Goal: Information Seeking & Learning: Learn about a topic

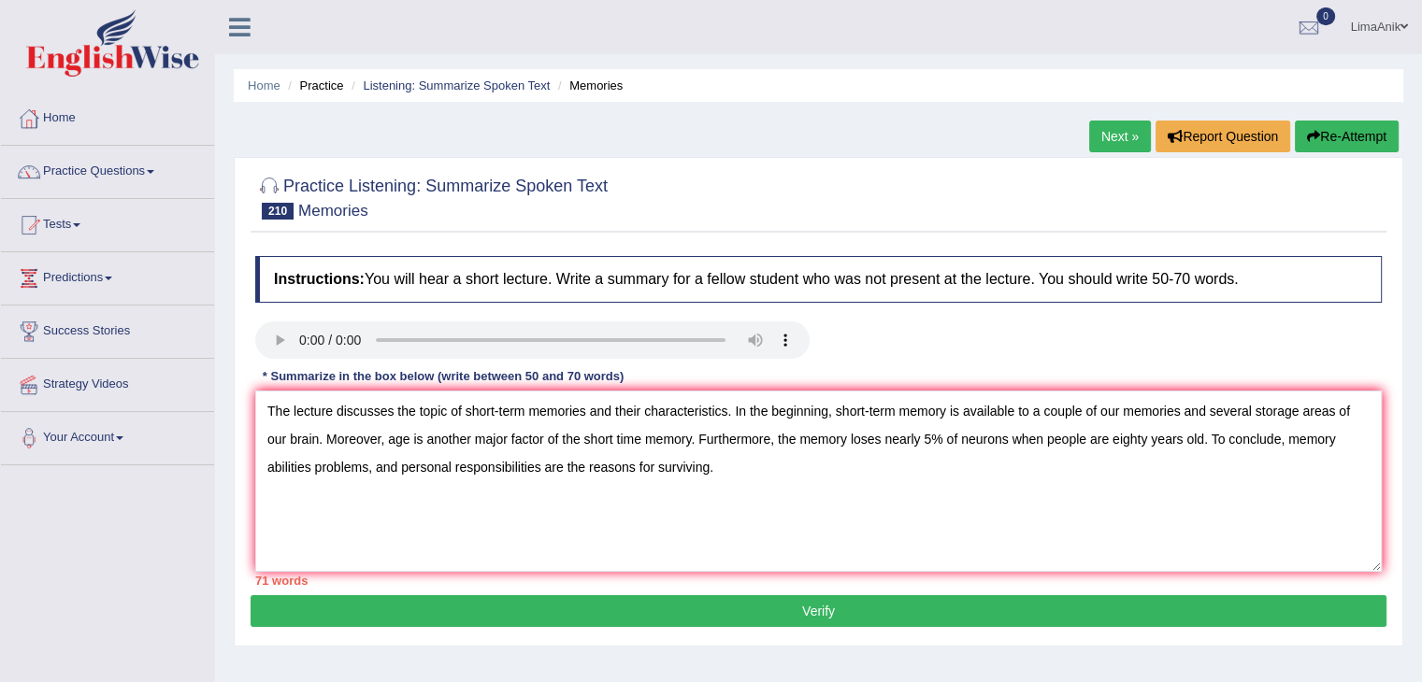
click at [367, 472] on textarea "The lecture discusses the topic of short-term memories and their characteristic…" at bounding box center [818, 481] width 1127 height 181
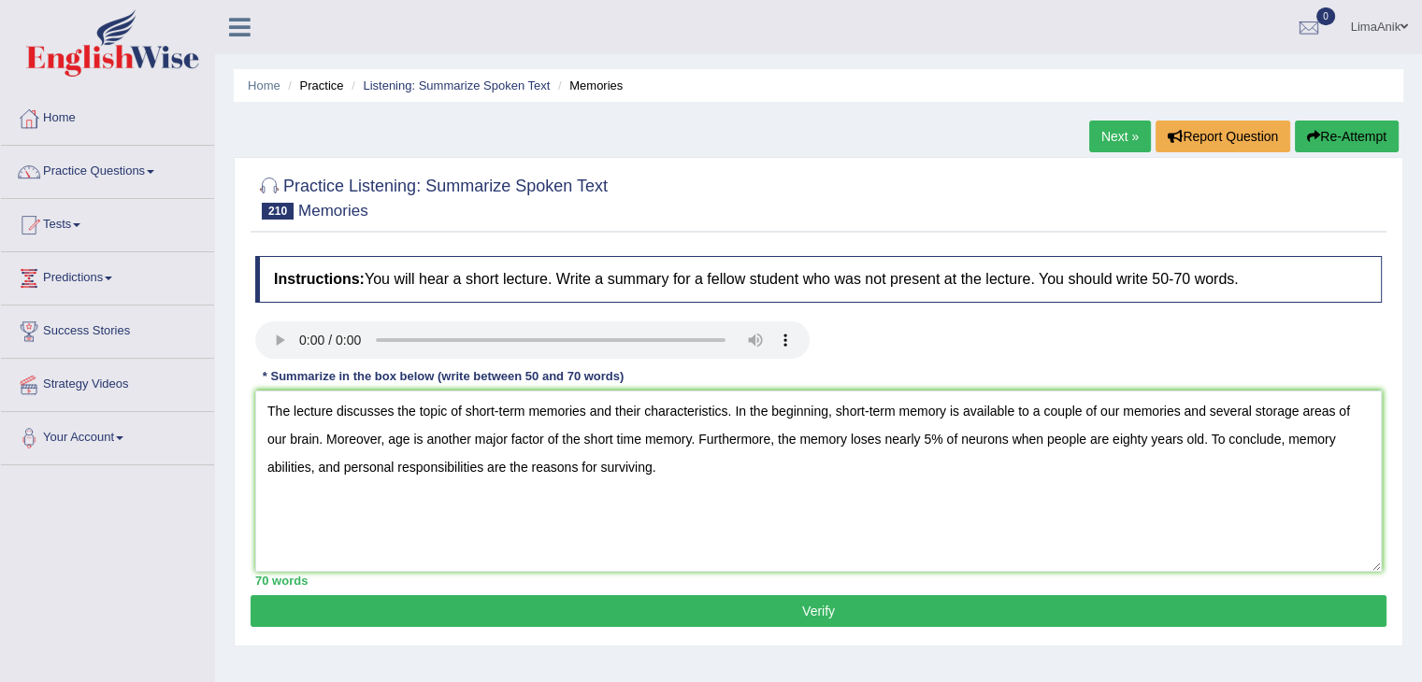
click at [718, 490] on textarea "The lecture discusses the topic of short-term memories and their characteristic…" at bounding box center [818, 481] width 1127 height 181
type textarea "The lecture discusses the topic of short-term memories and their characteristic…"
click at [760, 602] on button "Verify" at bounding box center [819, 612] width 1136 height 32
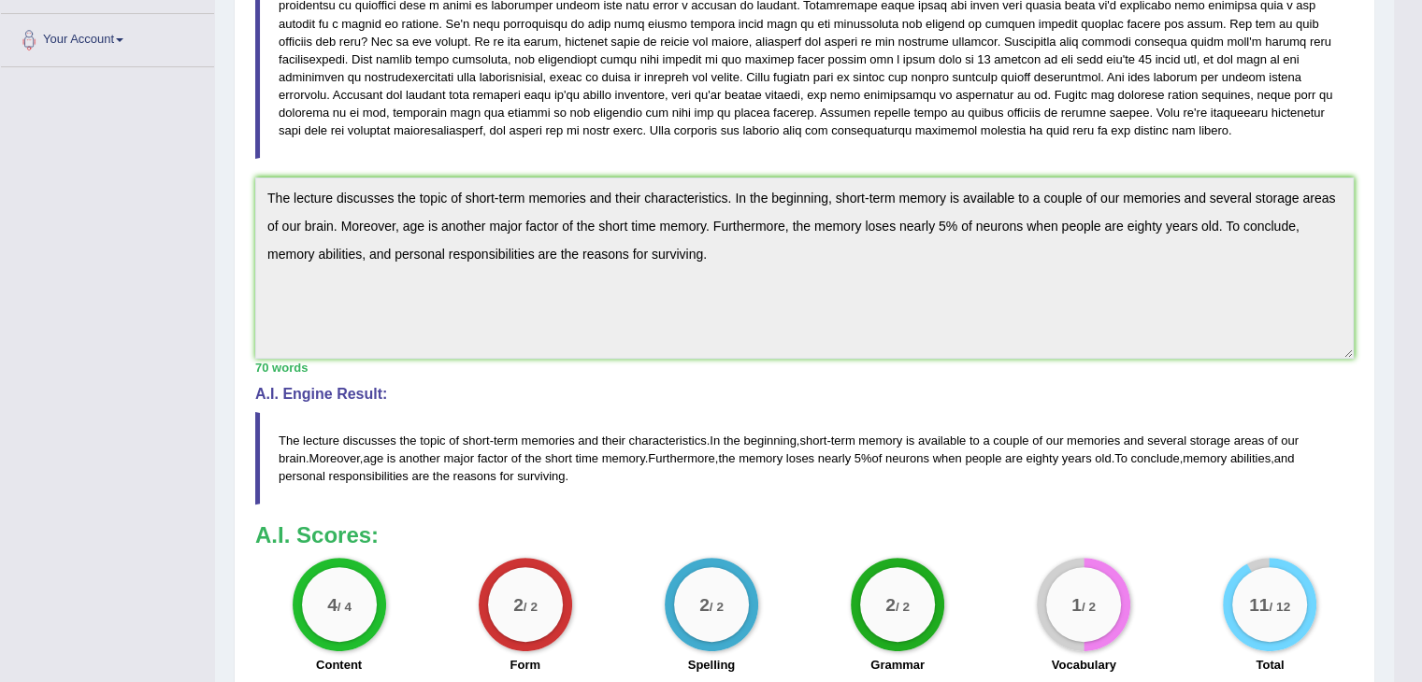
scroll to position [404, 0]
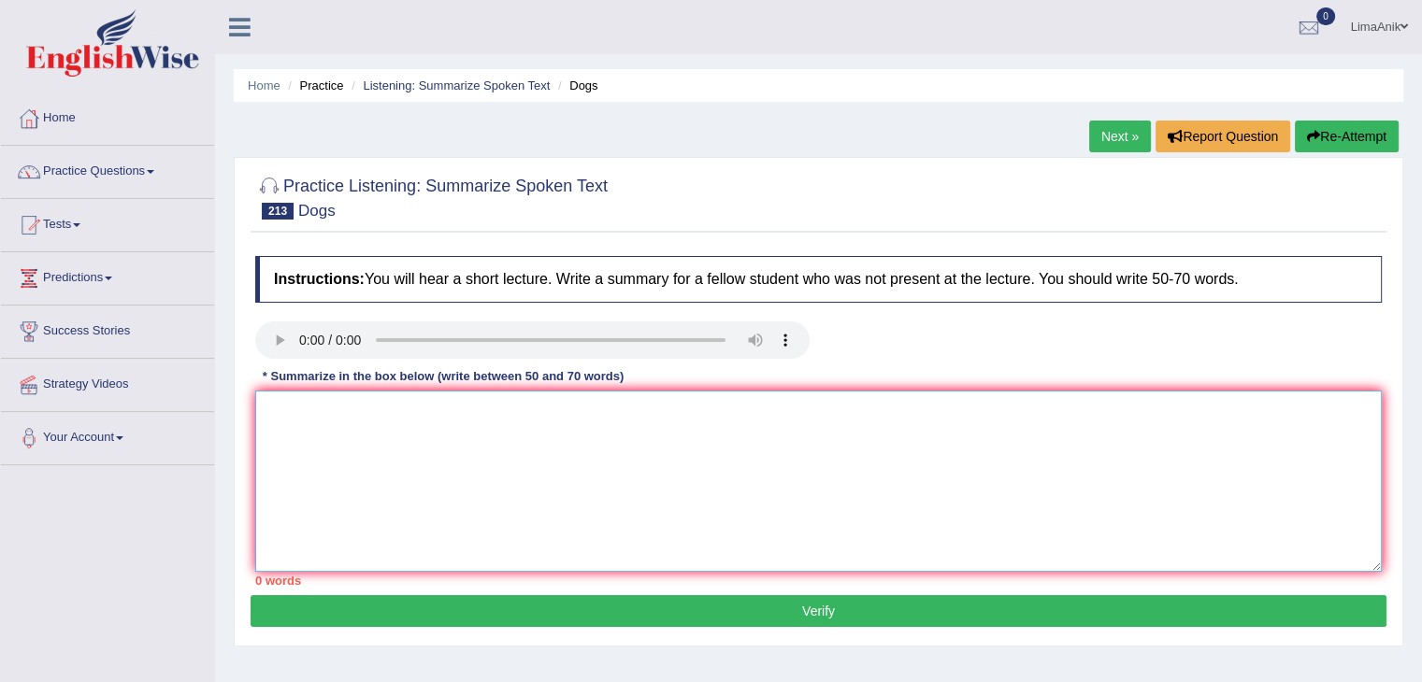
click at [378, 424] on textarea at bounding box center [818, 481] width 1127 height 181
click at [699, 432] on textarea "The lecture discusses the topic og dogs and their characteristics." at bounding box center [818, 481] width 1127 height 181
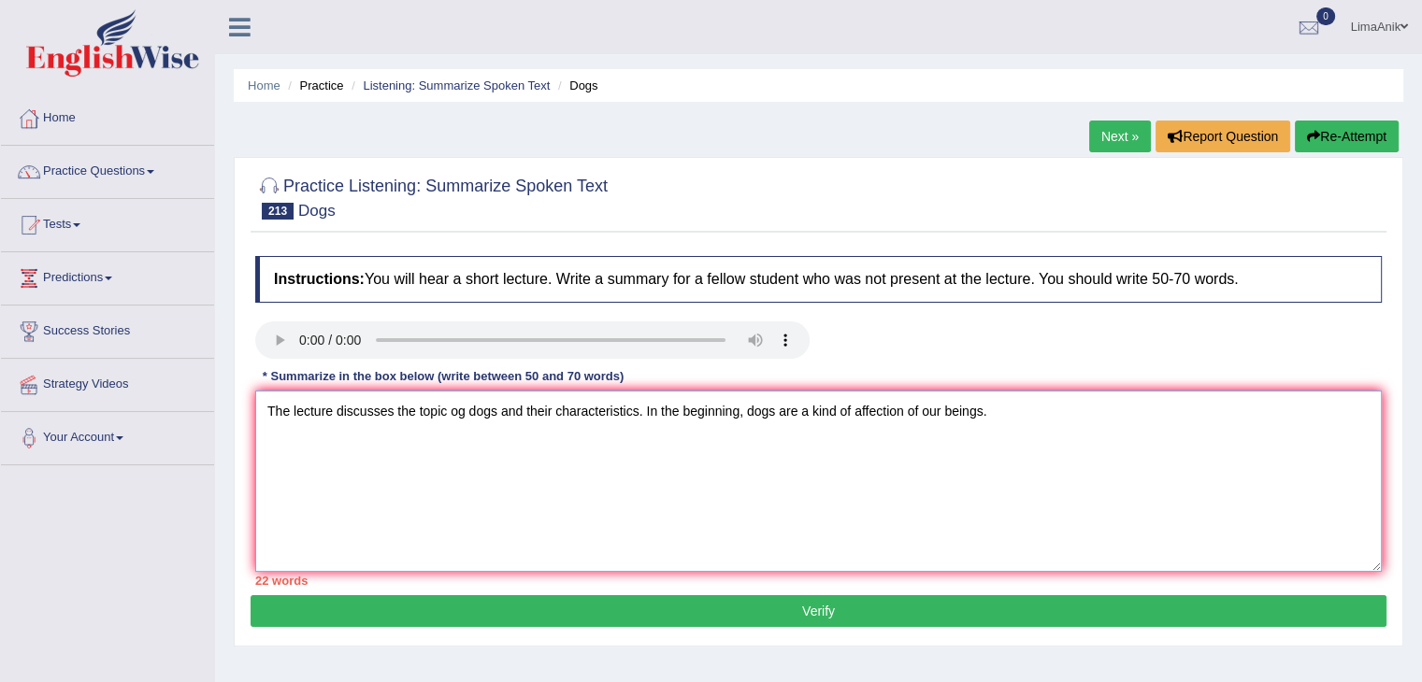
click at [1080, 425] on textarea "The lecture discusses the topic og dogs and their characteristics. In the begin…" at bounding box center [818, 481] width 1127 height 181
click at [938, 409] on textarea "The lecture discusses the topic og dogs and their characteristics. In the begin…" at bounding box center [818, 481] width 1127 height 181
click at [1081, 421] on textarea "The lecture discusses the topic og dogs and their characteristics. In the begin…" at bounding box center [818, 481] width 1127 height 181
click at [1105, 426] on textarea "The lecture discusses the topic og dogs and their characteristics. In the begin…" at bounding box center [818, 481] width 1127 height 181
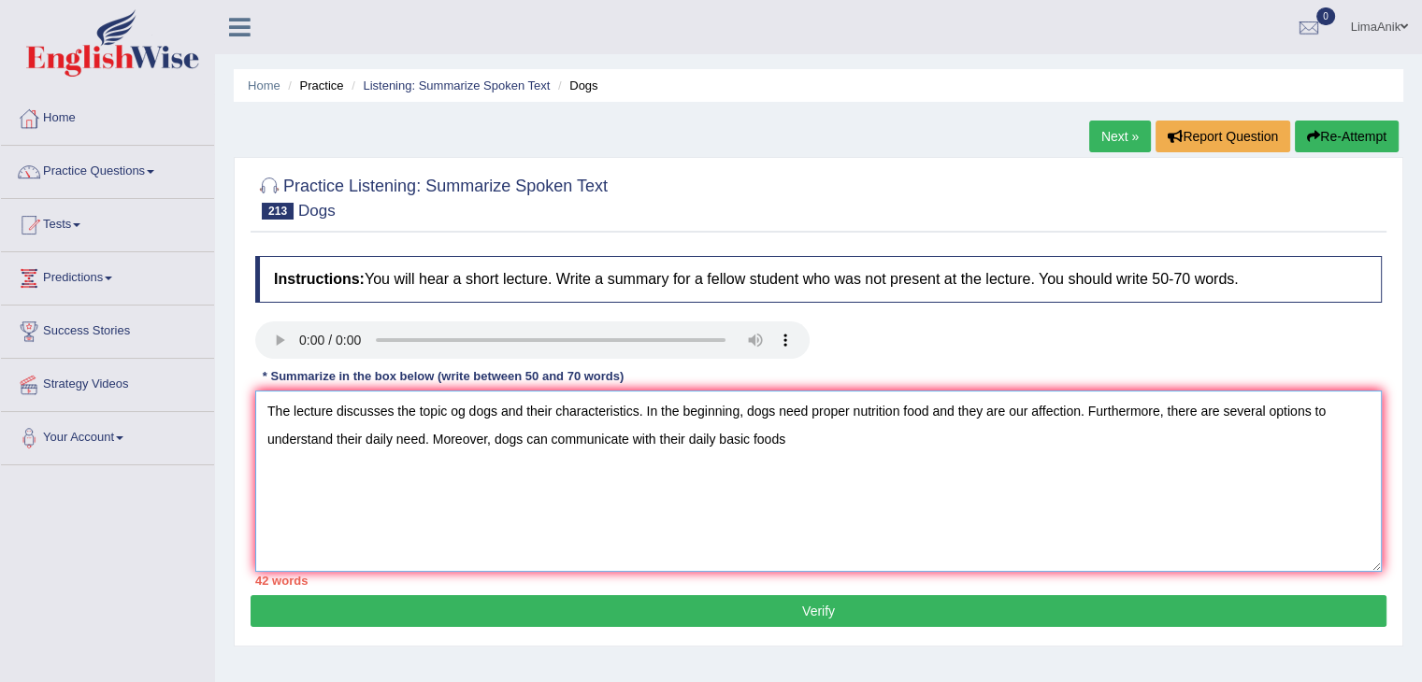
click at [841, 438] on textarea "The lecture discusses the topic og dogs and their characteristics. In the begin…" at bounding box center [818, 481] width 1127 height 181
click at [786, 443] on textarea "The lecture discusses the topic og dogs and their characteristics. In the begin…" at bounding box center [818, 481] width 1127 height 181
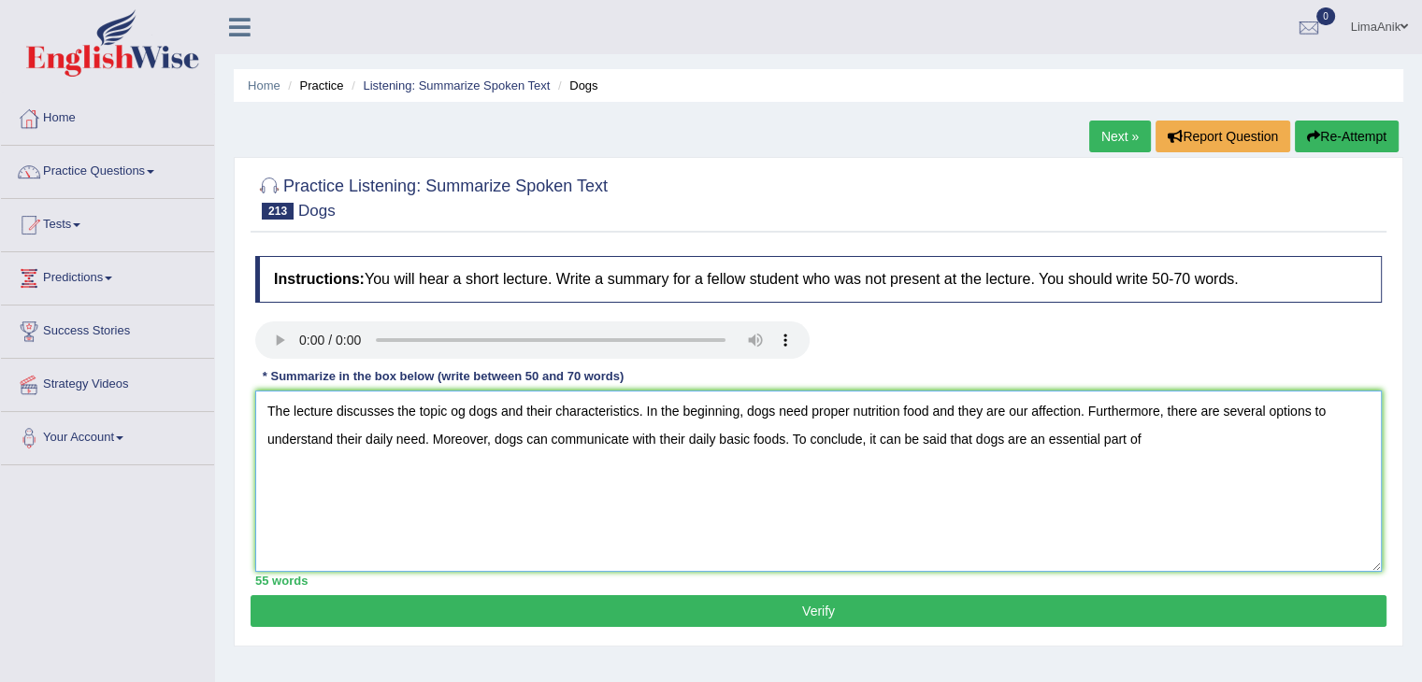
click at [1159, 449] on textarea "The lecture discusses the topic og dogs and their characteristics. In the begin…" at bounding box center [818, 481] width 1127 height 181
click at [1358, 450] on textarea "The lecture discusses the topic og dogs and their characteristics. In the begin…" at bounding box center [818, 481] width 1127 height 181
click at [449, 487] on textarea "The lecture discusses the topic og dogs and their characteristics. In the begin…" at bounding box center [818, 481] width 1127 height 181
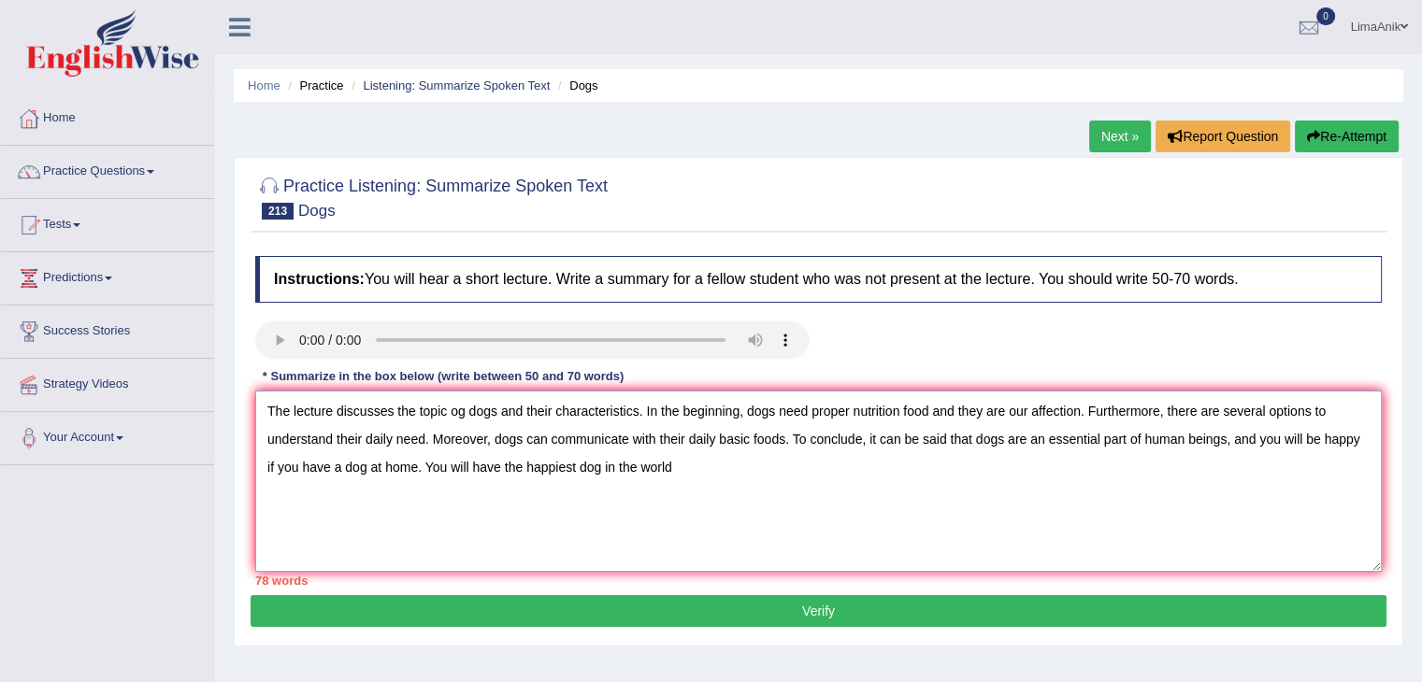
click at [682, 459] on textarea "The lecture discusses the topic og dogs and their characteristics. In the begin…" at bounding box center [818, 481] width 1127 height 181
drag, startPoint x: 1257, startPoint y: 443, endPoint x: 849, endPoint y: 487, distance: 410.0
click at [849, 487] on textarea "The lecture discusses the topic og dogs and their characteristics. In the begin…" at bounding box center [818, 481] width 1127 height 181
click at [1084, 480] on textarea "The lecture discusses the topic og dogs and their characteristics. In the begin…" at bounding box center [818, 481] width 1127 height 181
click at [431, 469] on textarea "The lecture discusses the topic og dogs and their characteristics. In the begin…" at bounding box center [818, 481] width 1127 height 181
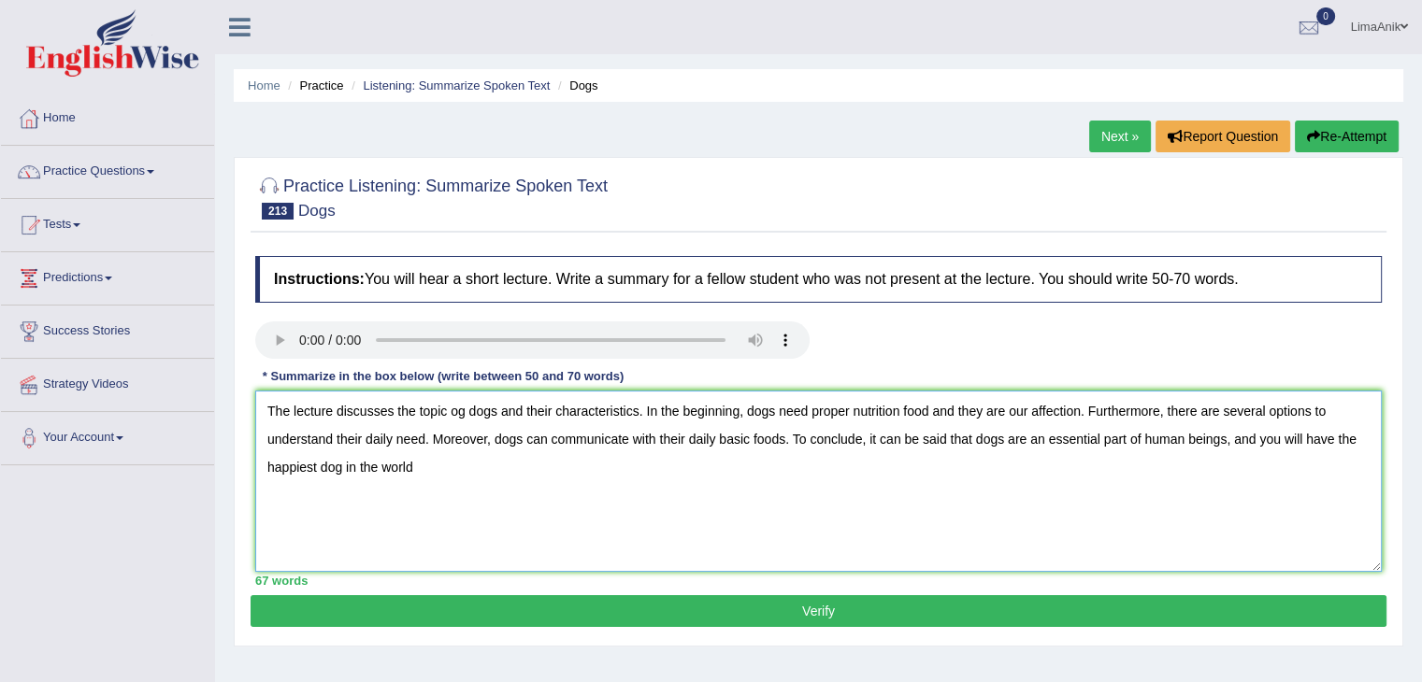
click at [411, 475] on textarea "The lecture discusses the topic og dogs and their characteristics. In the begin…" at bounding box center [818, 481] width 1127 height 181
click at [582, 517] on textarea "The lecture discusses the topic og dogs and their characteristics. In the begin…" at bounding box center [818, 481] width 1127 height 181
click at [459, 476] on textarea "The lecture discusses the topic og dogs and their characteristics. In the begin…" at bounding box center [818, 481] width 1127 height 181
click at [561, 478] on textarea "The lecture discusses the topic og dogs and their characteristics. In the begin…" at bounding box center [818, 481] width 1127 height 181
click at [613, 454] on textarea "The lecture discusses the topic og dogs and their characteristics. In the begin…" at bounding box center [818, 481] width 1127 height 181
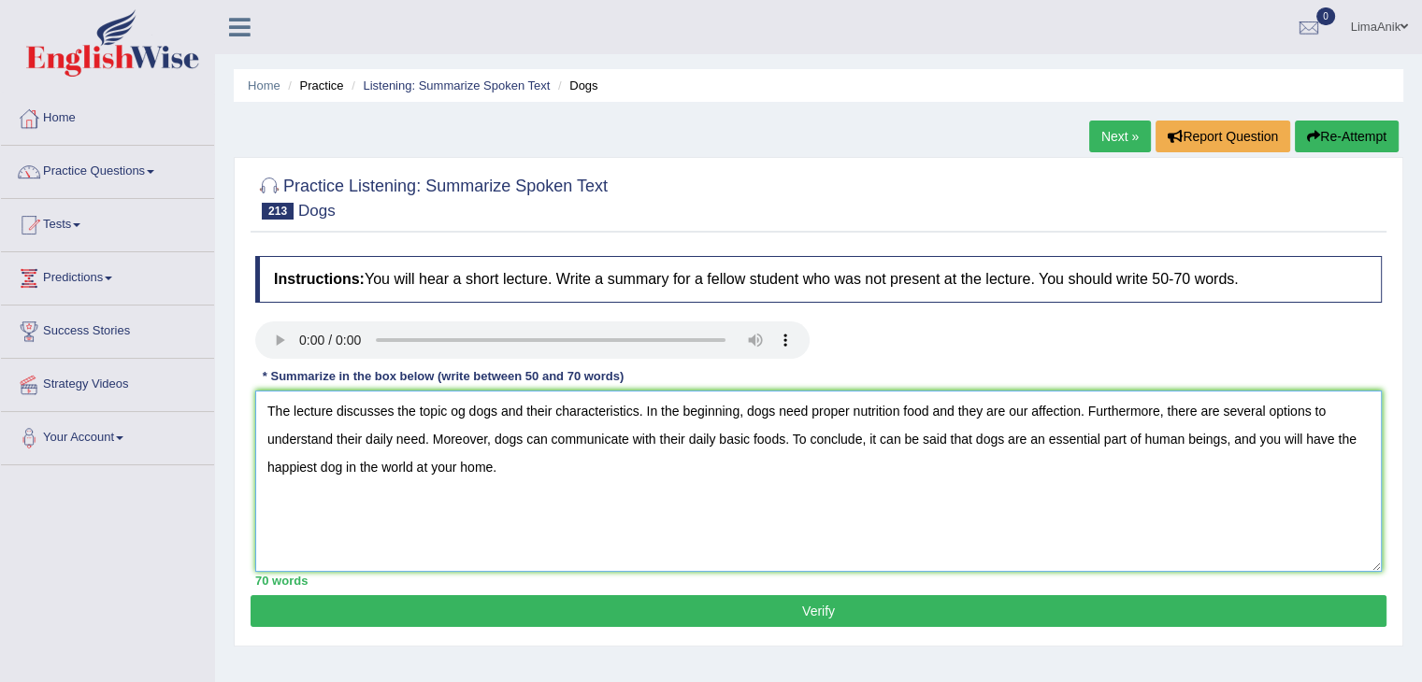
click at [554, 502] on textarea "The lecture discusses the topic og dogs and their characteristics. In the begin…" at bounding box center [818, 481] width 1127 height 181
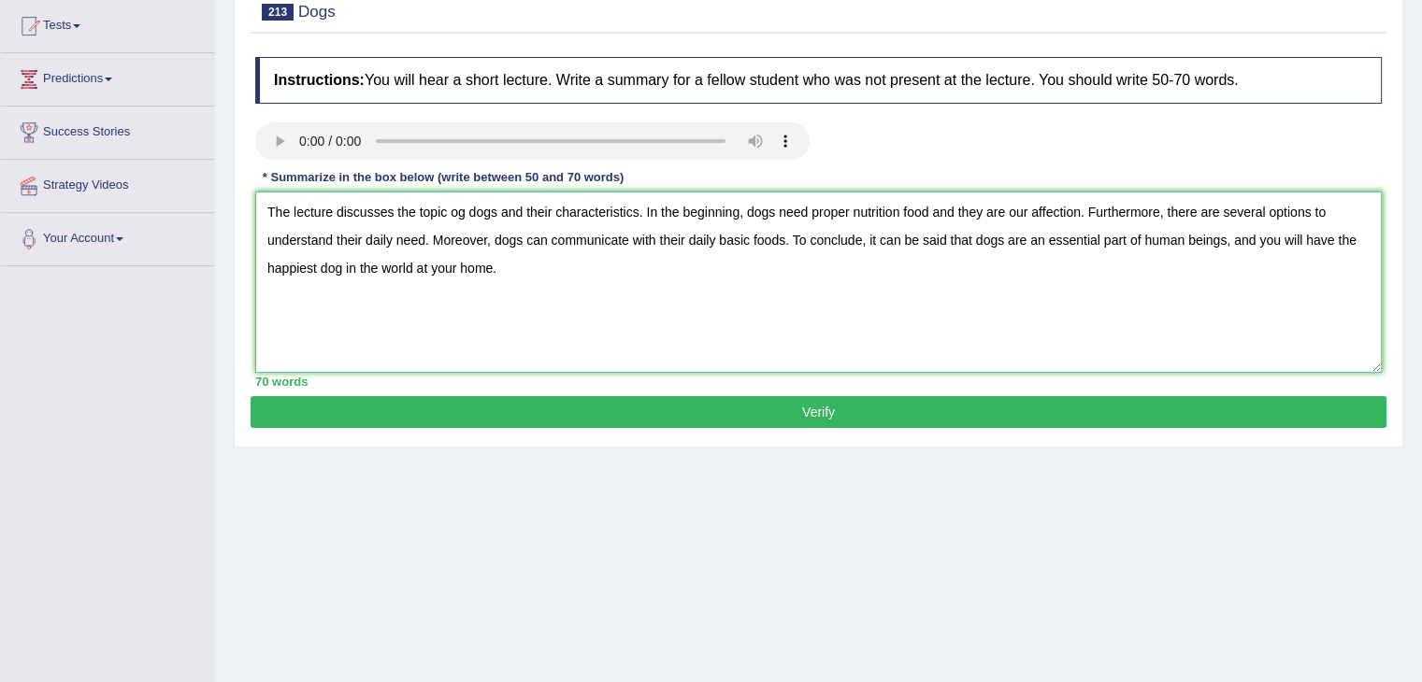
click at [745, 241] on textarea "The lecture discusses the topic og dogs and their characteristics. In the begin…" at bounding box center [818, 282] width 1127 height 181
click at [752, 245] on textarea "The lecture discusses the topic og dogs and their characteristics. In the begin…" at bounding box center [818, 282] width 1127 height 181
click at [746, 240] on textarea "The lecture discusses the topic og dogs and their characteristics. In the begin…" at bounding box center [818, 282] width 1127 height 181
click at [751, 243] on textarea "The lecture discusses the topic og dogs and their characteristics. In the begin…" at bounding box center [818, 282] width 1127 height 181
click at [658, 321] on textarea "The lecture discusses the topic og dogs and their characteristics. In the begin…" at bounding box center [818, 282] width 1127 height 181
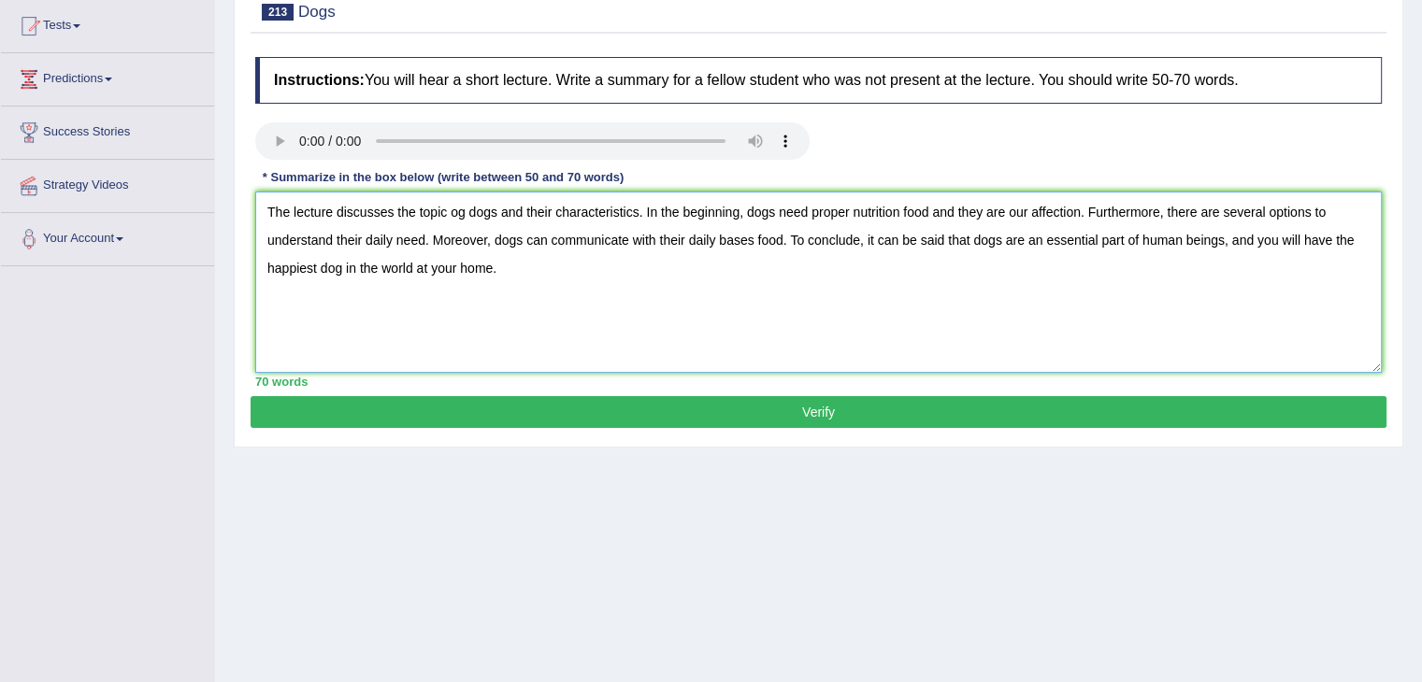
click at [611, 285] on textarea "The lecture discusses the topic og dogs and their characteristics. In the begin…" at bounding box center [818, 282] width 1127 height 181
type textarea "The lecture discusses the topic og dogs and their characteristics. In the begin…"
click at [831, 411] on button "Verify" at bounding box center [819, 412] width 1136 height 32
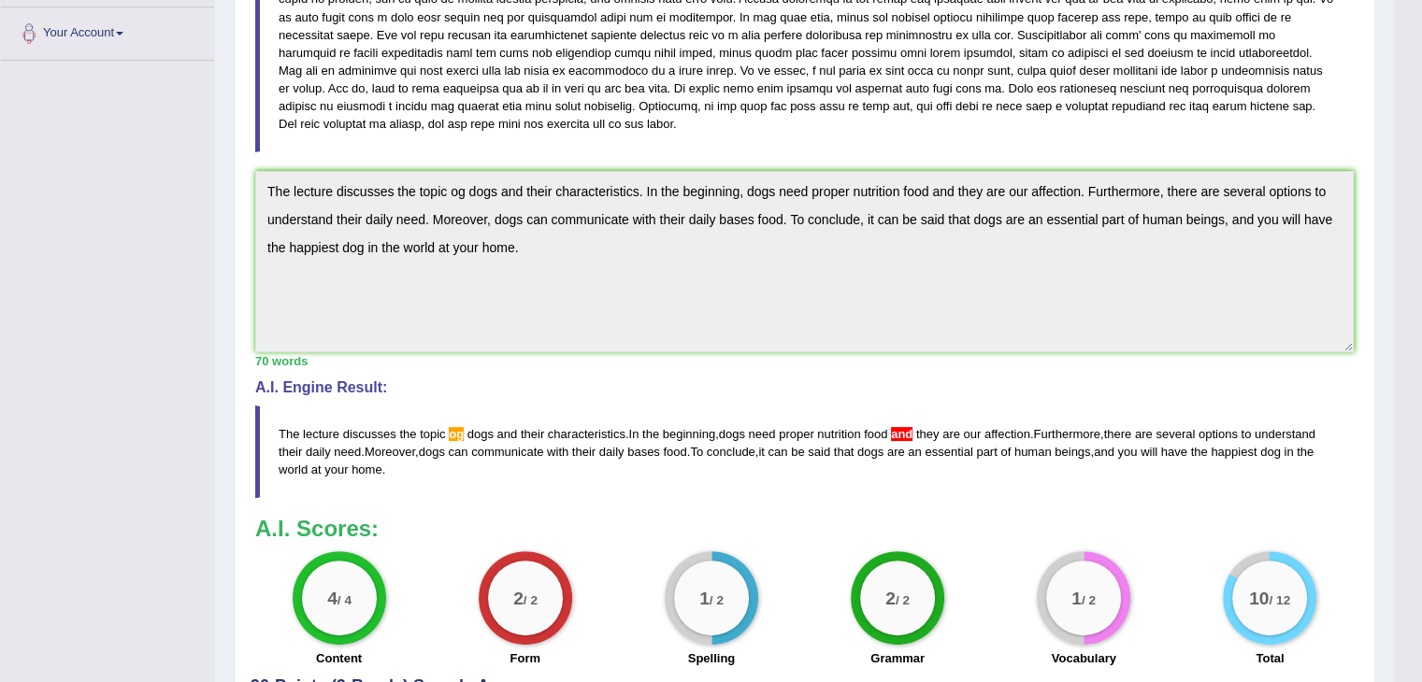
scroll to position [520, 0]
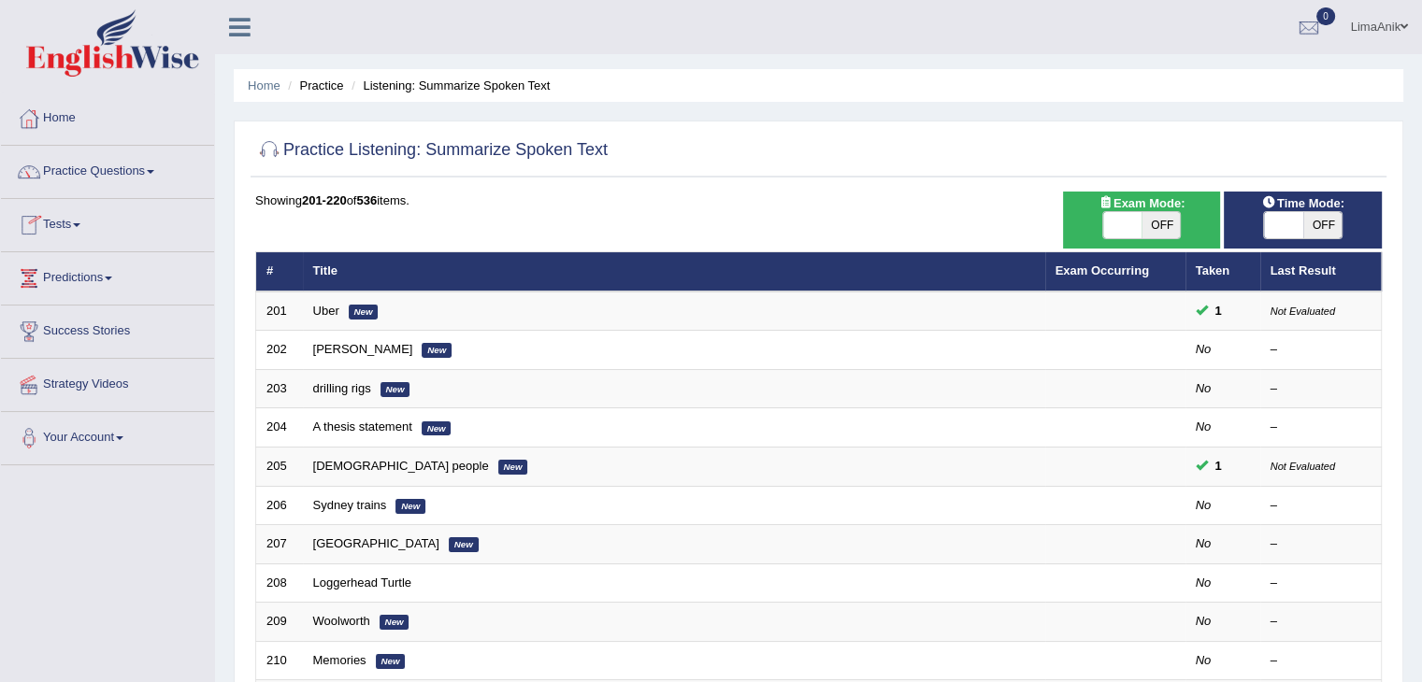
click at [114, 174] on link "Practice Questions" at bounding box center [107, 169] width 213 height 47
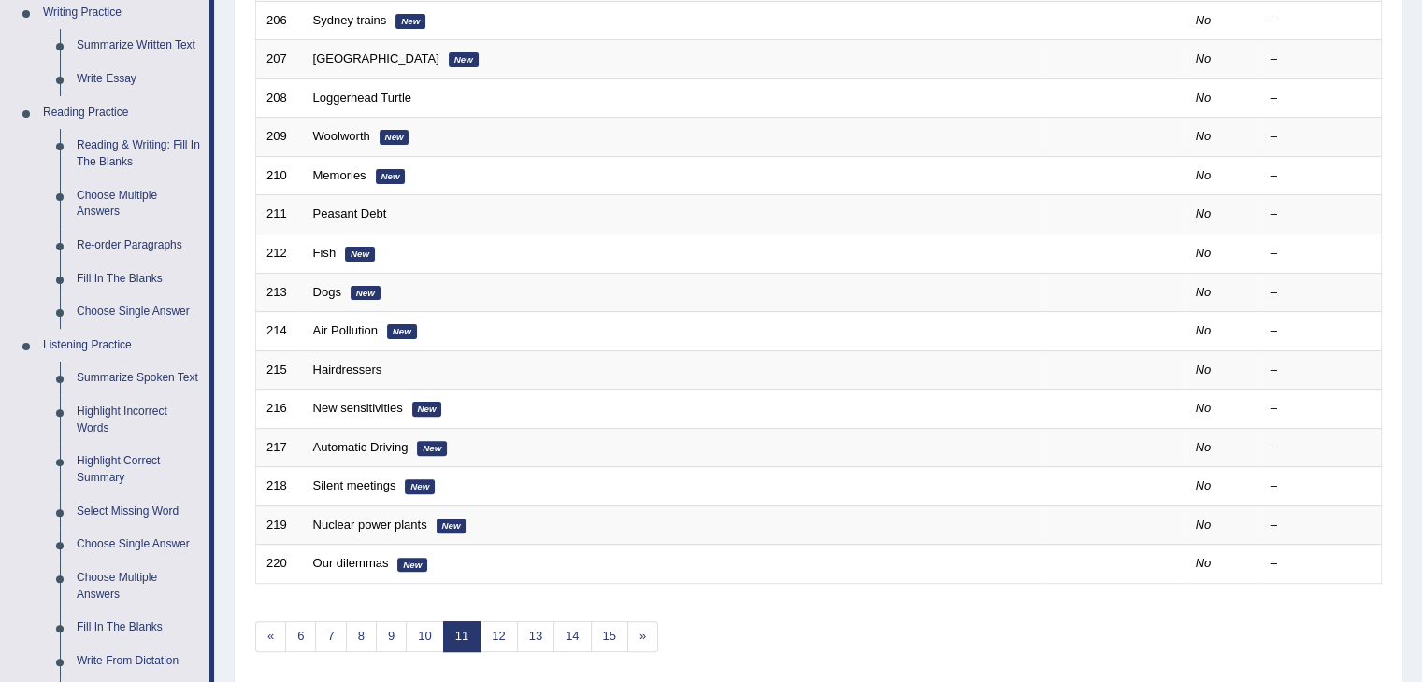
scroll to position [595, 0]
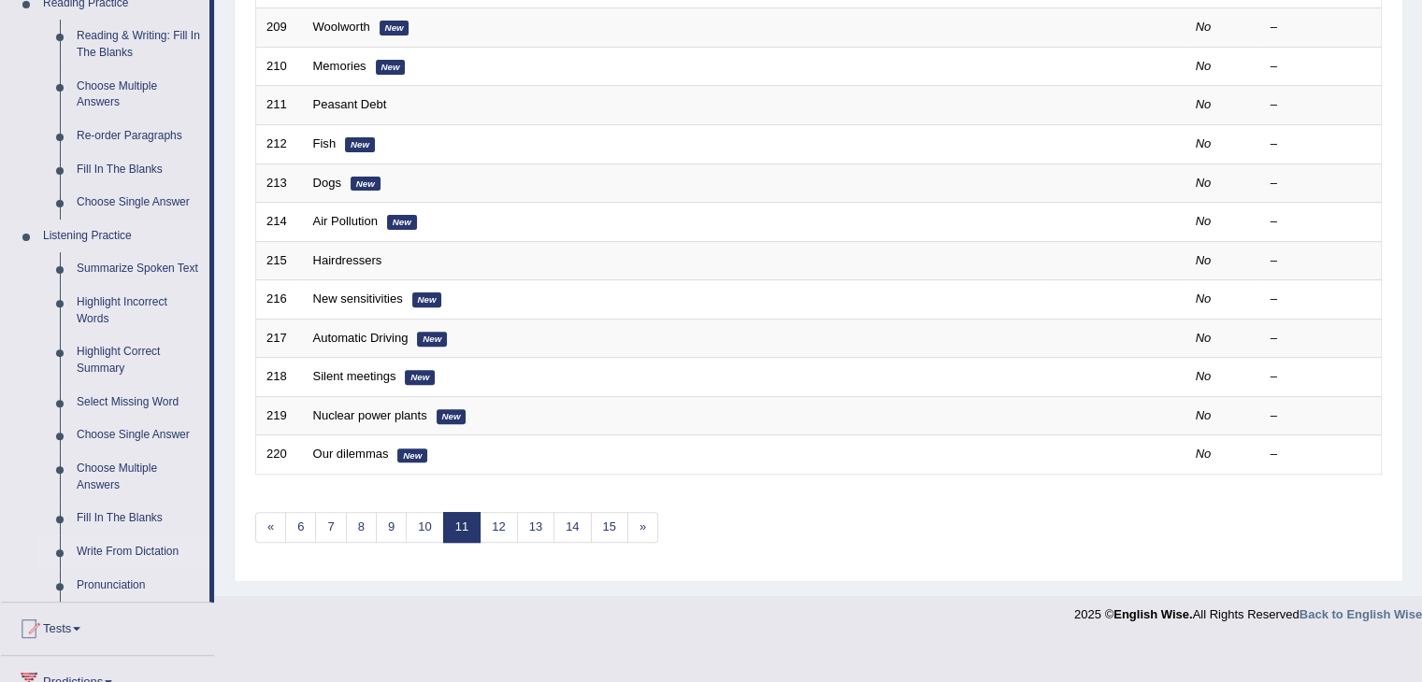
click at [118, 554] on link "Write From Dictation" at bounding box center [138, 553] width 141 height 34
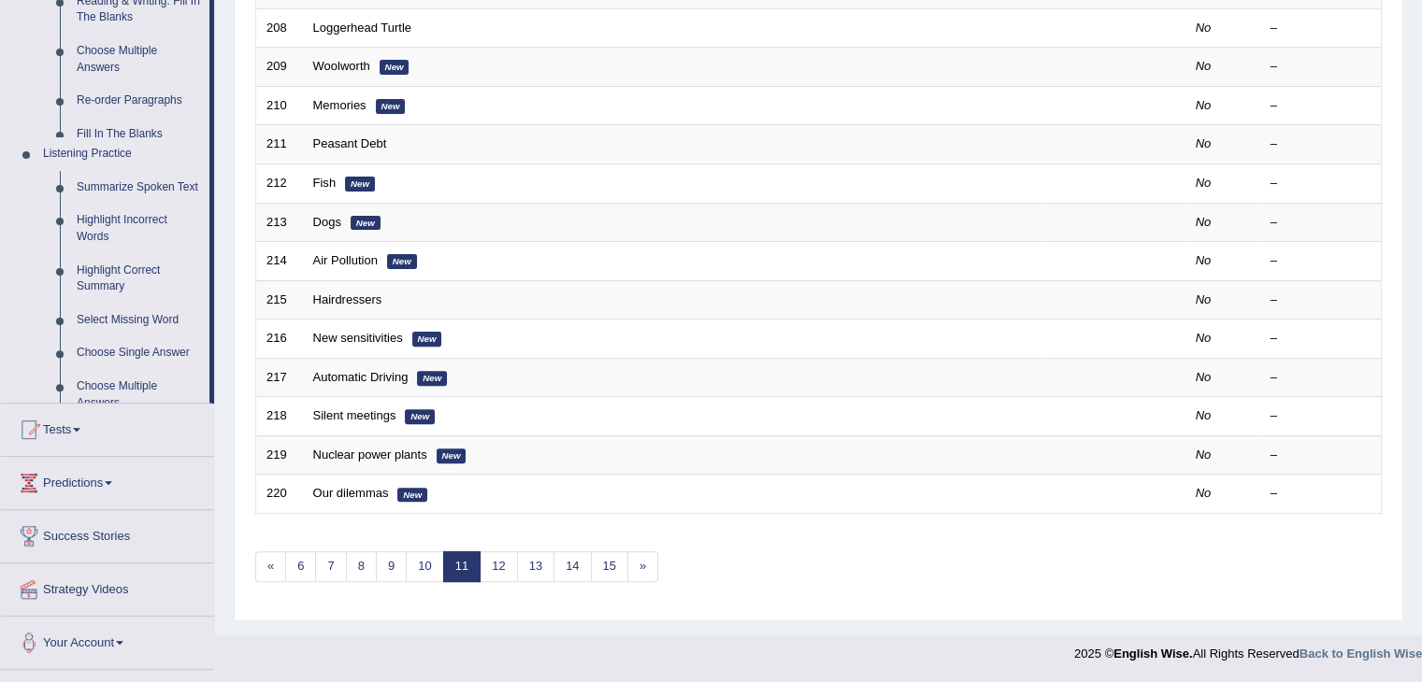
scroll to position [513, 0]
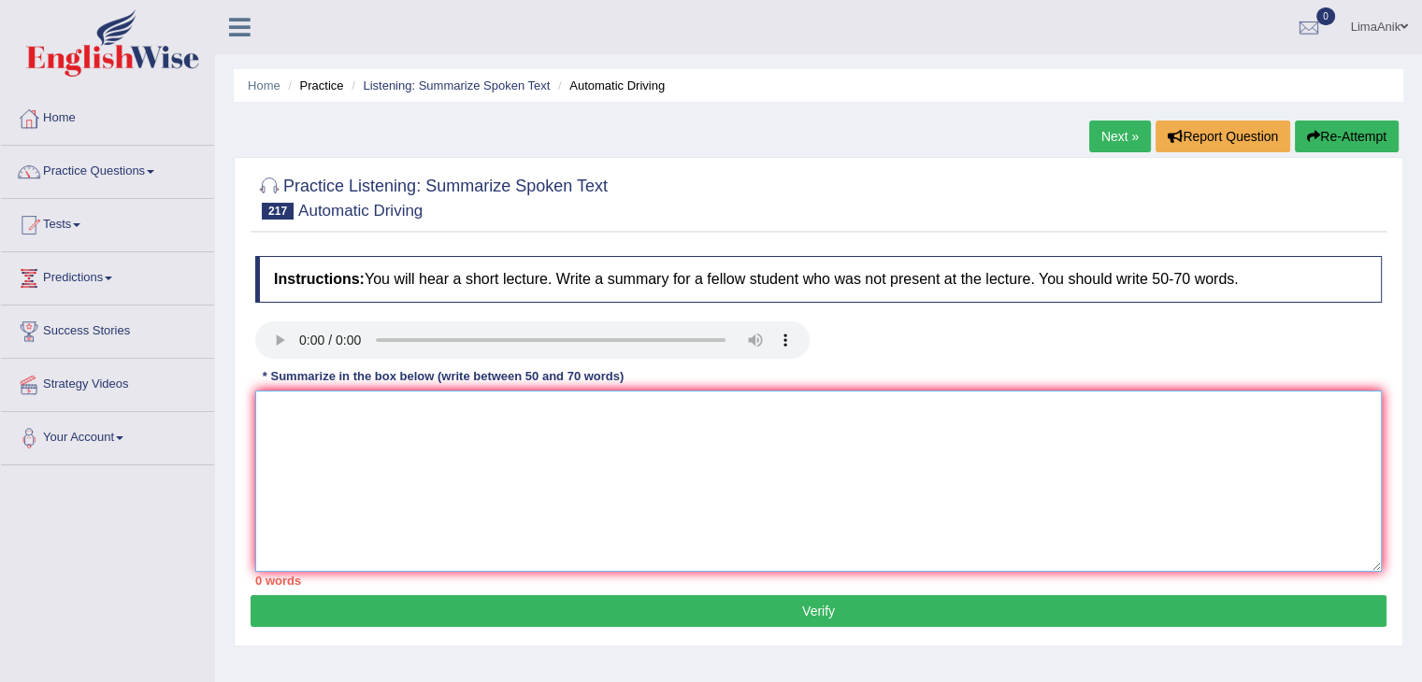
click at [296, 420] on textarea at bounding box center [818, 481] width 1127 height 181
click at [400, 420] on textarea "The lecture discusses automatic driving is a procee" at bounding box center [818, 481] width 1127 height 181
click at [669, 402] on textarea "The lecture discusses that automatic driving is a process" at bounding box center [818, 481] width 1127 height 181
click at [727, 417] on textarea "The lecture discusses that automatic driving is a process that transport design" at bounding box center [818, 481] width 1127 height 181
click at [736, 419] on textarea "The lecture discusses that automatic driving is a process, which is designed to" at bounding box center [818, 481] width 1127 height 181
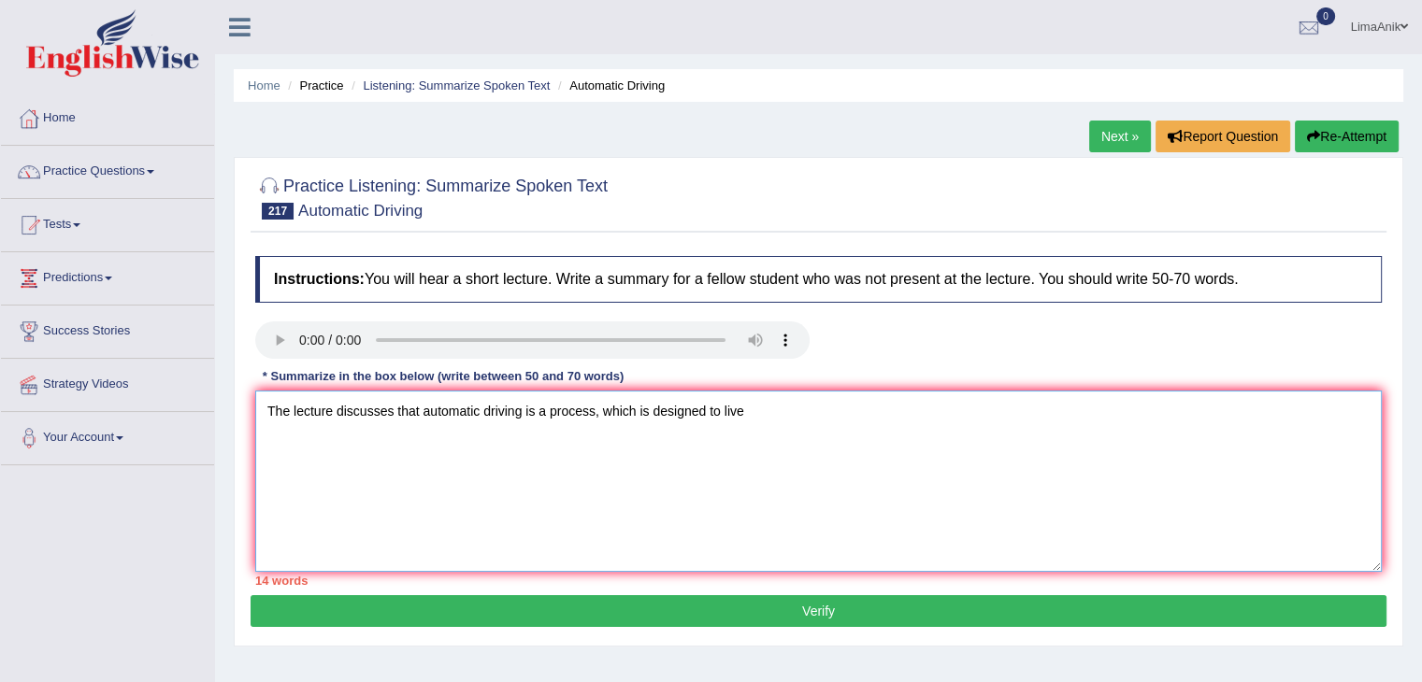
click at [622, 408] on textarea "The lecture discusses that automatic driving is a process, which is designed to…" at bounding box center [818, 481] width 1127 height 181
click at [789, 394] on textarea "The lecture discusses that automatic driving is a process, which is designed to…" at bounding box center [818, 481] width 1127 height 181
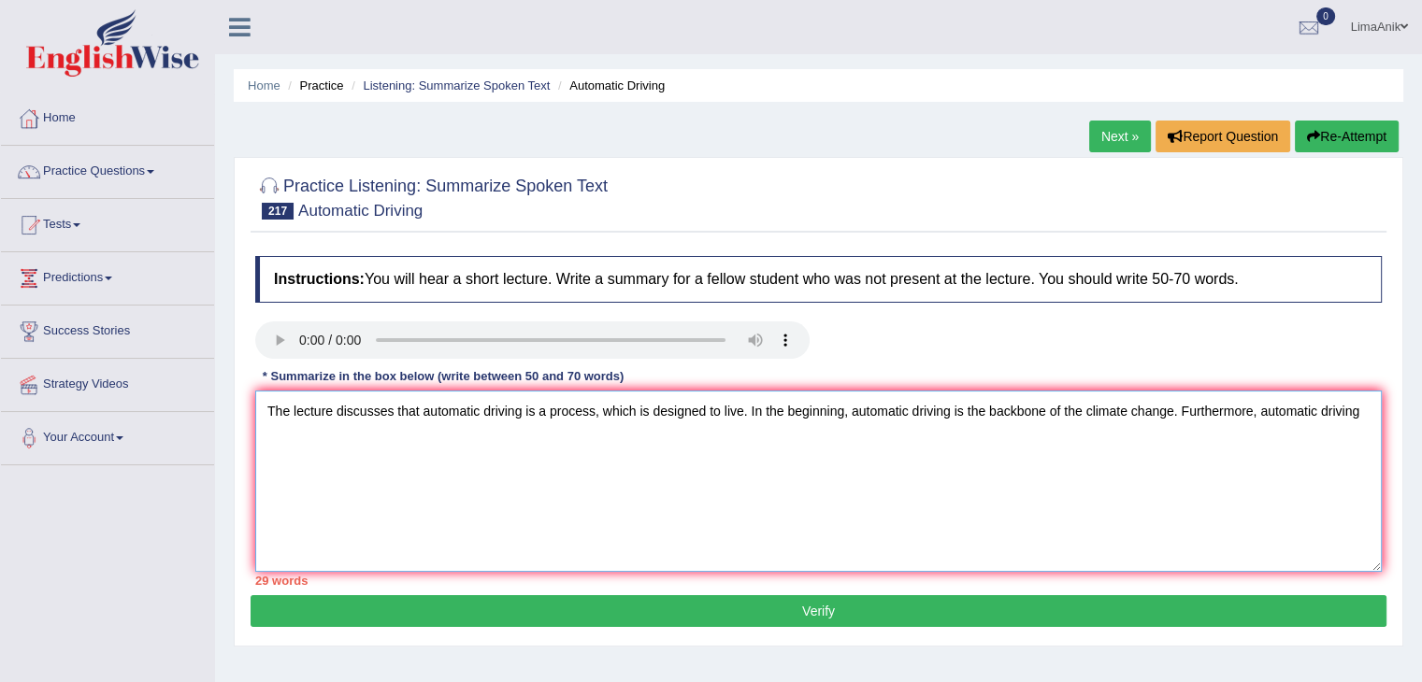
click at [1364, 417] on textarea "The lecture discusses that automatic driving is a process, which is designed to…" at bounding box center [818, 481] width 1127 height 181
click at [1352, 413] on textarea "The lecture discusses that automatic driving is a process, which is designed to…" at bounding box center [818, 481] width 1127 height 181
click at [371, 442] on textarea "The lecture discusses that automatic driving is a process, which is designed to…" at bounding box center [818, 481] width 1127 height 181
click at [393, 460] on textarea "The lecture discusses that automatic driving is a process, which is designed to…" at bounding box center [818, 481] width 1127 height 181
drag, startPoint x: 1234, startPoint y: 409, endPoint x: 1238, endPoint y: 430, distance: 21.8
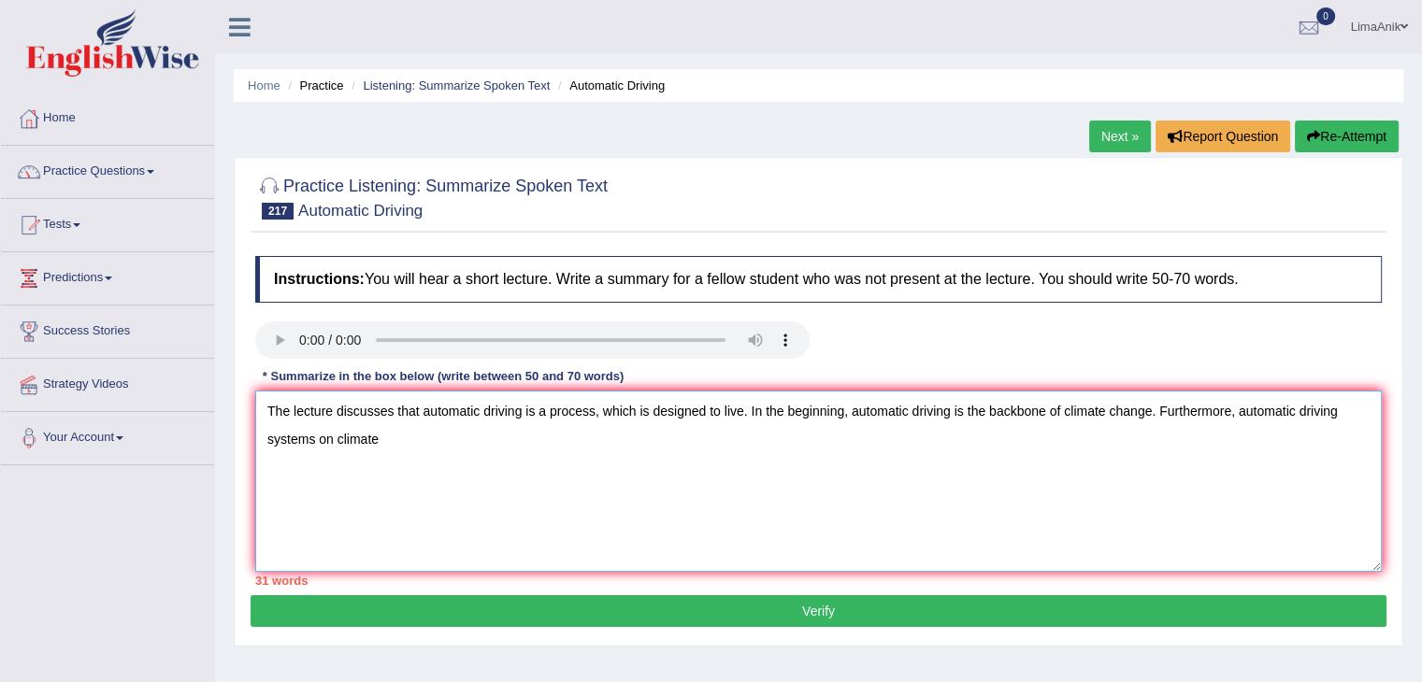
click at [1238, 430] on textarea "The lecture discusses that automatic driving is a process, which is designed to…" at bounding box center [818, 481] width 1127 height 181
click at [401, 469] on textarea "The lecture discusses that automatic driving is a process, which is designed to…" at bounding box center [818, 481] width 1127 height 181
click at [687, 431] on textarea "The lecture discusses that automatic driving is a process, which is designed to…" at bounding box center [818, 481] width 1127 height 181
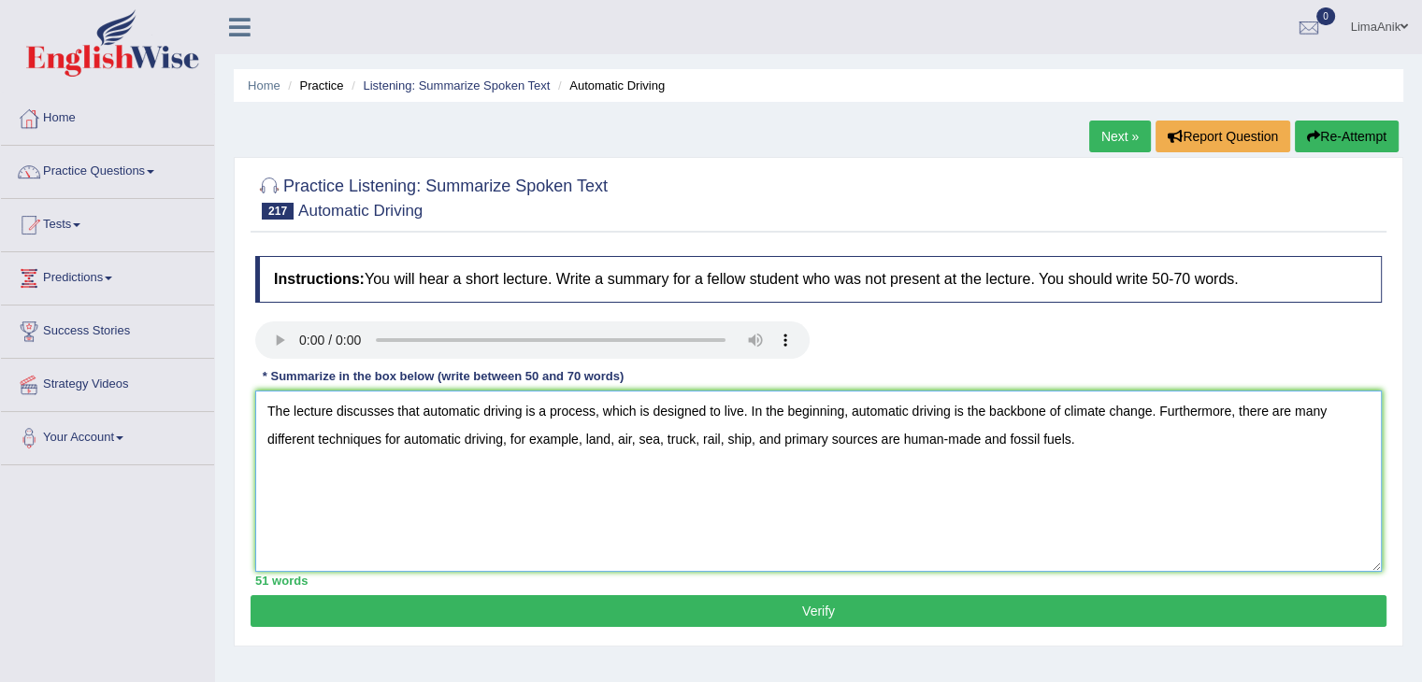
click at [1086, 461] on textarea "The lecture discusses that automatic driving is a process, which is designed to…" at bounding box center [818, 481] width 1127 height 181
click at [302, 501] on textarea "The lecture discusses that automatic driving is a process, which is designed to…" at bounding box center [818, 481] width 1127 height 181
click at [693, 455] on textarea "The lecture discusses that automatic driving is a process, which is designed to…" at bounding box center [818, 481] width 1127 height 181
click at [738, 499] on textarea "The lecture discusses that automatic driving is a process, which is designed to…" at bounding box center [818, 481] width 1127 height 181
click at [770, 459] on textarea "The lecture discusses that automatic driving is a process, which is designed to…" at bounding box center [818, 481] width 1127 height 181
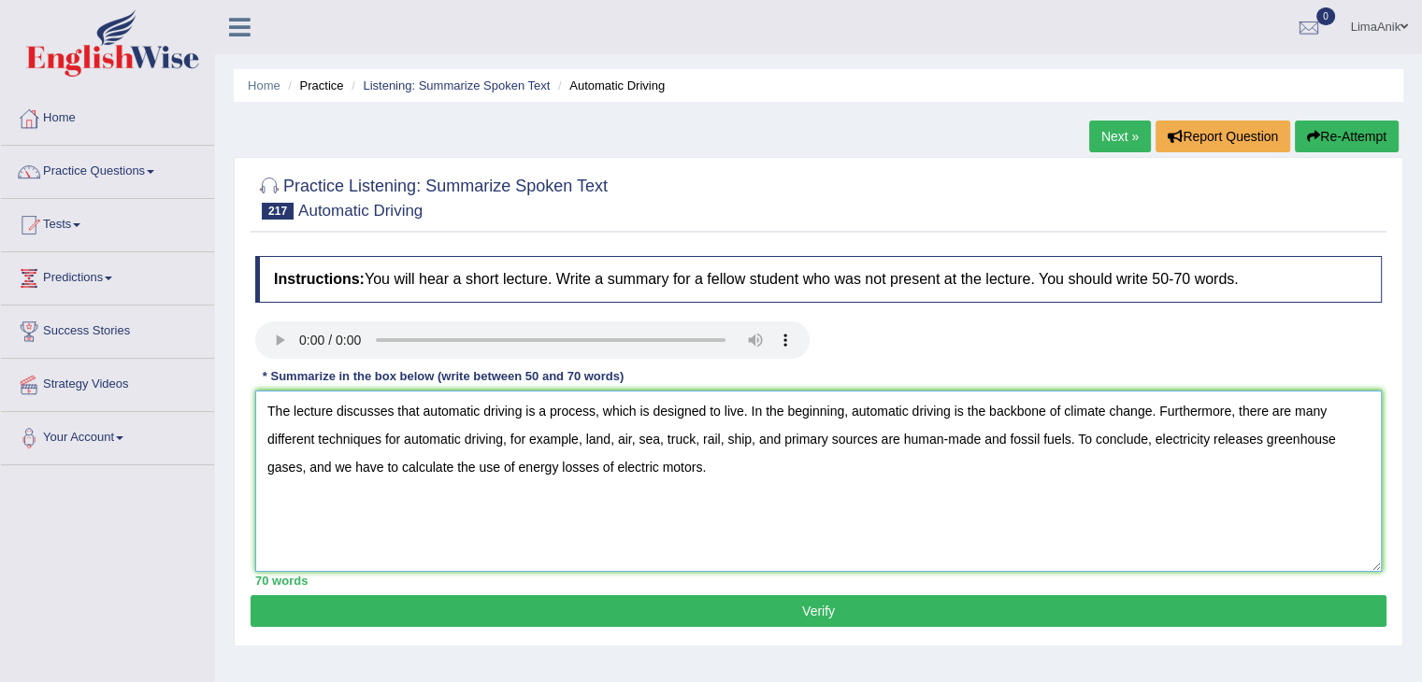
type textarea "The lecture discusses that automatic driving is a process, which is designed to…"
click at [797, 606] on button "Verify" at bounding box center [819, 612] width 1136 height 32
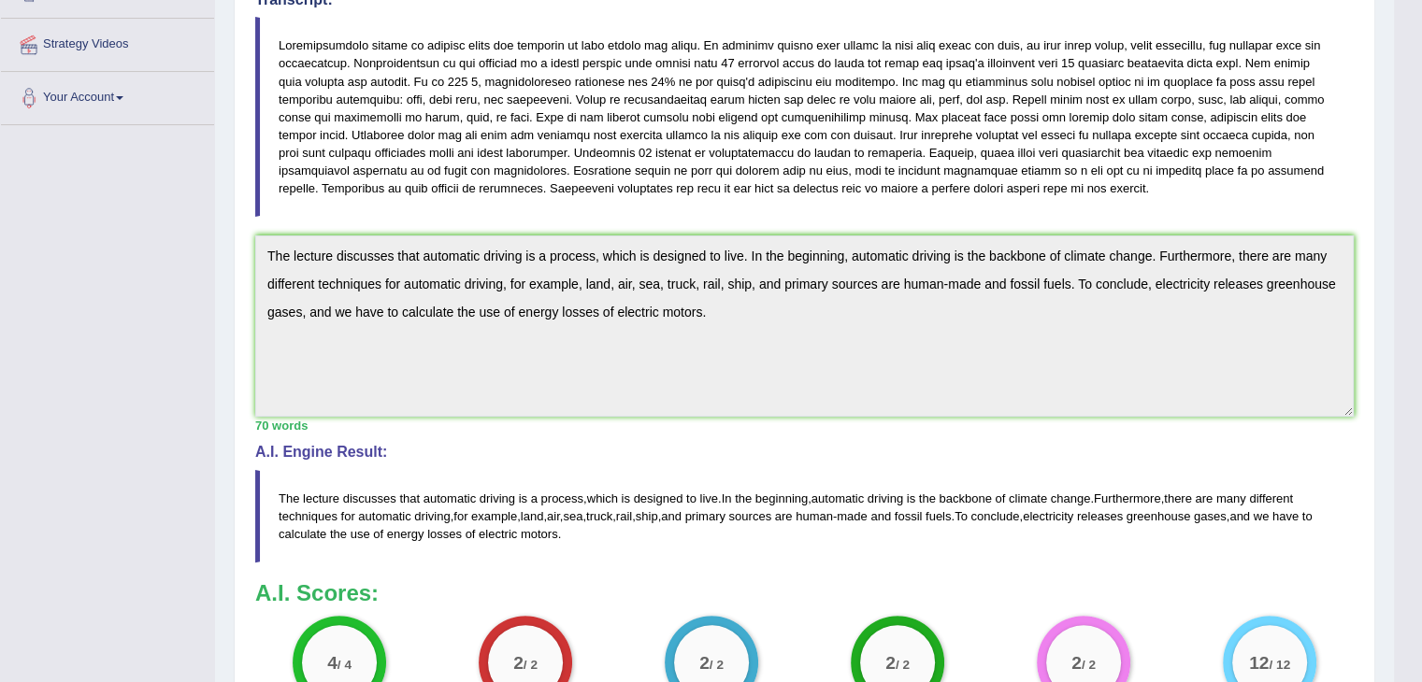
scroll to position [349, 0]
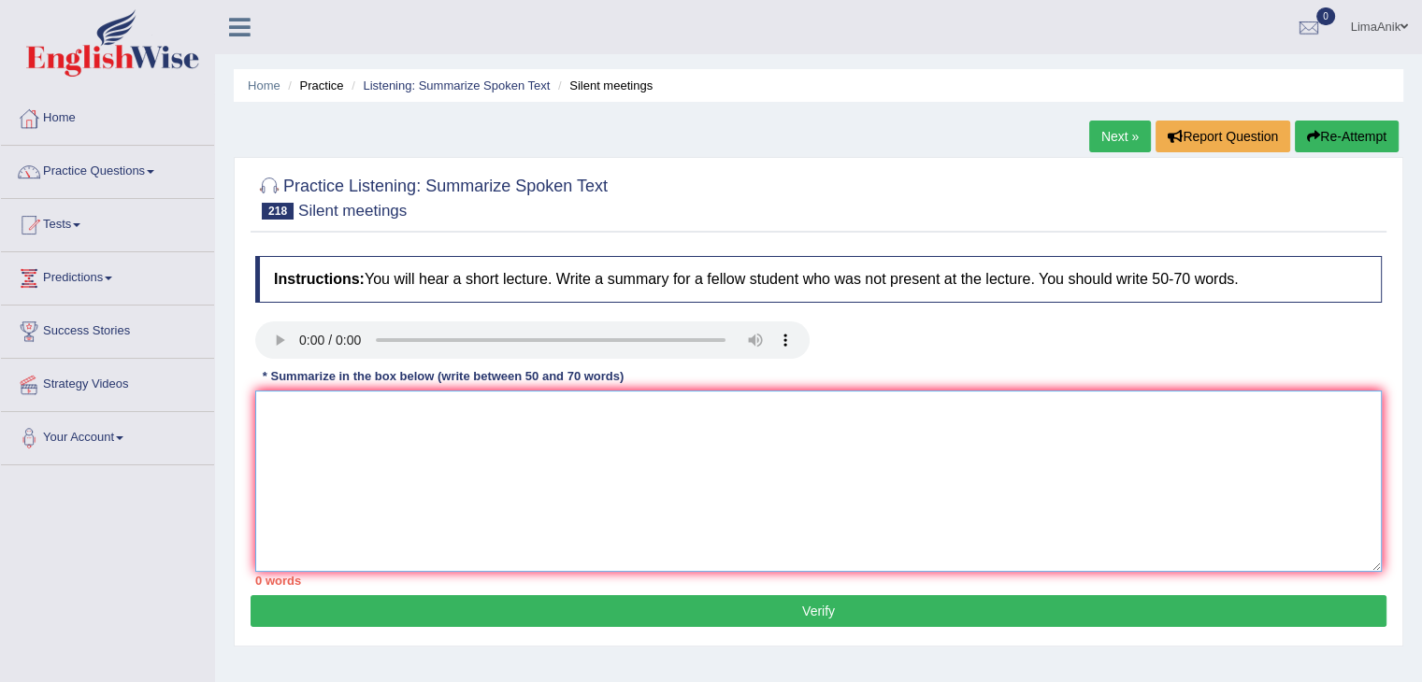
click at [396, 427] on textarea at bounding box center [818, 481] width 1127 height 181
click at [340, 415] on textarea at bounding box center [818, 481] width 1127 height 181
click at [501, 434] on textarea "The lecture discusses a silent meeting" at bounding box center [818, 481] width 1127 height 181
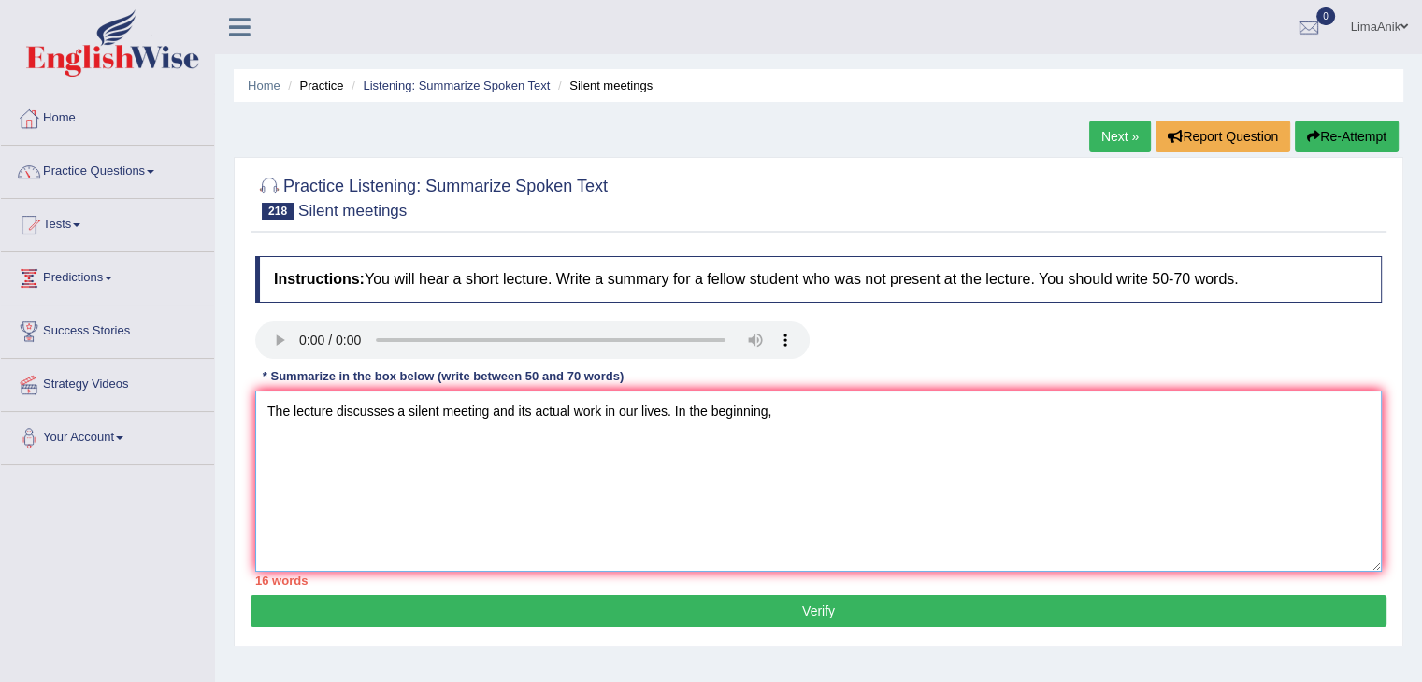
click at [820, 410] on textarea "The lecture discusses a silent meeting and its actual work in our lives. In the…" at bounding box center [818, 481] width 1127 height 181
click at [969, 434] on textarea "The lecture discusses a silent meeting and its actual work in our lives. In the…" at bounding box center [818, 481] width 1127 height 181
click at [1066, 423] on textarea "The lecture discusses a silent meeting and its actual work in our lives. In the…" at bounding box center [818, 481] width 1127 height 181
click at [1298, 420] on textarea "The lecture discusses a silent meeting and its actual work in our lives. In the…" at bounding box center [818, 481] width 1127 height 181
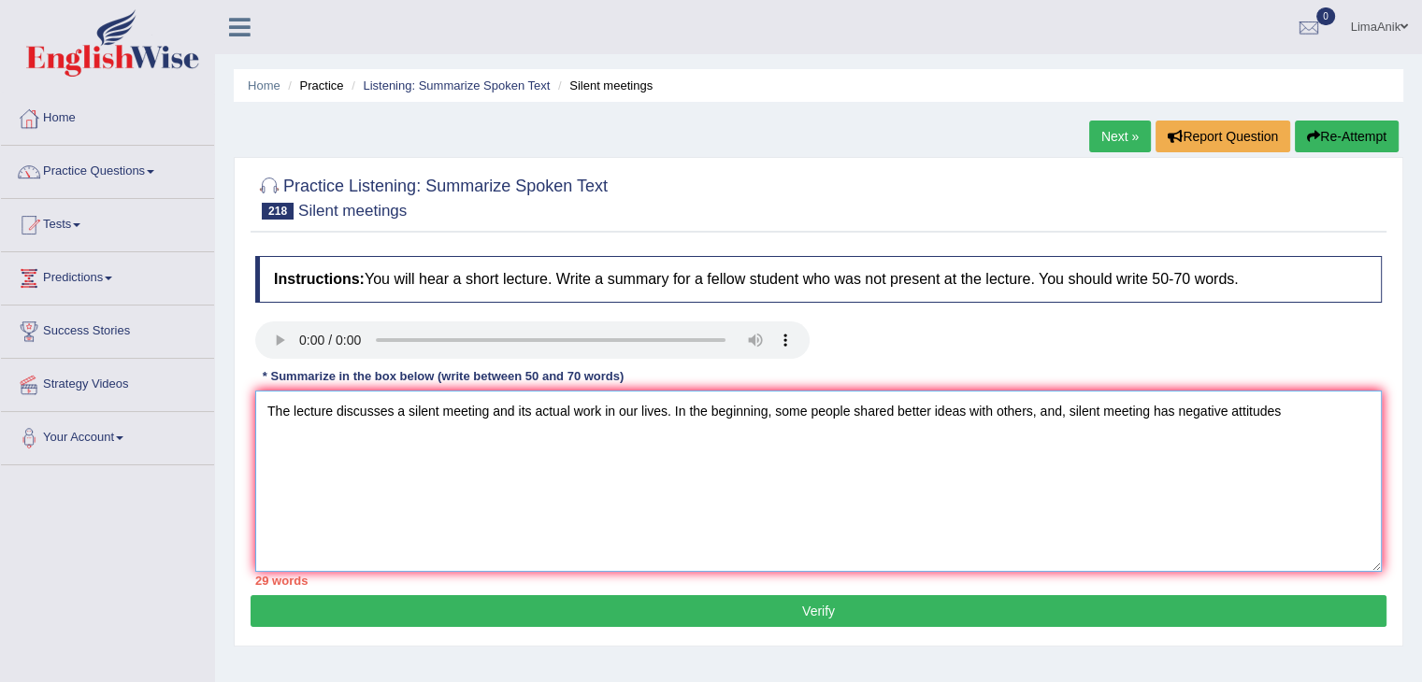
click at [1313, 424] on textarea "The lecture discusses a silent meeting and its actual work in our lives. In the…" at bounding box center [818, 481] width 1127 height 181
click at [528, 458] on textarea "The lecture discusses a silent meeting and its actual work in our lives. In the…" at bounding box center [818, 481] width 1127 height 181
click at [552, 448] on textarea "The lecture discusses a silent meeting and its actual work in our lives. In the…" at bounding box center [818, 481] width 1127 height 181
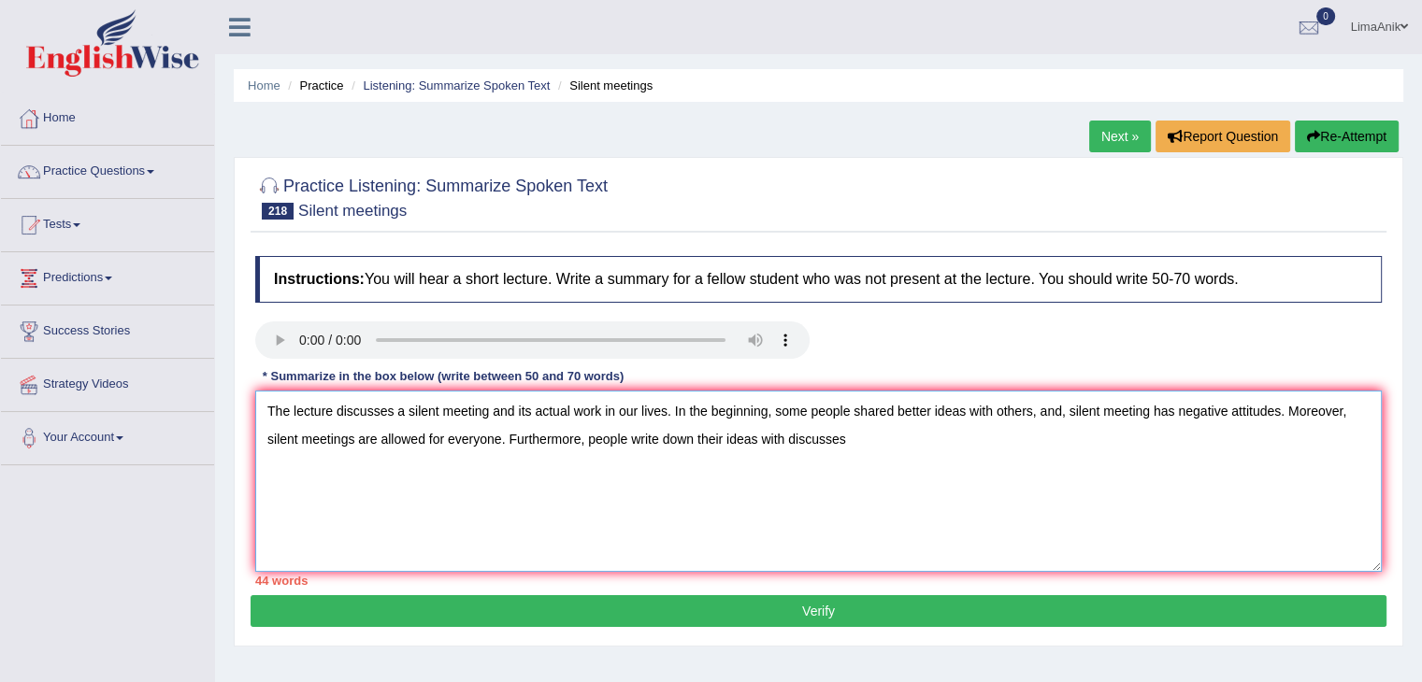
click at [869, 436] on textarea "The lecture discusses a silent meeting and its actual work in our lives. In the…" at bounding box center [818, 481] width 1127 height 181
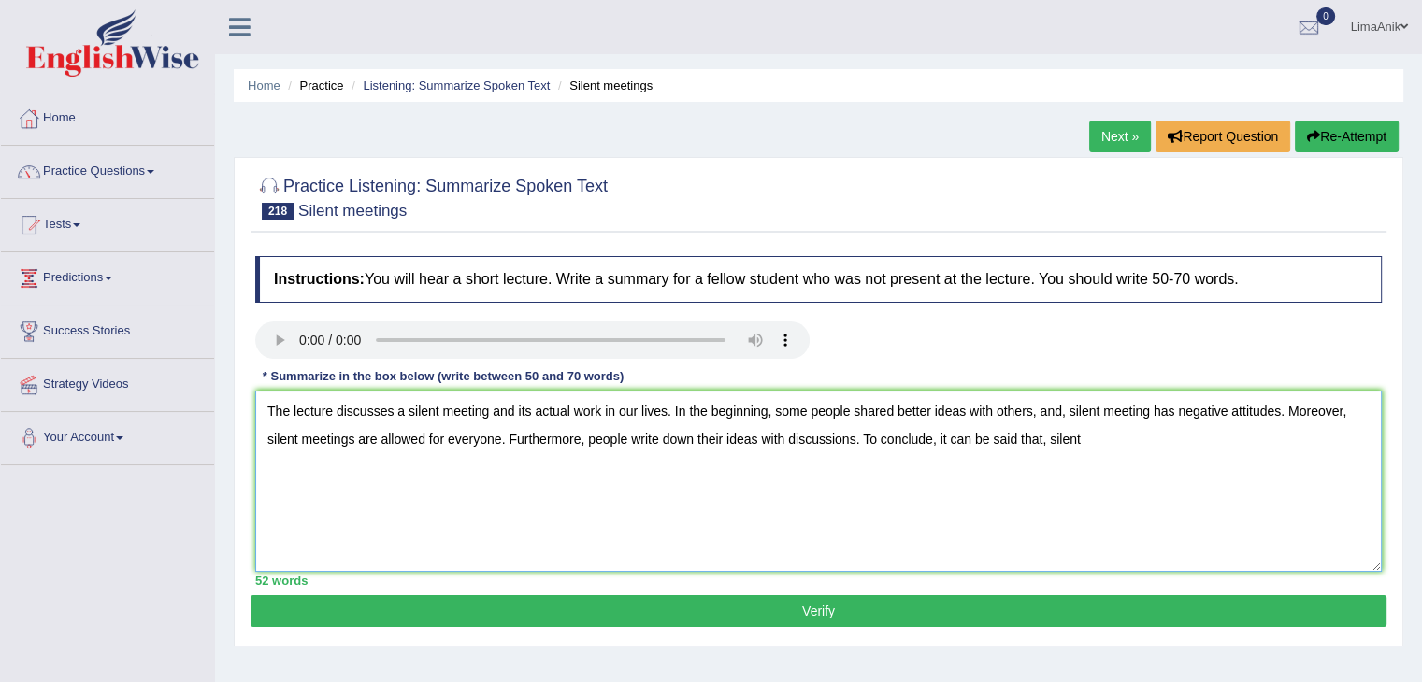
click at [1093, 454] on textarea "The lecture discusses a silent meeting and its actual work in our lives. In the…" at bounding box center [818, 481] width 1127 height 181
click at [1314, 445] on textarea "The lecture discusses a silent meeting and its actual work in our lives. In the…" at bounding box center [818, 481] width 1127 height 181
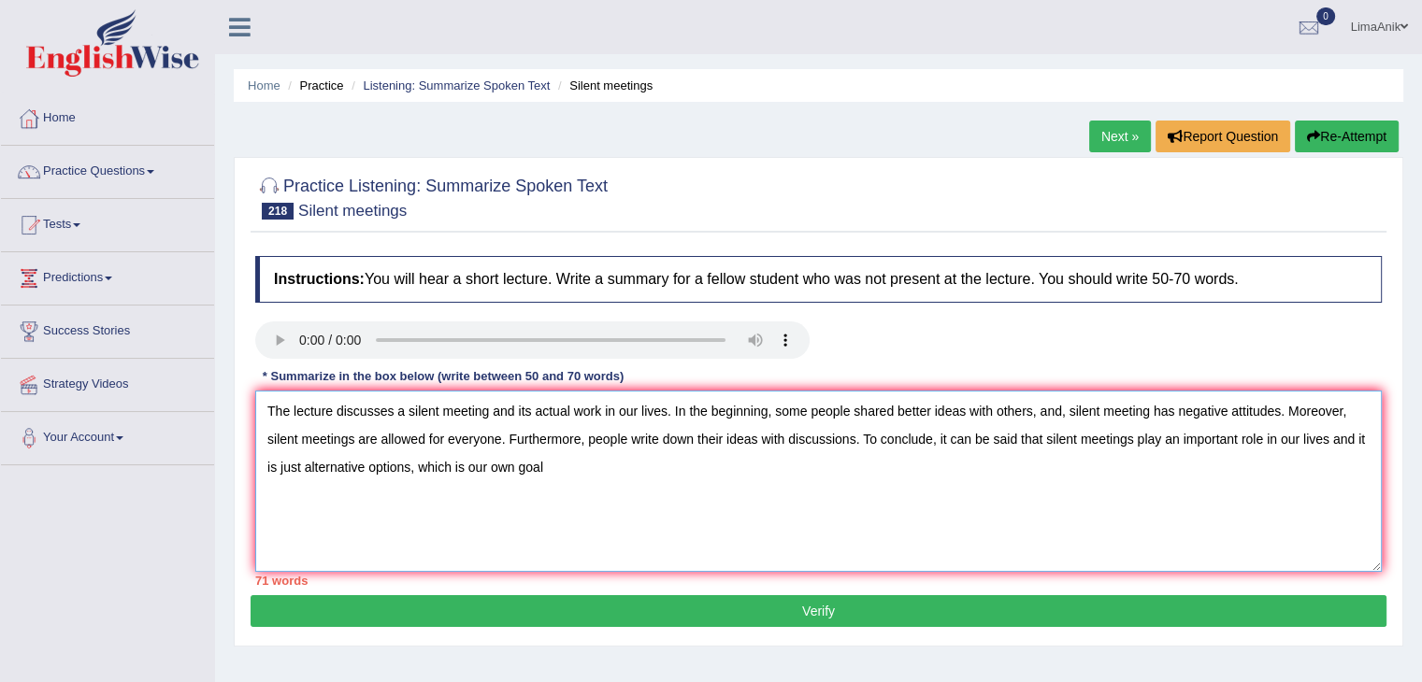
click at [610, 469] on textarea "The lecture discusses a silent meeting and its actual work in our lives. In the…" at bounding box center [818, 481] width 1127 height 181
click at [1067, 412] on textarea "The lecture discusses a silent meeting and its actual work in our lives. In the…" at bounding box center [818, 481] width 1127 height 181
click at [1153, 405] on textarea "The lecture discusses a silent meeting and its actual work in our lives. In the…" at bounding box center [818, 481] width 1127 height 181
click at [1149, 409] on textarea "The lecture discusses a silent meeting and its actual work in our lives. In the…" at bounding box center [818, 481] width 1127 height 181
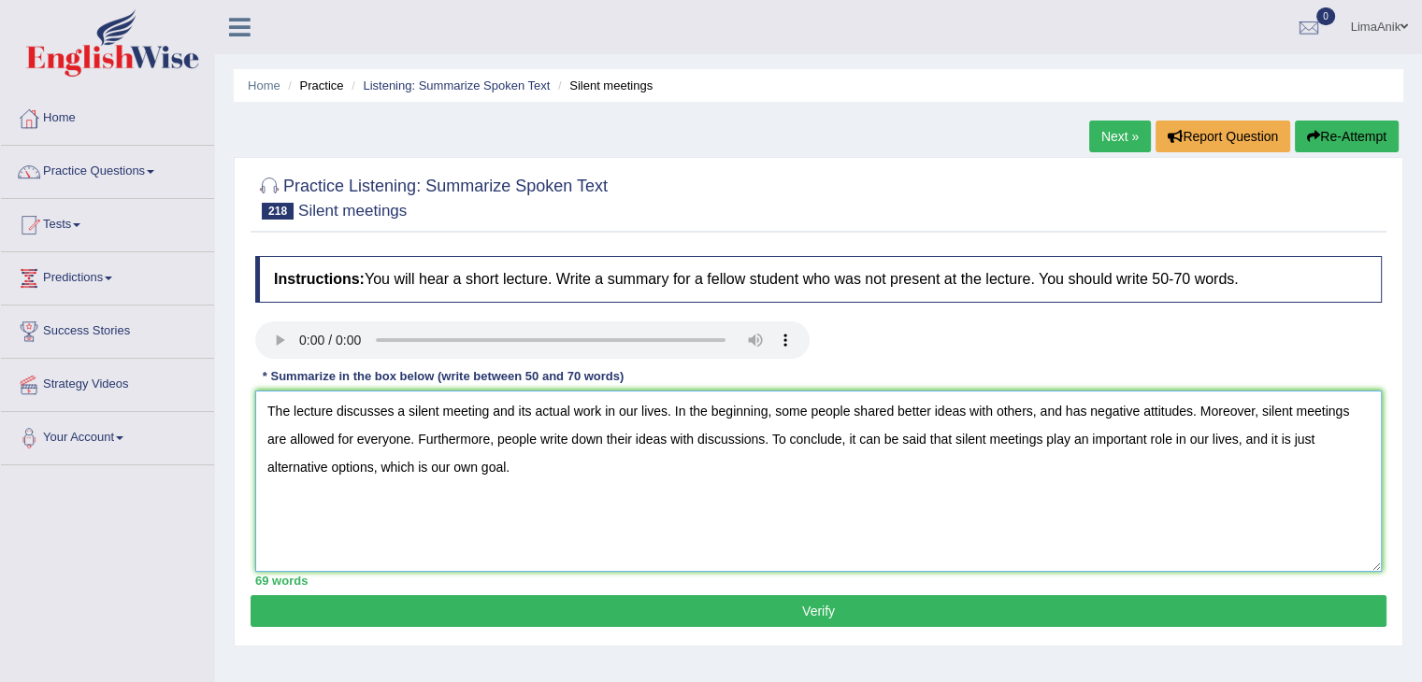
click at [677, 513] on textarea "The lecture discusses a silent meeting and its actual work in our lives. In the…" at bounding box center [818, 481] width 1127 height 181
click at [1062, 414] on textarea "The lecture discusses a silent meeting and its actual work in our lives. In the…" at bounding box center [818, 481] width 1127 height 181
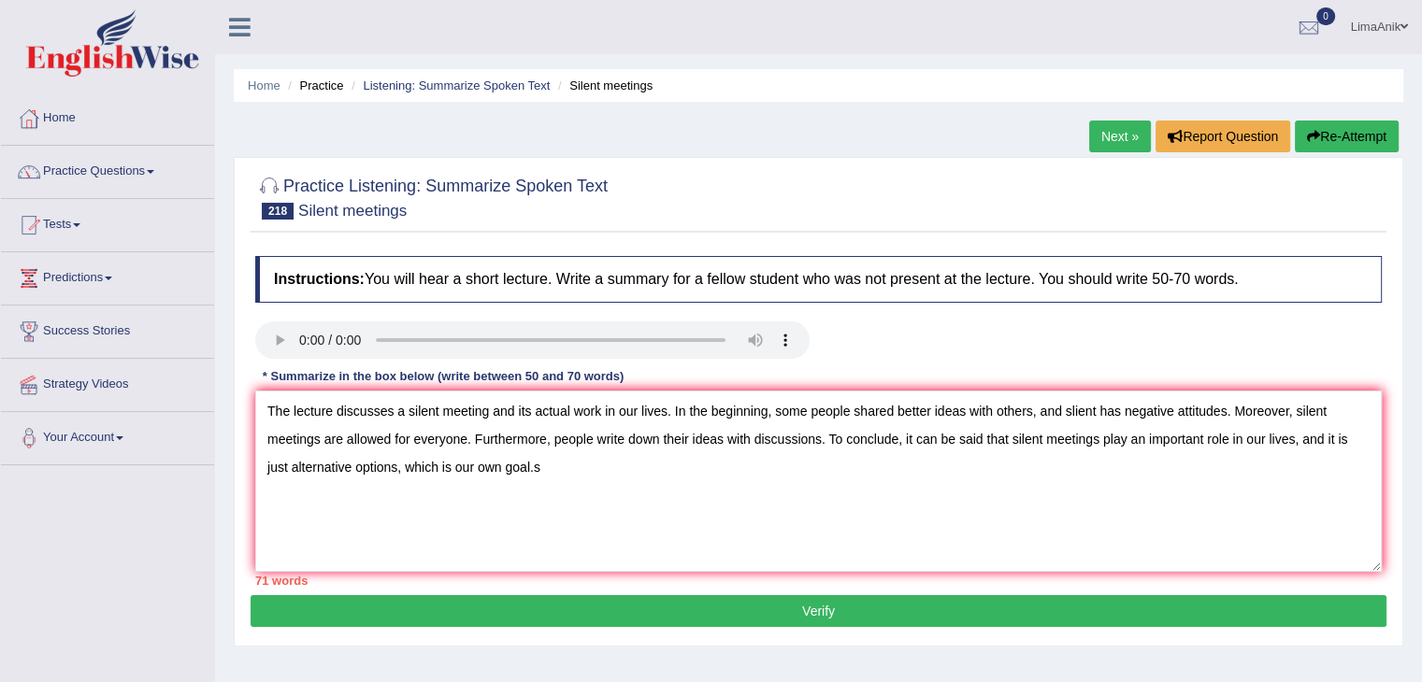
click at [1084, 339] on div at bounding box center [818, 343] width 1145 height 42
click at [1113, 514] on textarea "The lecture discusses a silent meeting and its actual work in our lives. In the…" at bounding box center [818, 481] width 1127 height 181
click at [996, 510] on textarea "The lecture discusses a silent meeting and its actual work in our lives. In the…" at bounding box center [818, 481] width 1127 height 181
click at [1122, 413] on textarea "The lecture discusses a silent meeting and its actual work in our lives. In the…" at bounding box center [818, 481] width 1127 height 181
click at [1238, 438] on textarea "The lecture discusses a silent meeting and its actual work in our lives. In the…" at bounding box center [818, 481] width 1127 height 181
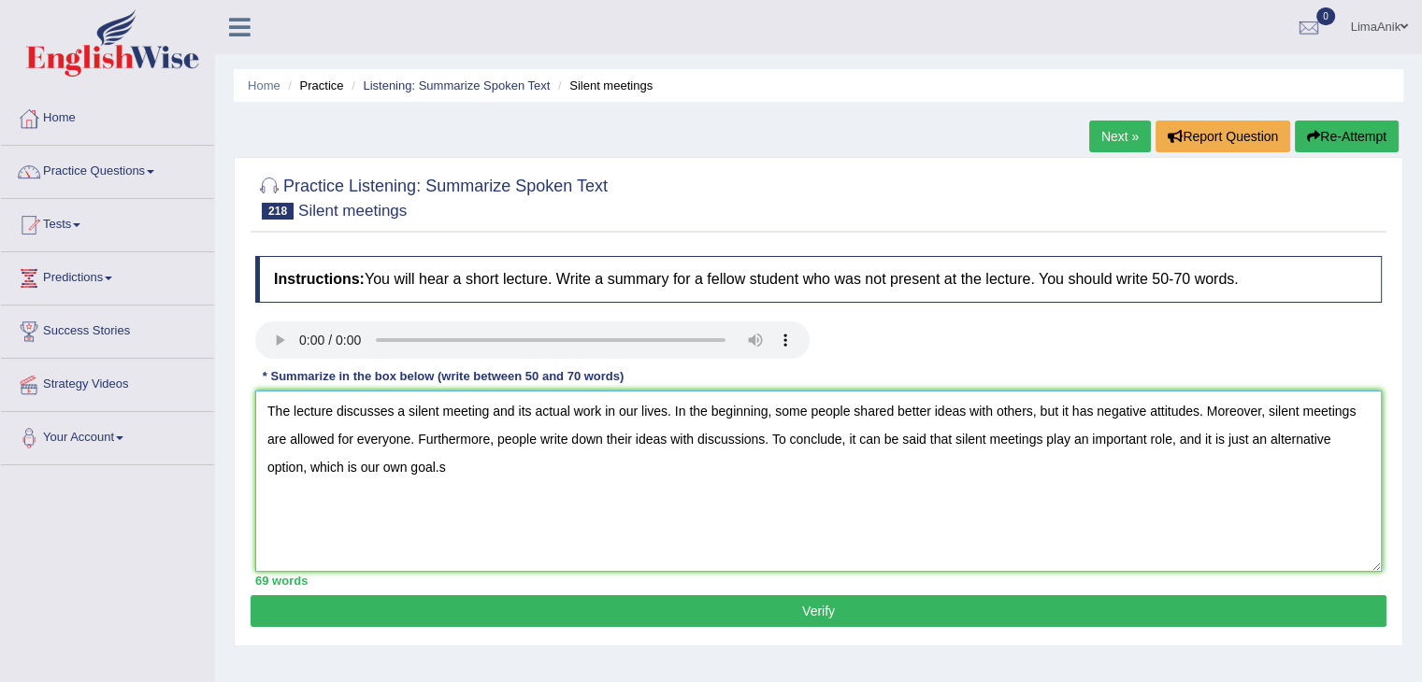
click at [449, 466] on textarea "The lecture discusses a silent meeting and its actual work in our lives. In the…" at bounding box center [818, 481] width 1127 height 181
click at [1065, 411] on textarea "The lecture discusses a silent meeting and its actual work in our lives. In the…" at bounding box center [818, 481] width 1127 height 181
type textarea "The lecture discusses a silent meeting and its actual work in our lives. In the…"
click at [765, 624] on button "Verify" at bounding box center [819, 612] width 1136 height 32
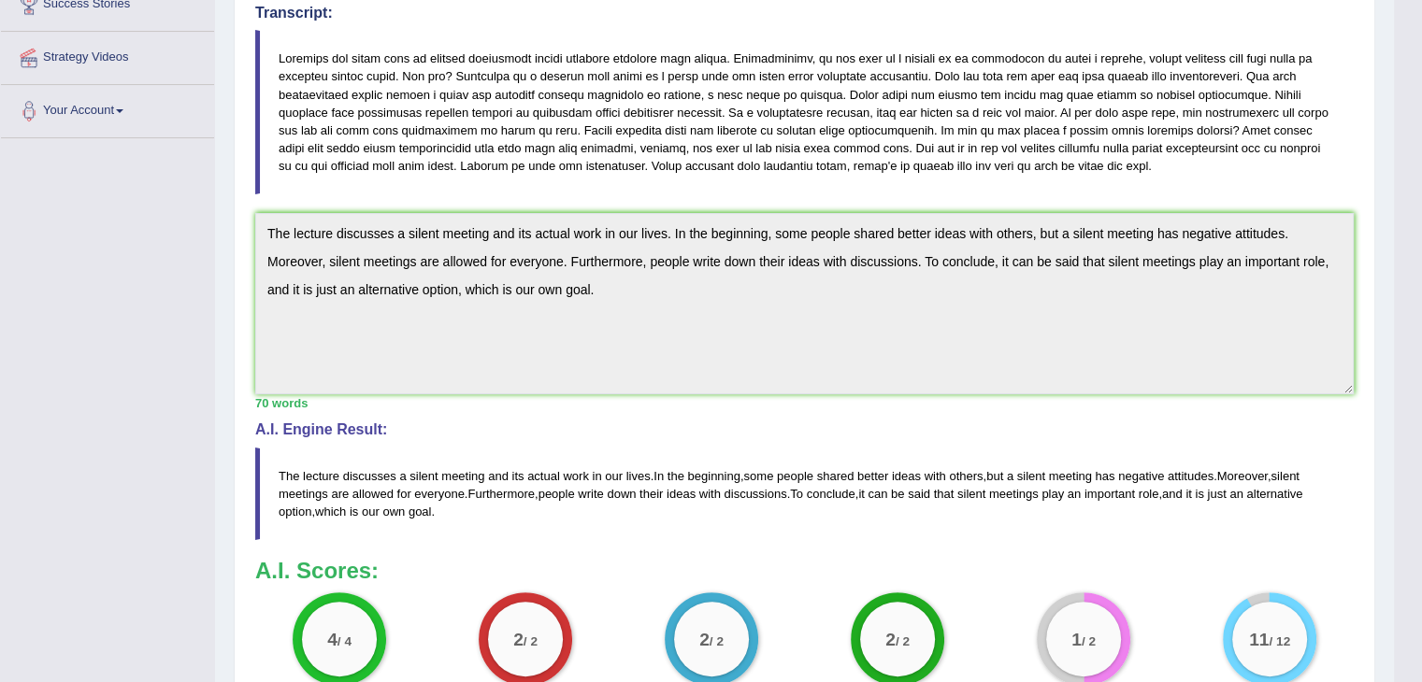
scroll to position [336, 0]
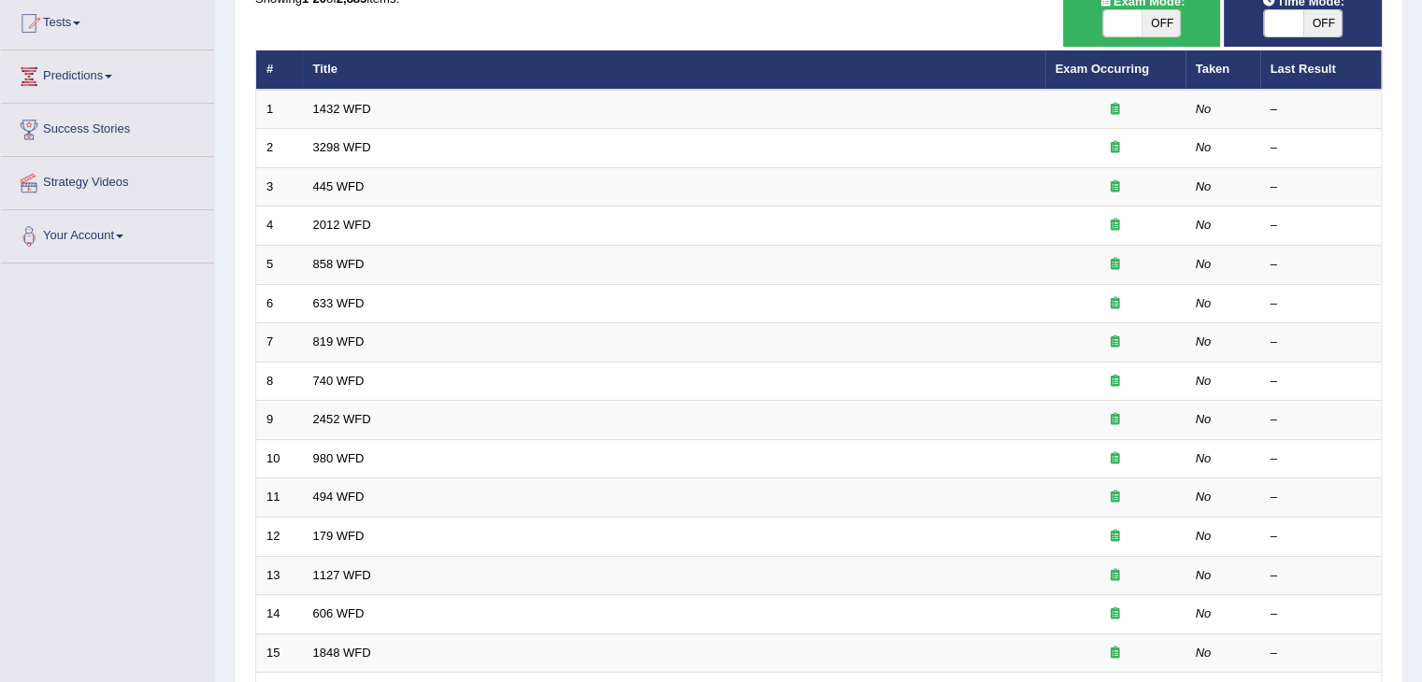
scroll to position [186, 0]
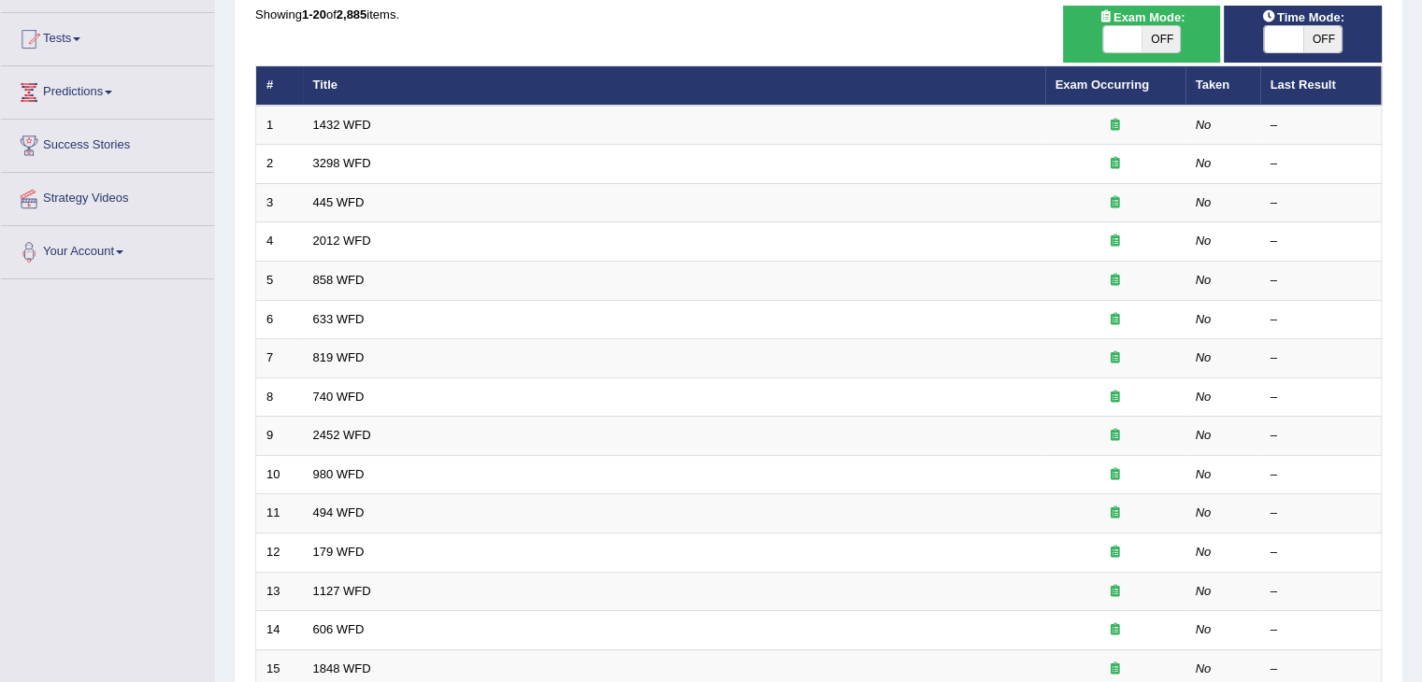
click at [1415, 317] on html "Toggle navigation Home Practice Questions Speaking Practice Read Aloud Repeat S…" at bounding box center [711, 155] width 1422 height 682
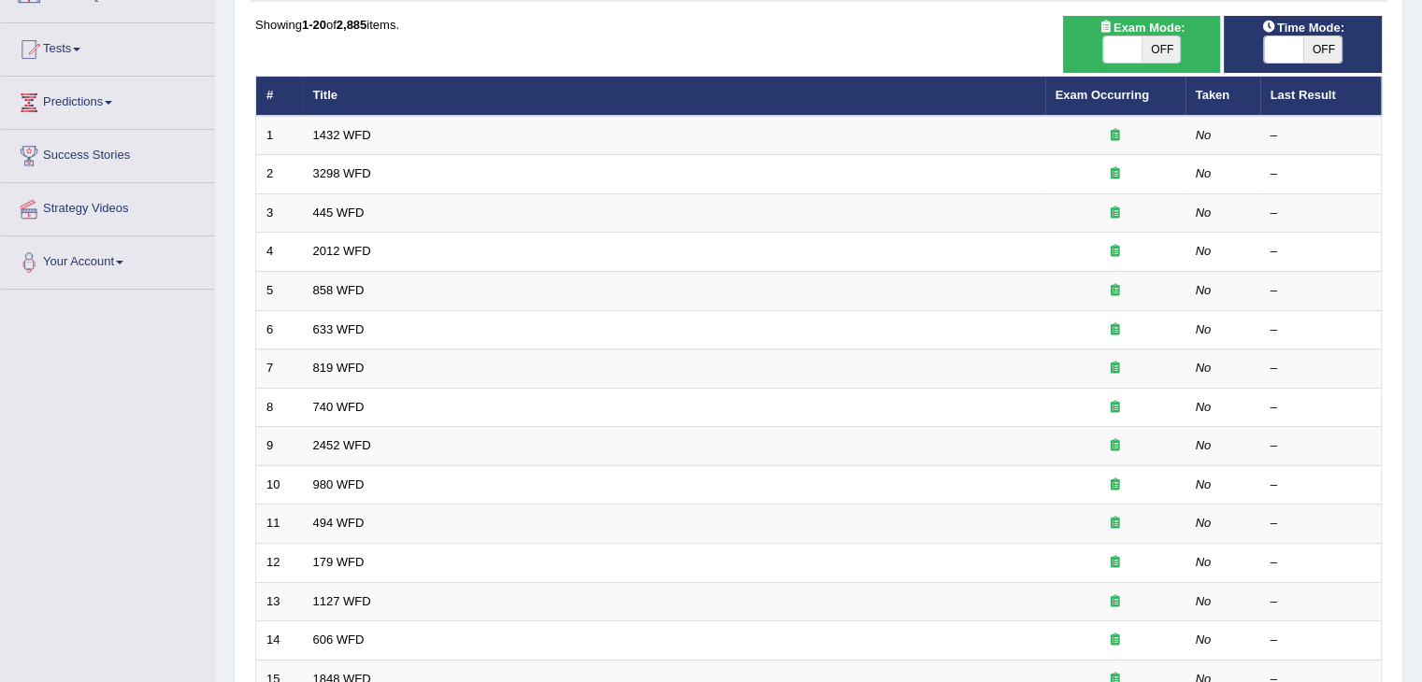
scroll to position [32, 0]
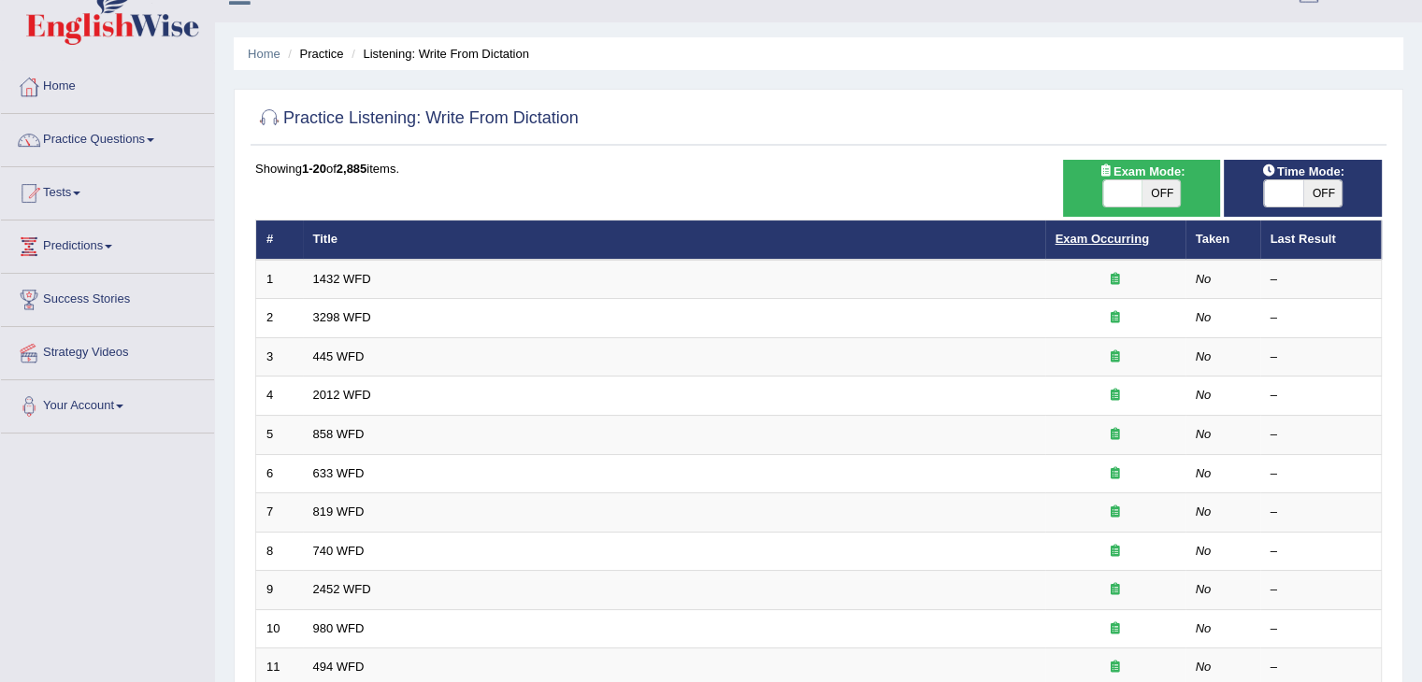
click at [1062, 232] on link "Exam Occurring" at bounding box center [1102, 239] width 93 height 14
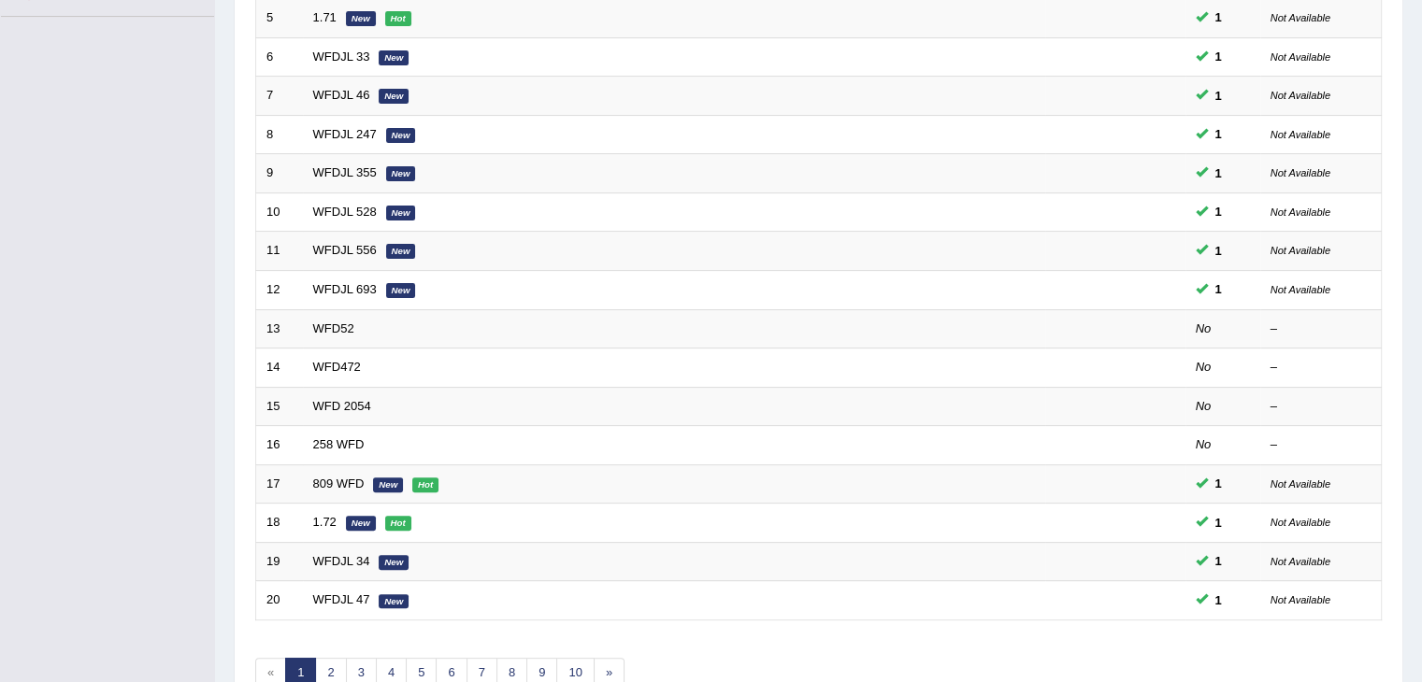
scroll to position [462, 0]
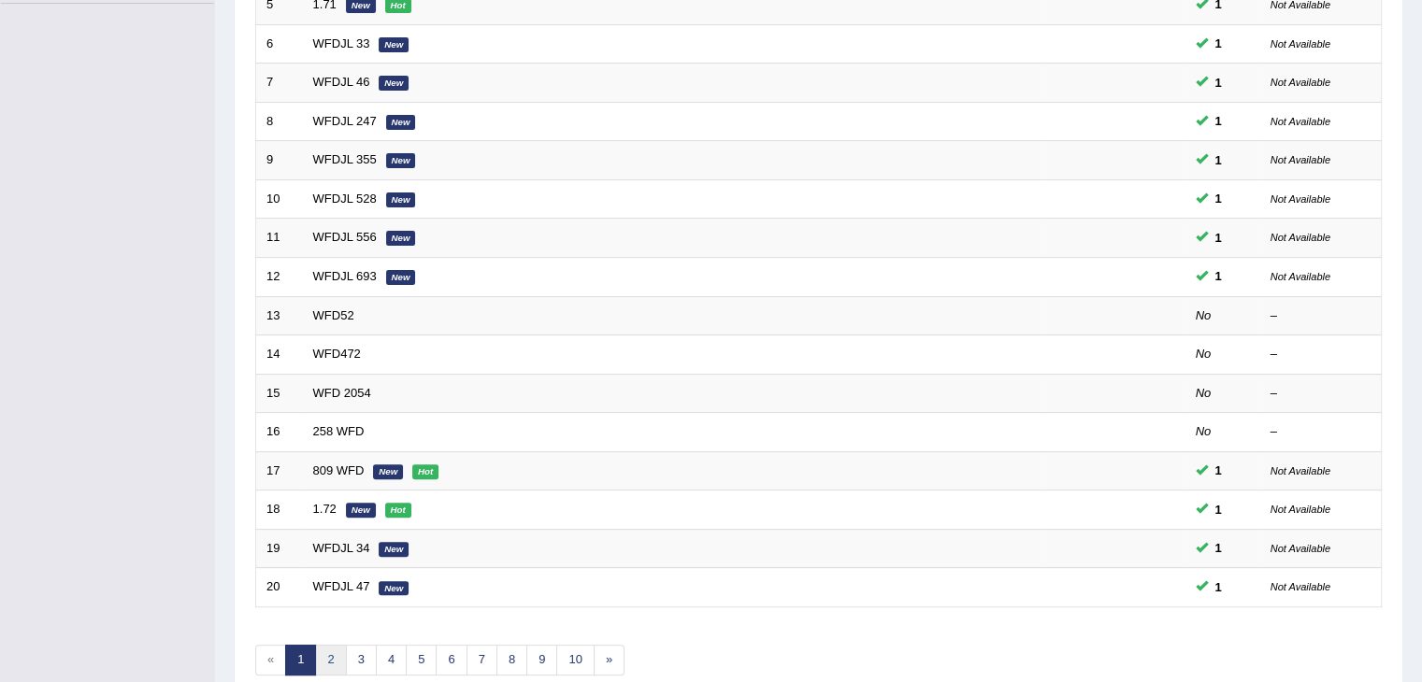
click at [338, 655] on link "2" at bounding box center [330, 660] width 31 height 31
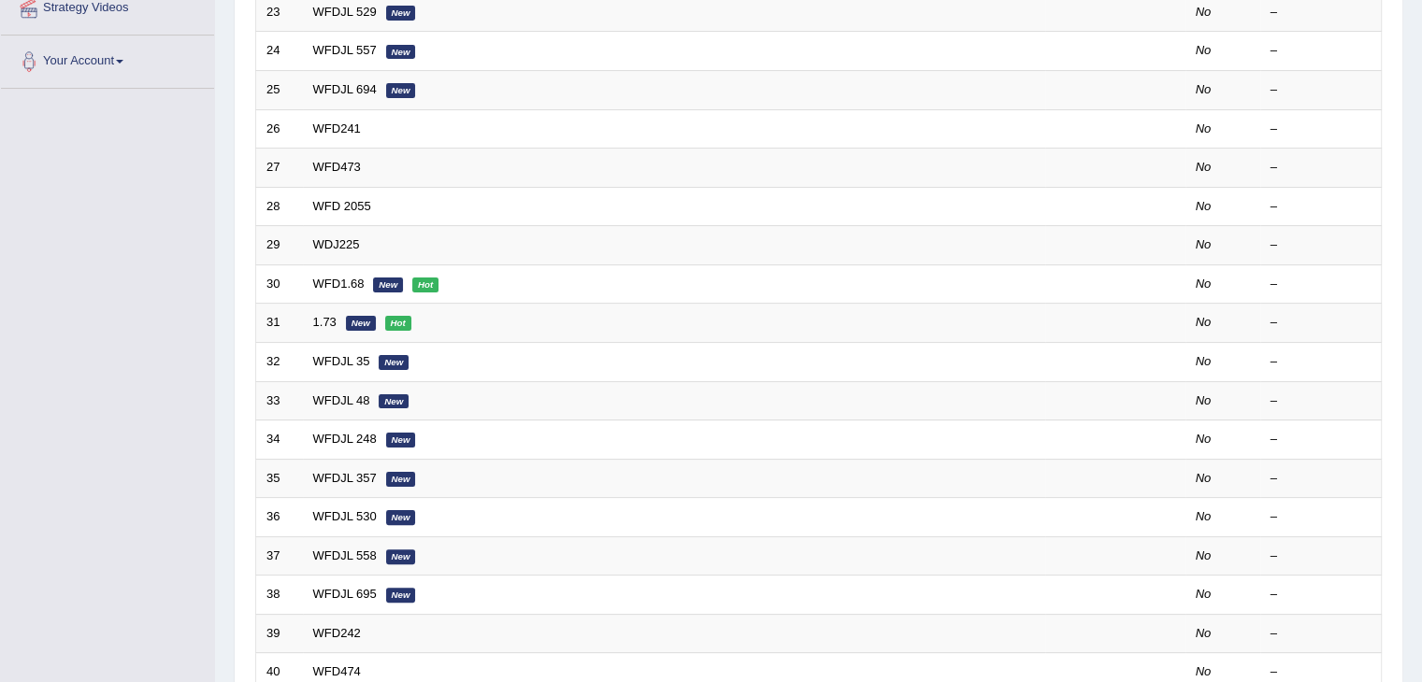
scroll to position [400, 0]
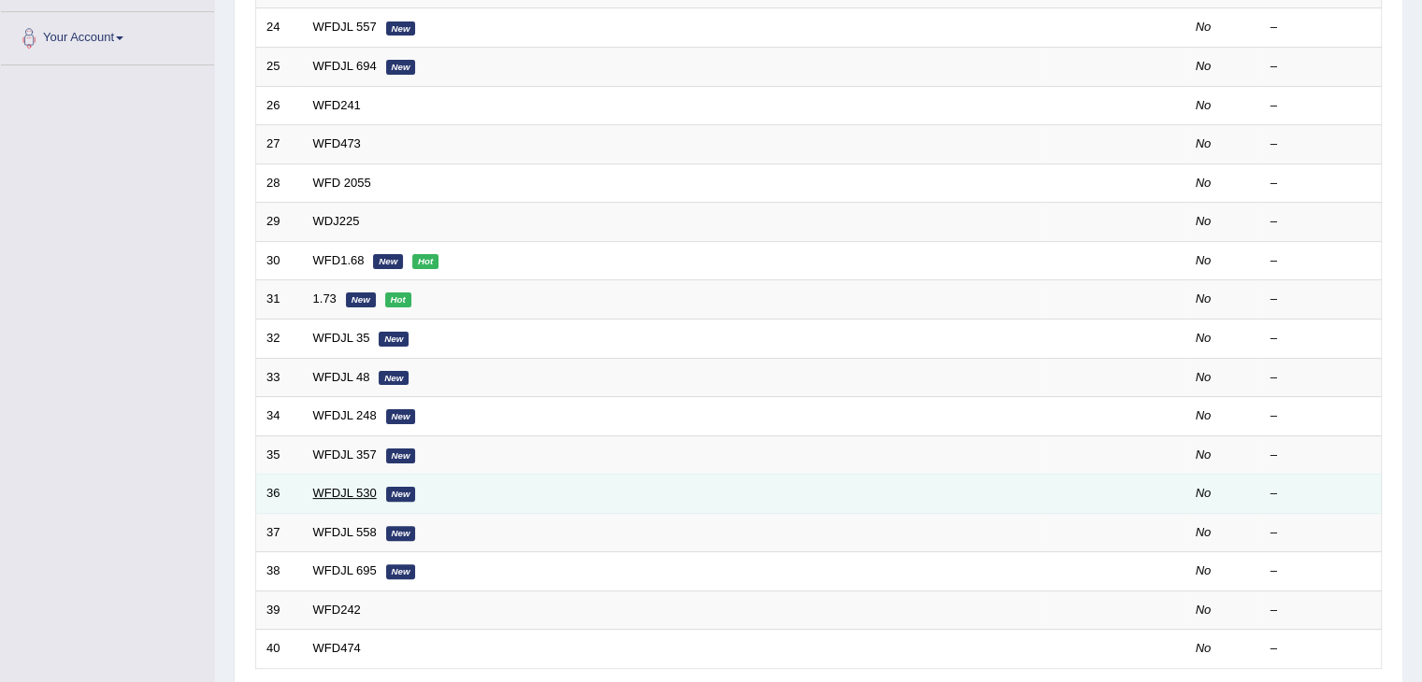
click at [342, 486] on link "WFDJL 530" at bounding box center [345, 493] width 64 height 14
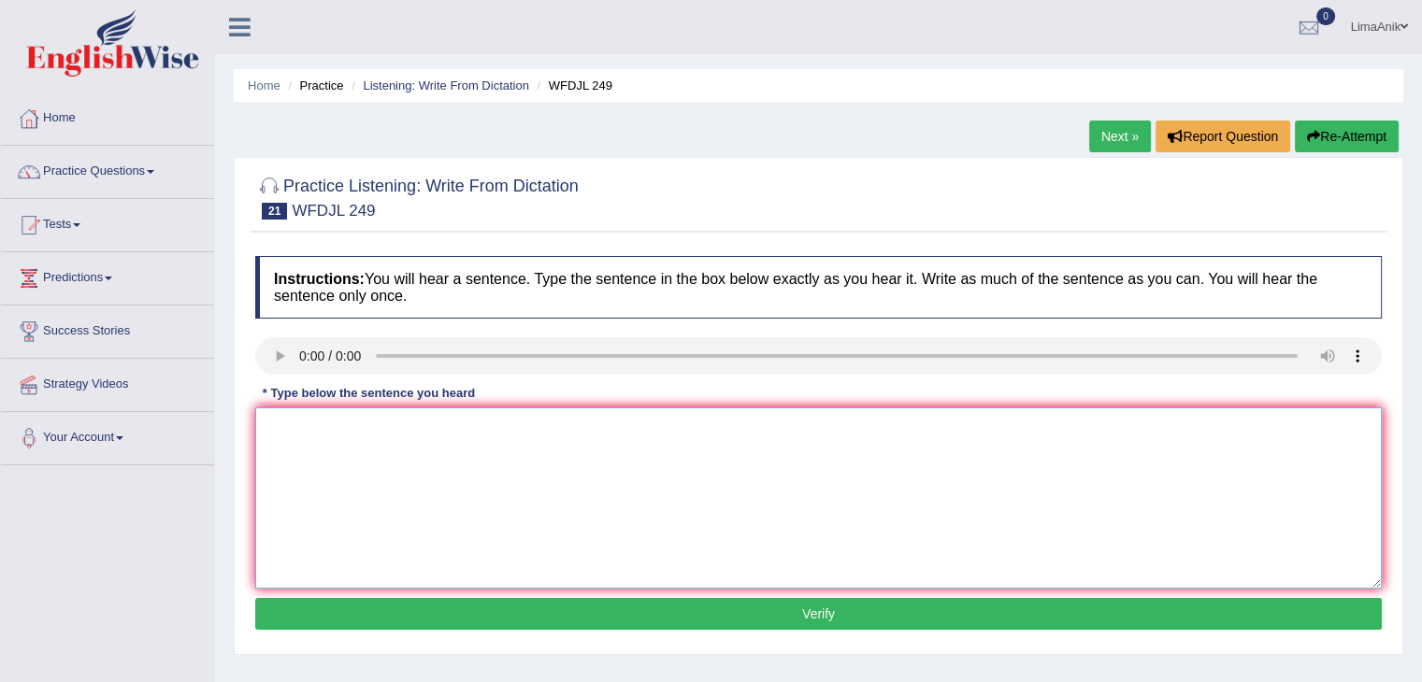
click at [322, 452] on textarea at bounding box center [818, 498] width 1127 height 181
click at [266, 429] on textarea "when the temperature is below zero" at bounding box center [818, 498] width 1127 height 181
click at [286, 466] on textarea "what about the frezze when the temperature is below zero" at bounding box center [818, 498] width 1127 height 181
click at [400, 429] on textarea "What about the frezze when the temperature is below zero" at bounding box center [818, 498] width 1127 height 181
click at [379, 424] on textarea "What about the frezze frezzer when the temperature is below zero" at bounding box center [818, 498] width 1127 height 181
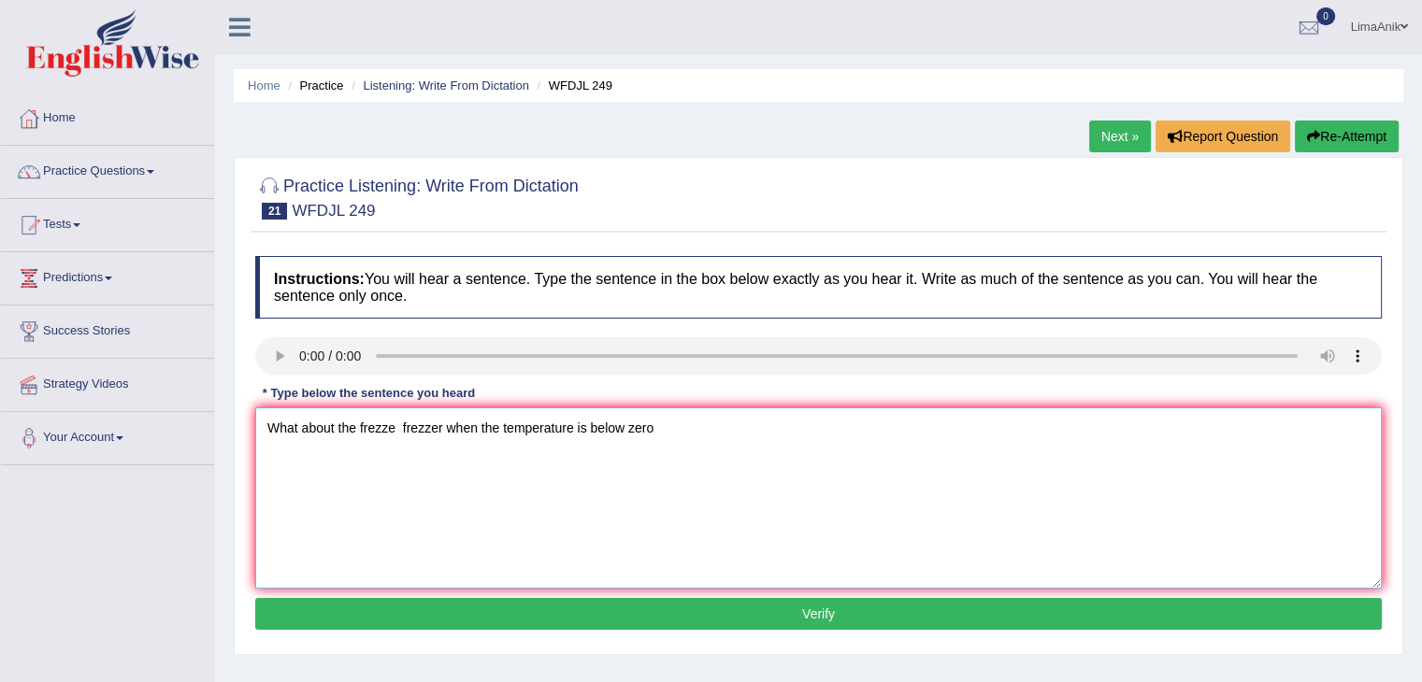
click at [426, 475] on textarea "What about the frezze frezzer when the temperature is below zero" at bounding box center [818, 498] width 1127 height 181
click at [445, 435] on textarea "What about the frezze frezzer when the temperature is below zero" at bounding box center [818, 498] width 1127 height 181
click at [404, 428] on textarea "What about the frezze frezzer when the temperature is below zero" at bounding box center [818, 498] width 1127 height 181
click at [390, 427] on textarea "What about the frezze frezzer when the temperature is below zero" at bounding box center [818, 498] width 1127 height 181
click at [399, 428] on textarea "What about the frezze frezzer when the temperature is below zero" at bounding box center [818, 498] width 1127 height 181
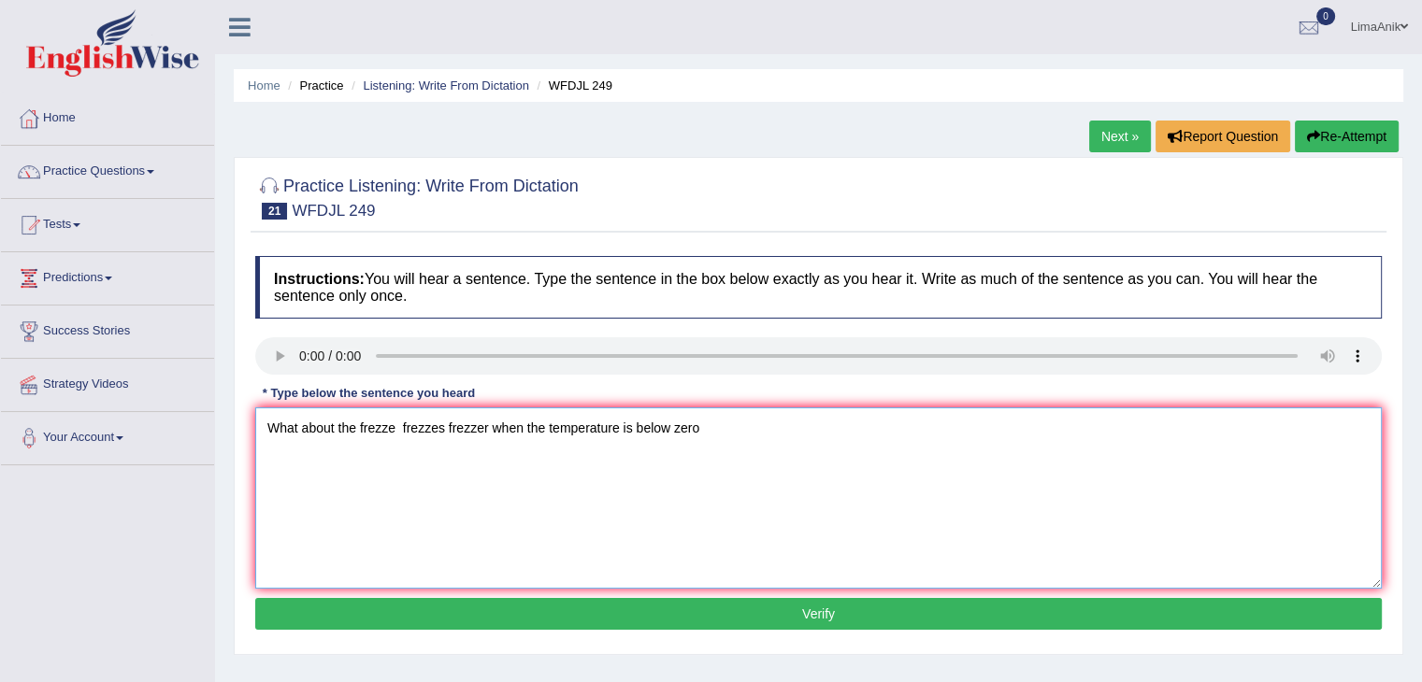
click at [397, 430] on textarea "What about the frezze frezzes frezzer when the temperature is below zero" at bounding box center [818, 498] width 1127 height 181
click at [486, 431] on textarea "What about the frezze frezzes frezzer when the temperature is below zero" at bounding box center [818, 498] width 1127 height 181
click at [669, 427] on textarea "What about the frezze frezzes frezzer frezzers when the temperature is below ze…" at bounding box center [818, 498] width 1127 height 181
click at [668, 427] on textarea "What about the frezze frezzes frezzer frezzers when the temperature is below ze…" at bounding box center [818, 498] width 1127 height 181
click at [828, 427] on textarea "What about the frezze frezzes frezzer frezzers when the temperature temperature…" at bounding box center [818, 498] width 1127 height 181
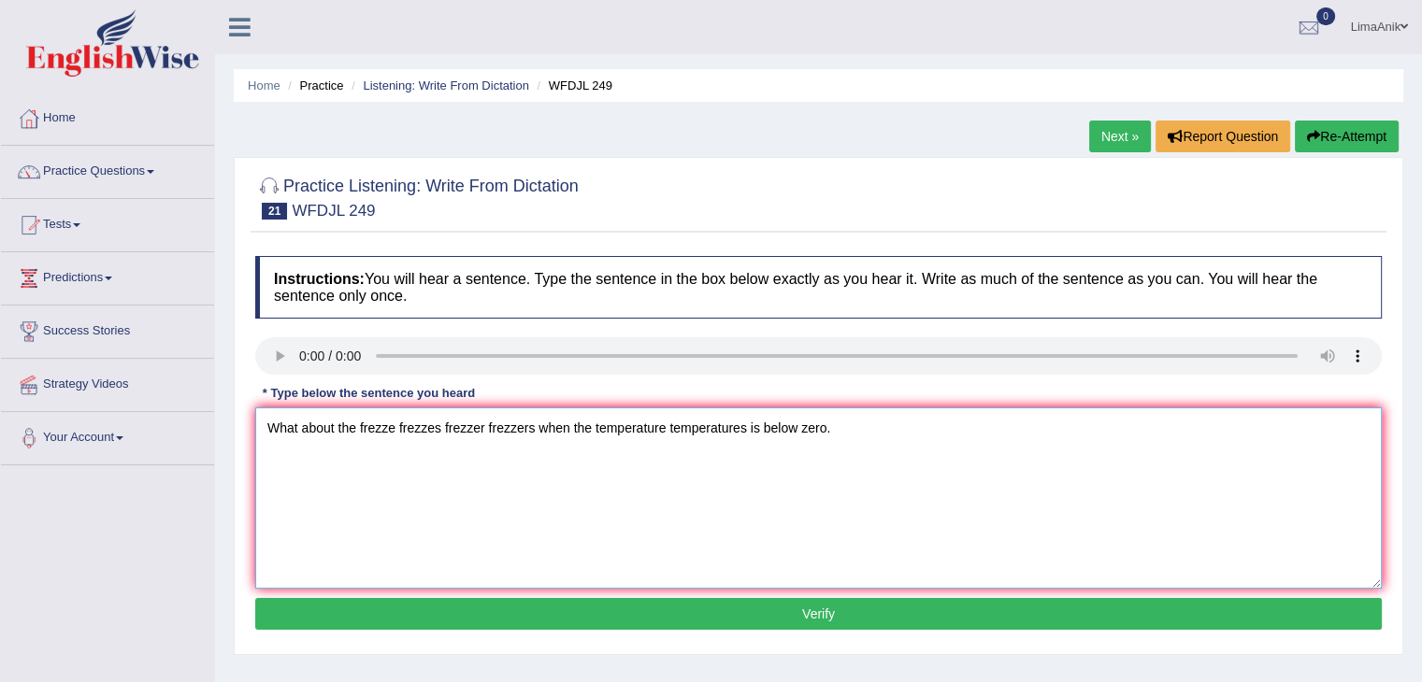
click at [766, 429] on textarea "What about the frezze frezzes frezzer frezzers when the temperature temperature…" at bounding box center [818, 498] width 1127 height 181
type textarea "What about the frezze frezzes frezzer frezzers when the temperature temperature…"
click at [693, 603] on button "Verify" at bounding box center [818, 614] width 1127 height 32
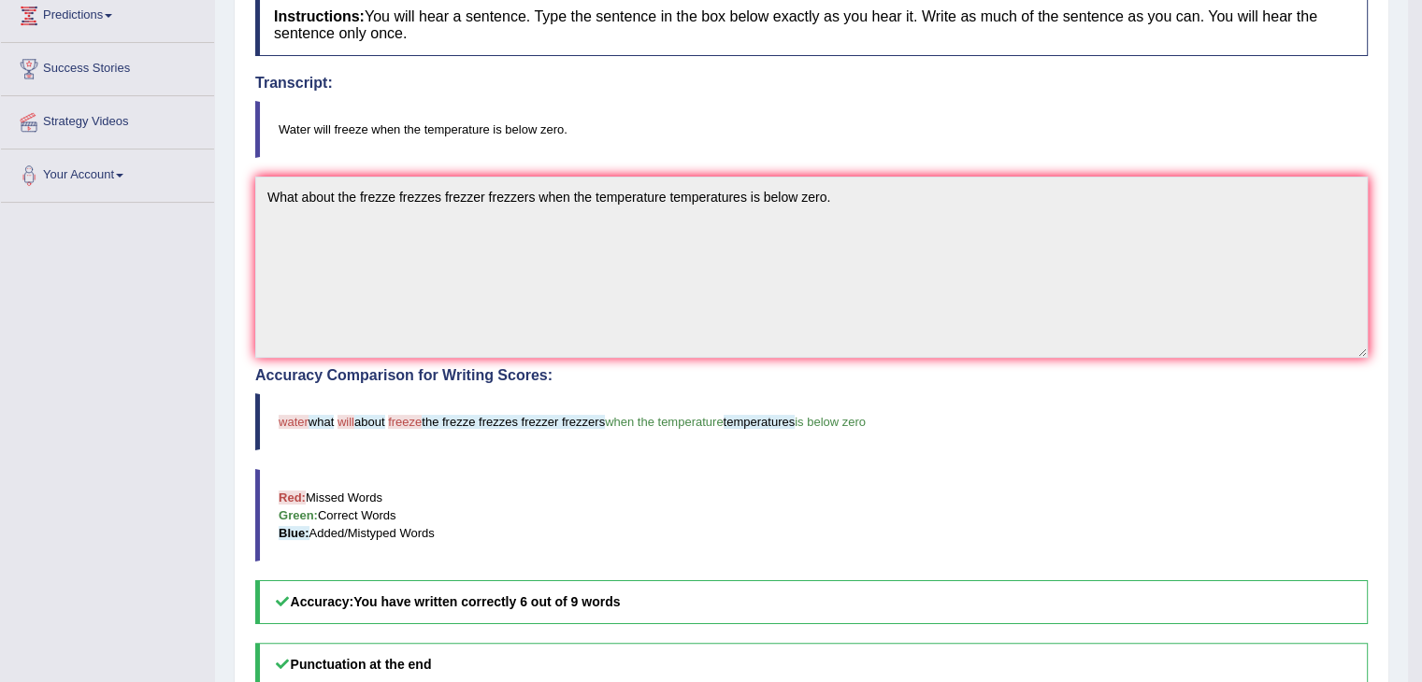
scroll to position [256, 0]
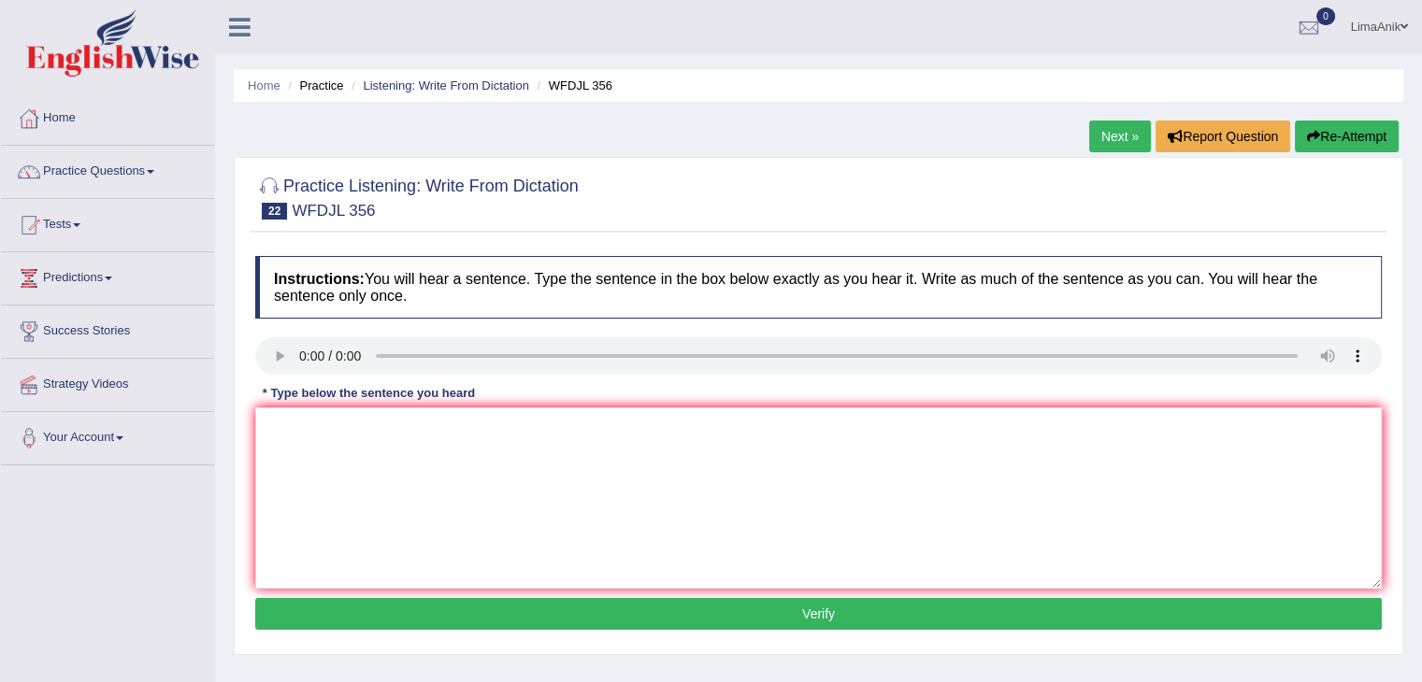
click at [315, 483] on div "Instructions: You will hear a sentence. Type the sentence in the box below exac…" at bounding box center [819, 446] width 1136 height 398
click at [315, 483] on textarea at bounding box center [818, 498] width 1127 height 181
click at [314, 465] on textarea at bounding box center [818, 498] width 1127 height 181
click at [269, 427] on textarea "some doctors are encouraging patient patients that" at bounding box center [818, 498] width 1127 height 181
type textarea "some doctors are encouraging patient patients that"
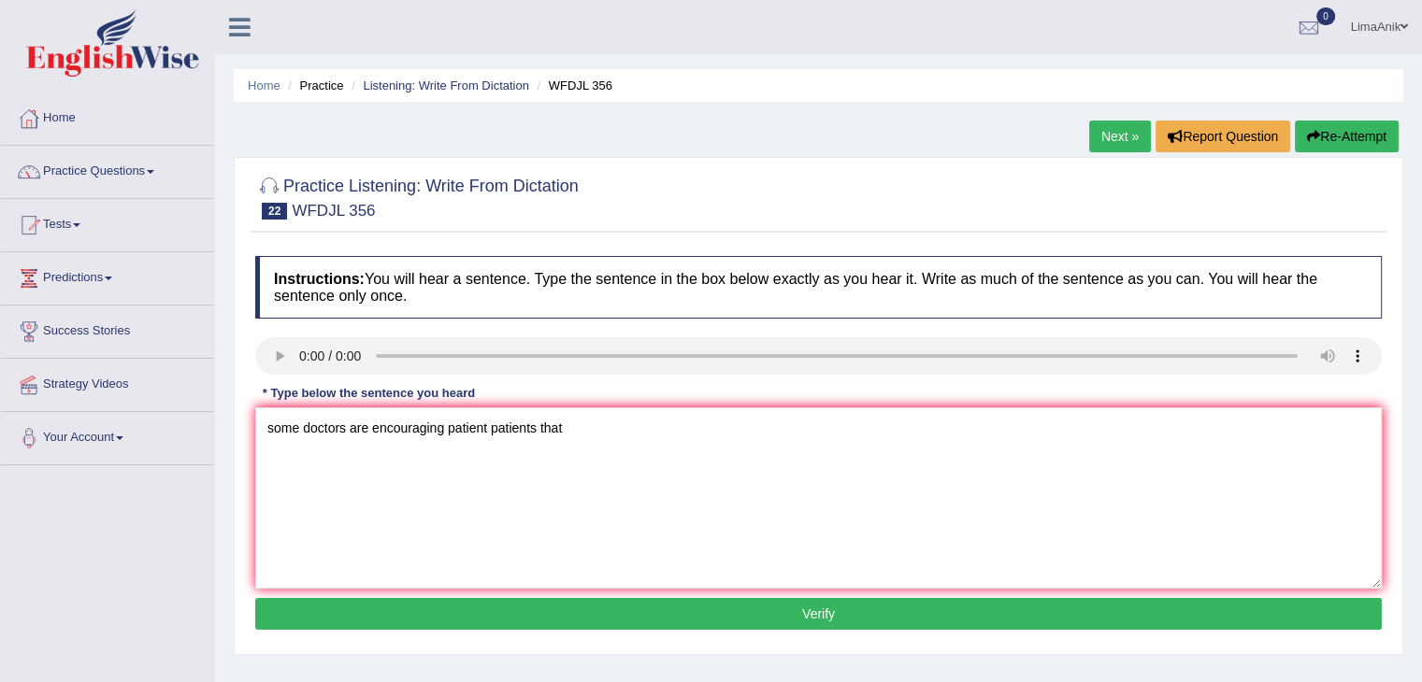
click at [349, 457] on div "Instructions: You will hear a sentence. Type the sentence in the box below exac…" at bounding box center [819, 446] width 1136 height 398
click at [602, 471] on textarea "some doctors are encouraging patient patients that" at bounding box center [818, 498] width 1127 height 181
click at [740, 460] on textarea "Some doctors are encouraging patient patients to spend more time outside." at bounding box center [818, 498] width 1127 height 181
click at [651, 436] on textarea "Some doctors are encouraging patient patients to spend more time outside." at bounding box center [818, 498] width 1127 height 181
click at [655, 434] on textarea "Some doctors are encouraging patient patients to spend more time outside." at bounding box center [818, 498] width 1127 height 181
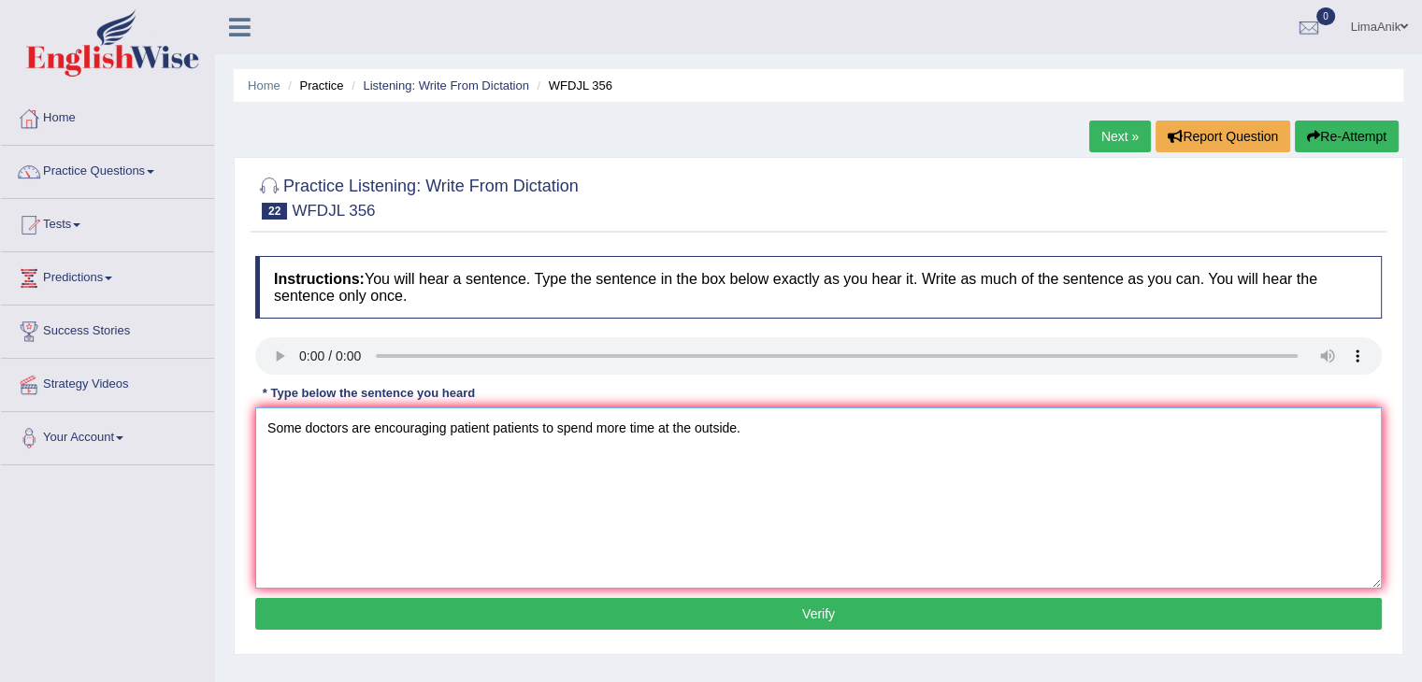
type textarea "Some doctors are encouraging patient patients to spend more time at the outside."
click at [767, 609] on button "Verify" at bounding box center [818, 614] width 1127 height 32
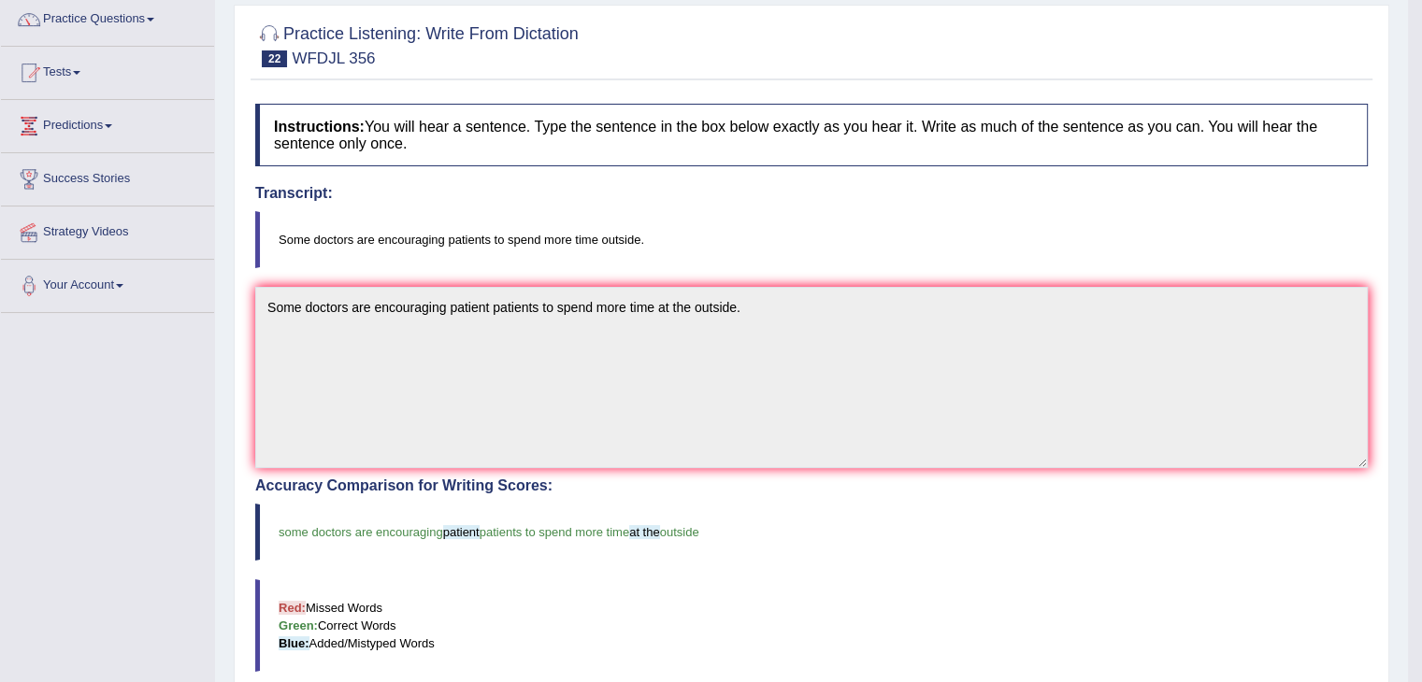
scroll to position [231, 0]
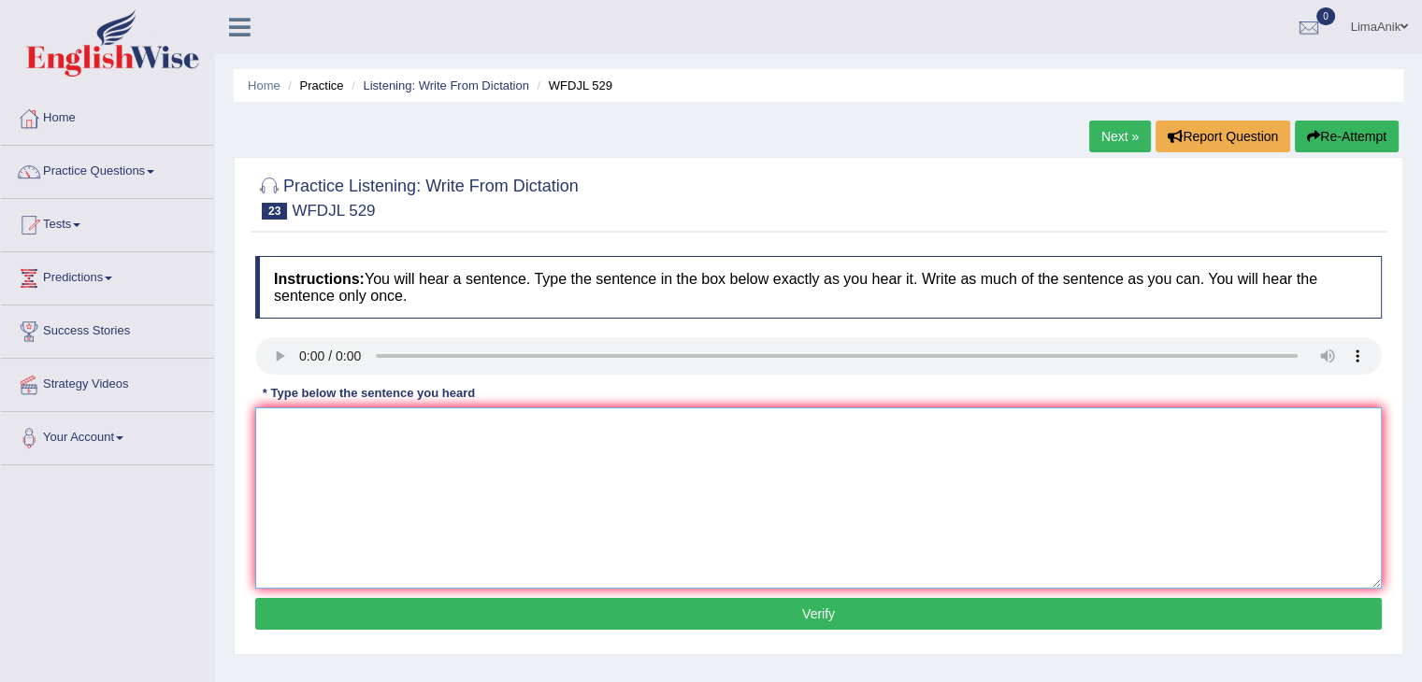
click at [397, 481] on textarea at bounding box center [818, 498] width 1127 height 181
click at [309, 466] on textarea at bounding box center [818, 498] width 1127 height 181
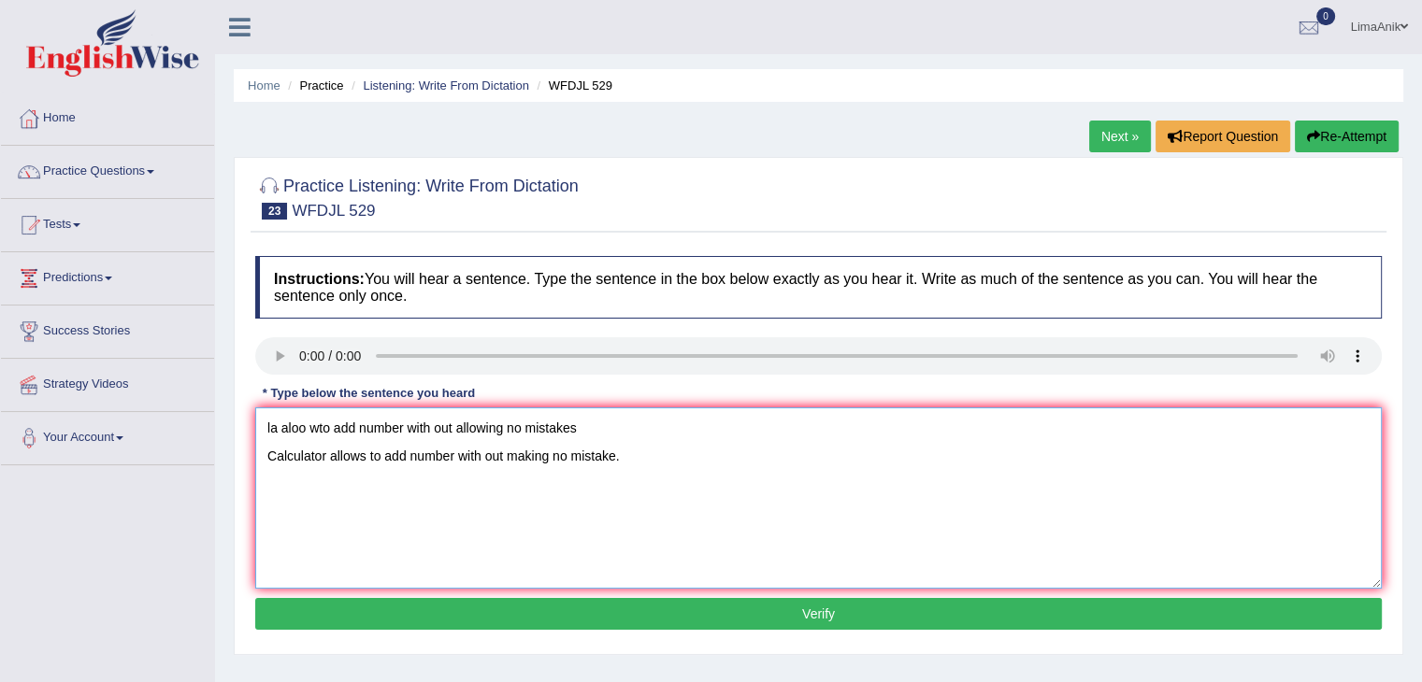
click at [460, 453] on textarea "la aloo wto add number with out allowing no mistakes Calculator allows to add n…" at bounding box center [818, 498] width 1127 height 181
click at [666, 451] on textarea "la aloo wto add number with out allowing no mistakes Calculator allows to add n…" at bounding box center [818, 498] width 1127 height 181
click at [635, 422] on textarea "la aloo wto add number with out allowing no mistakes Calculator allows to add n…" at bounding box center [818, 498] width 1127 height 181
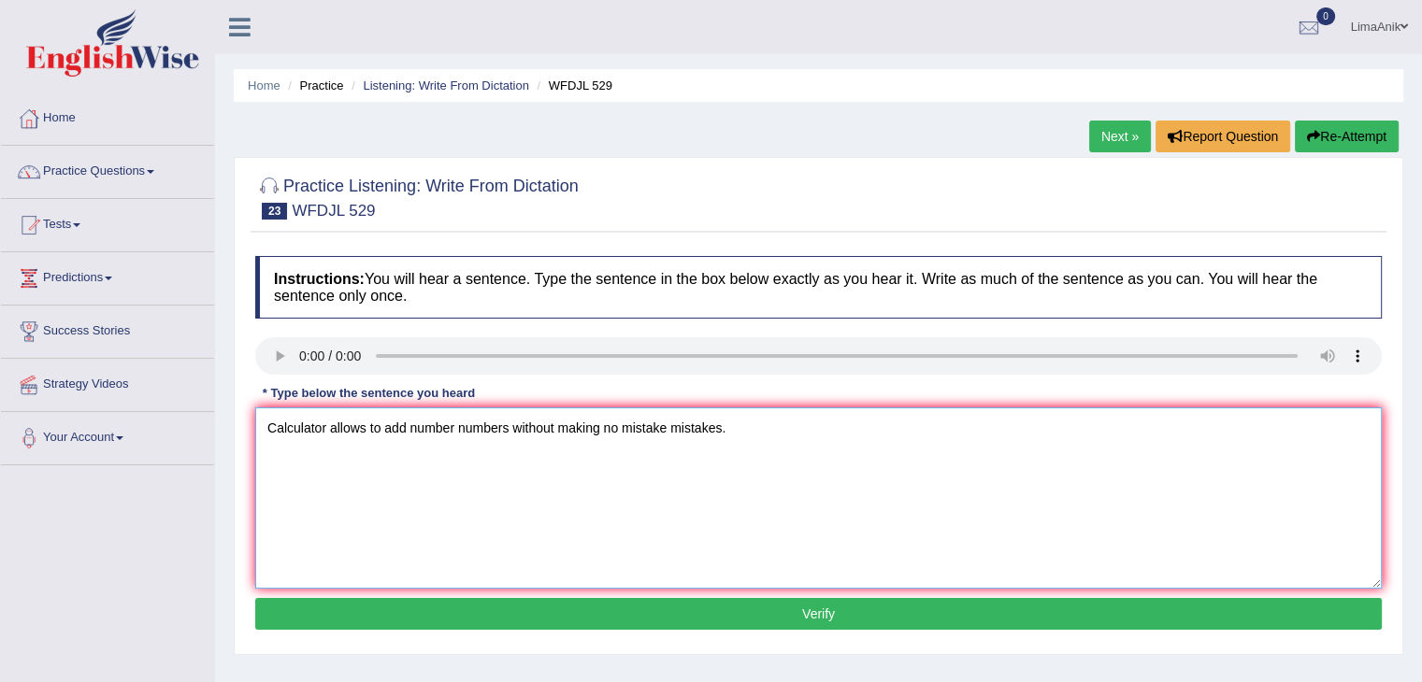
click at [332, 461] on textarea "Calculator allows to add number numbers without making no mistake mistakes." at bounding box center [818, 498] width 1127 height 181
click at [703, 458] on textarea "Calculator calculators allow allows to add number numbers without making no mis…" at bounding box center [818, 498] width 1127 height 181
click at [270, 457] on textarea "Calculator calculators allow allows to add number numbers without making allowi…" at bounding box center [818, 498] width 1127 height 181
type textarea "Calculator calculators allow allows to add number numbers without making allowi…"
click at [825, 610] on button "Verify" at bounding box center [818, 614] width 1127 height 32
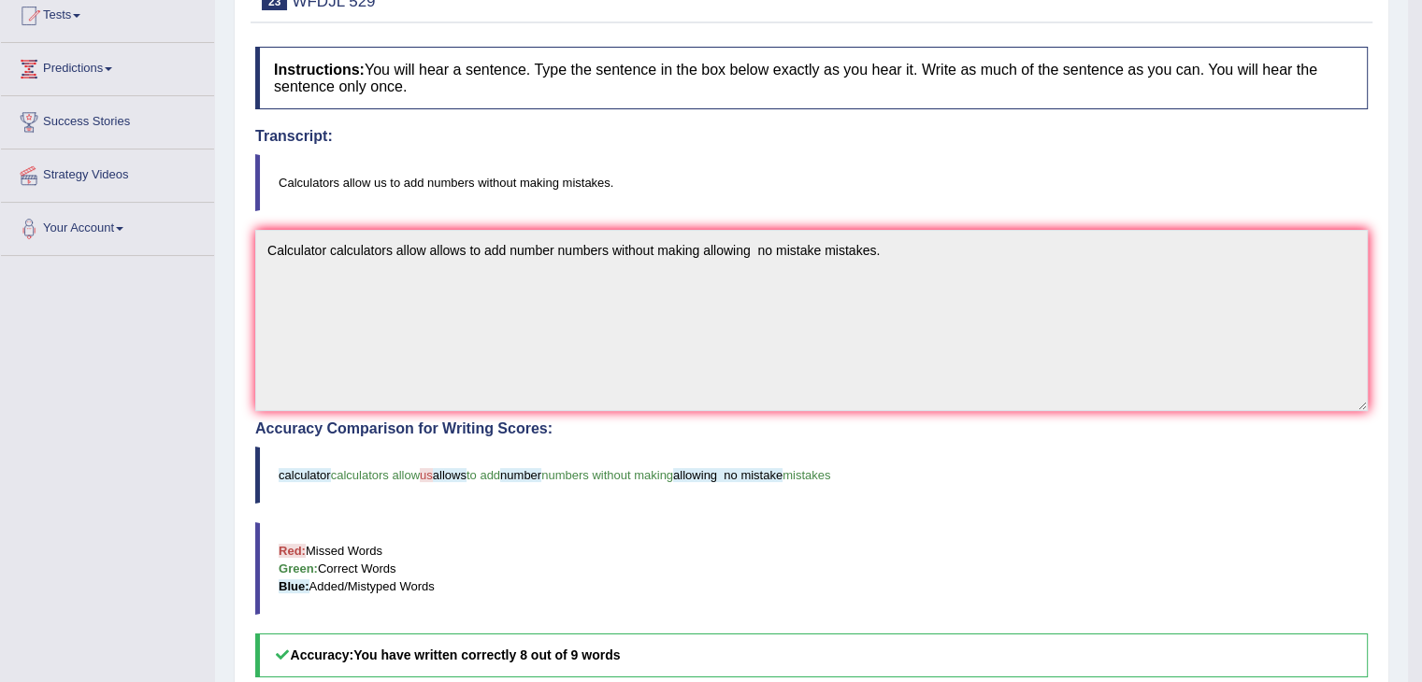
scroll to position [302, 0]
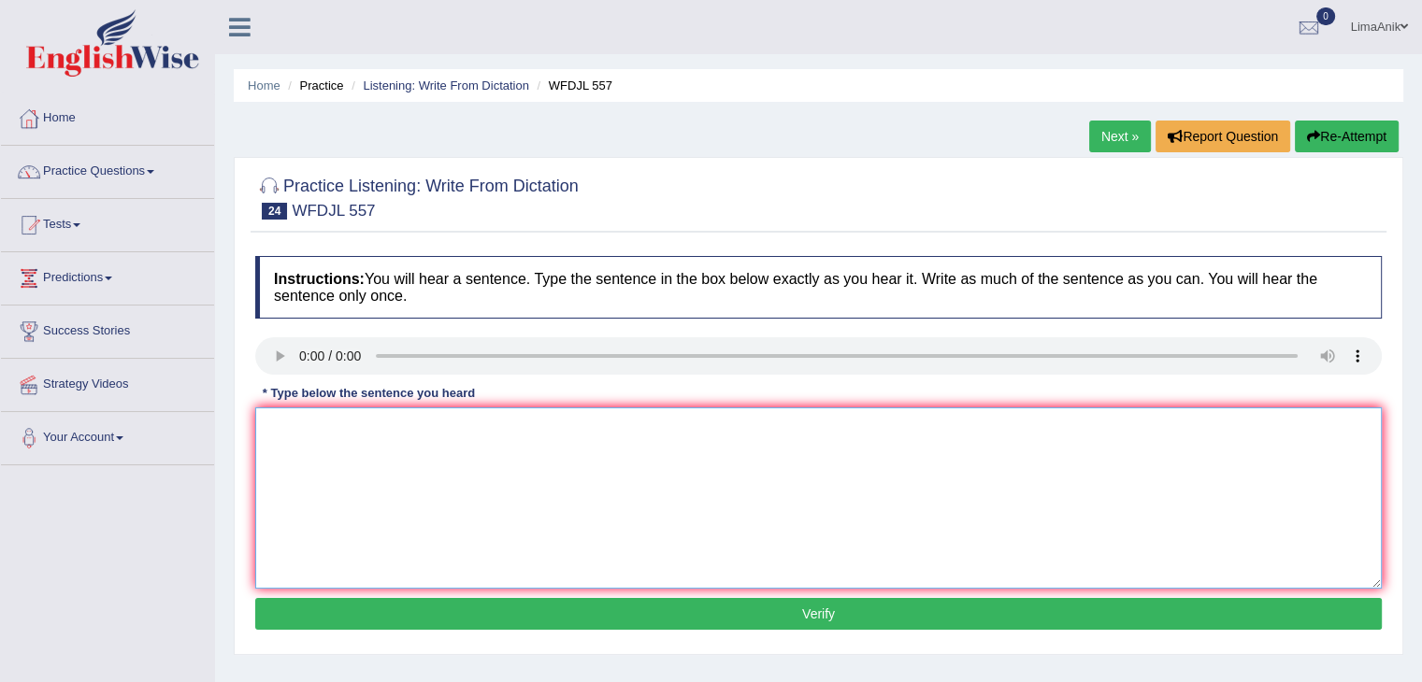
click at [322, 461] on textarea at bounding box center [818, 498] width 1127 height 181
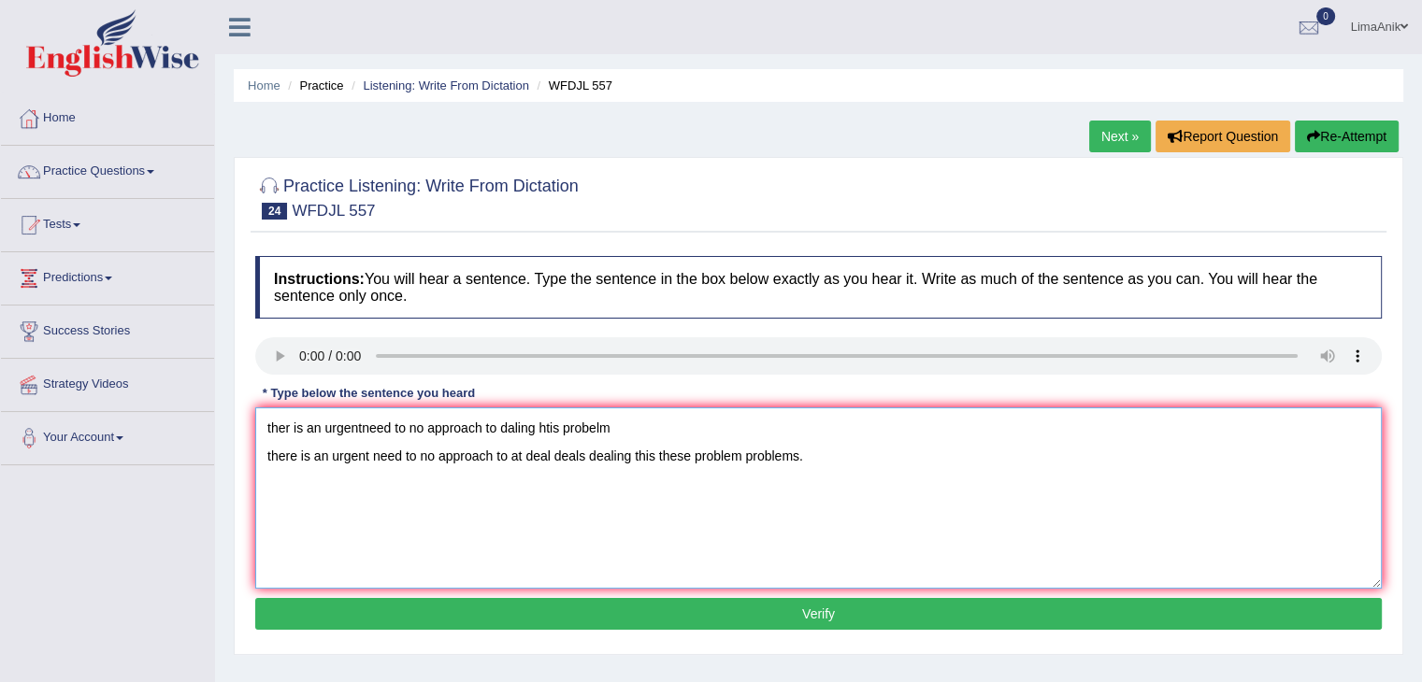
click at [692, 434] on textarea "ther is an urgentneed to no approach to daling htis probelm there is an urgent …" at bounding box center [818, 498] width 1127 height 181
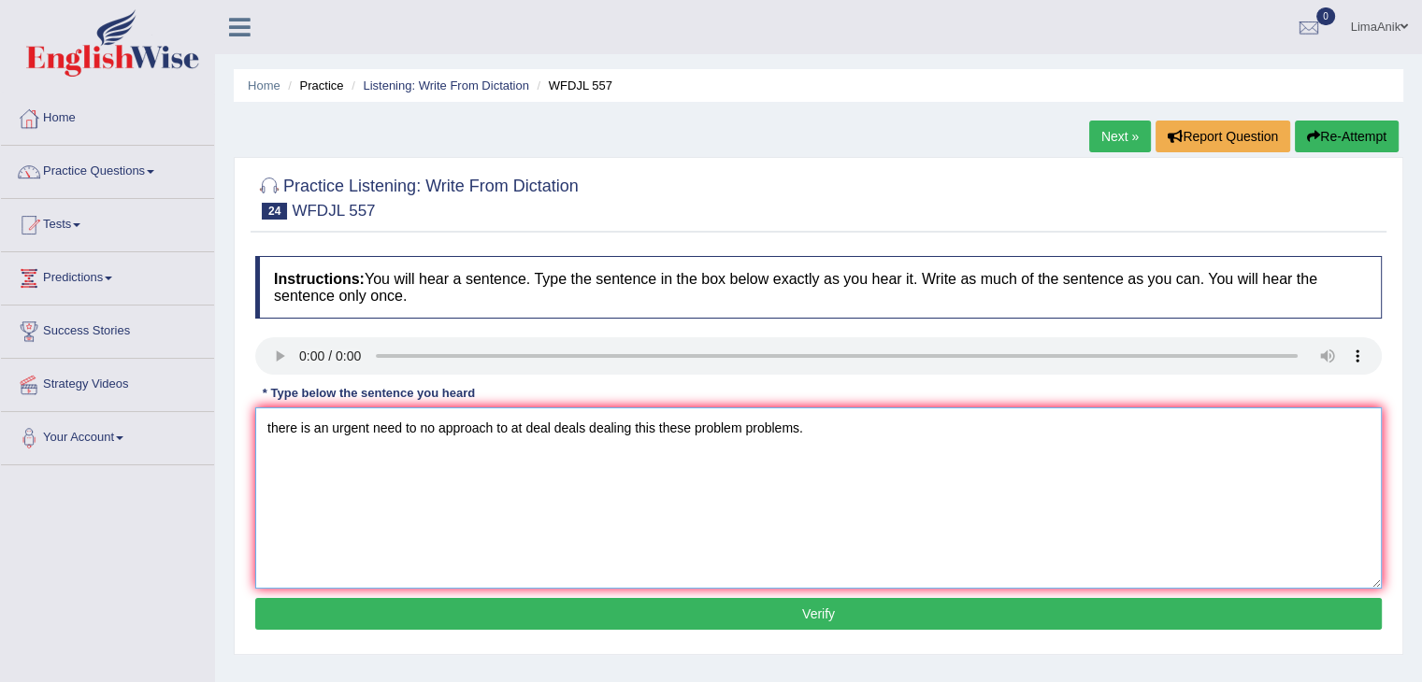
click at [266, 455] on textarea "there is an urgent need to no approach to at deal deals dealing this these prob…" at bounding box center [818, 498] width 1127 height 181
click at [271, 455] on textarea "there is an urgent need to no approach to at deal deals dealing this these prob…" at bounding box center [818, 498] width 1127 height 181
click at [497, 458] on textarea "There is an urgent need to no approach to at deal deals dealing this these prob…" at bounding box center [818, 498] width 1127 height 181
click at [706, 459] on textarea "There is an urgent need to no approach approaches to at deal deals dealing this…" at bounding box center [818, 498] width 1127 height 181
type textarea "There is an urgent need to no approach approaches to at deal deals dealing with…"
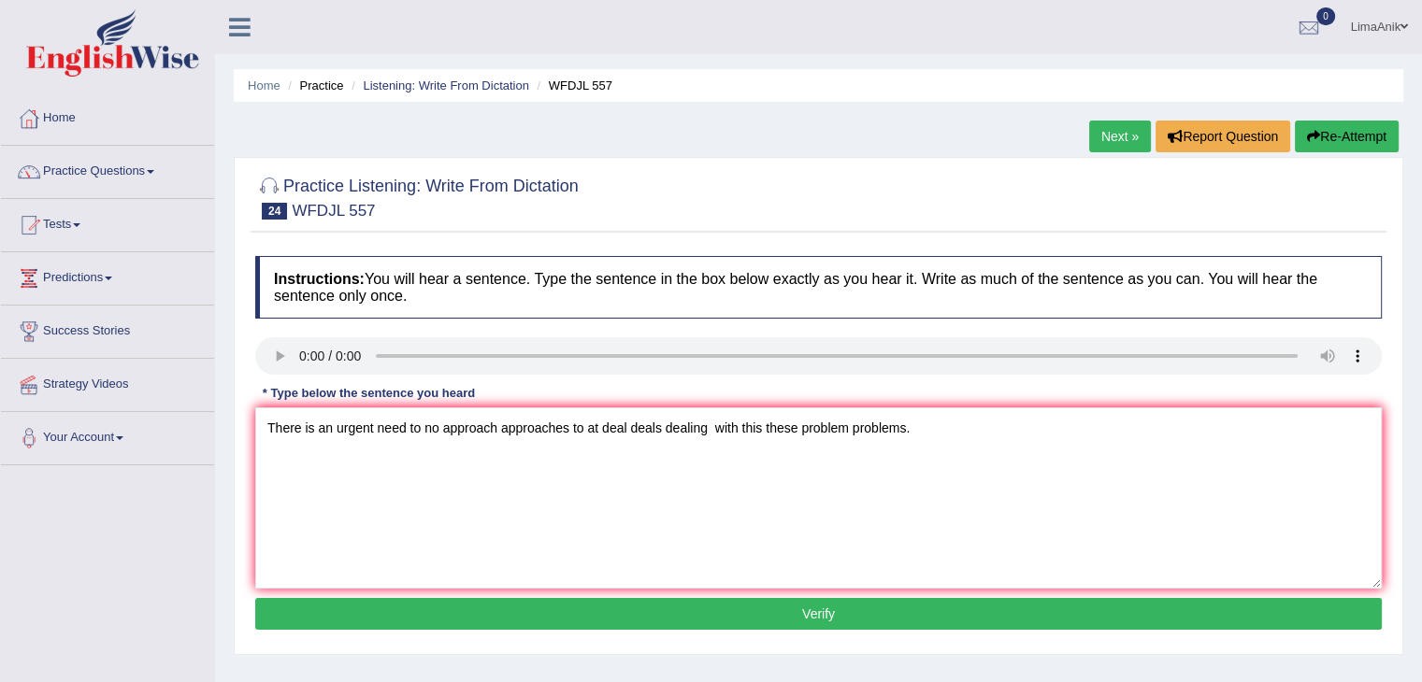
click at [812, 602] on button "Verify" at bounding box center [818, 614] width 1127 height 32
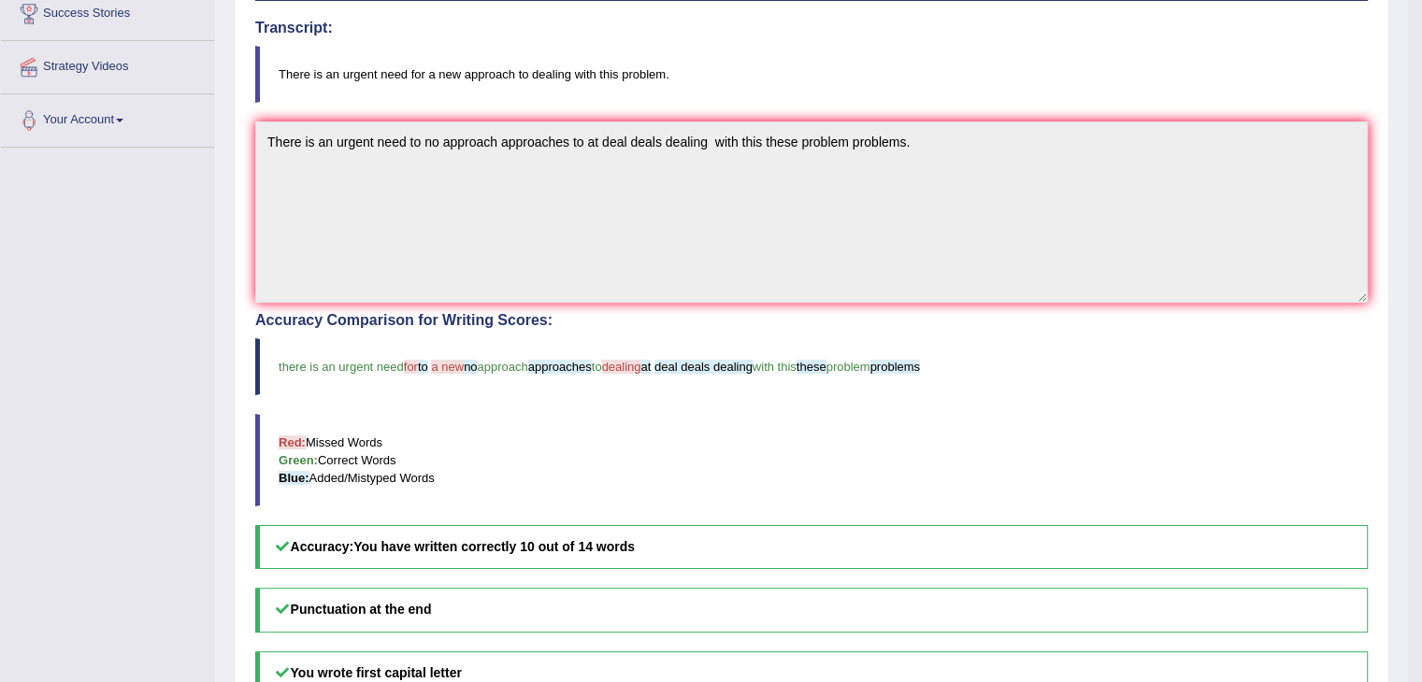
scroll to position [327, 0]
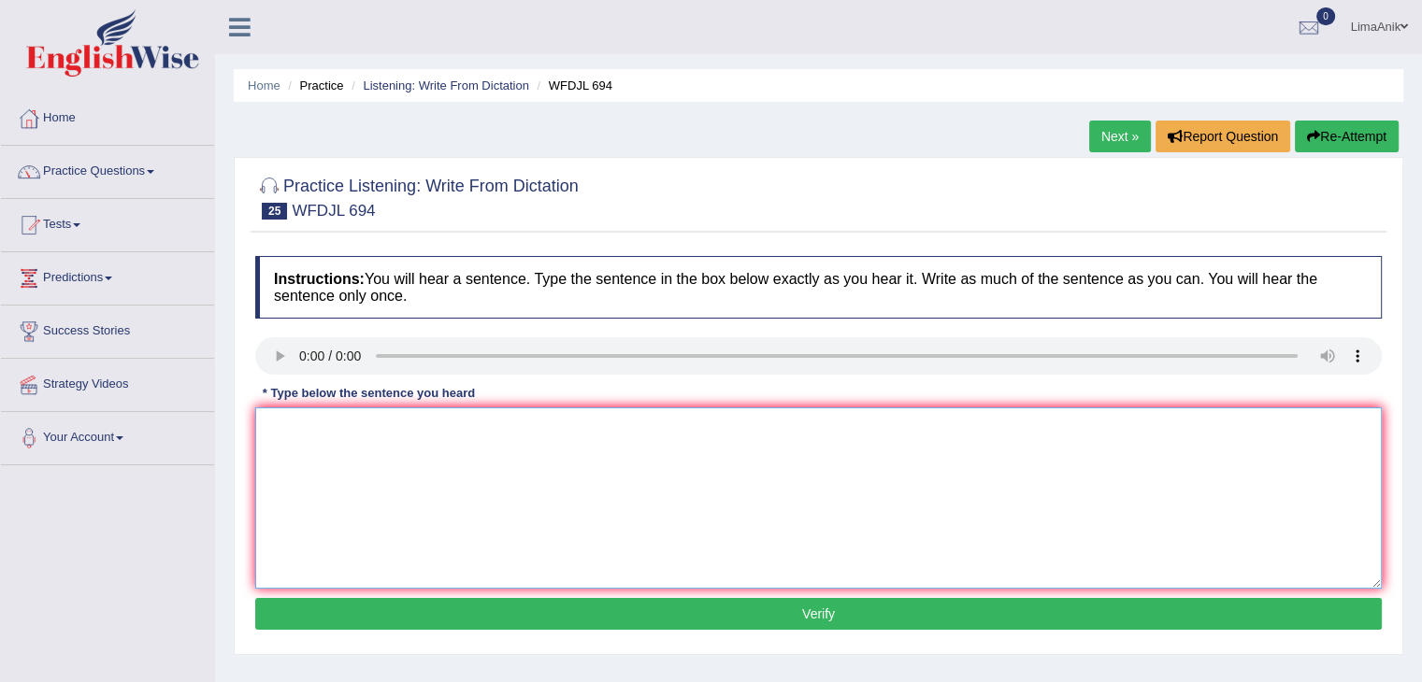
click at [352, 442] on textarea at bounding box center [818, 498] width 1127 height 181
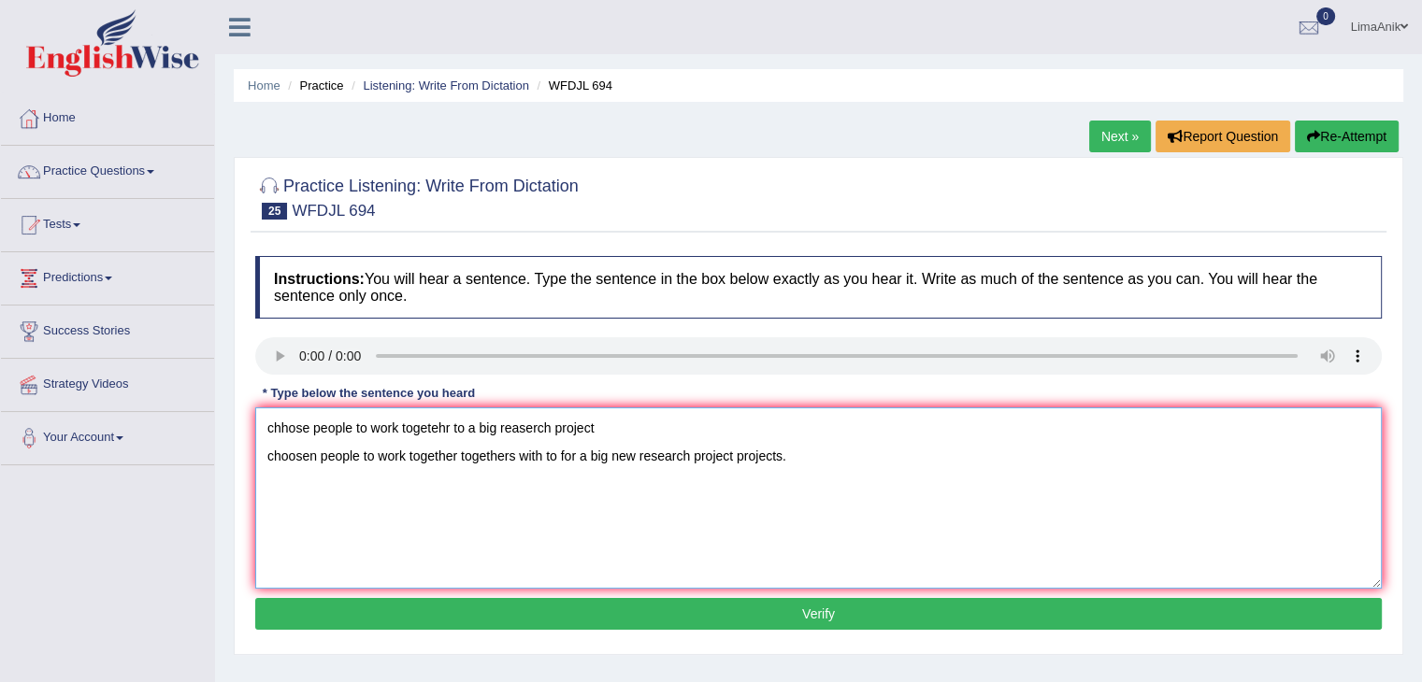
click at [684, 426] on textarea "chhose people to work togetehr to a big reaserch project choosen people to work…" at bounding box center [818, 498] width 1127 height 181
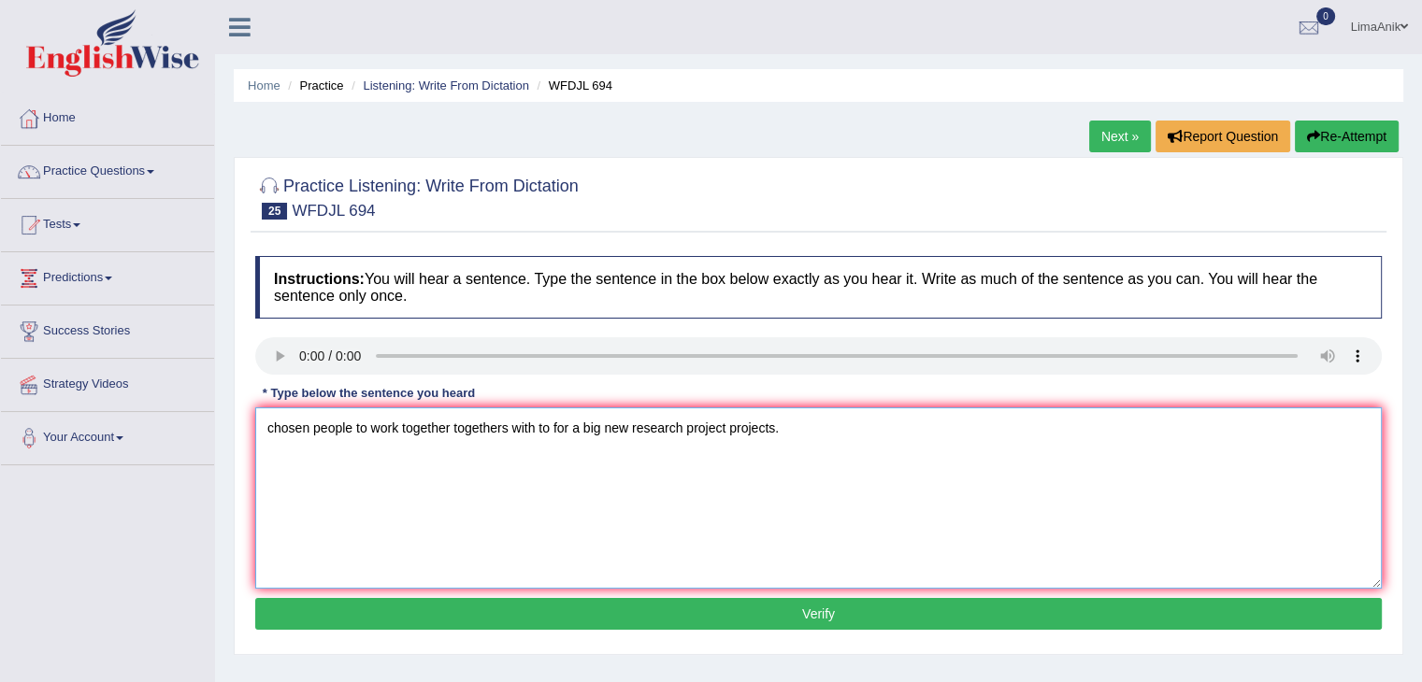
click at [273, 455] on textarea "chosen people to work together togethers with to for a big new research project…" at bounding box center [818, 498] width 1127 height 181
click at [292, 460] on textarea "Chosen people to work together togethers with to for a big new research project…" at bounding box center [818, 498] width 1127 height 181
click at [359, 489] on textarea "Choosen people to work together togethers with to for a big new research projec…" at bounding box center [818, 498] width 1127 height 181
click at [574, 450] on textarea "Chosen people to work together togethers with to for a big new research project…" at bounding box center [818, 498] width 1127 height 181
type textarea "Chosen people to work together togethers with to for on a big new research proj…"
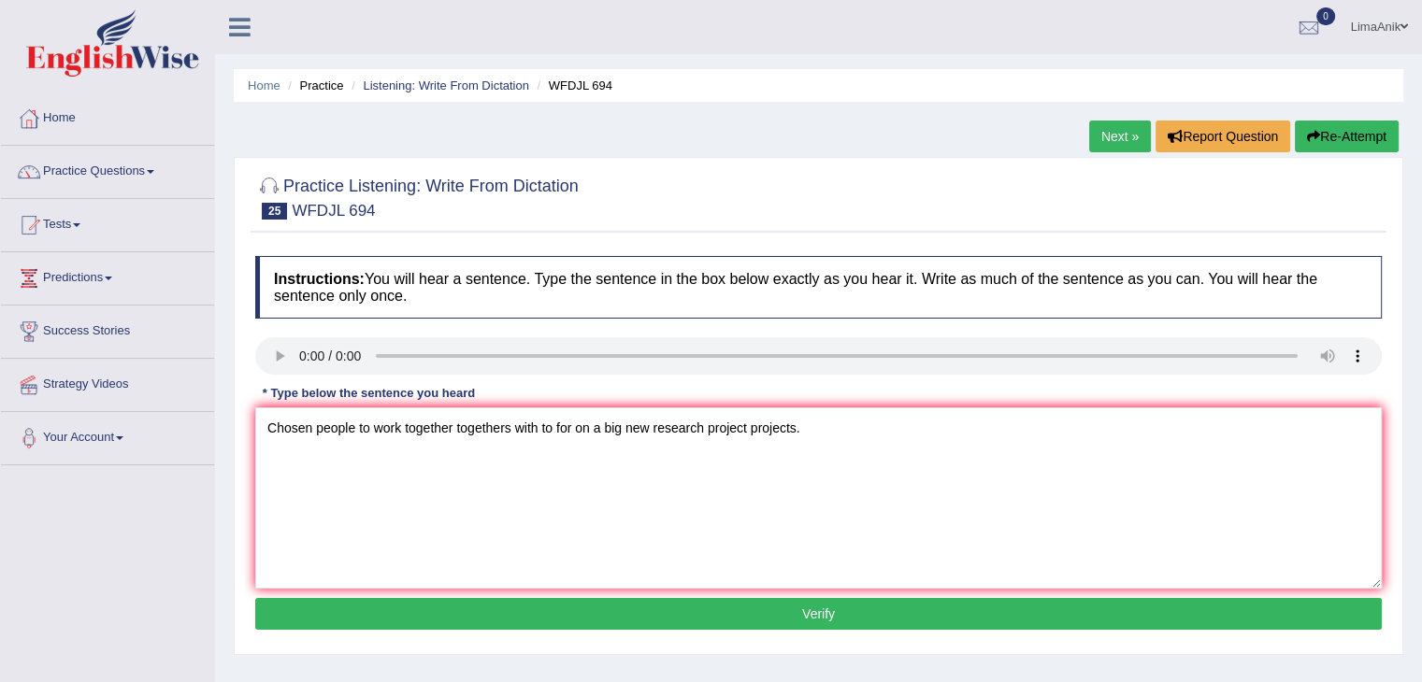
click at [764, 598] on button "Verify" at bounding box center [818, 614] width 1127 height 32
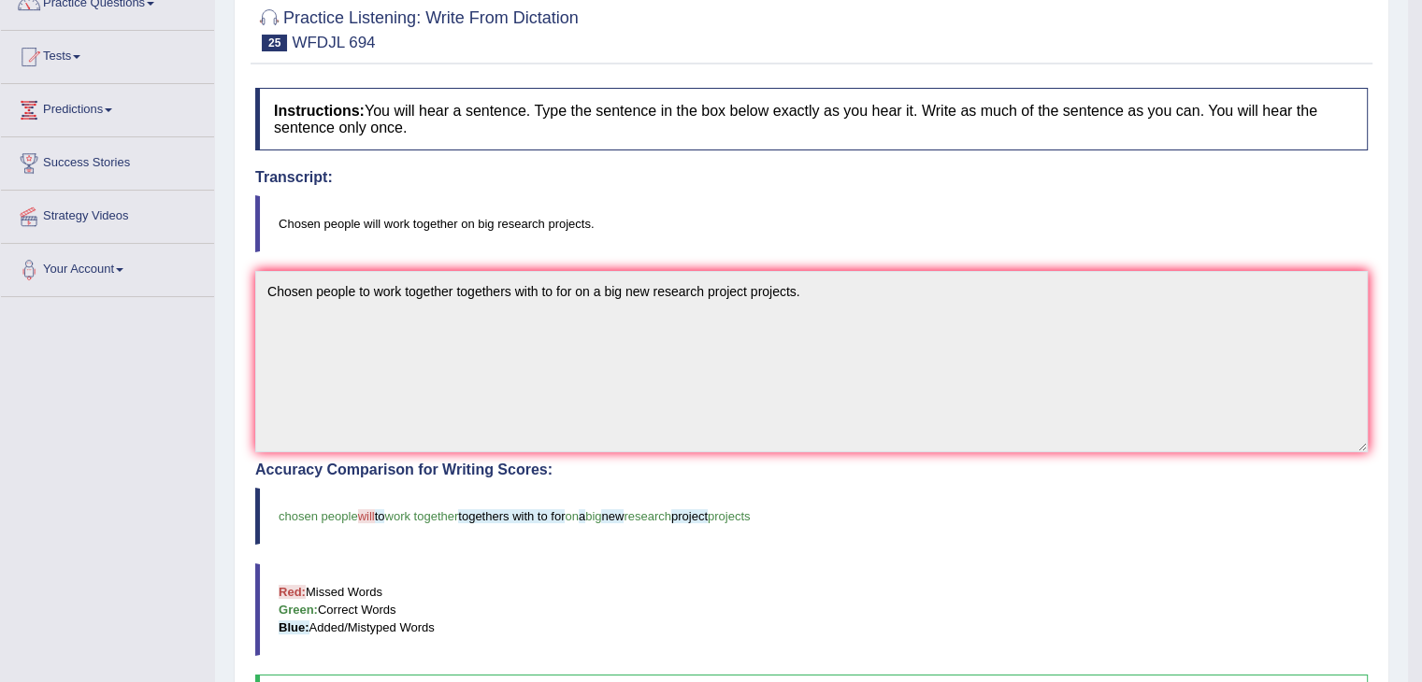
scroll to position [418, 0]
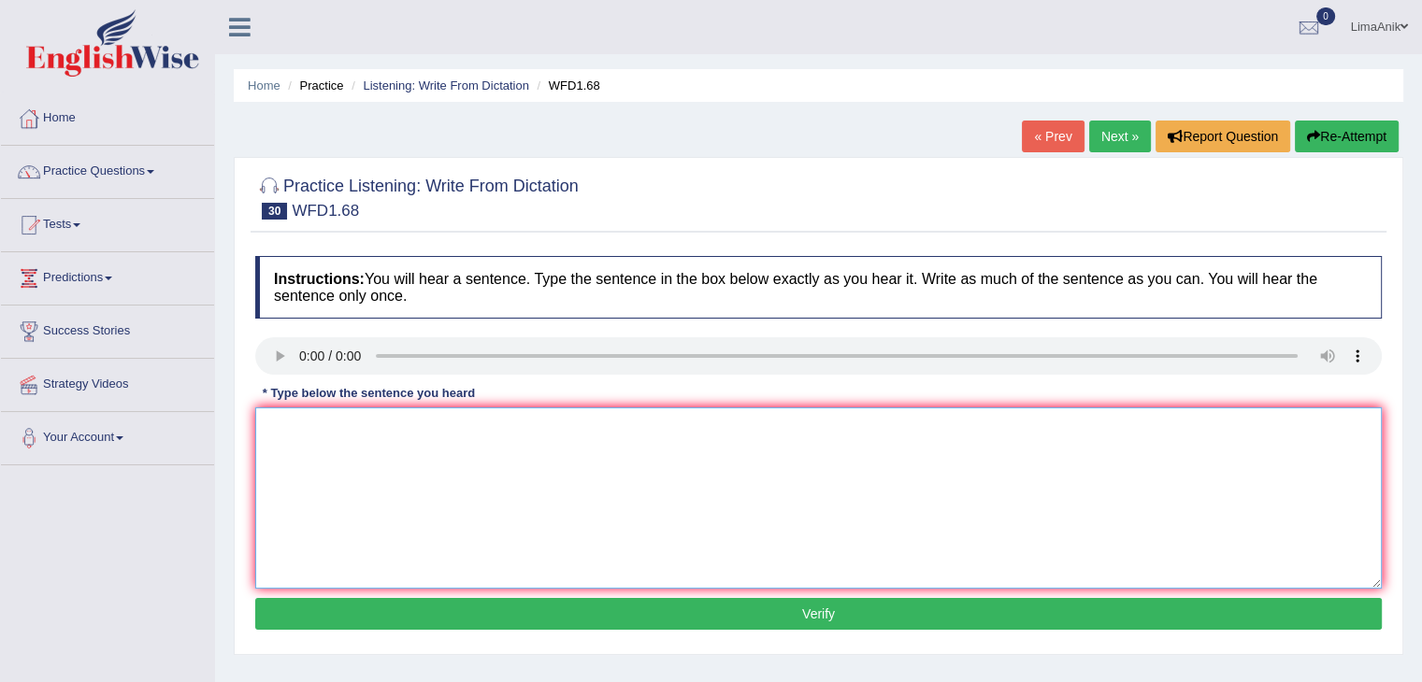
click at [313, 422] on textarea at bounding box center [818, 498] width 1127 height 181
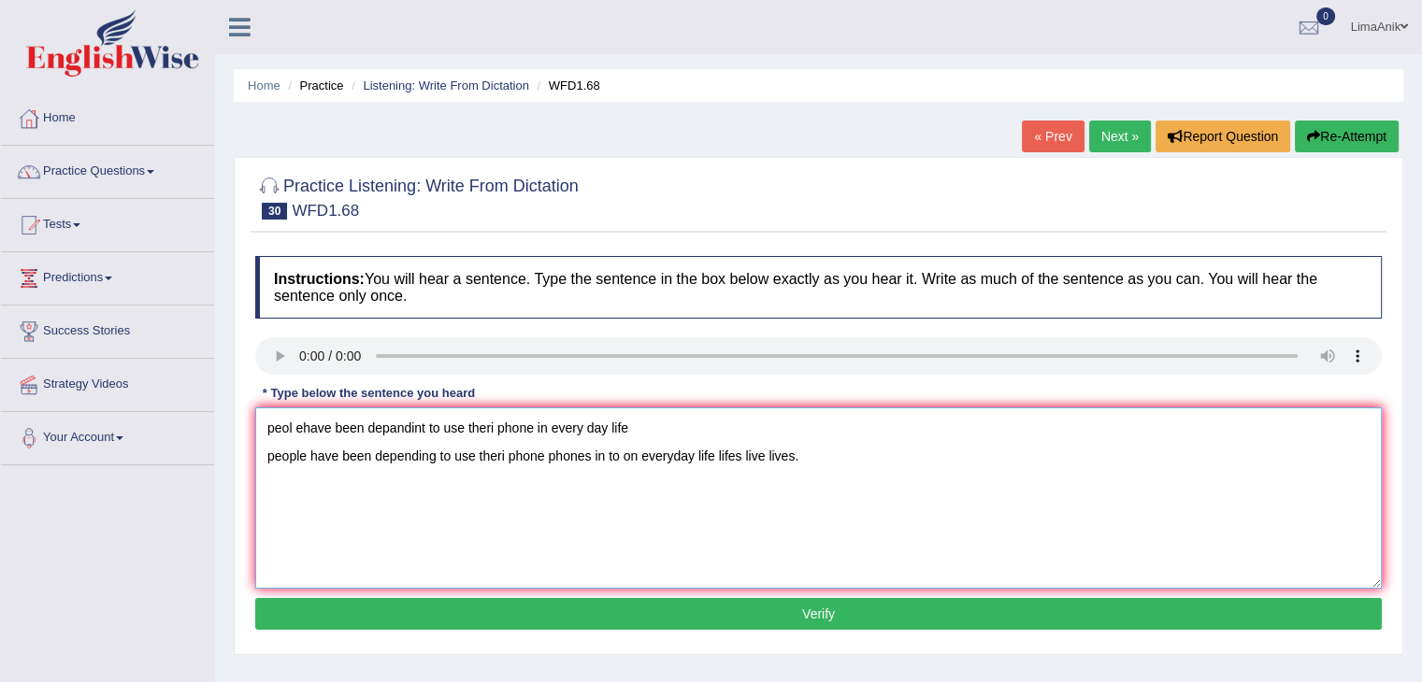
click at [679, 435] on textarea "peol ehave been depandint to use theri phone in every day life people have been…" at bounding box center [818, 498] width 1127 height 181
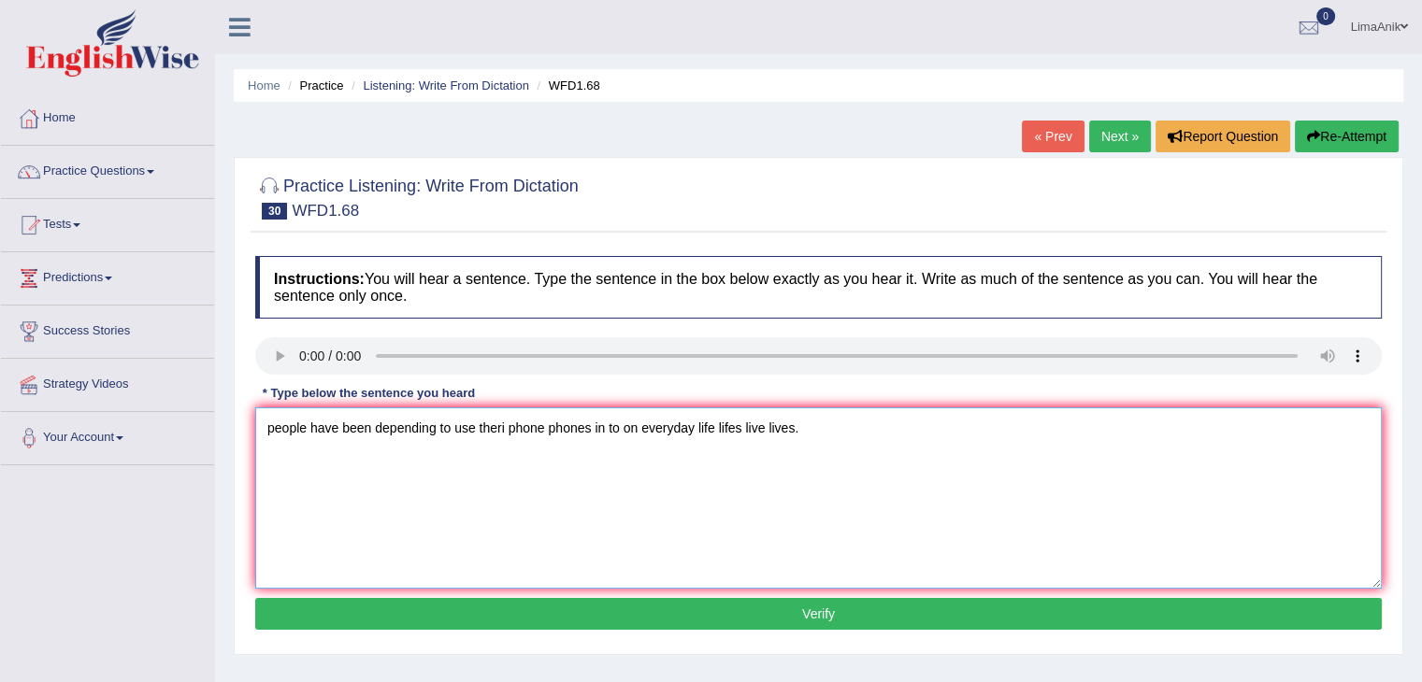
click at [374, 461] on textarea "people have been depending to use theri phone phones in to on everyday life lif…" at bounding box center [818, 498] width 1127 height 181
click at [607, 451] on textarea "people have been depend depends depended depending to use theirmobile phone pho…" at bounding box center [818, 498] width 1127 height 181
click at [681, 461] on textarea "people have been depend depends depended depending to for use theirmobile phone…" at bounding box center [818, 498] width 1127 height 181
click at [917, 467] on textarea "people have been depend depends depended depending to for use their mobile phon…" at bounding box center [818, 498] width 1127 height 181
click at [912, 453] on textarea "people have been depend depends depended depending to for use their mobile phon…" at bounding box center [818, 498] width 1127 height 181
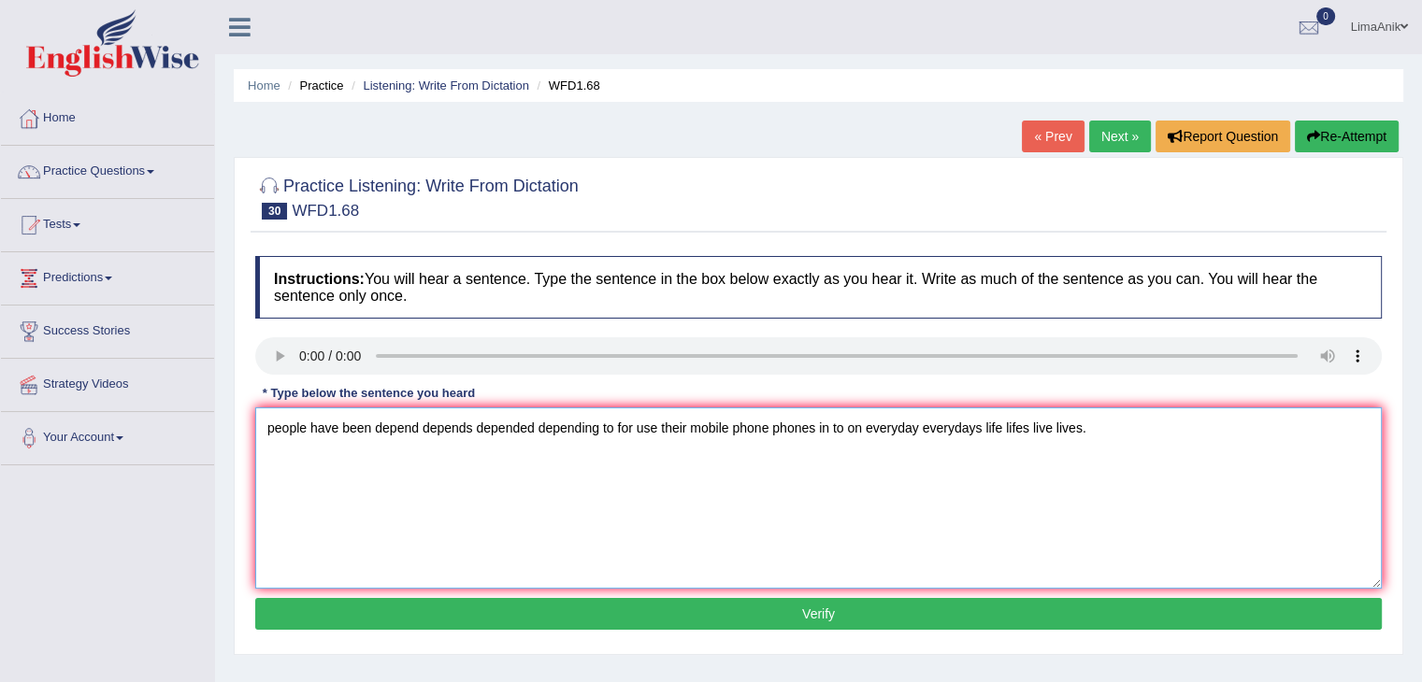
type textarea "people have been depend depends depended depending to for use their mobile phon…"
click at [808, 618] on button "Verify" at bounding box center [818, 614] width 1127 height 32
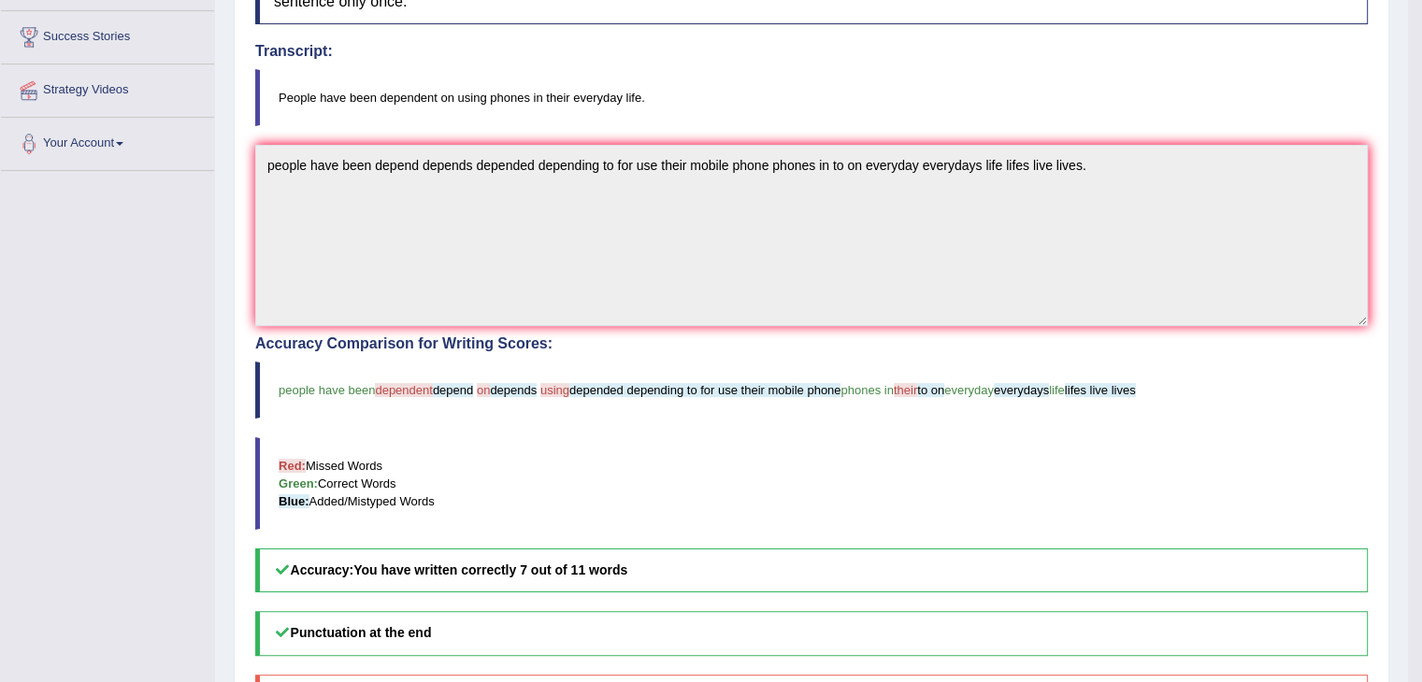
scroll to position [309, 0]
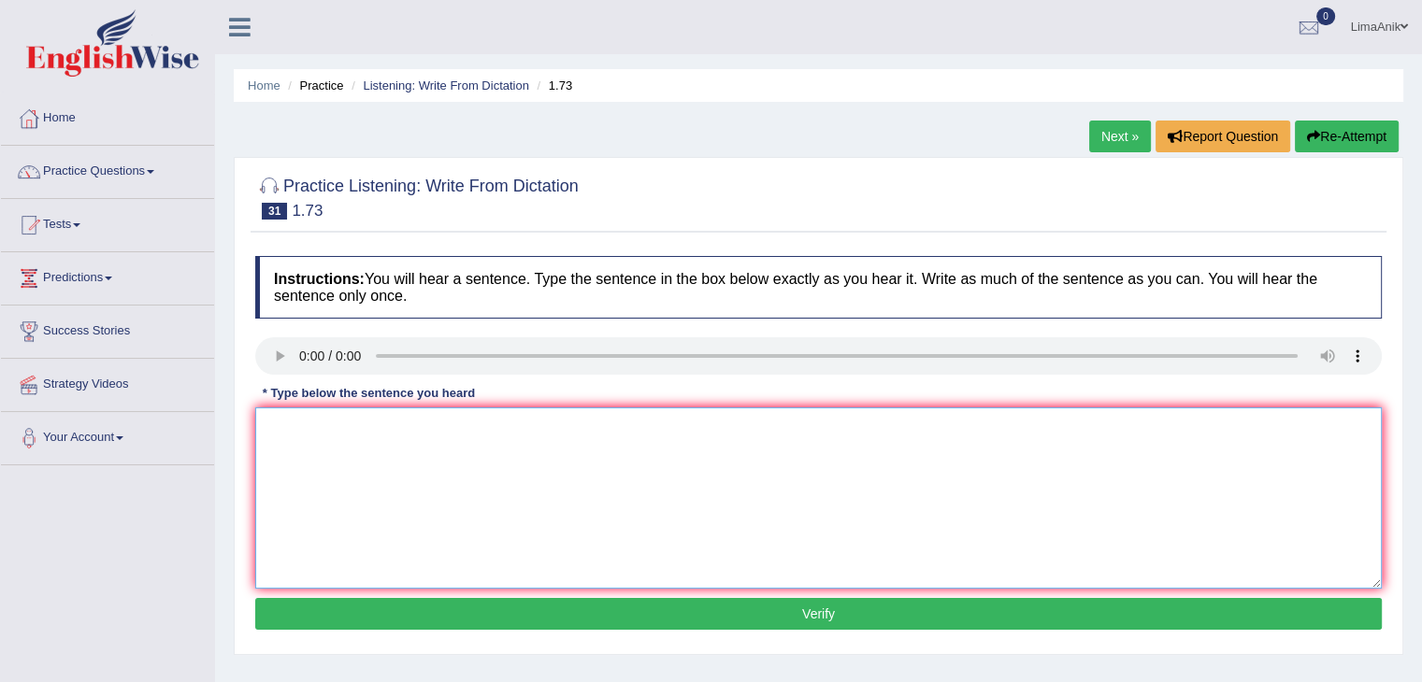
click at [299, 453] on textarea at bounding box center [818, 498] width 1127 height 181
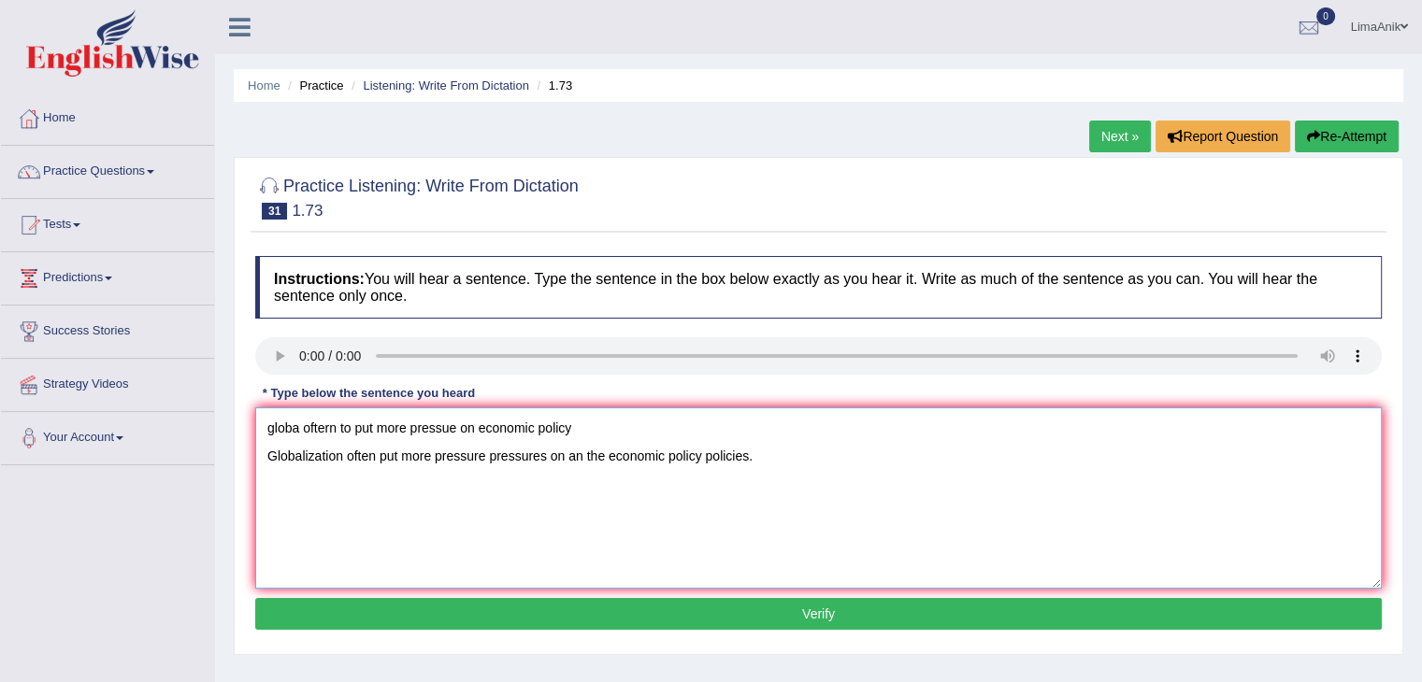
click at [411, 453] on textarea "globa oftern to put more pressue on economic policy Globalization often put mor…" at bounding box center [818, 498] width 1127 height 181
click at [400, 457] on textarea "globa oftern to put more pressue on economic policy Globalization often put mor…" at bounding box center [818, 498] width 1127 height 181
click at [635, 431] on textarea "globa oftern to put more pressue on economic policy Globalization often put put…" at bounding box center [818, 498] width 1127 height 181
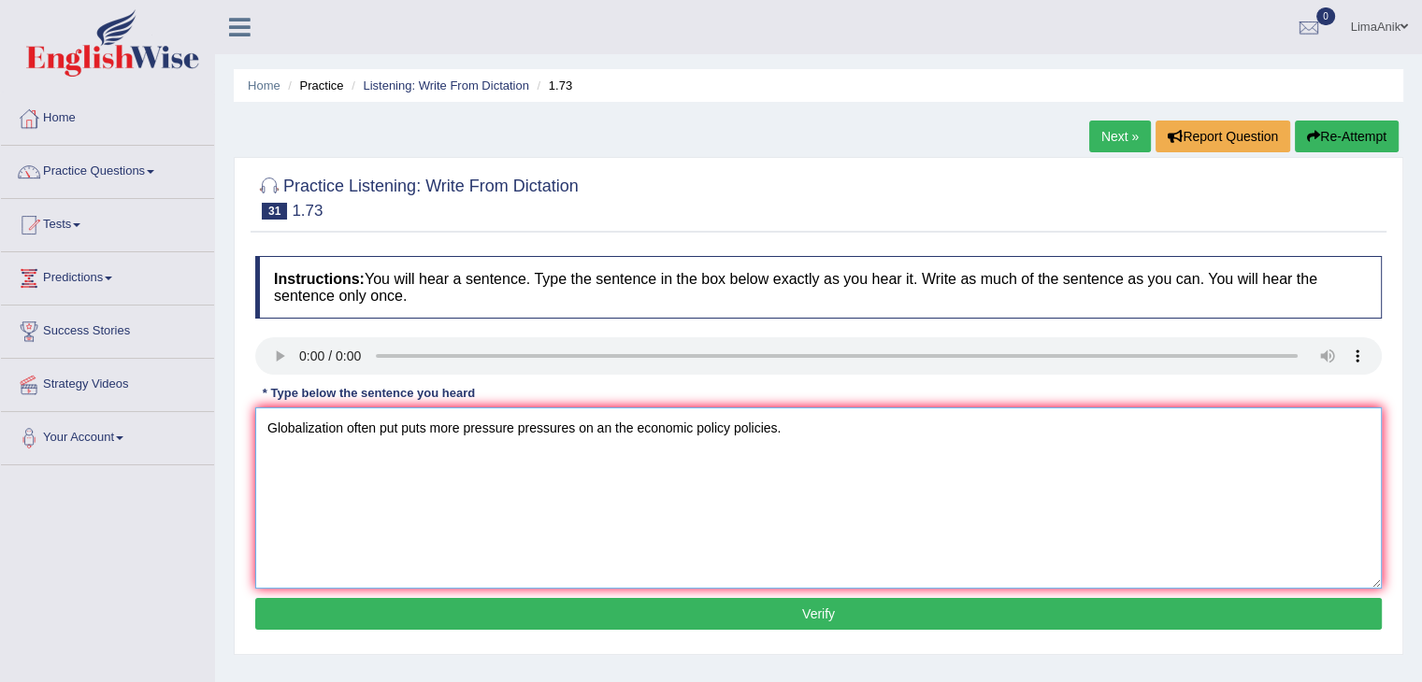
click at [580, 457] on textarea "Globalization often put puts more pressure pressures on an the economic policy …" at bounding box center [818, 498] width 1127 height 181
click at [714, 457] on textarea "Globalization often put puts more pressure pressures for on an the economic pol…" at bounding box center [818, 498] width 1127 height 181
click at [269, 467] on textarea "Globalization often put puts more pressure pressures for on an the economic eco…" at bounding box center [818, 498] width 1127 height 181
click at [654, 429] on textarea "Globalization often put puts more pressure pressures for on an the economic eco…" at bounding box center [818, 498] width 1127 height 181
type textarea "Globalization often put puts more pressure pressures for on an the to at econom…"
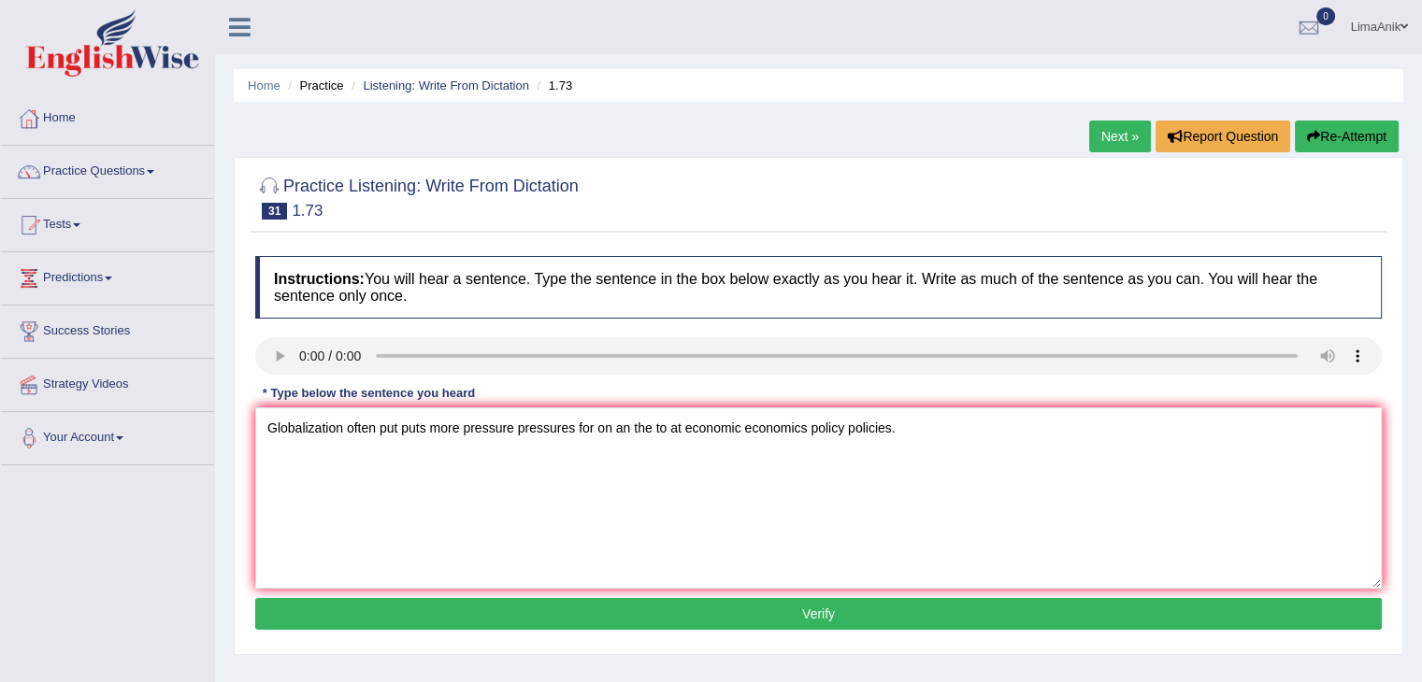
click at [753, 622] on button "Verify" at bounding box center [818, 614] width 1127 height 32
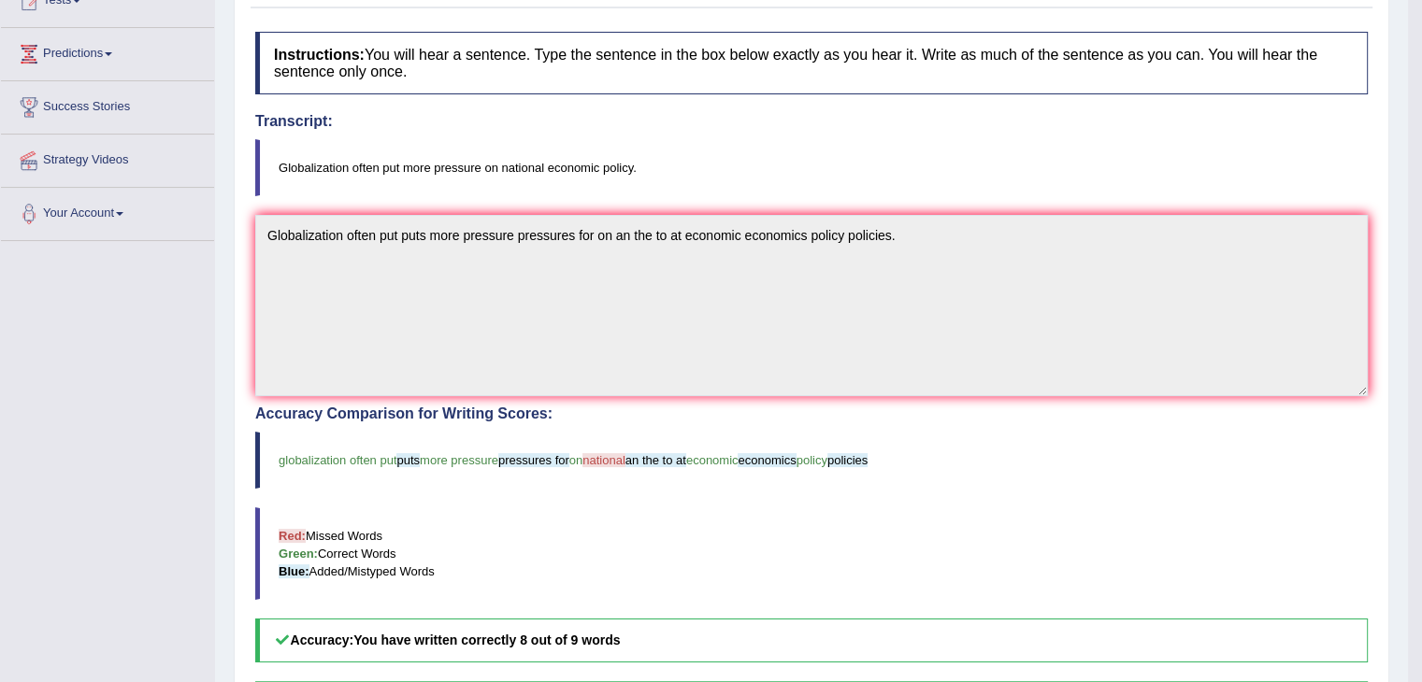
scroll to position [229, 0]
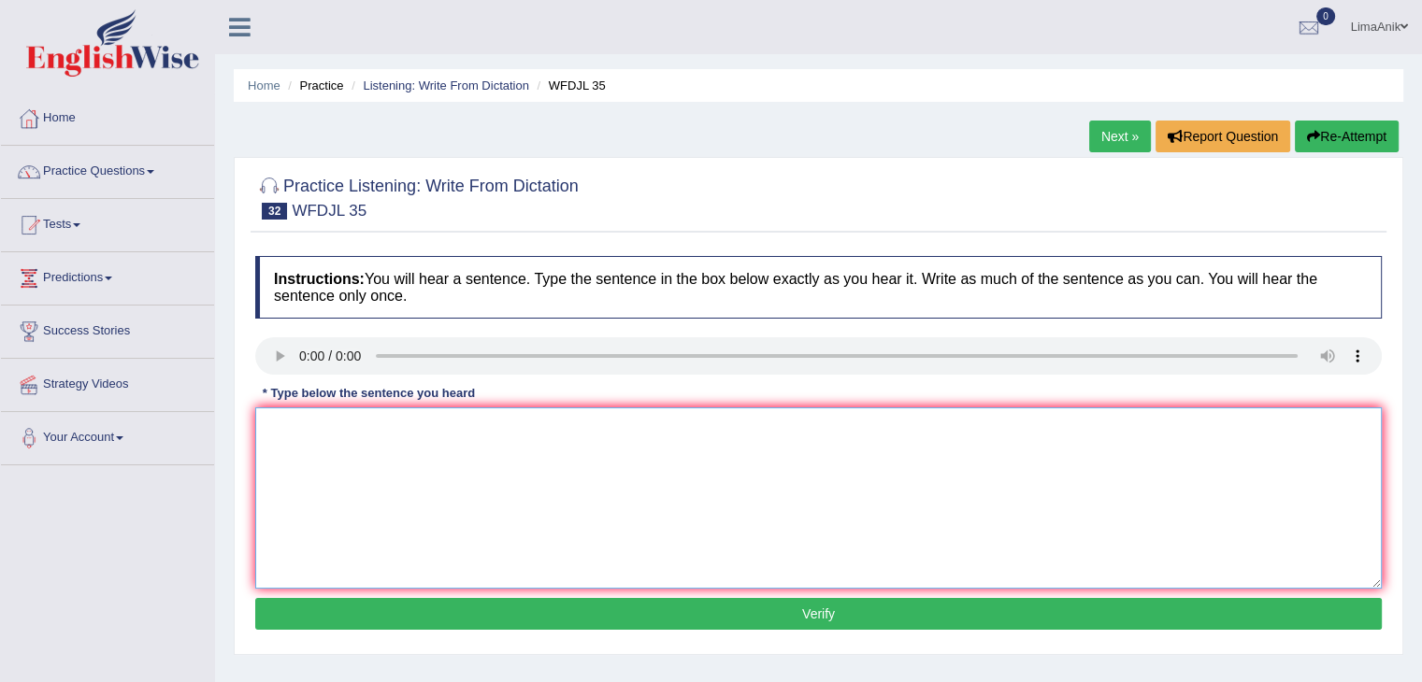
click at [322, 470] on textarea at bounding box center [818, 498] width 1127 height 181
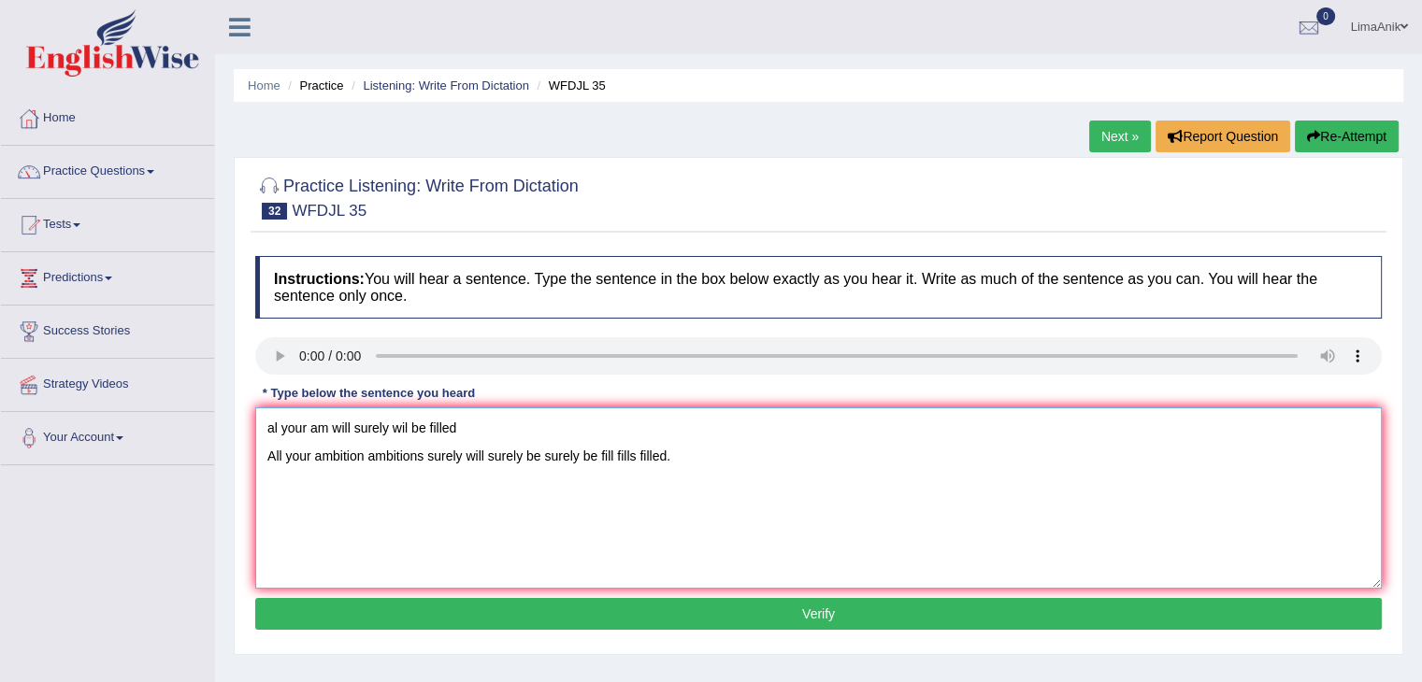
click at [514, 435] on textarea "al your am will surely wil be filled All your ambition ambitions surely will su…" at bounding box center [818, 498] width 1127 height 181
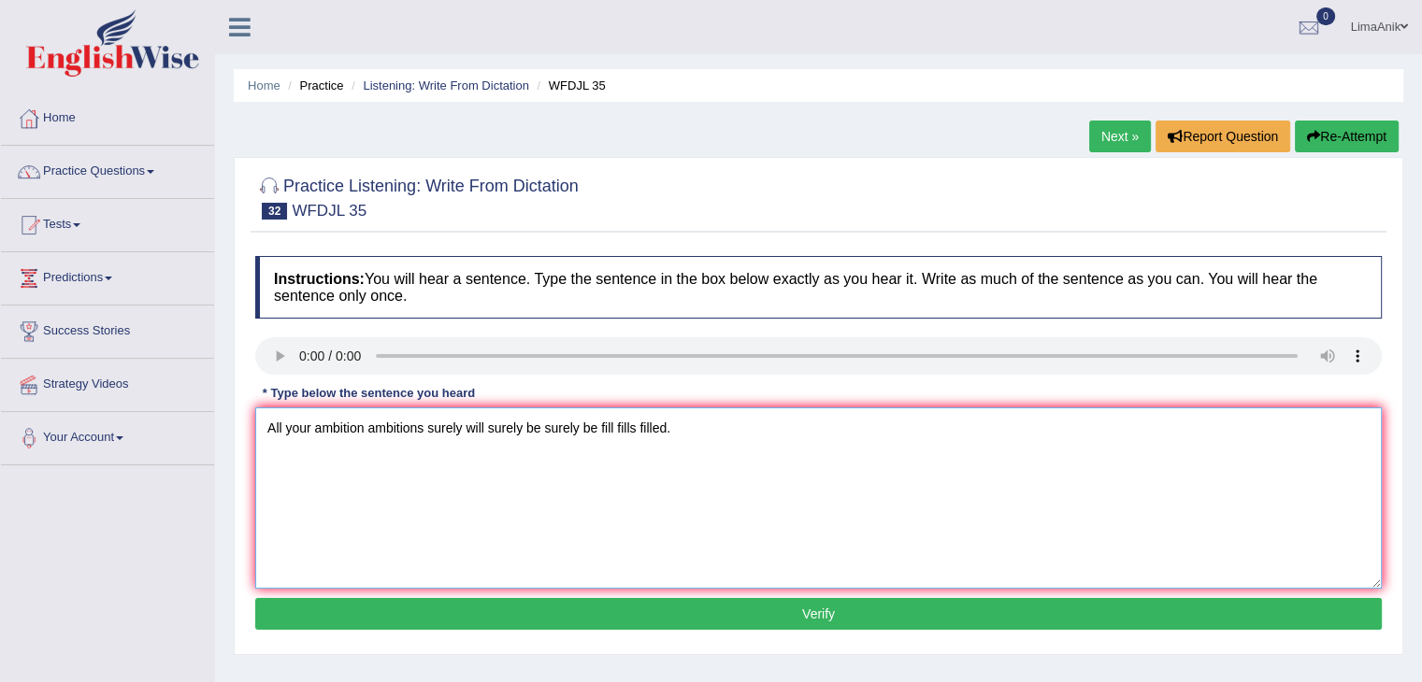
click at [490, 460] on textarea "All your ambition ambitions surely will surely be surely be fill fills filled." at bounding box center [818, 498] width 1127 height 181
type textarea "All your ambition ambitions surely will be surely be surely be fill fills fille…"
click at [744, 619] on button "Verify" at bounding box center [818, 614] width 1127 height 32
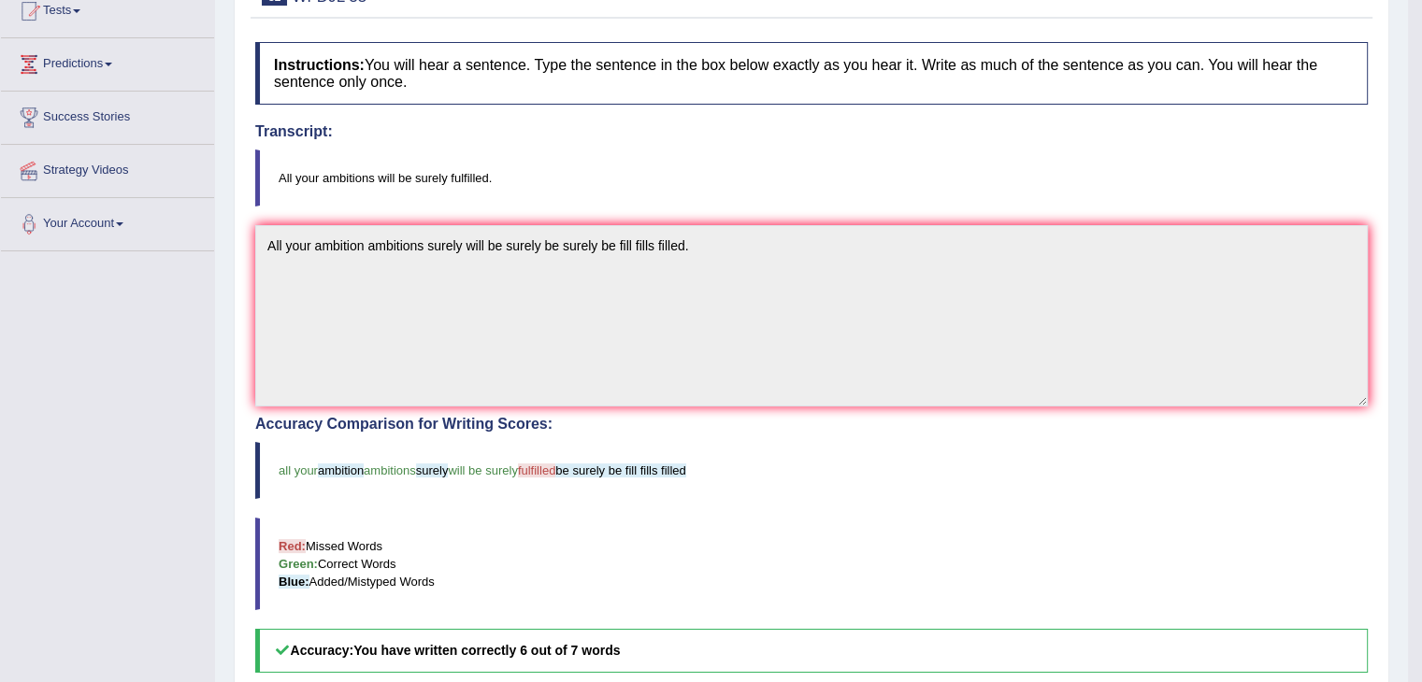
scroll to position [221, 0]
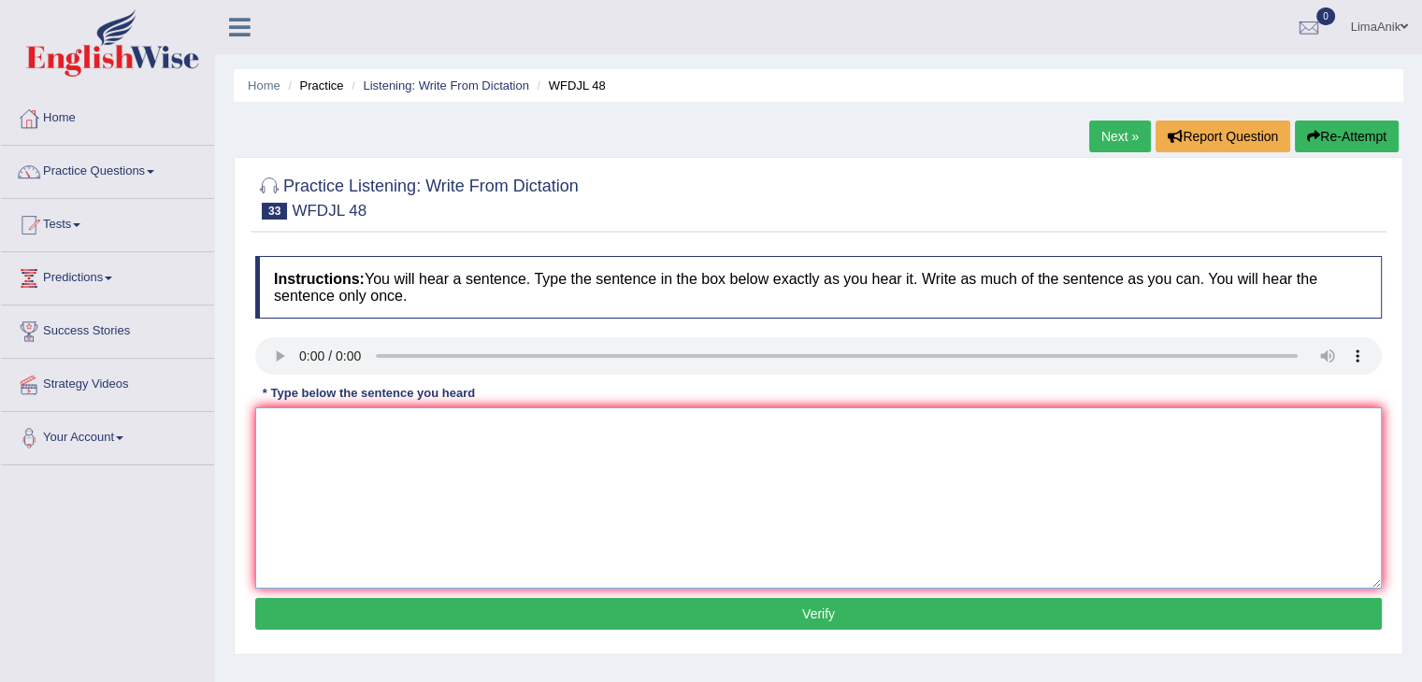
click at [317, 472] on textarea at bounding box center [818, 498] width 1127 height 181
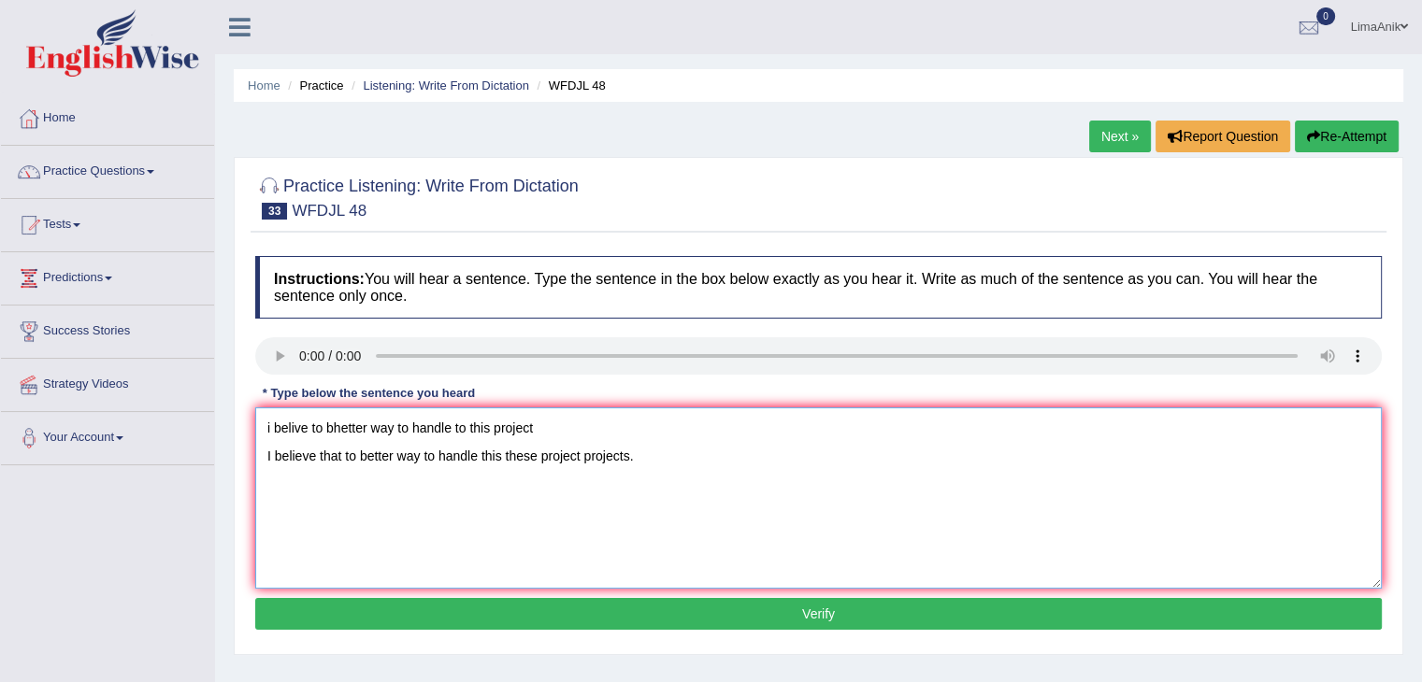
click at [584, 431] on textarea "i belive to bhetter way to handle to this project I believe that to better way …" at bounding box center [818, 498] width 1127 height 181
click at [344, 467] on textarea "I believe that to better way to handle this these project projects." at bounding box center [818, 498] width 1127 height 181
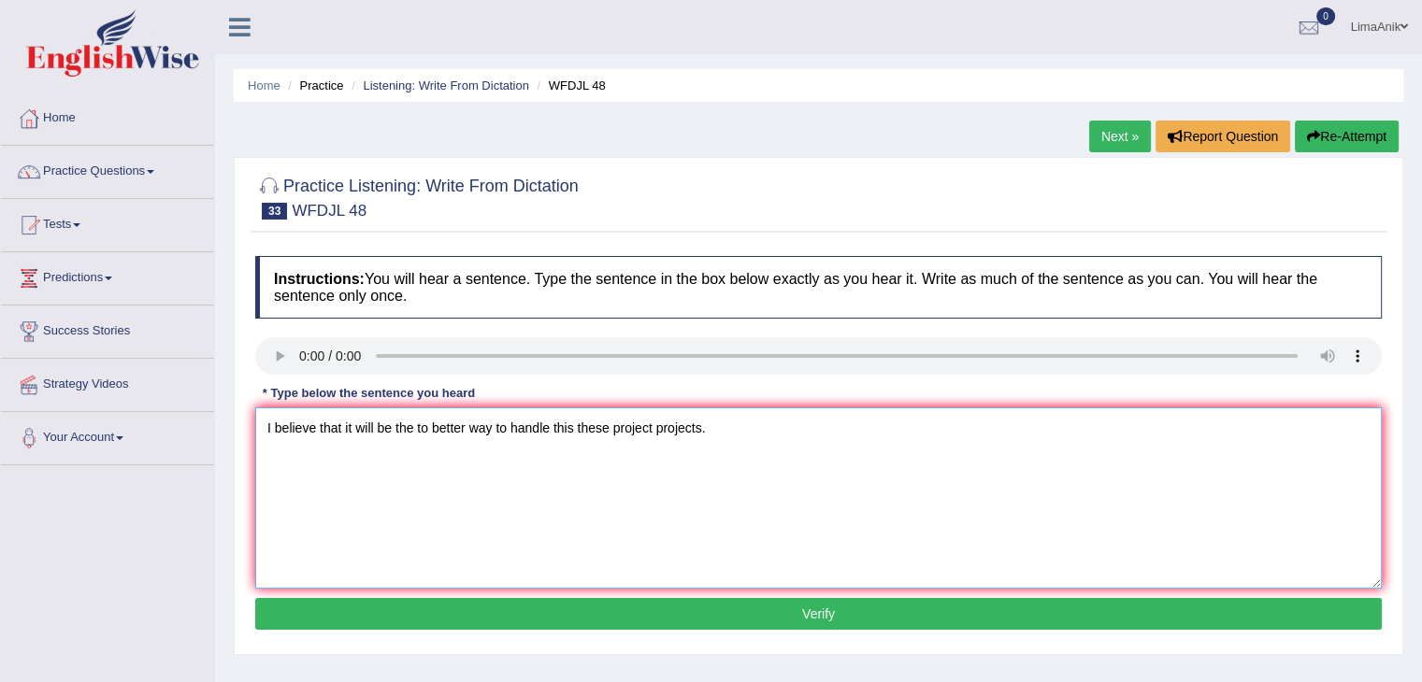
click at [358, 452] on textarea "I believe that it will be the to better way to handle this these project projec…" at bounding box center [818, 498] width 1127 height 181
click at [441, 458] on textarea "I believe that it is will be the to better way to handle this these project pro…" at bounding box center [818, 498] width 1127 height 181
click at [512, 465] on textarea "I believe that it is will be the to better way to handle this these project pro…" at bounding box center [818, 498] width 1127 height 181
click at [505, 459] on textarea "I believe that it is will be the to better way to handle this these project pro…" at bounding box center [818, 498] width 1127 height 181
click at [272, 456] on textarea "I believe that it is will be the to better way ways to handle this these projec…" at bounding box center [818, 498] width 1127 height 181
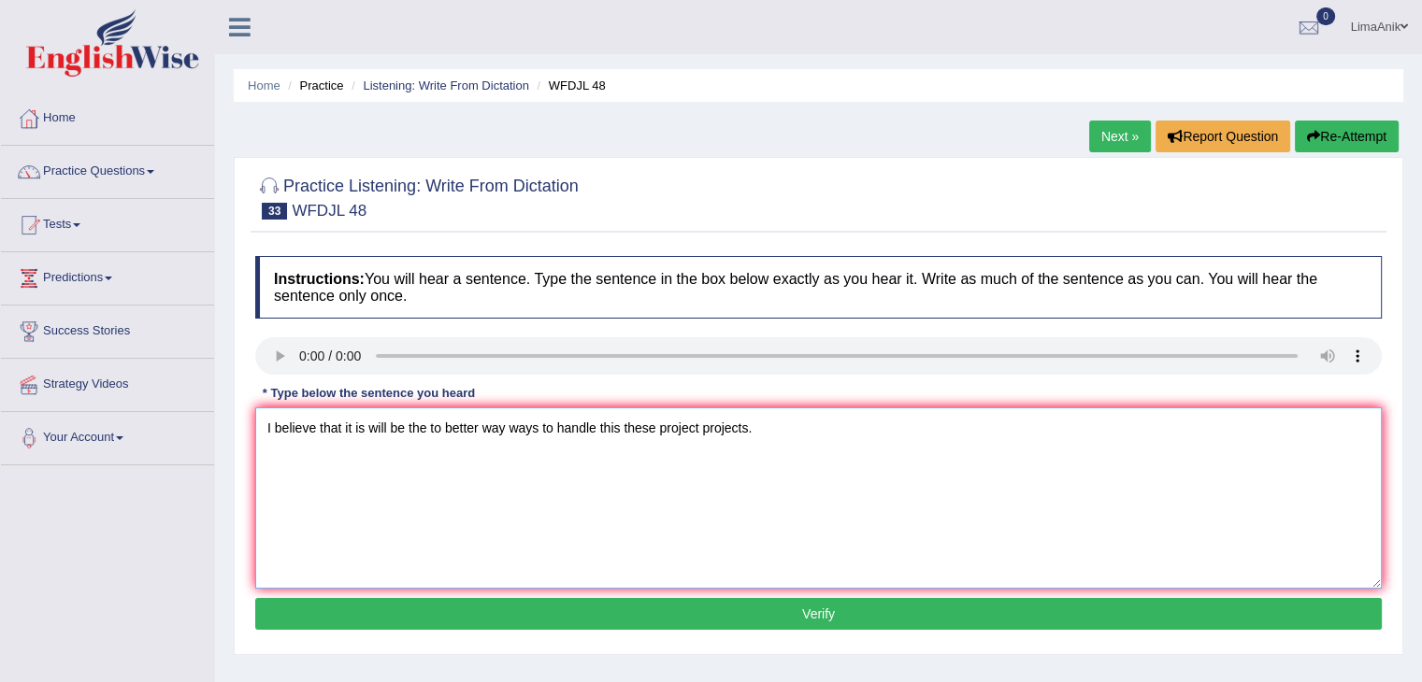
type textarea "I believe that it is will be the to better way ways to handle this these projec…"
click at [636, 596] on div "Instructions: You will hear a sentence. Type the sentence in the box below exac…" at bounding box center [819, 446] width 1136 height 398
click at [736, 606] on button "Verify" at bounding box center [818, 614] width 1127 height 32
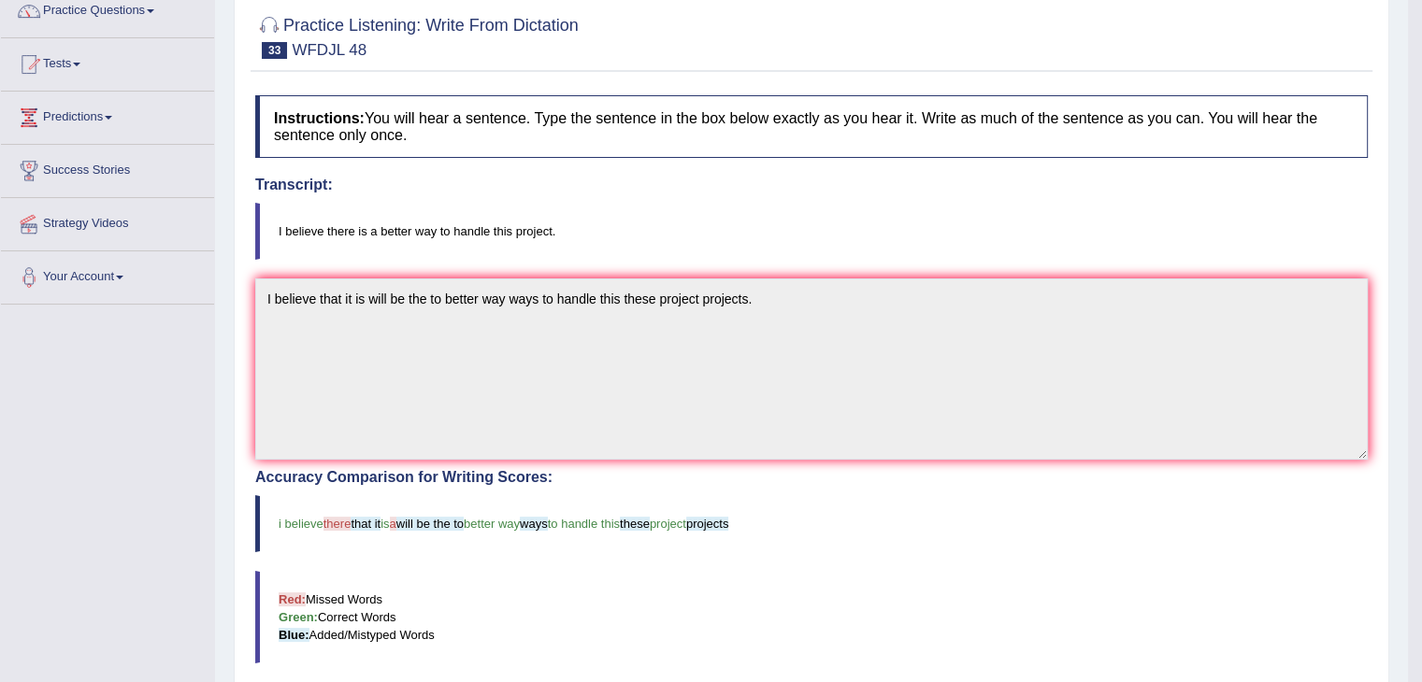
scroll to position [258, 0]
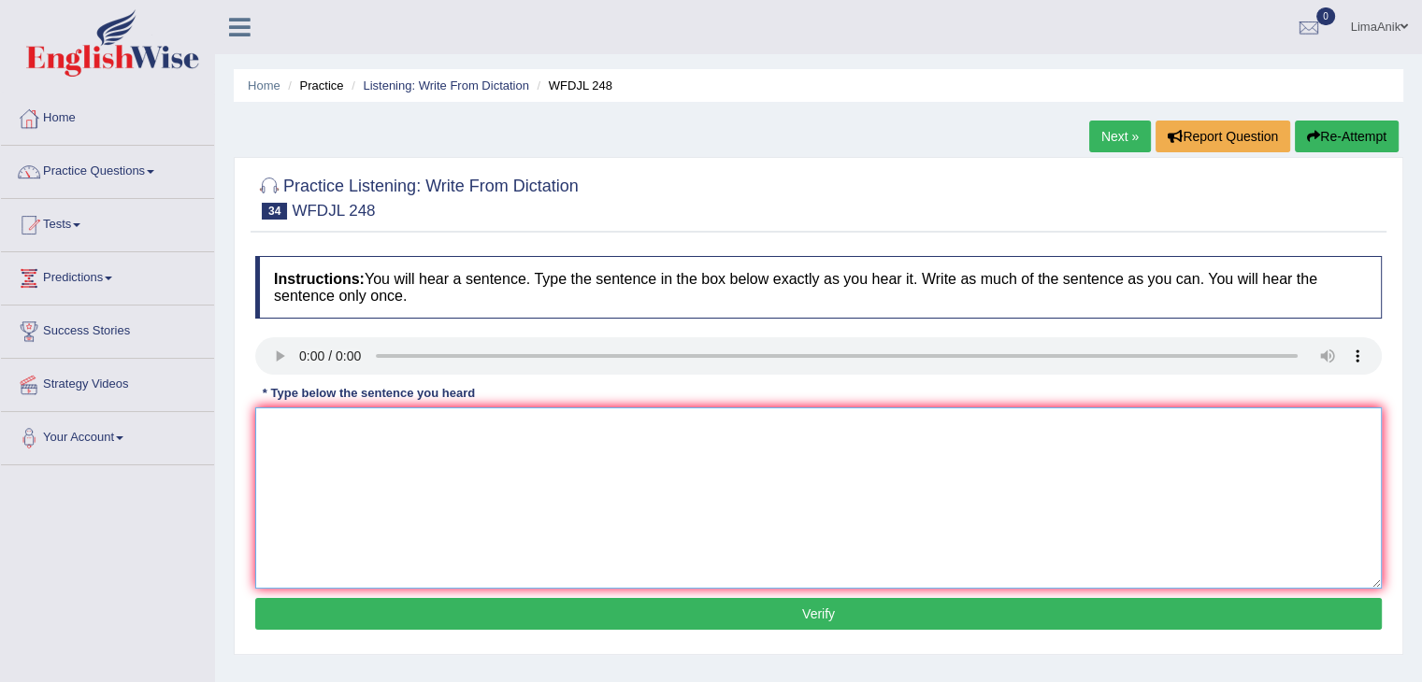
click at [323, 485] on textarea at bounding box center [818, 498] width 1127 height 181
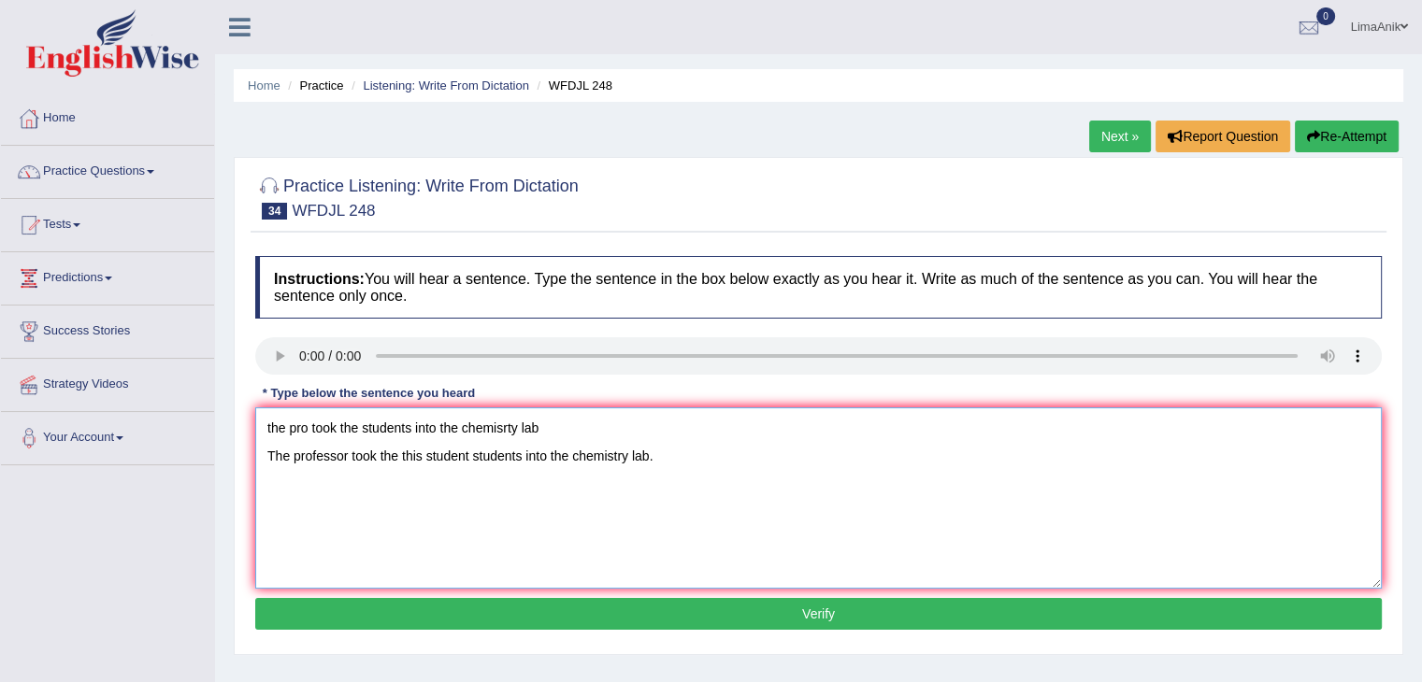
click at [376, 456] on textarea "the pro took the students into the chemisrty lab The professor took the this st…" at bounding box center [818, 498] width 1127 height 181
click at [352, 457] on textarea "the pro took the students into the chemisrty lab The professor took the this st…" at bounding box center [818, 498] width 1127 height 181
click at [411, 458] on textarea "the pro took the students into the chemisrty lab The professor take took the th…" at bounding box center [818, 498] width 1127 height 181
click at [584, 460] on textarea "the pro took the students into the chemisrty lab The professor take took taken …" at bounding box center [818, 498] width 1127 height 181
click at [636, 457] on textarea "the pro took the students into the chemisrty lab The professor take took taken …" at bounding box center [818, 498] width 1127 height 181
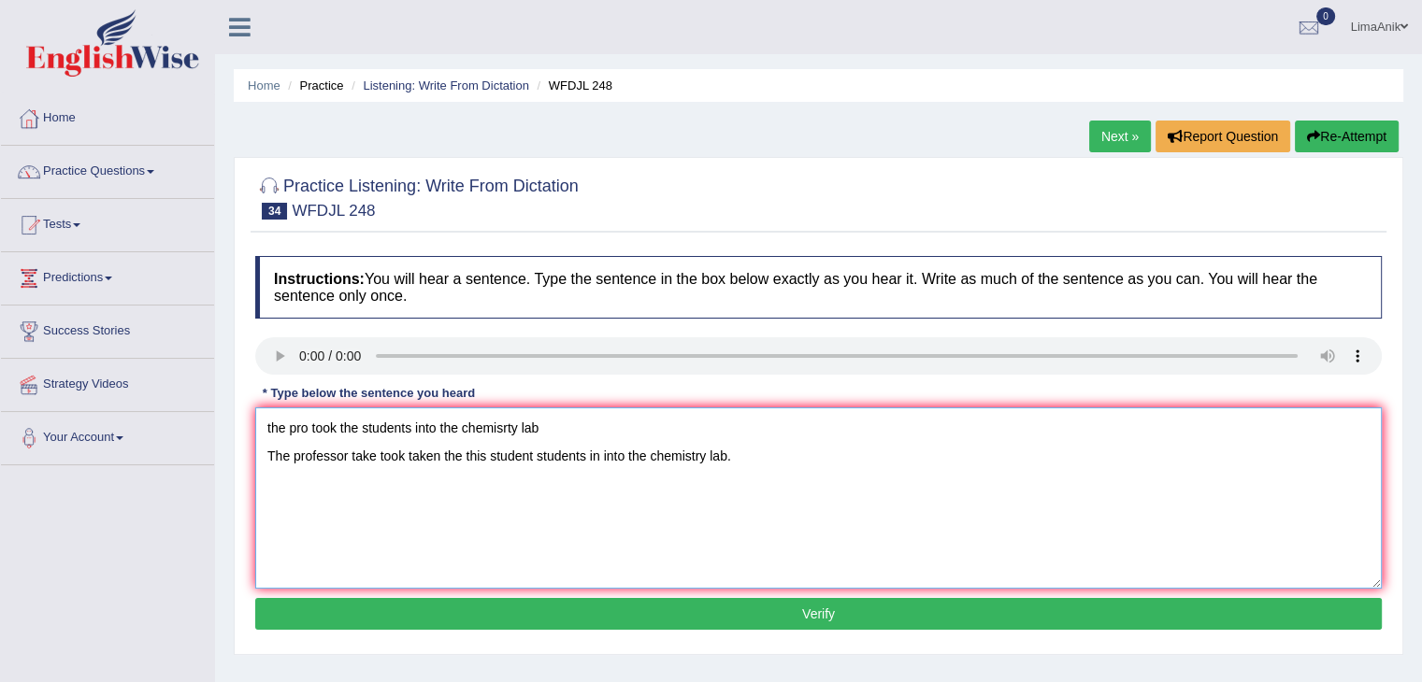
click at [629, 457] on textarea "the pro took the students into the chemisrty lab The professor take took taken …" at bounding box center [818, 498] width 1127 height 181
click at [604, 461] on textarea "the pro took the students into the chemisrty lab The professor take took taken …" at bounding box center [818, 498] width 1127 height 181
click at [561, 424] on textarea "the pro took the students into the chemisrty lab The professor take took taken …" at bounding box center [818, 498] width 1127 height 181
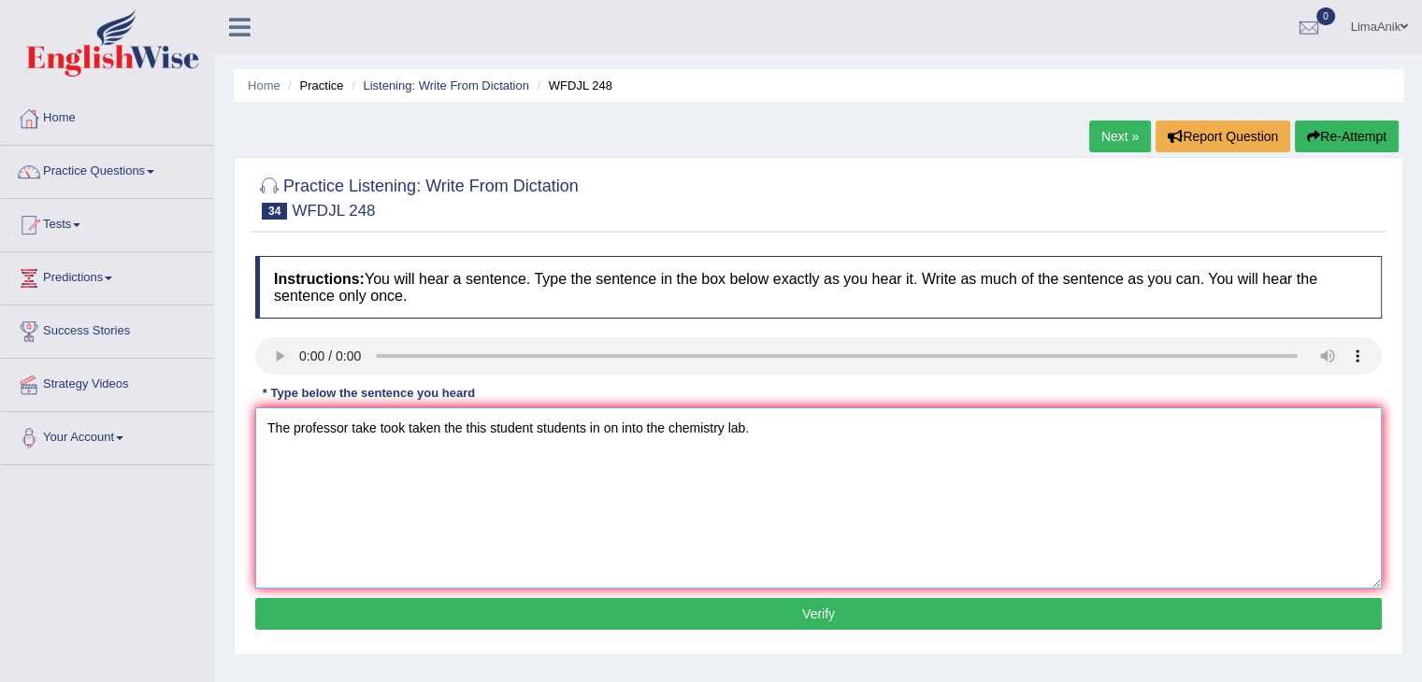
click at [349, 461] on textarea "The professor take took taken the this student students in on into the chemistr…" at bounding box center [818, 498] width 1127 height 181
click at [553, 454] on textarea "The professor professors take took taken the this student students in on into t…" at bounding box center [818, 498] width 1127 height 181
type textarea "The professor professors take took taken the this these student students in on …"
click at [753, 607] on button "Verify" at bounding box center [818, 614] width 1127 height 32
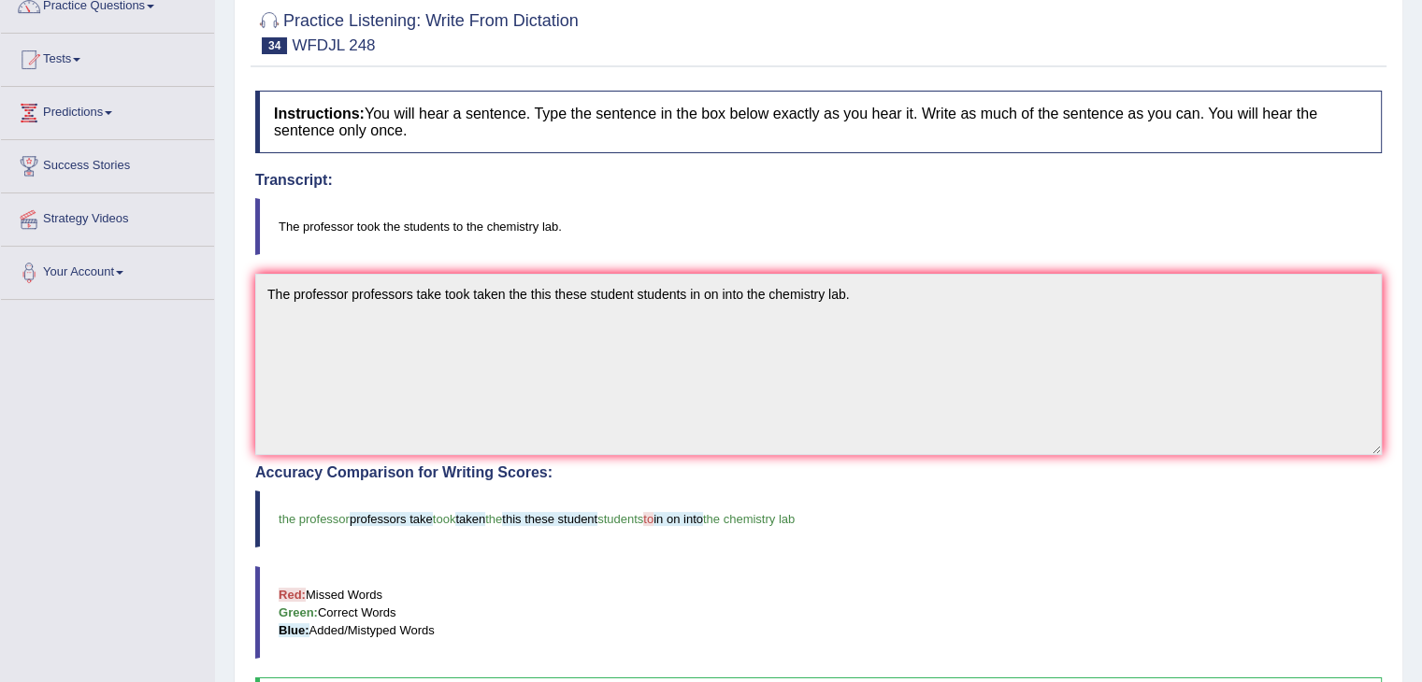
scroll to position [263, 0]
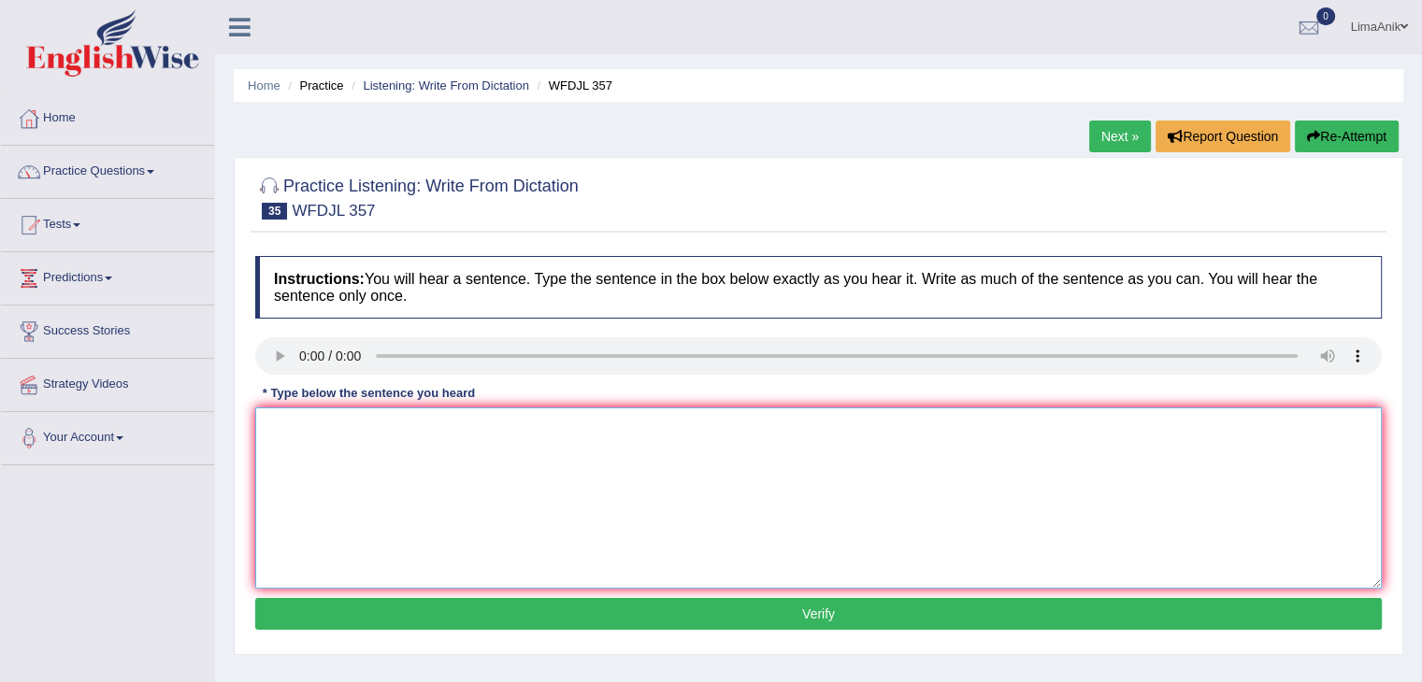
click at [306, 440] on textarea at bounding box center [818, 498] width 1127 height 181
click at [312, 460] on textarea "setin a sied a eular meting setting on atime managemant Seeting a side a" at bounding box center [818, 498] width 1127 height 181
click at [437, 454] on textarea "setin a sied a eular meting setting on atime managemant Seeting setting a side a" at bounding box center [818, 498] width 1127 height 181
click at [386, 469] on textarea "setin a sied a eular meting setting on atime managemant Setting aside a" at bounding box center [818, 498] width 1127 height 181
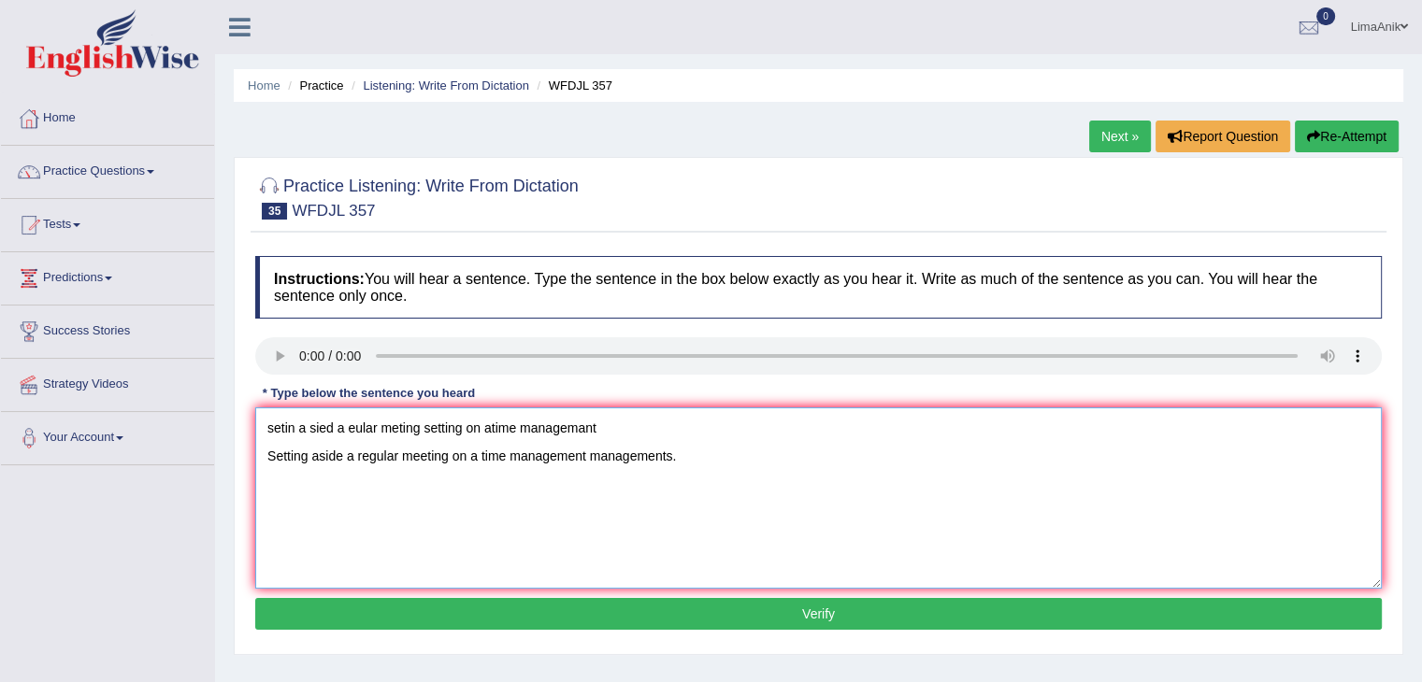
click at [628, 434] on textarea "setin a sied a eular meting setting on atime managemant Setting aside a regular…" at bounding box center [818, 498] width 1127 height 181
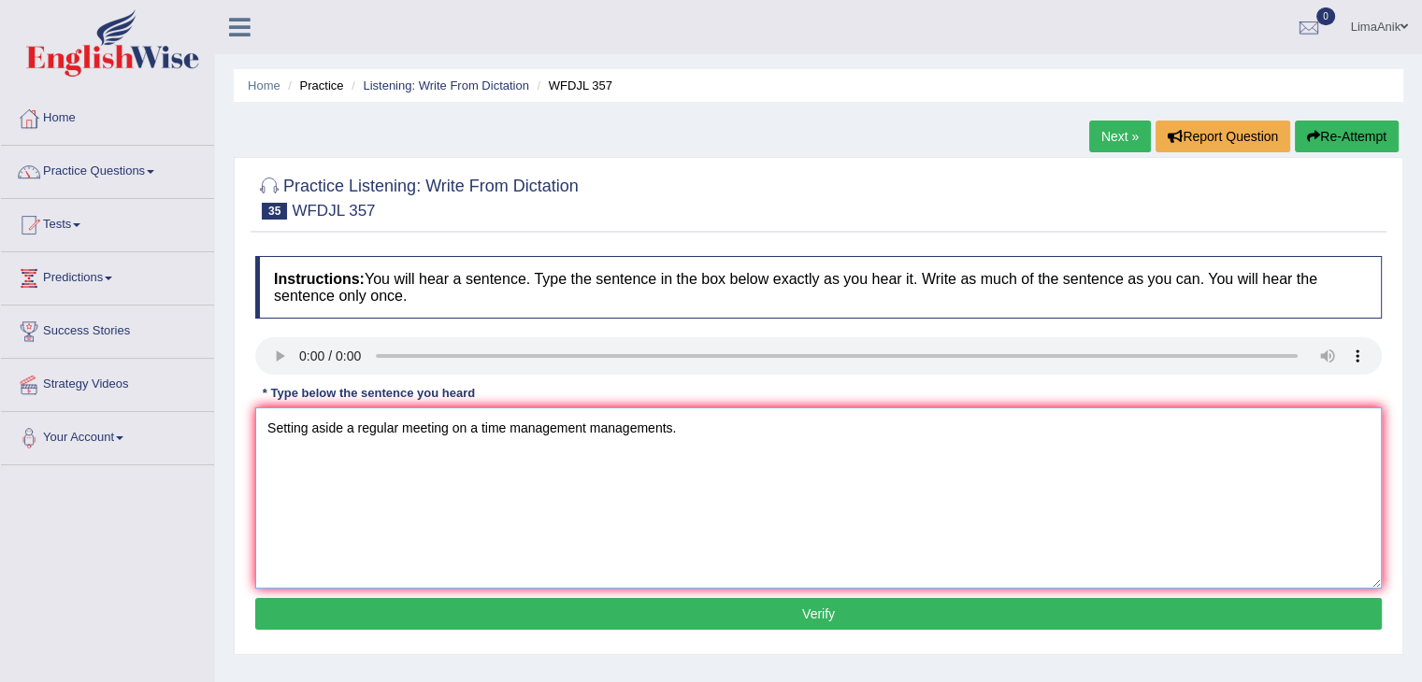
click at [449, 458] on textarea "Setting aside a regular meeting on a time management managements." at bounding box center [818, 498] width 1127 height 181
click at [450, 468] on textarea "Setting aside a regular meeting taht depend depends to of the on a time managem…" at bounding box center [818, 498] width 1127 height 181
type textarea "Setting aside a regular meeting meetings that depend depends to of the on a tim…"
click at [774, 614] on button "Verify" at bounding box center [818, 614] width 1127 height 32
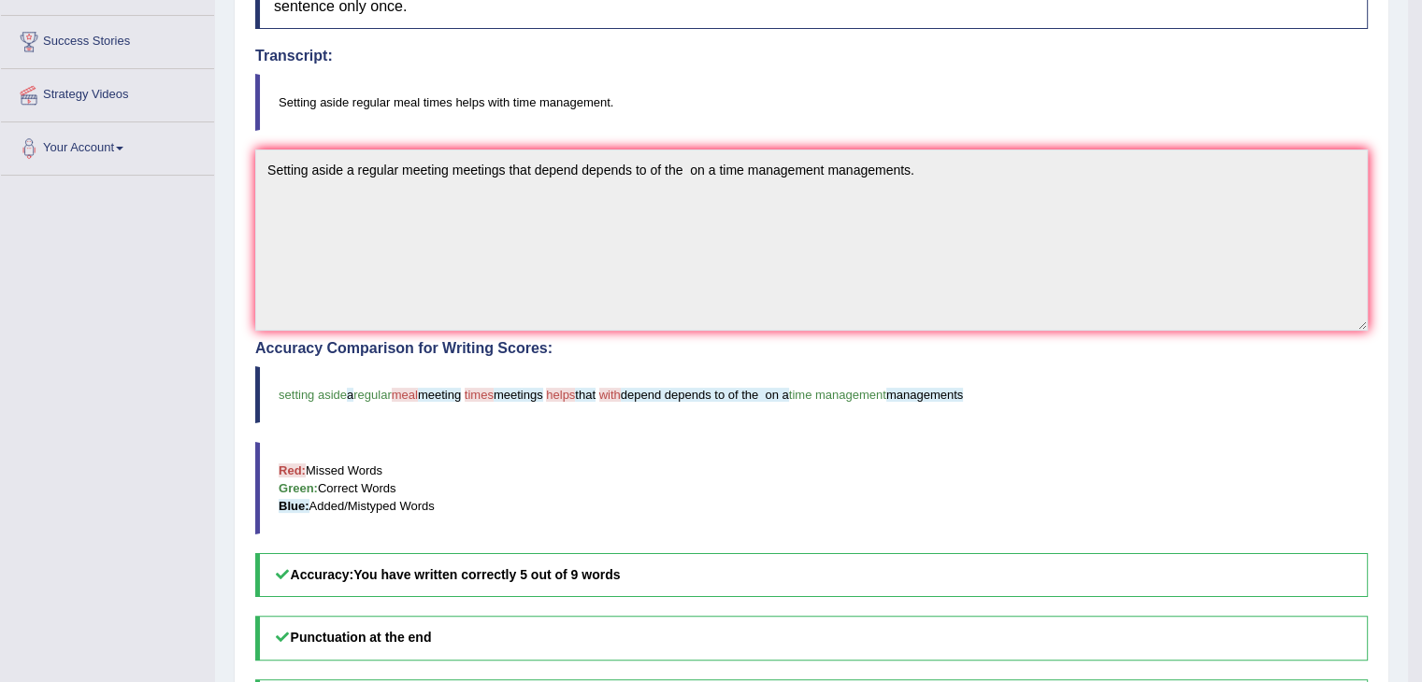
scroll to position [310, 0]
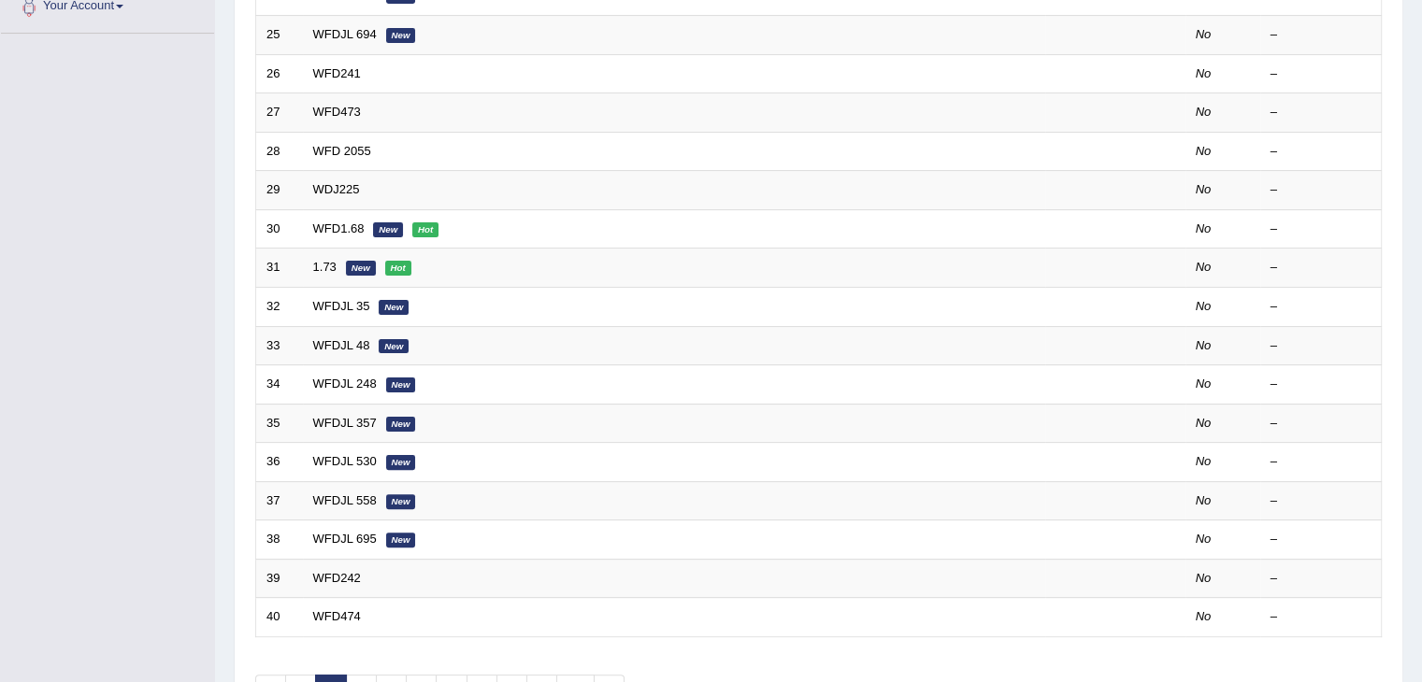
scroll to position [468, 0]
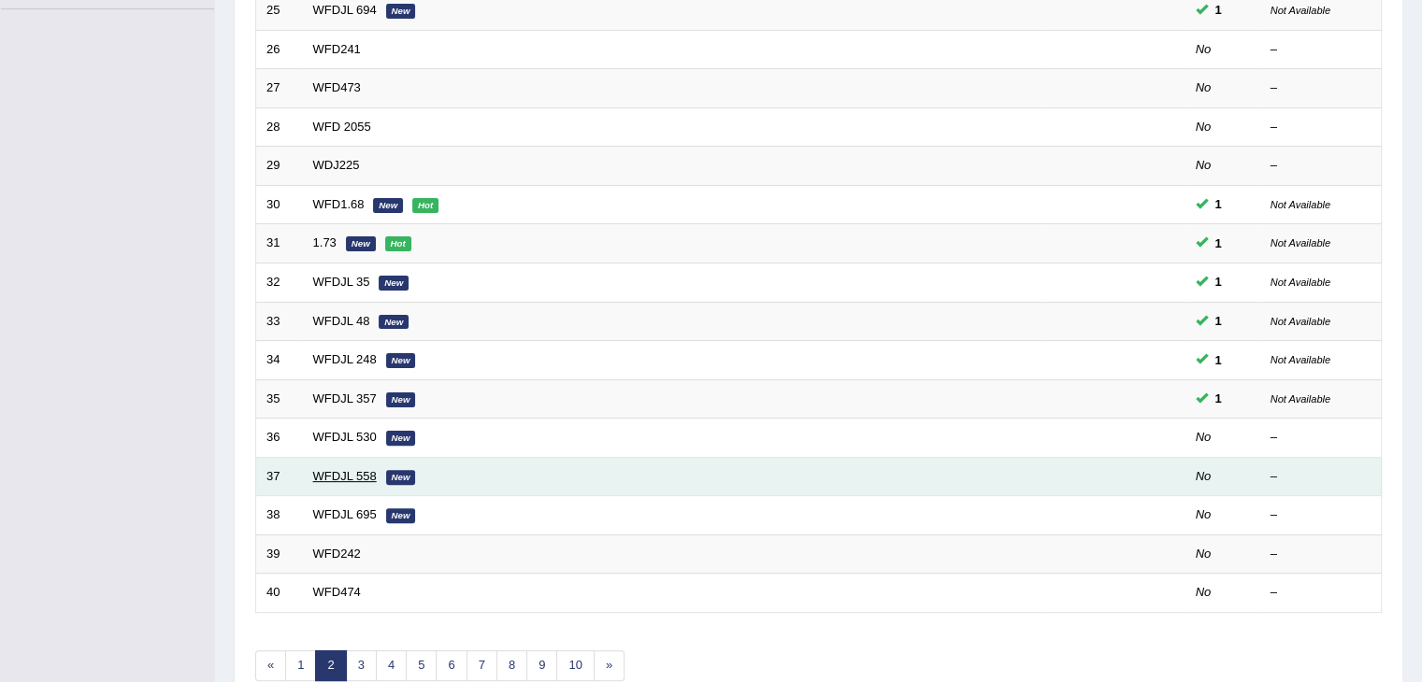
drag, startPoint x: 336, startPoint y: 467, endPoint x: 350, endPoint y: 476, distance: 16.9
click at [350, 476] on link "WFDJL 558" at bounding box center [345, 476] width 64 height 14
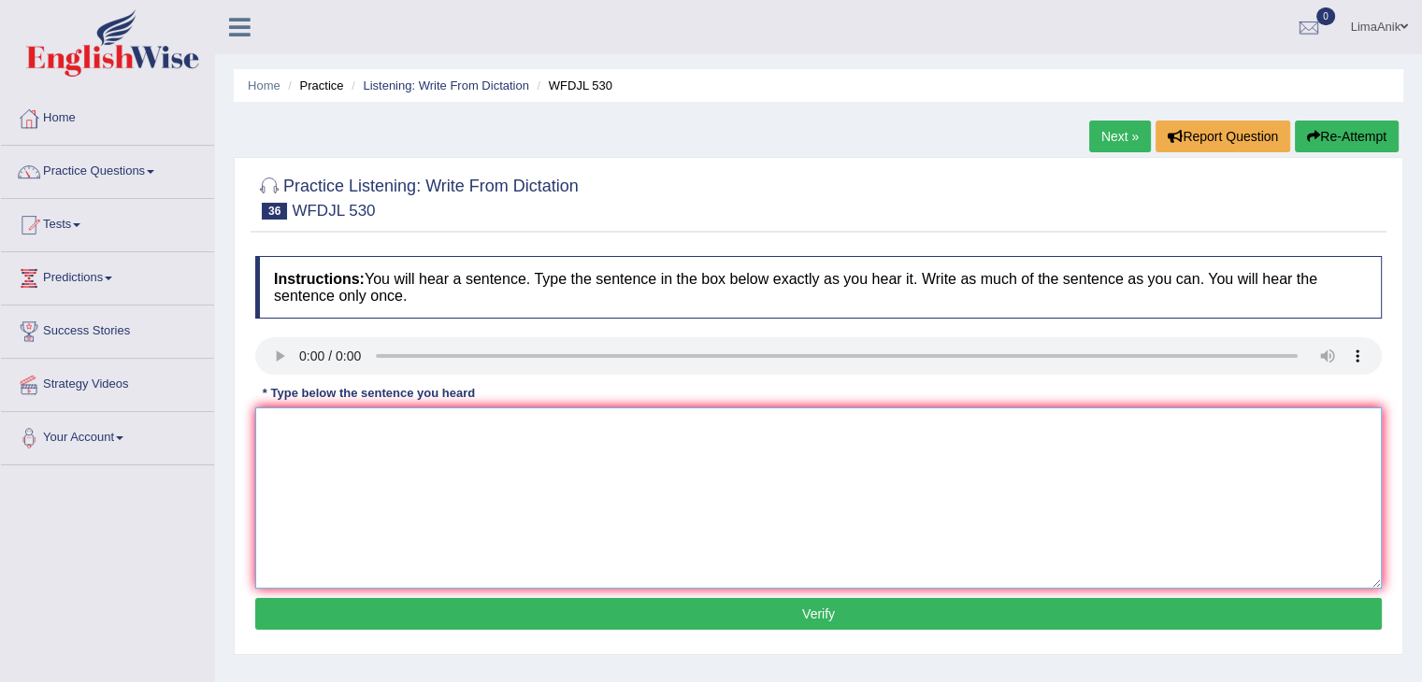
click at [374, 475] on textarea at bounding box center [818, 498] width 1127 height 181
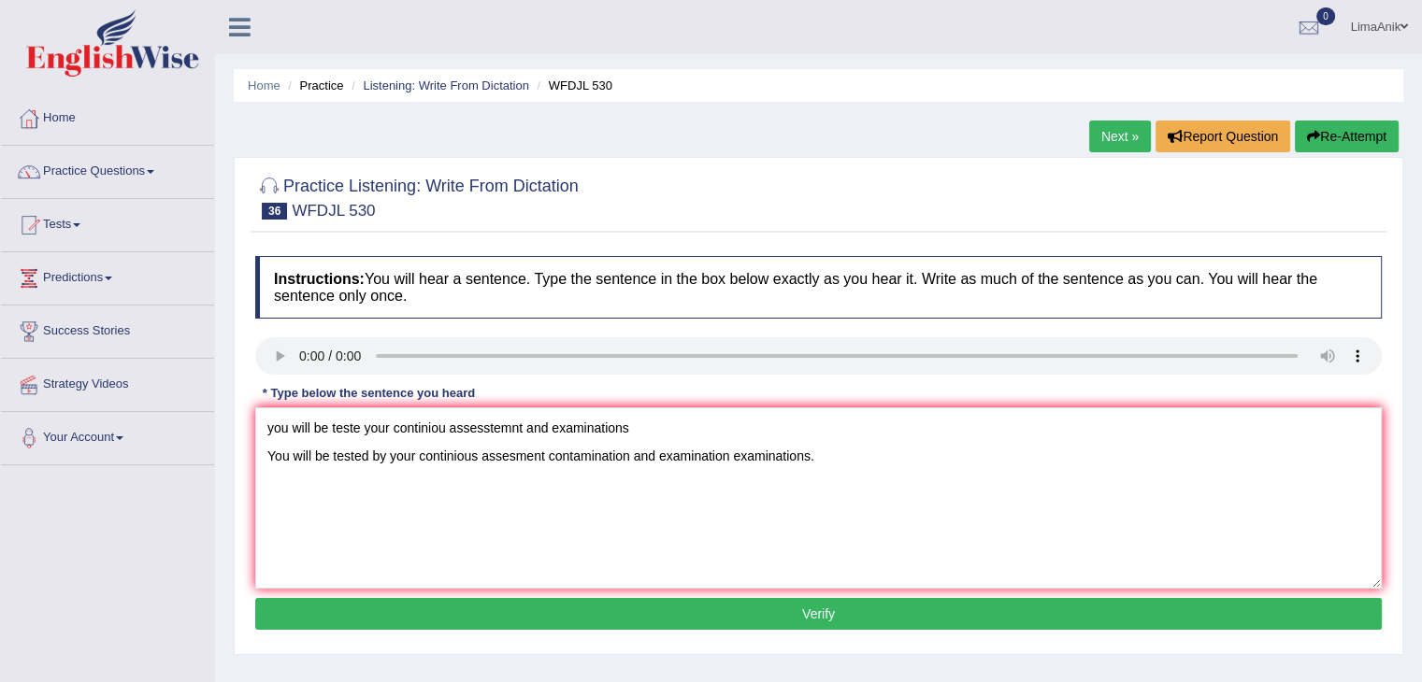
click at [702, 397] on div "Instructions: You will hear a sentence. Type the sentence in the box below exac…" at bounding box center [819, 446] width 1136 height 398
click at [636, 438] on textarea "you will be teste your continiou assesstemnt and examinations You will be teste…" at bounding box center [818, 498] width 1127 height 181
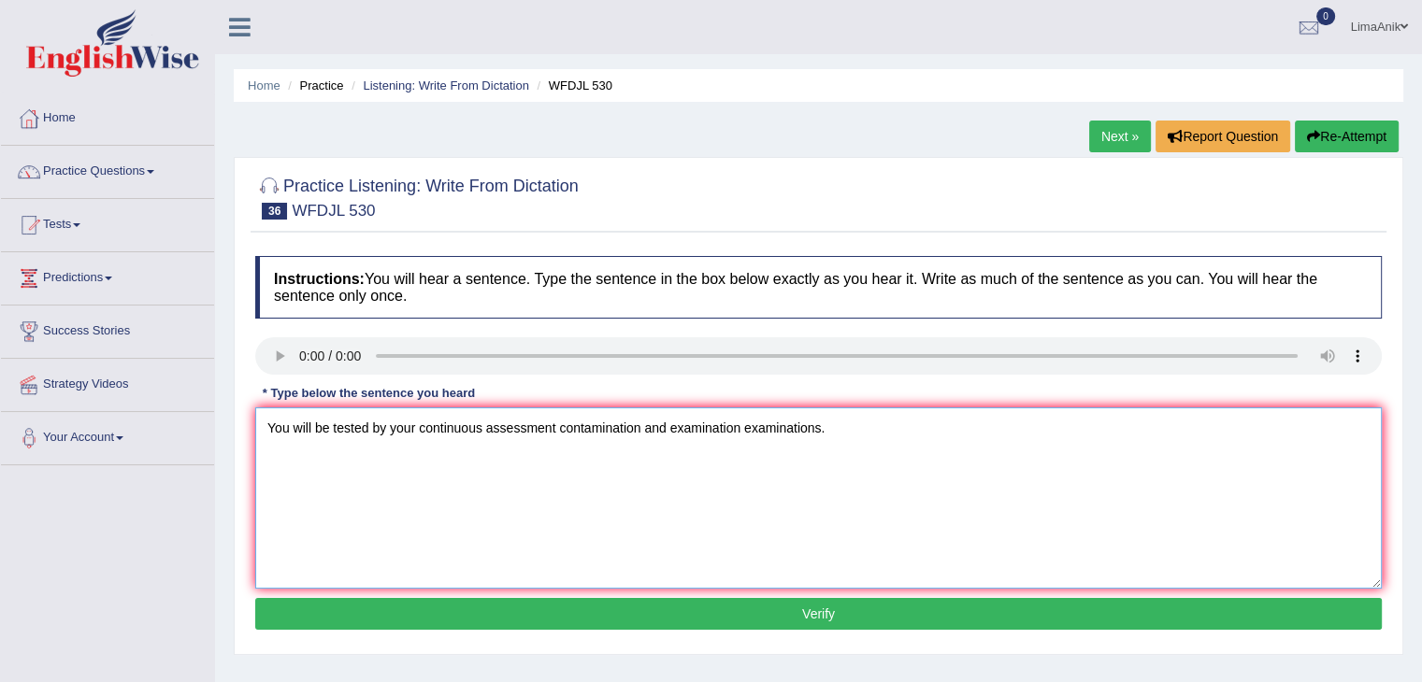
click at [644, 457] on textarea "You will be tested by your continuous assessment contamination and examination …" at bounding box center [818, 498] width 1127 height 181
click at [916, 461] on textarea "You will be tested by your continuous assessment contamination contaminations a…" at bounding box center [818, 498] width 1127 height 181
click at [482, 457] on textarea "You will be tested by your continuous assessment contamination contaminations a…" at bounding box center [818, 498] width 1127 height 181
type textarea "You will be tested by your continuous continously assessment contamination cont…"
click at [826, 607] on button "Verify" at bounding box center [818, 614] width 1127 height 32
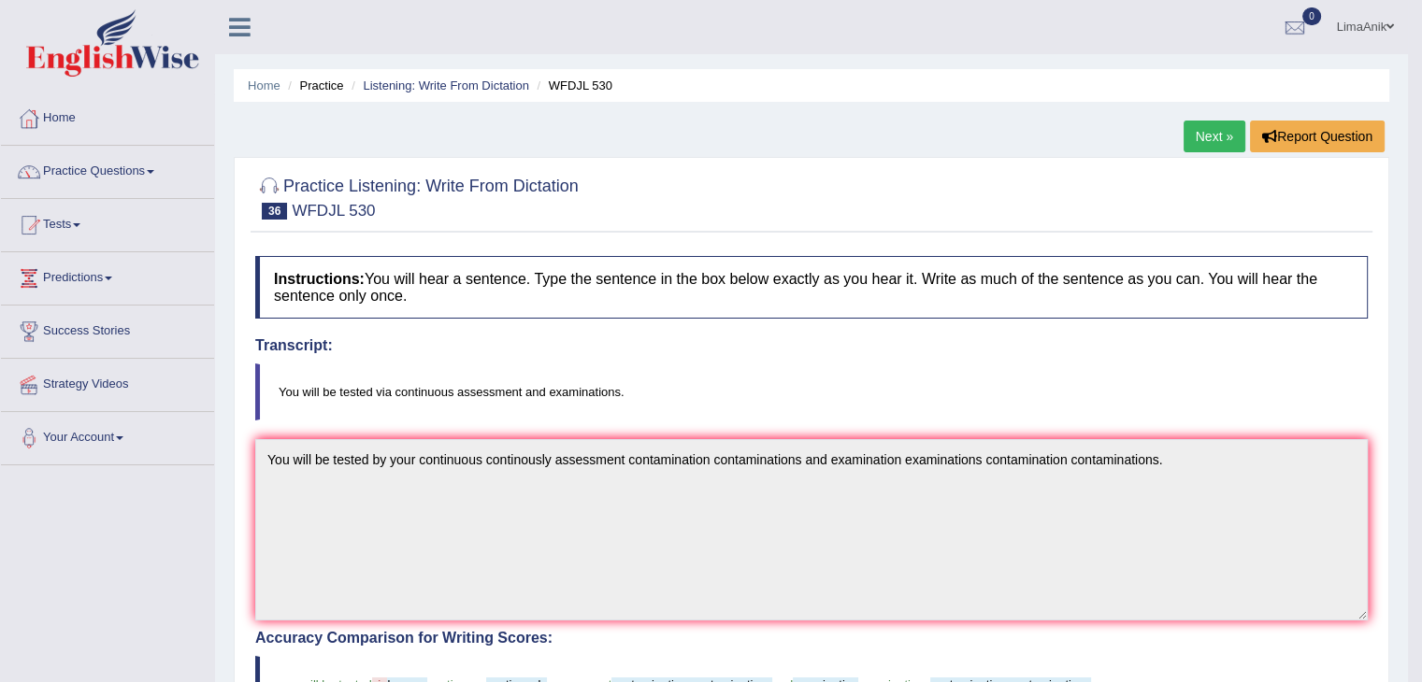
click at [748, 161] on div "Practice Listening: Write From Dictation 36 WFDJL 530 Instructions: You will he…" at bounding box center [812, 691] width 1156 height 1069
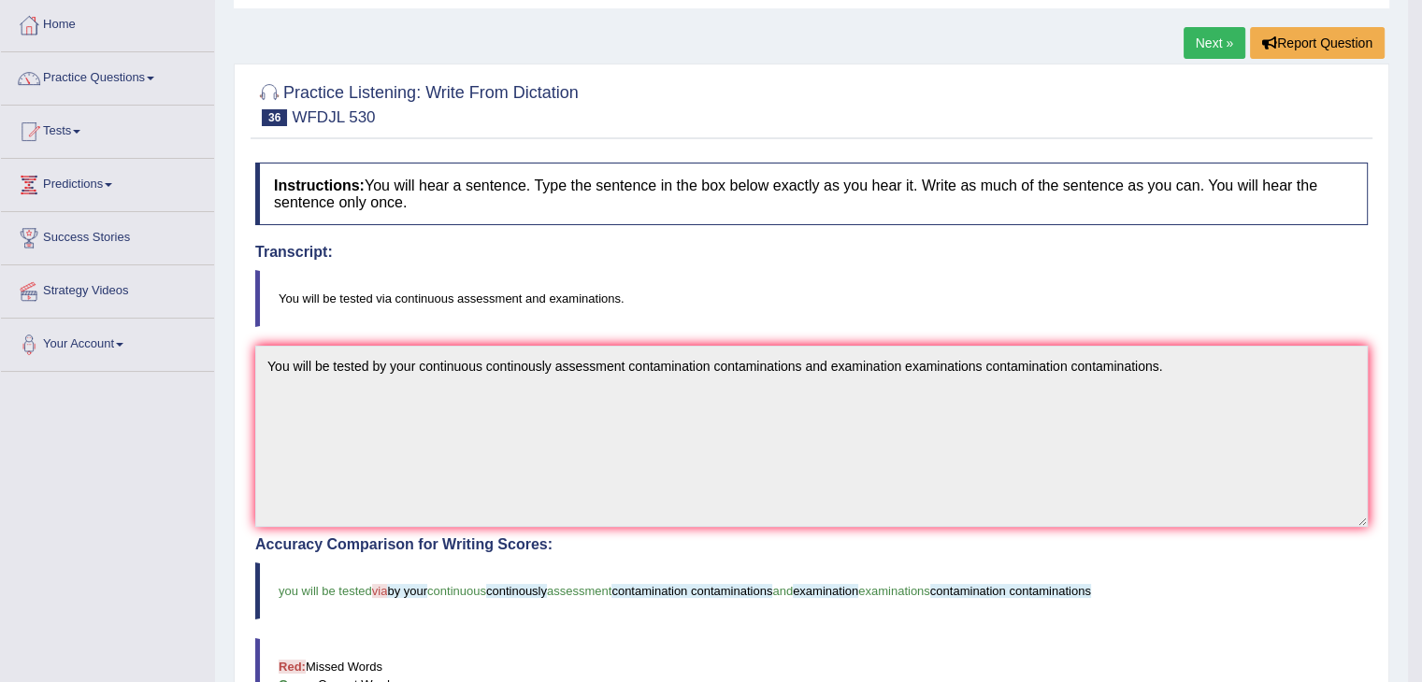
scroll to position [199, 0]
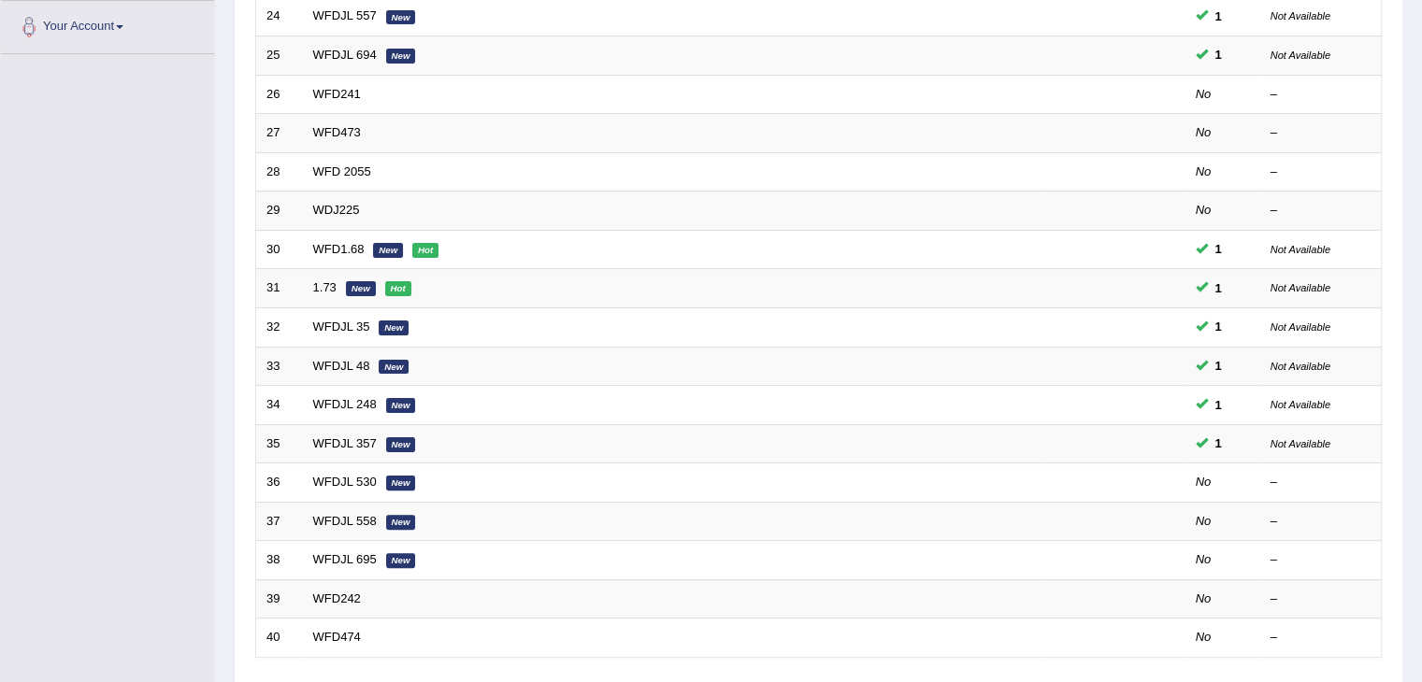
scroll to position [539, 0]
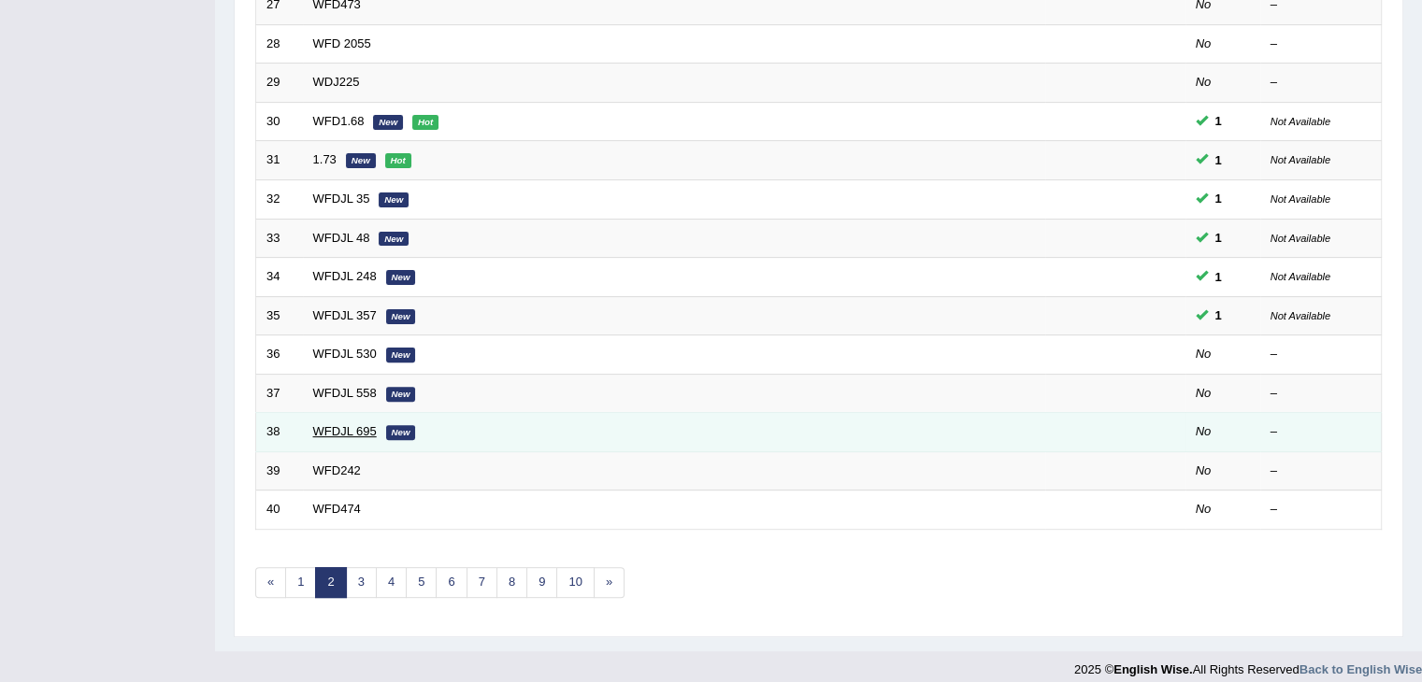
click at [359, 424] on link "WFDJL 695" at bounding box center [345, 431] width 64 height 14
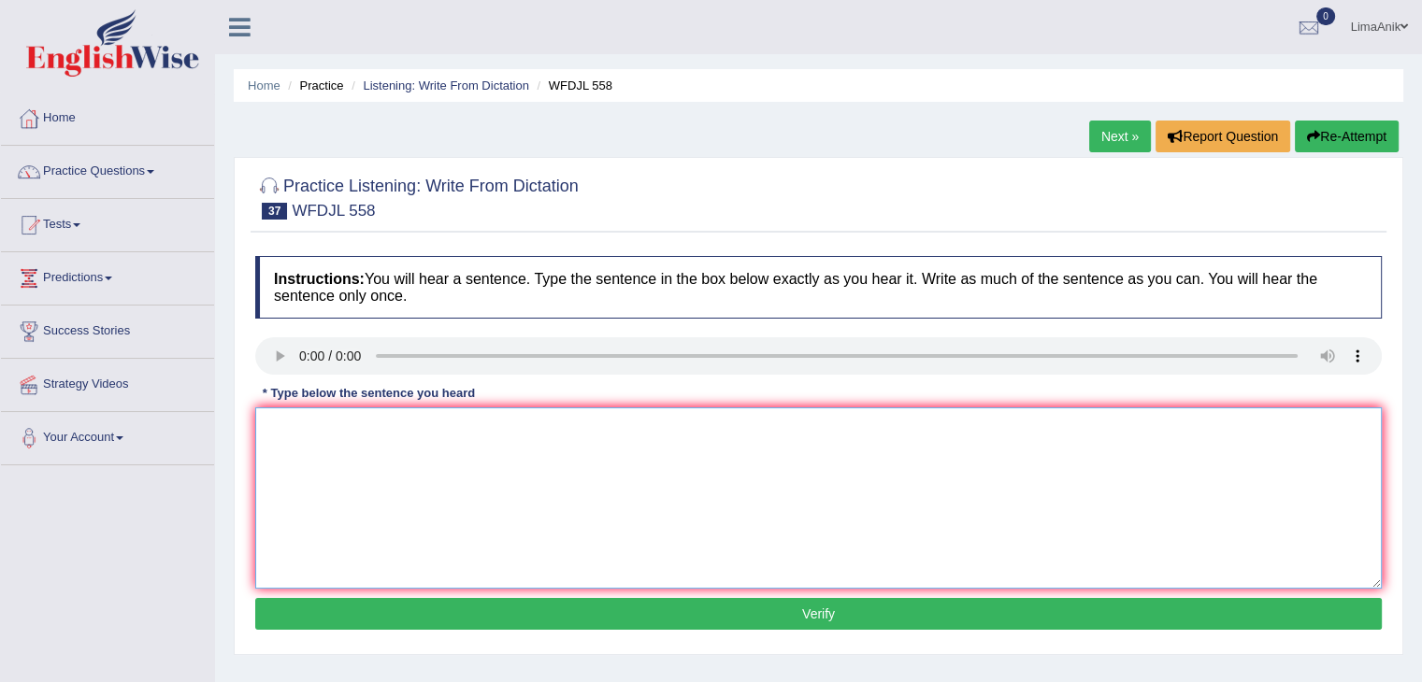
click at [324, 483] on textarea at bounding box center [818, 498] width 1127 height 181
type textarea "She always to nice things about hime specilay"
click at [374, 466] on textarea at bounding box center [818, 498] width 1127 height 181
click at [279, 464] on div "Instructions: You will hear a sentence. Type the sentence in the box below exac…" at bounding box center [819, 446] width 1136 height 398
click at [279, 464] on textarea at bounding box center [818, 498] width 1127 height 181
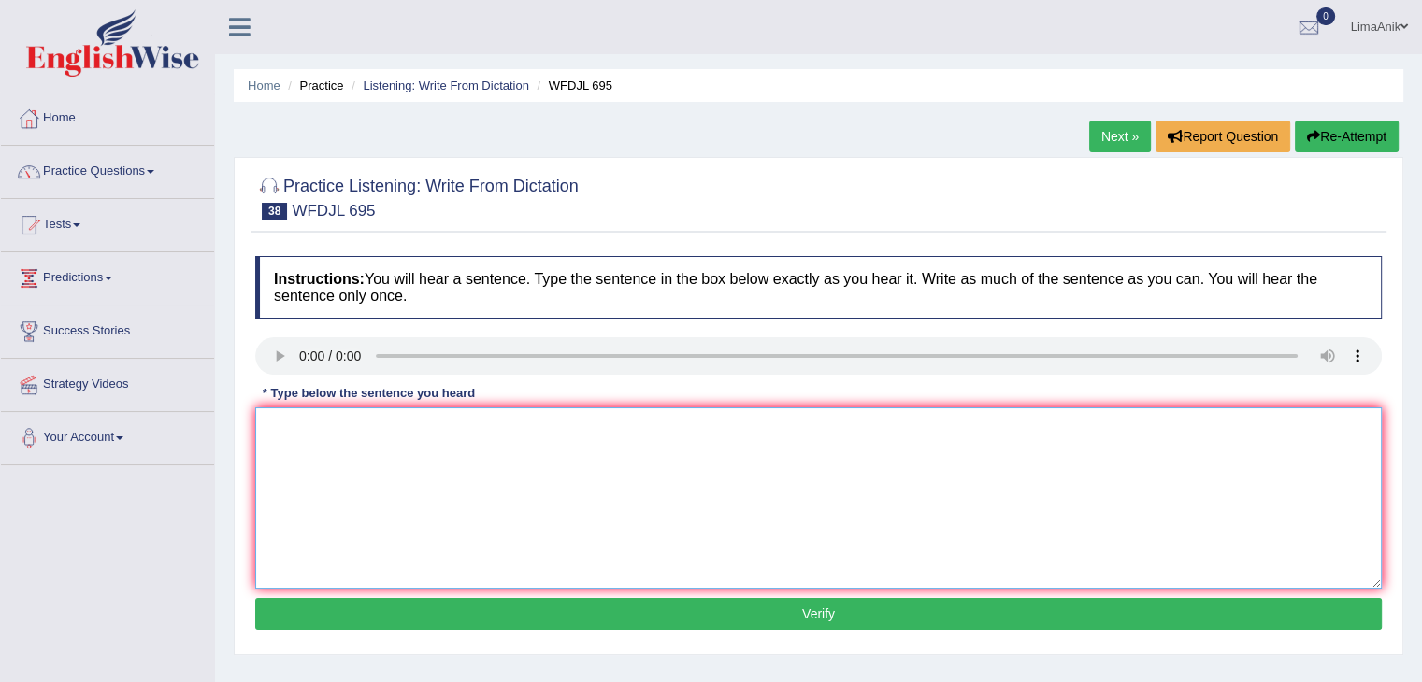
click at [323, 447] on textarea at bounding box center [818, 498] width 1127 height 181
click at [325, 430] on textarea "Research shows that these two things are closely connectd." at bounding box center [818, 498] width 1127 height 181
click at [428, 432] on textarea "Research show shows that these two things are closely connectd." at bounding box center [818, 498] width 1127 height 181
click at [427, 431] on textarea "Research show shows that these two things are closely connectd." at bounding box center [818, 498] width 1127 height 181
click at [498, 435] on textarea "Research show shows that this these two things are closely connectd." at bounding box center [818, 498] width 1127 height 181
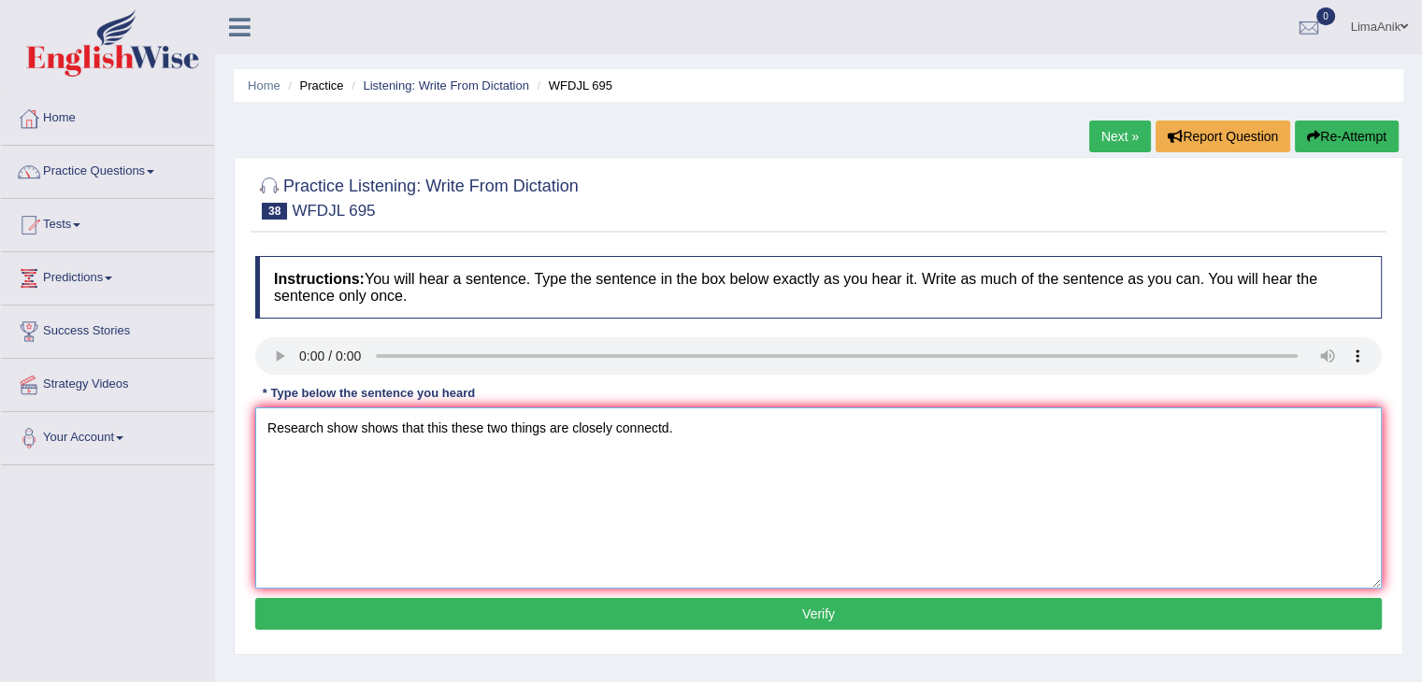
click at [507, 433] on textarea "Research show shows that this these two things are closely connectd." at bounding box center [818, 498] width 1127 height 181
click at [744, 428] on textarea "Research show shows that this these two thing things are closely connected." at bounding box center [818, 498] width 1127 height 181
type textarea "Research show shows that this these two thing things are closely connected."
click at [703, 600] on button "Verify" at bounding box center [818, 614] width 1127 height 32
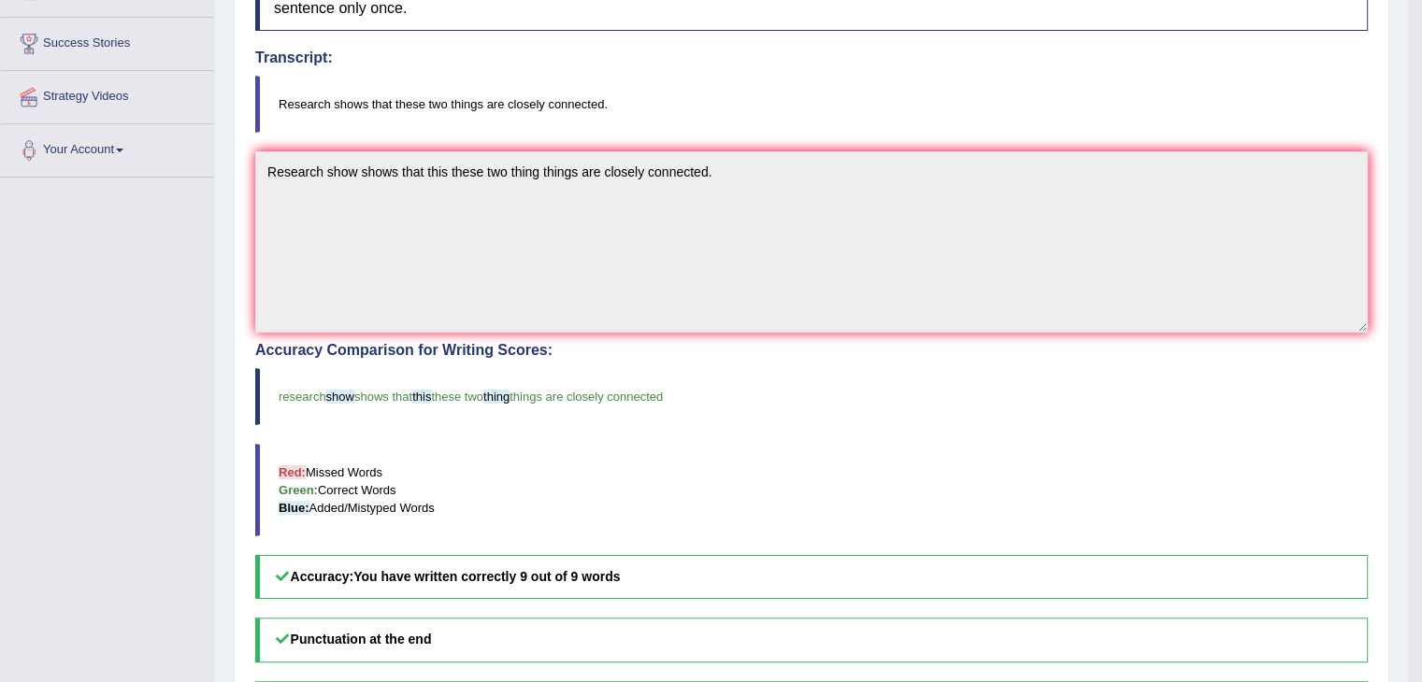
scroll to position [459, 0]
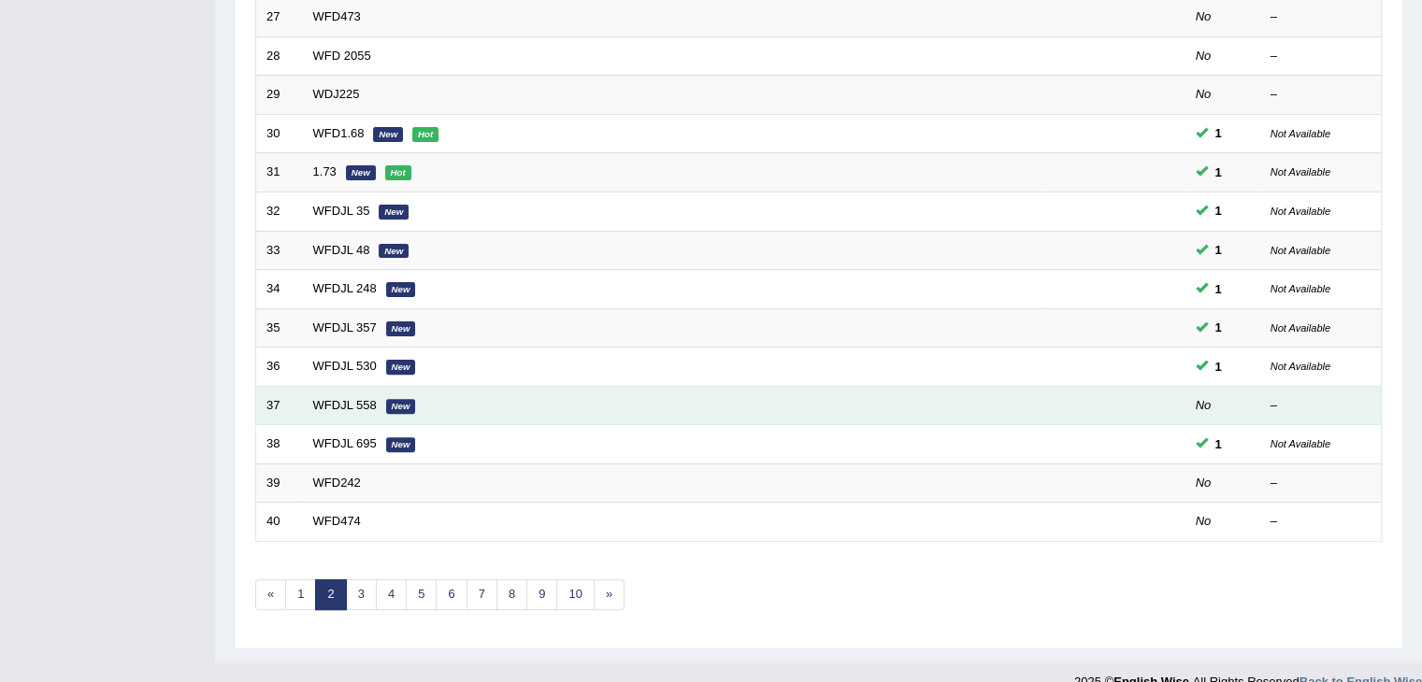
scroll to position [527, 0]
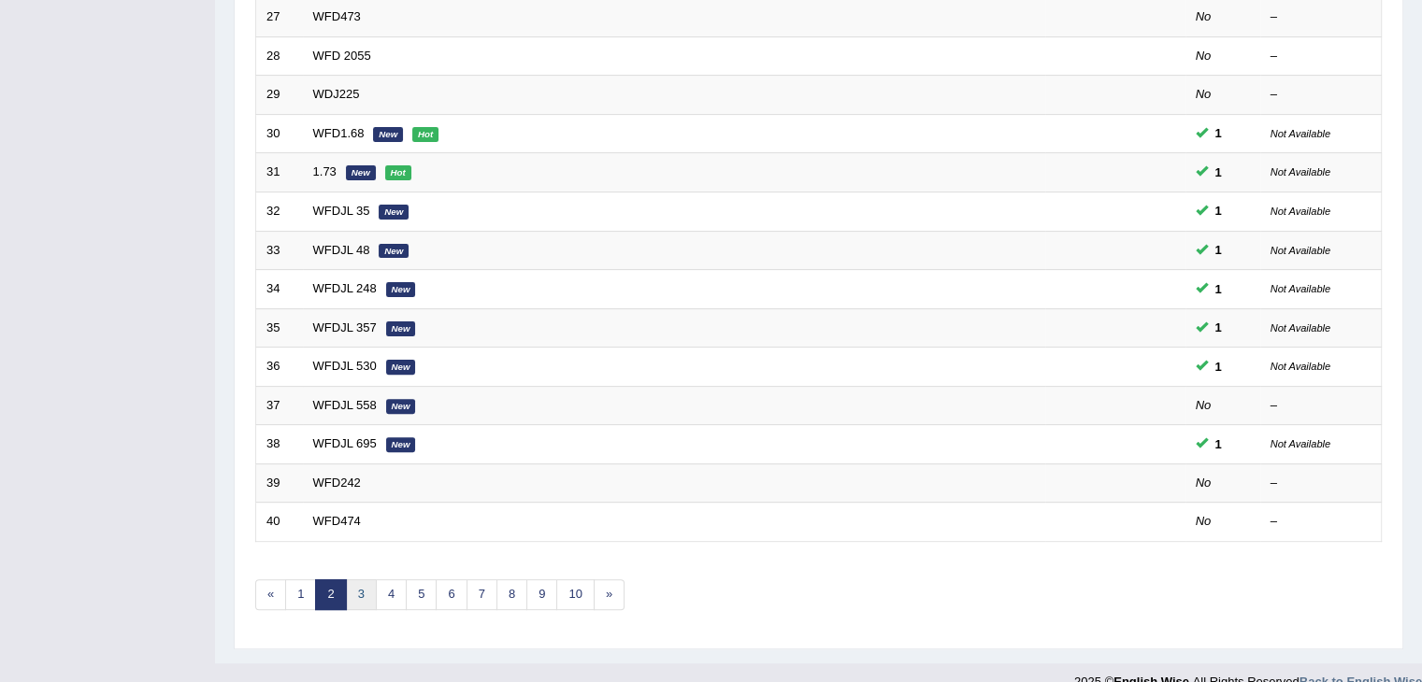
click at [362, 586] on link "3" at bounding box center [361, 595] width 31 height 31
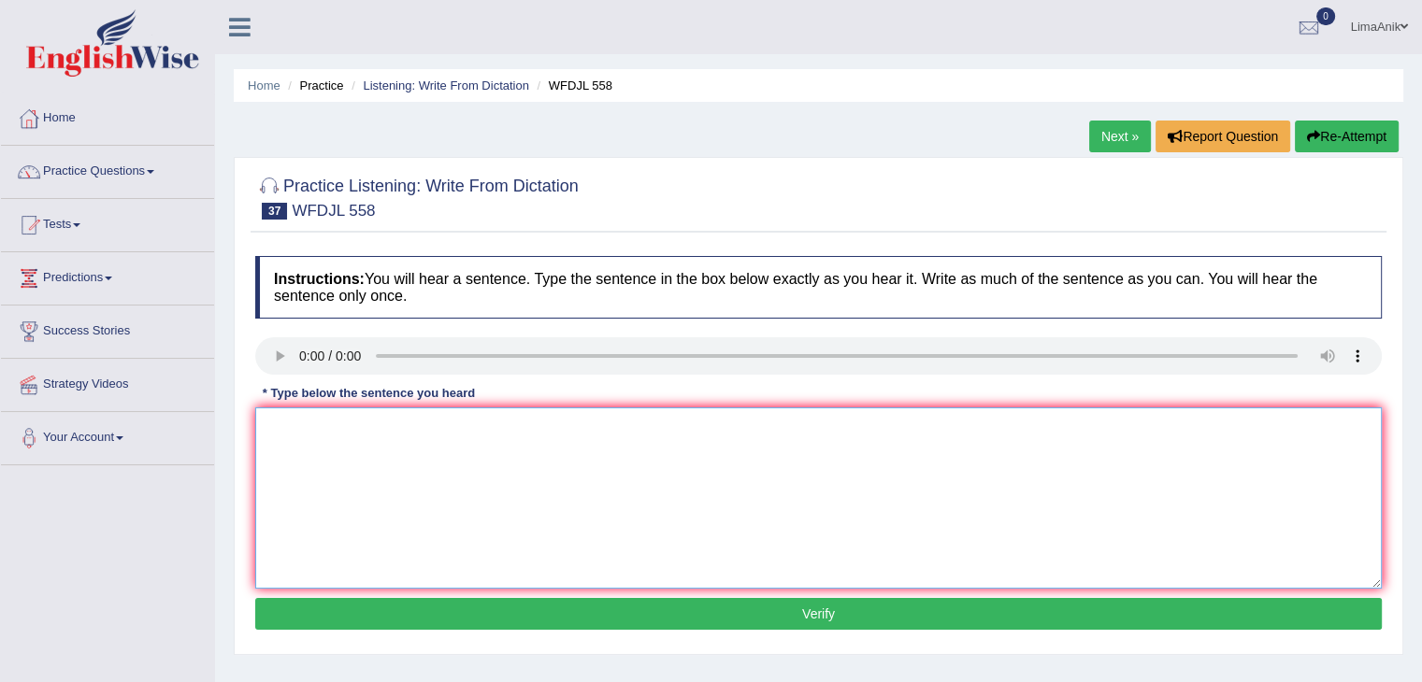
click at [340, 446] on textarea at bounding box center [818, 498] width 1127 height 181
click at [365, 457] on textarea "she lwsy to special when is around She always says nice thing about him" at bounding box center [818, 498] width 1127 height 181
click at [490, 453] on textarea "she lwsy to special when is around She always says nice things about him" at bounding box center [818, 498] width 1127 height 181
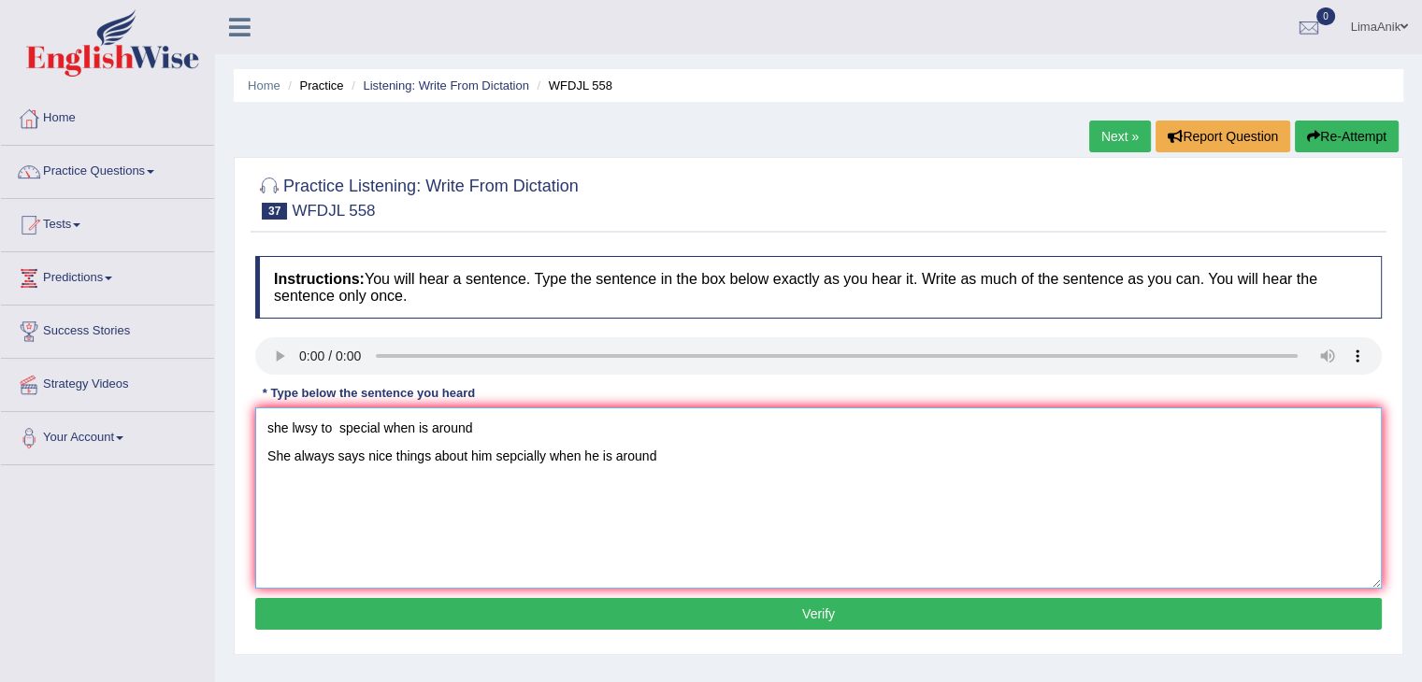
click at [524, 427] on textarea "she lwsy to special when is around She always says nice things about him sepcia…" at bounding box center [818, 498] width 1127 height 181
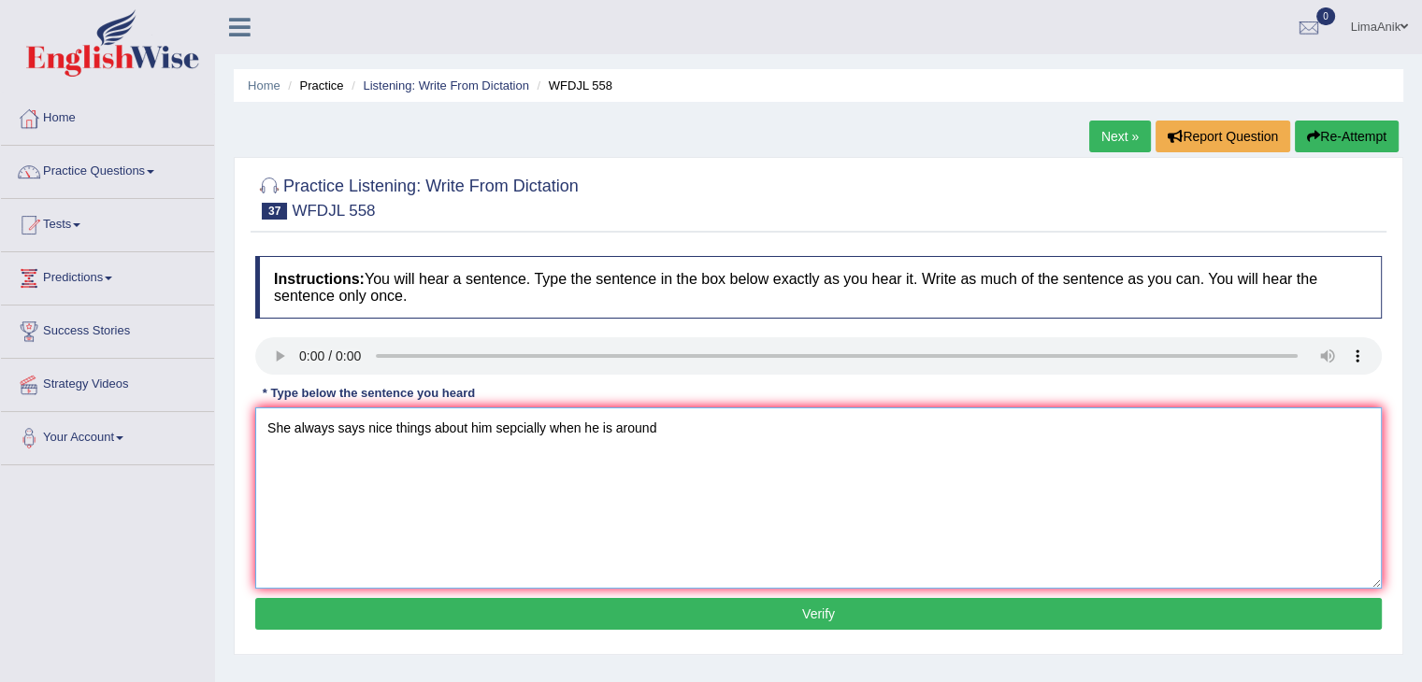
click at [395, 457] on textarea "She always says nice things about him sepcially when he is around" at bounding box center [818, 498] width 1127 height 181
click at [327, 463] on textarea "She always says nice thing things about him sepcially when he is around" at bounding box center [818, 498] width 1127 height 181
click at [329, 461] on textarea "She always says nice thing things about him sepcially when he is around" at bounding box center [818, 498] width 1127 height 181
click at [545, 451] on textarea "She always say says nice thing things about him sepcially when he is around" at bounding box center [818, 498] width 1127 height 181
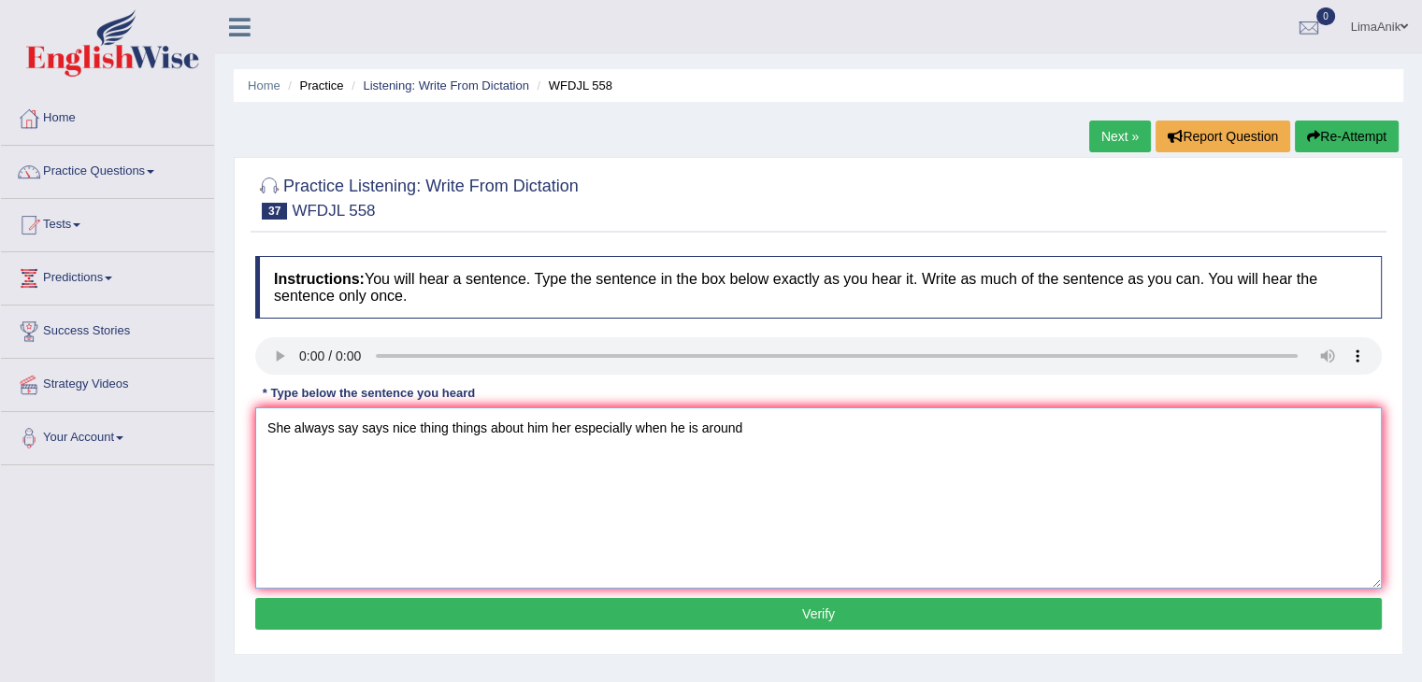
click at [662, 458] on textarea "She always say says nice thing things about him her especially when he is around" at bounding box center [818, 498] width 1127 height 181
click at [777, 457] on textarea "She always say says nice thing things about him her especially when it she he i…" at bounding box center [818, 498] width 1127 height 181
type textarea "She always say says nice thing things about him her especially when it she he i…"
click at [794, 614] on button "Verify" at bounding box center [818, 614] width 1127 height 32
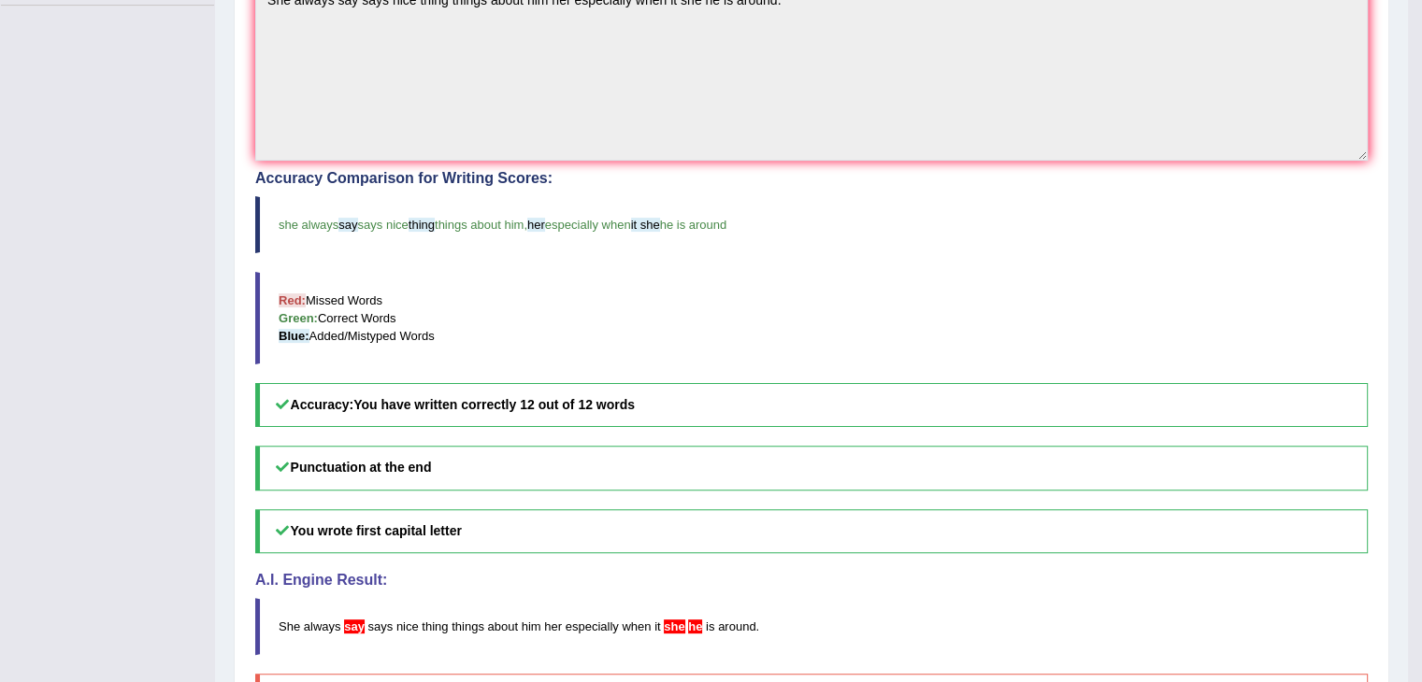
scroll to position [467, 0]
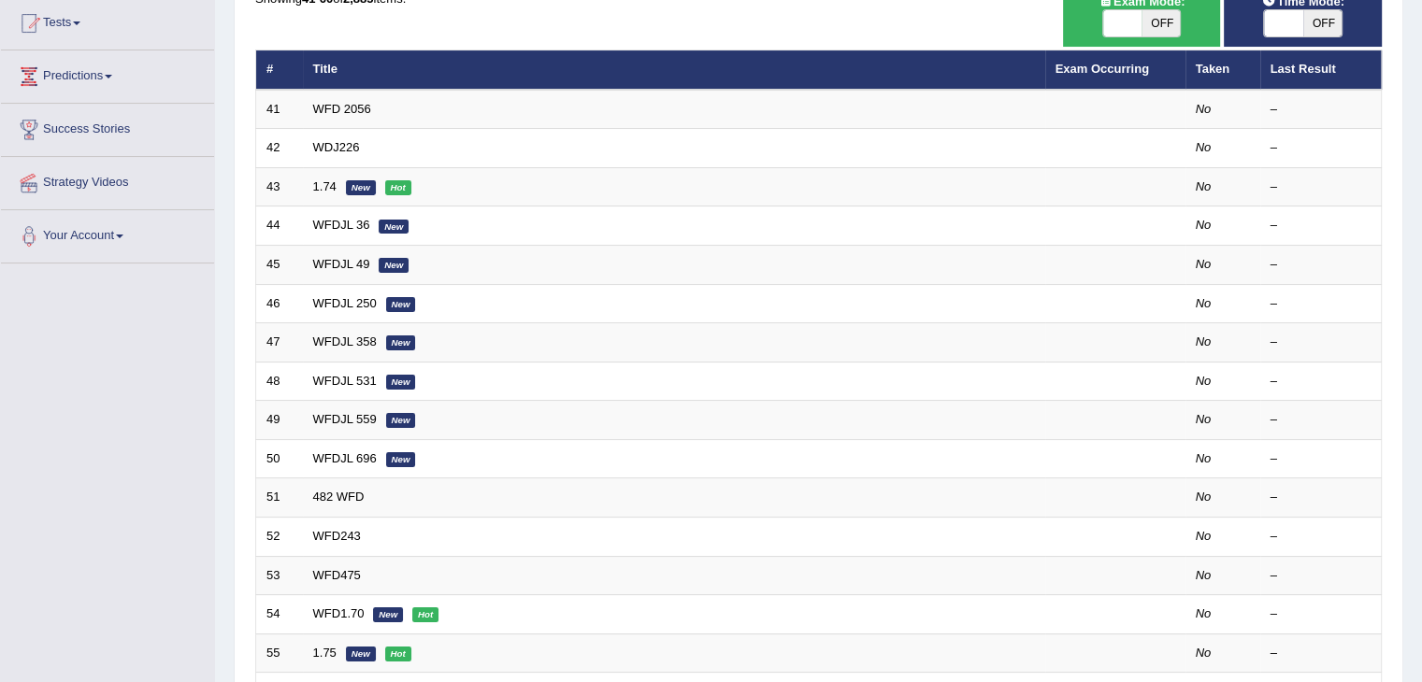
scroll to position [108, 0]
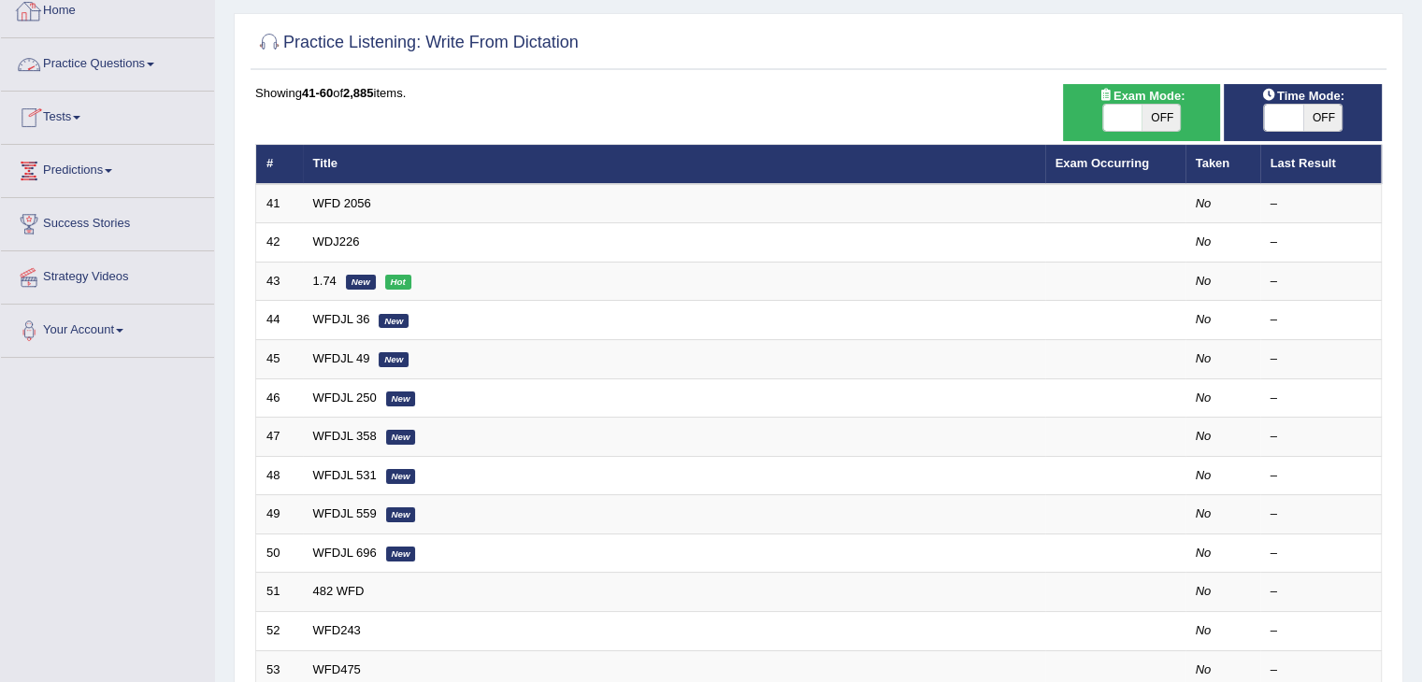
click at [50, 12] on link "Home" at bounding box center [107, 8] width 213 height 47
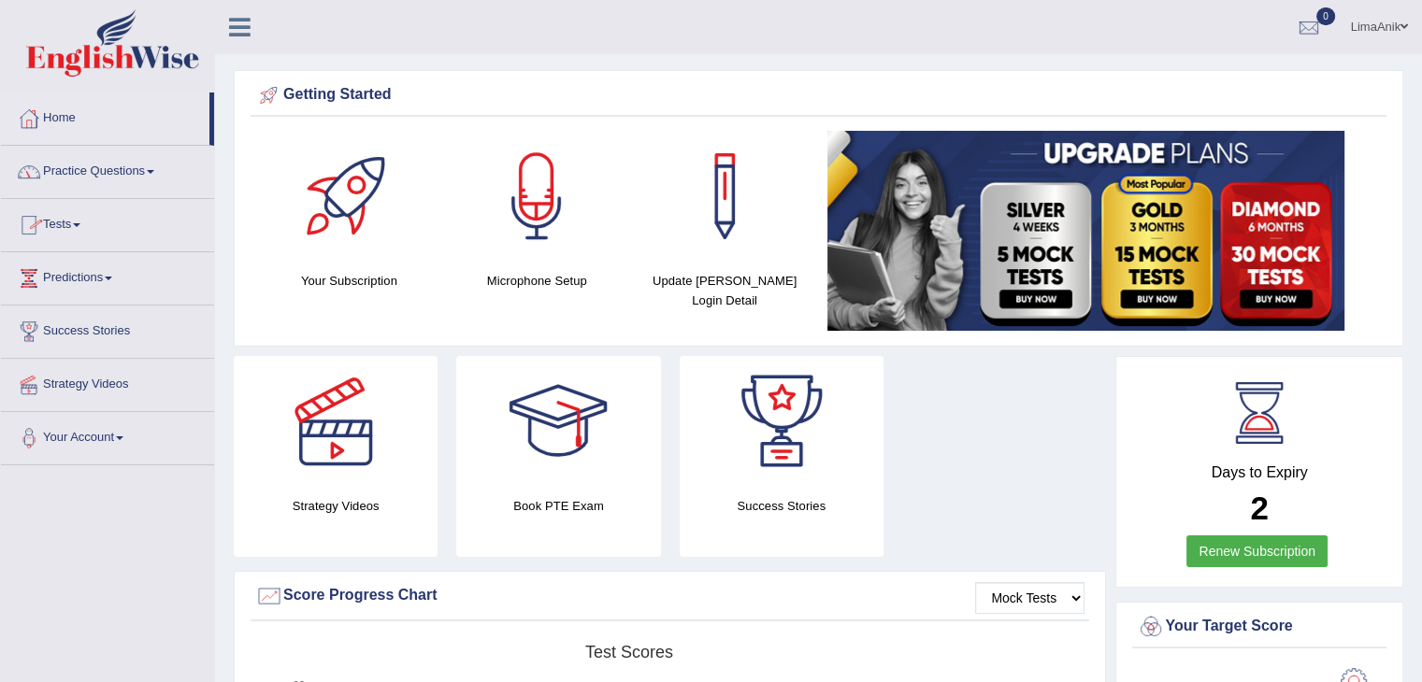
click at [113, 156] on link "Practice Questions" at bounding box center [107, 169] width 213 height 47
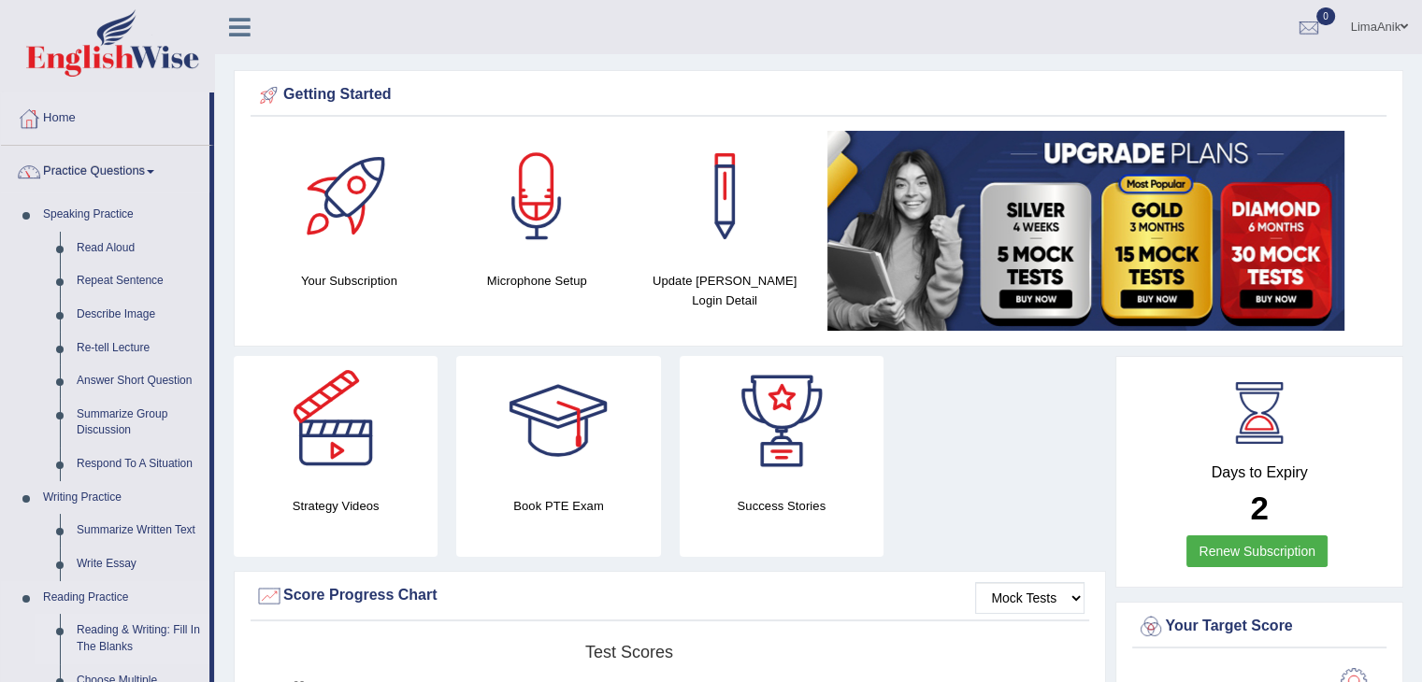
click at [172, 625] on link "Reading & Writing: Fill In The Blanks" at bounding box center [138, 639] width 141 height 50
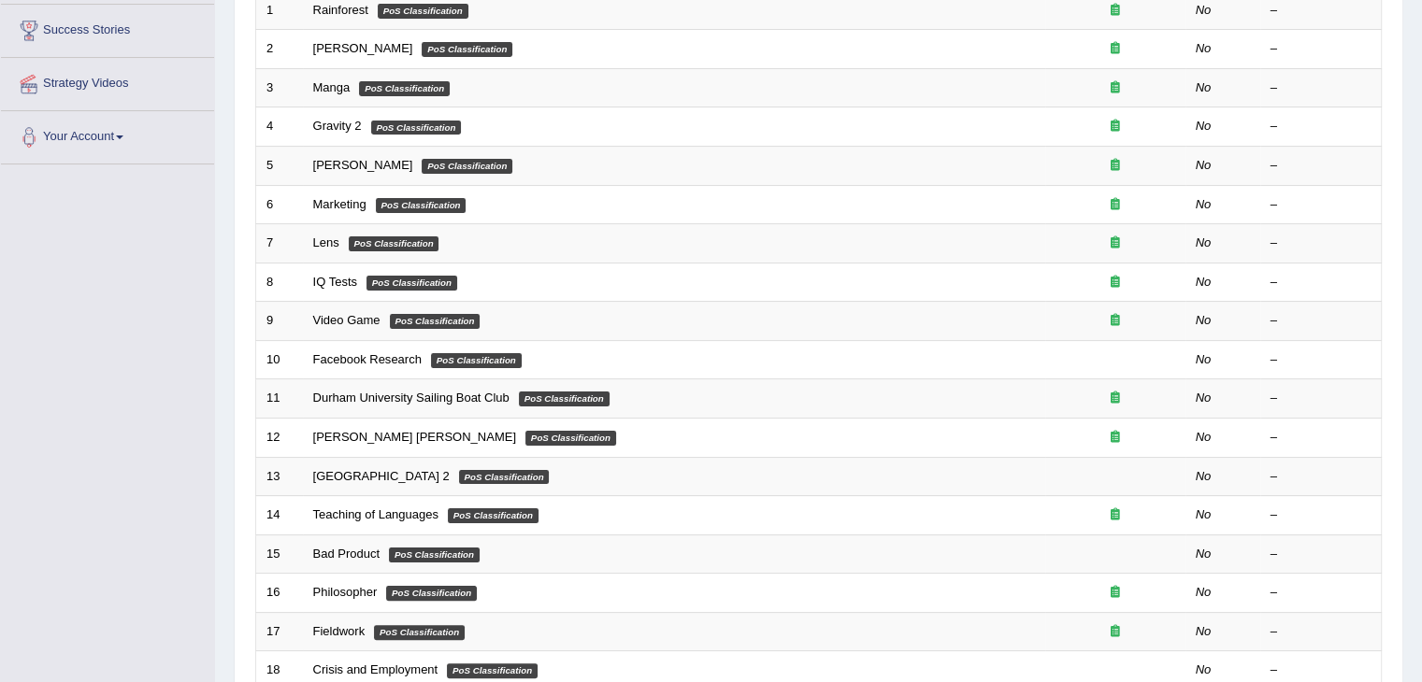
scroll to position [266, 0]
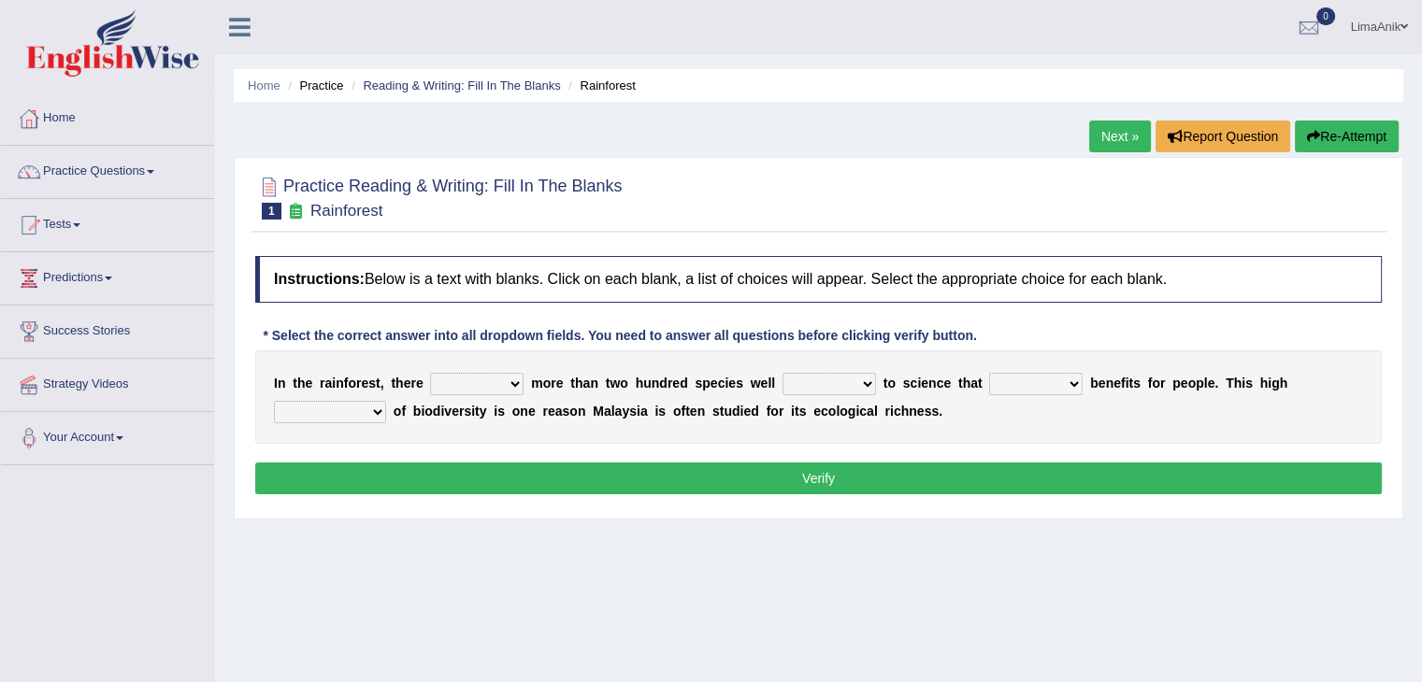
click at [483, 386] on select "have can be has is" at bounding box center [476, 384] width 93 height 22
click at [809, 381] on select "knowing known knew know" at bounding box center [829, 384] width 93 height 22
click at [989, 393] on select "contain contained containing contains" at bounding box center [1035, 384] width 93 height 22
click at [1286, 395] on div "I n t h e r a i n f o r e s t , t h e r e have can be has is m o r e t h a n t …" at bounding box center [818, 397] width 1127 height 93
click at [386, 401] on select "condensation conjunction continuity complexity" at bounding box center [330, 412] width 112 height 22
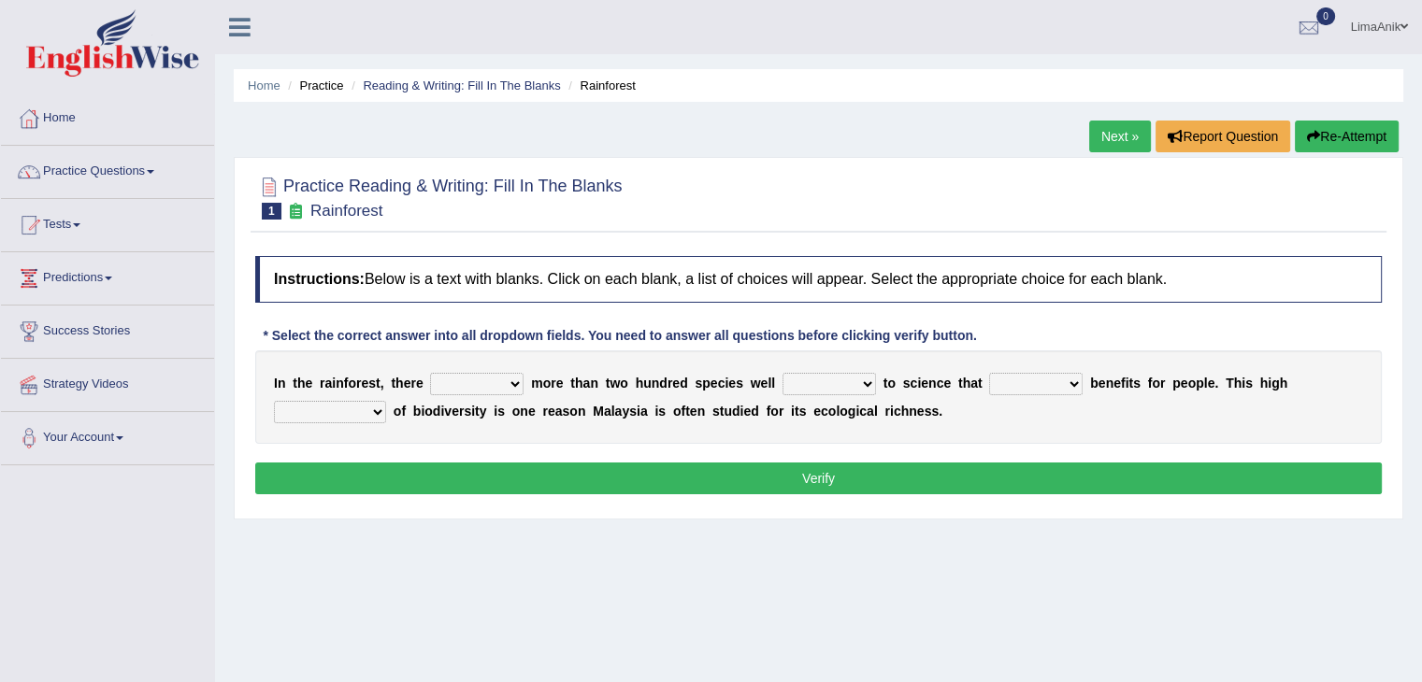
click at [441, 382] on select "have can be has is" at bounding box center [476, 384] width 93 height 22
select select "have"
click at [430, 373] on select "have can be has is" at bounding box center [476, 384] width 93 height 22
click at [783, 381] on select "knowing known knew know" at bounding box center [829, 384] width 93 height 22
select select "known"
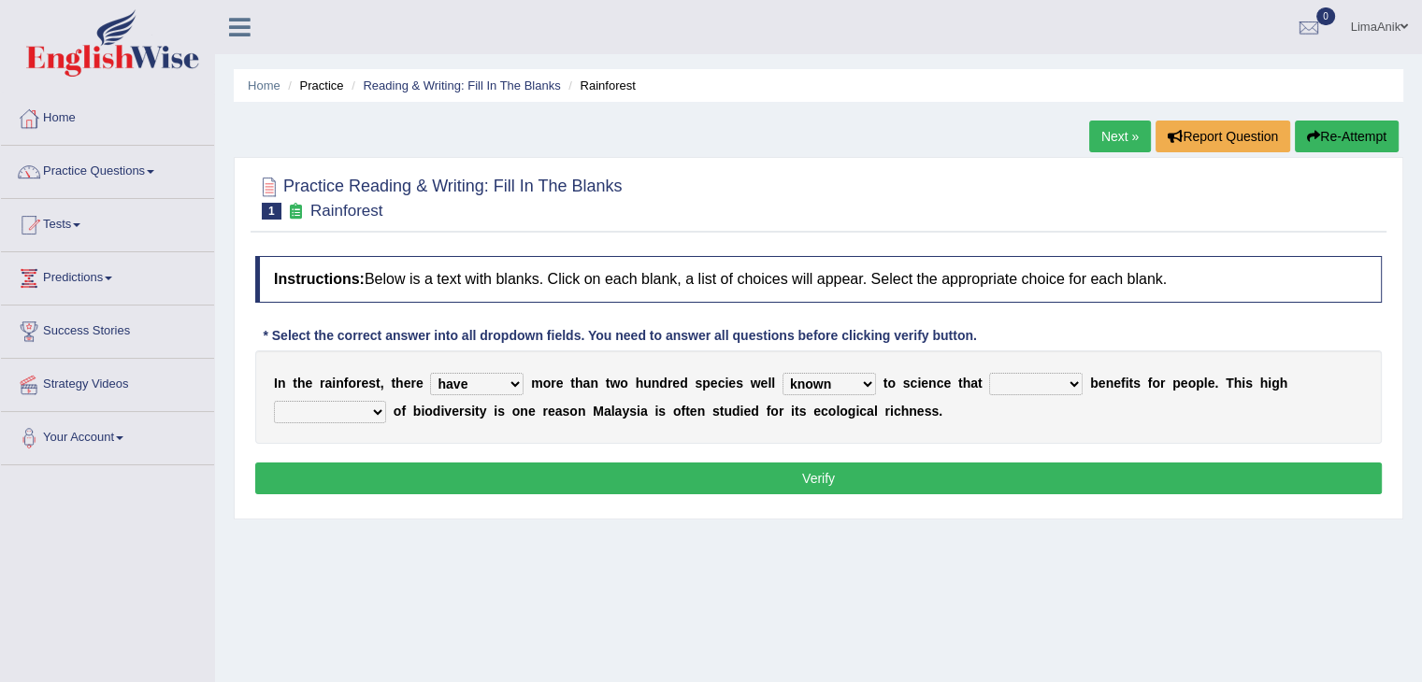
click at [783, 373] on select "knowing known knew know" at bounding box center [829, 384] width 93 height 22
click at [993, 381] on select "contain contained containing contains" at bounding box center [1035, 384] width 93 height 22
select select "contained"
click at [989, 373] on select "contain contained containing contains" at bounding box center [1035, 384] width 93 height 22
click at [386, 401] on select "condensation conjunction continuity complexity" at bounding box center [330, 412] width 112 height 22
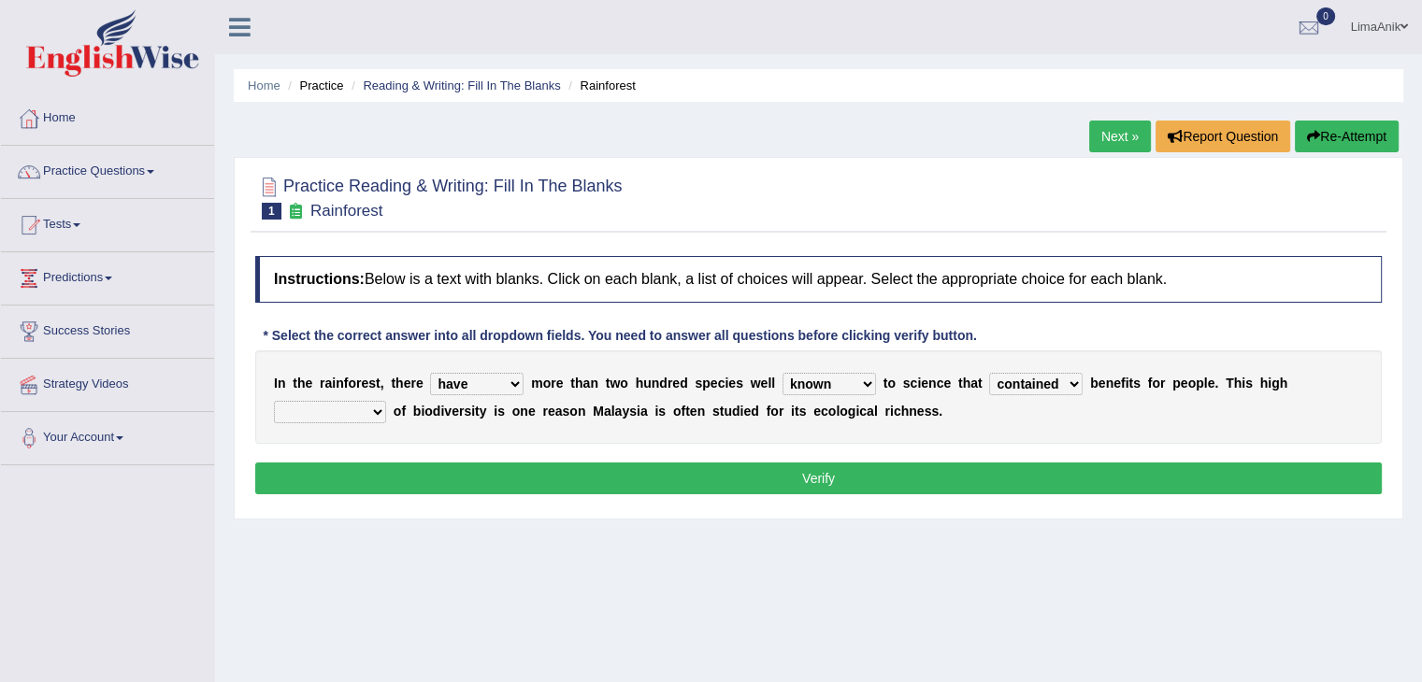
select select "complexity"
click at [386, 401] on select "condensation conjunction continuity complexity" at bounding box center [330, 412] width 112 height 22
click at [850, 474] on button "Verify" at bounding box center [818, 479] width 1127 height 32
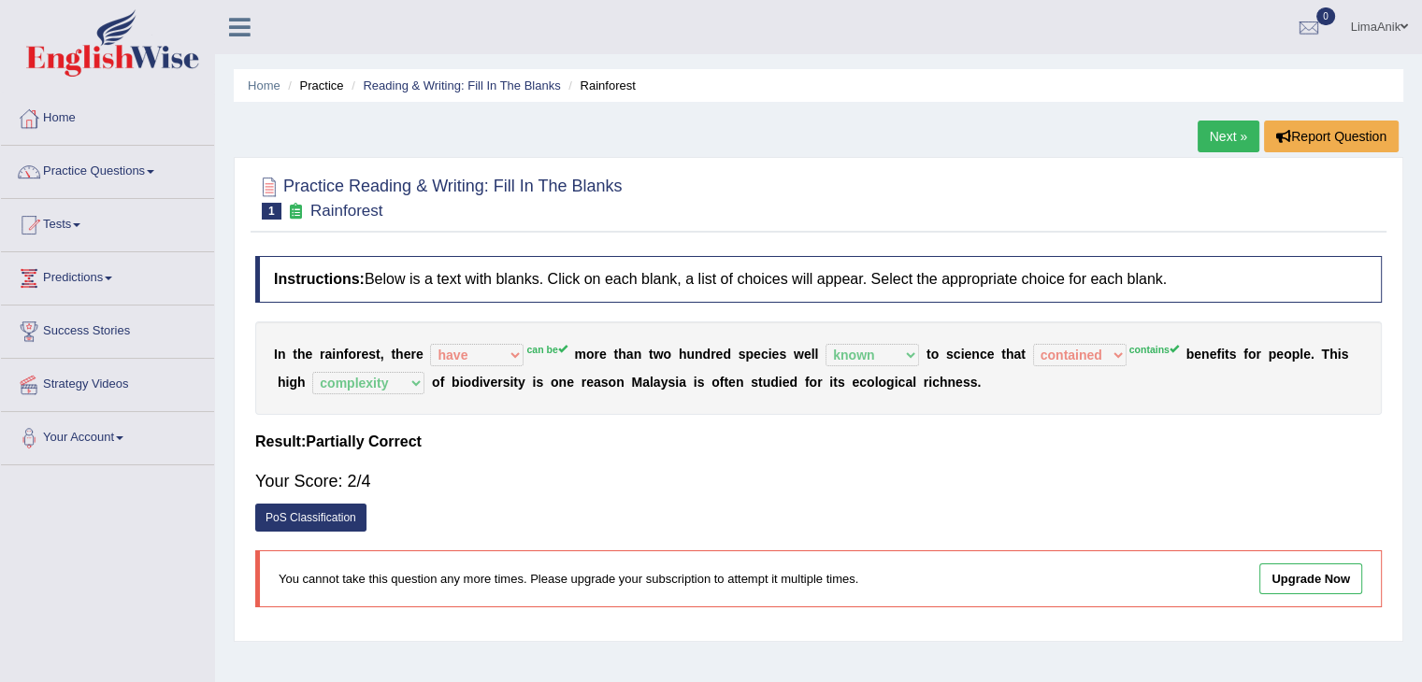
click at [1223, 132] on link "Next »" at bounding box center [1229, 137] width 62 height 32
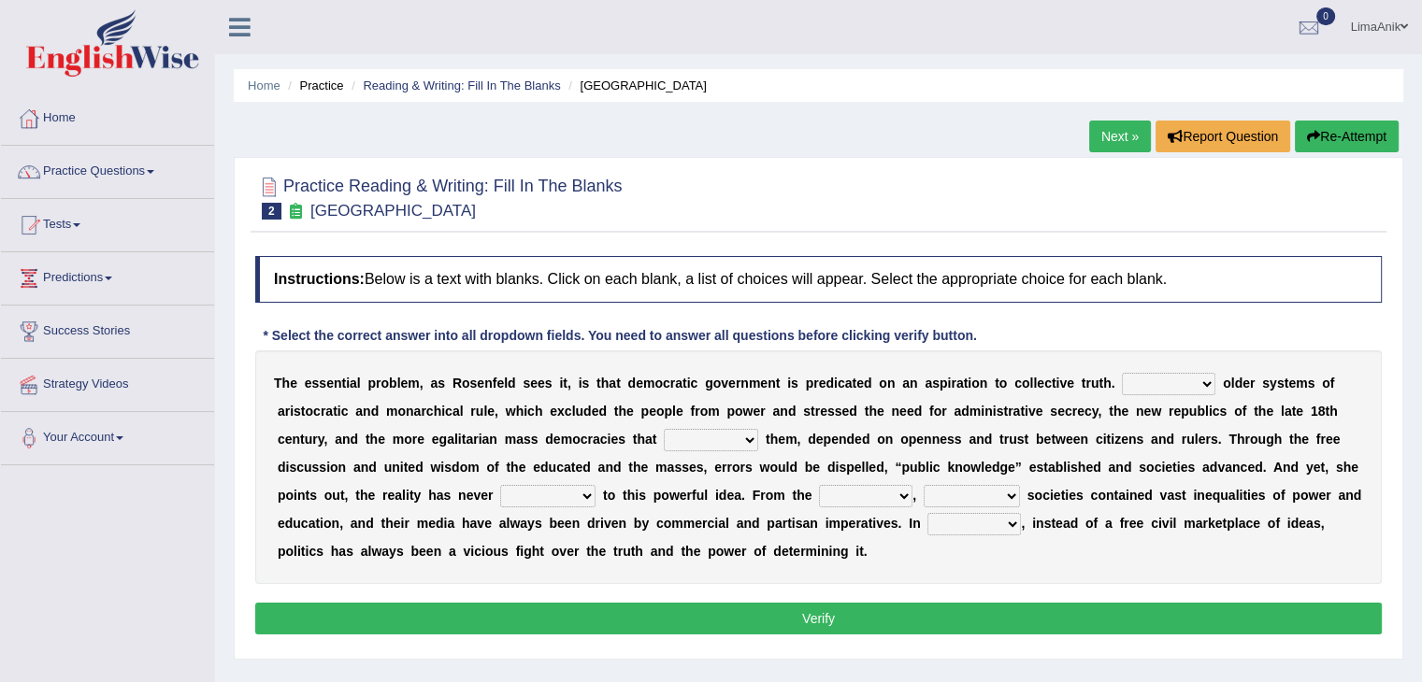
click at [1123, 381] on select "Like Unlike Likely Safely" at bounding box center [1168, 384] width 93 height 22
select select "Unlike"
click at [1122, 373] on select "Like Unlike Likely Safely" at bounding box center [1168, 384] width 93 height 22
click at [664, 438] on select "readed grated succeeded printed" at bounding box center [711, 440] width 94 height 22
select select "succeeded"
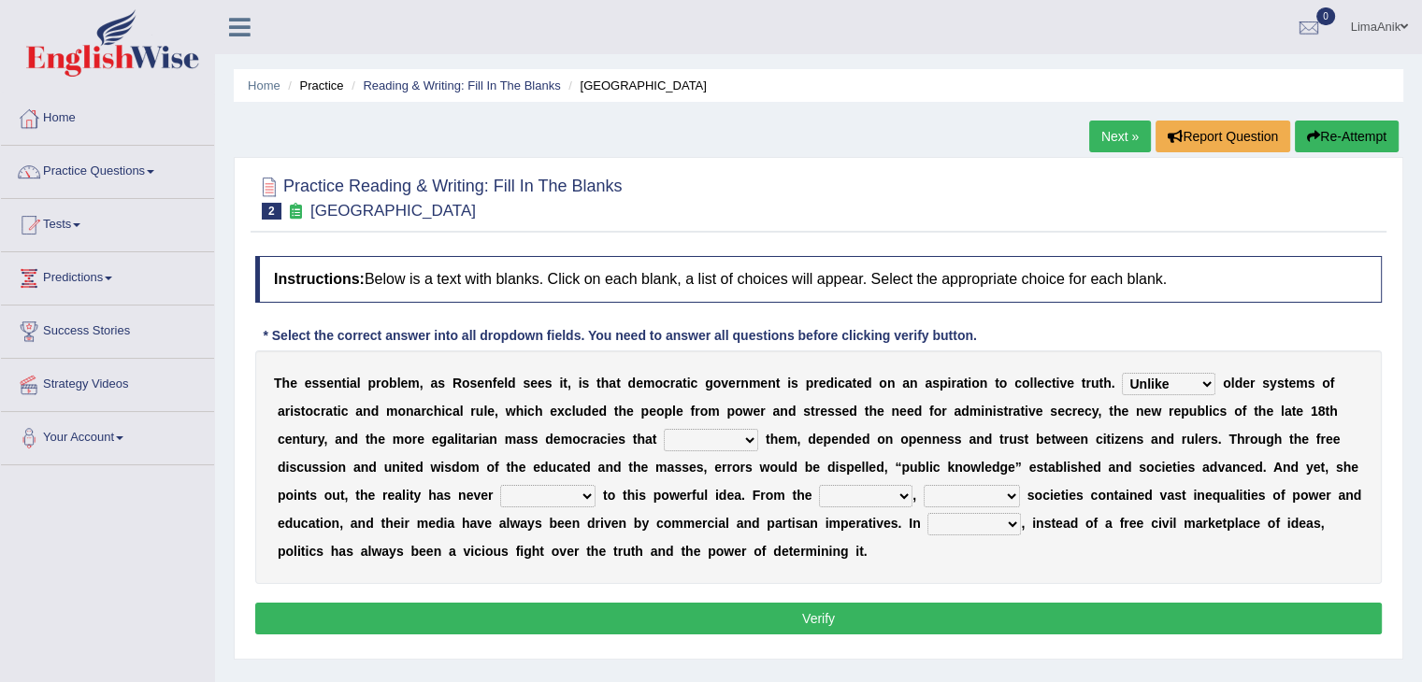
click at [664, 429] on select "readed grated succeeded printed" at bounding box center [711, 440] width 94 height 22
click at [500, 493] on select "saved up stood up brought up lived up" at bounding box center [547, 496] width 95 height 22
select select "lived up"
click at [500, 485] on select "saved up stood up brought up lived up" at bounding box center [547, 496] width 95 height 22
click at [819, 488] on select "outset ranged stood caught" at bounding box center [865, 496] width 93 height 22
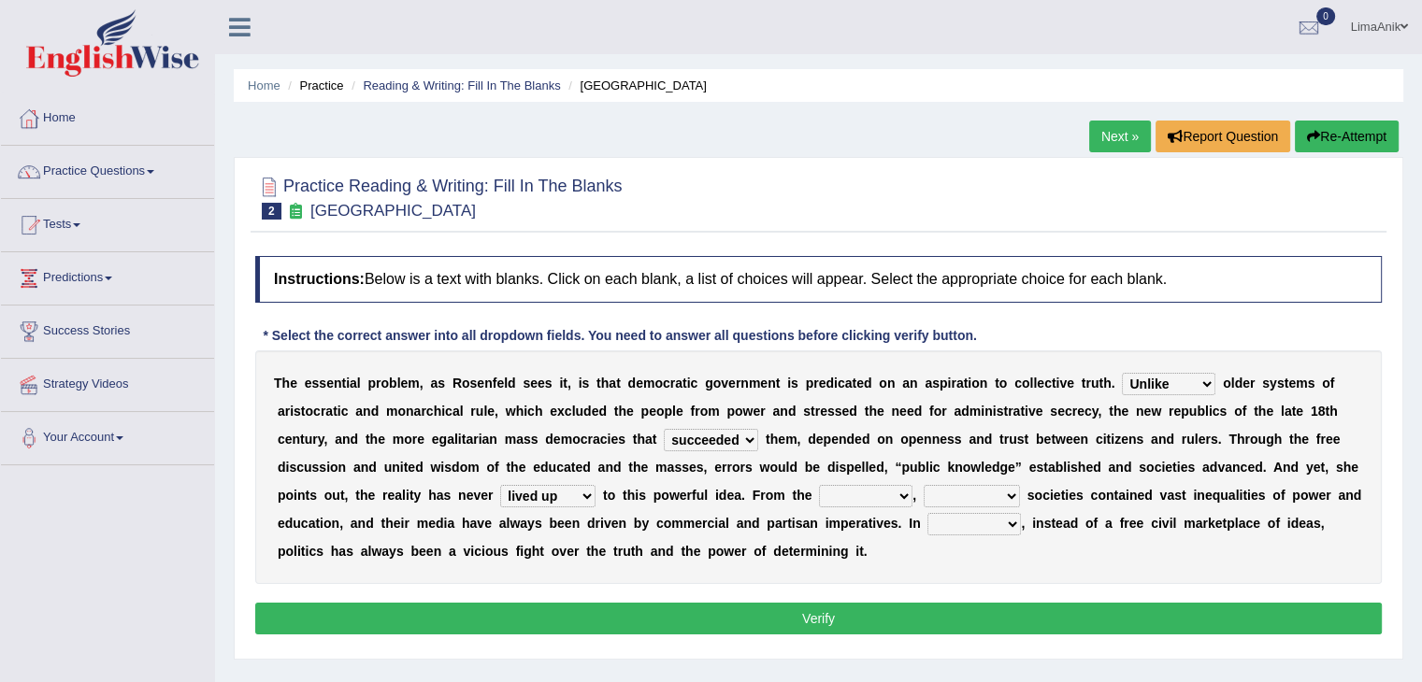
select select "outset"
click at [819, 485] on select "outset ranged stood caught" at bounding box center [865, 496] width 93 height 22
click at [924, 495] on select "freedom democratic media stilled" at bounding box center [972, 496] width 96 height 22
click at [924, 485] on select "freedom democratic media stilled" at bounding box center [972, 496] width 96 height 22
click at [924, 490] on select "freedom democratic media stilled" at bounding box center [972, 496] width 96 height 22
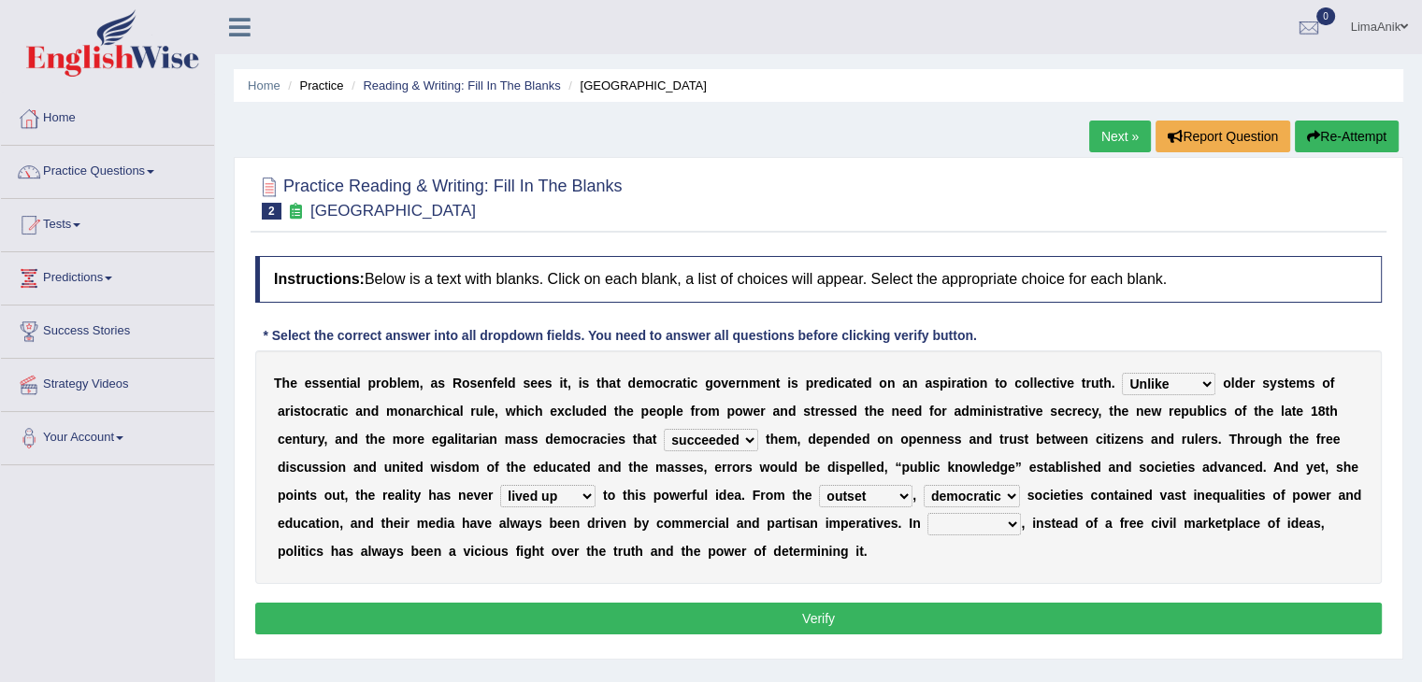
select select "freedom"
click at [924, 485] on select "freedom democratic media stilled" at bounding box center [972, 496] width 96 height 22
click at [927, 527] on select "power practice ideas fought" at bounding box center [973, 524] width 93 height 22
select select "power"
click at [927, 513] on select "power practice ideas fought" at bounding box center [973, 524] width 93 height 22
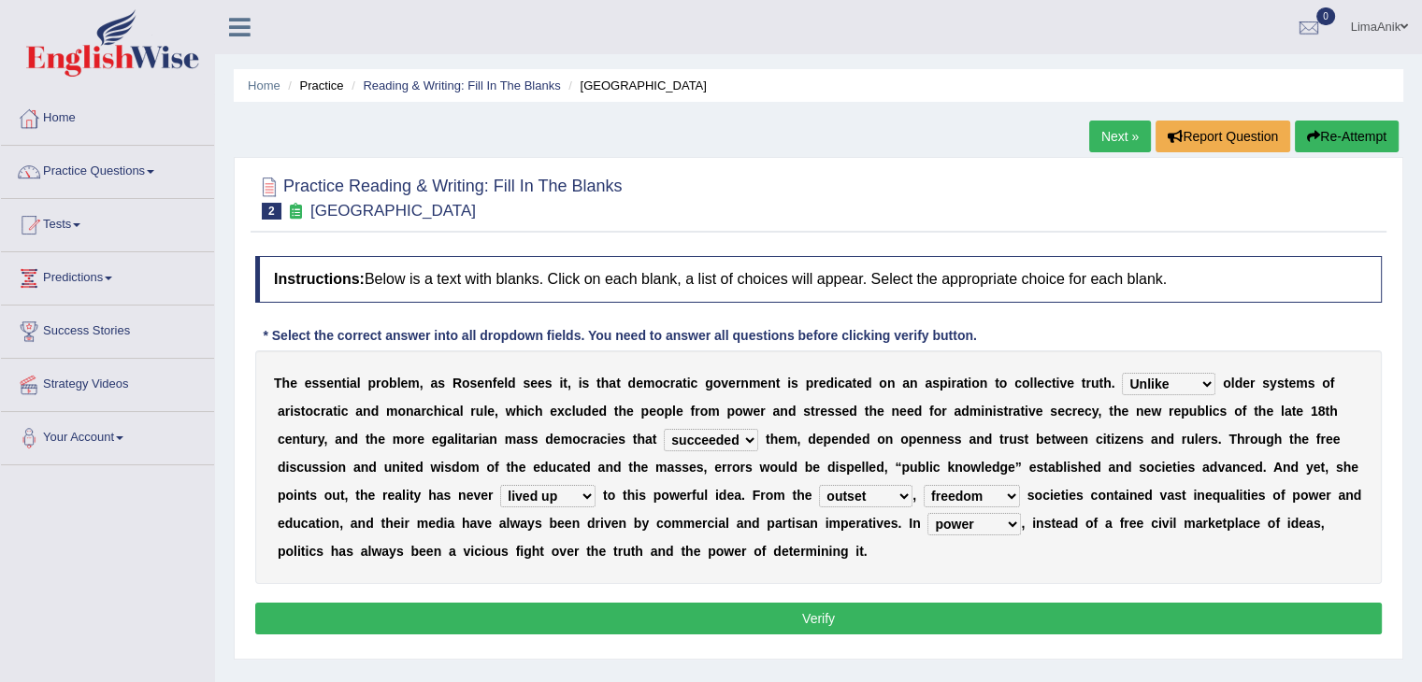
click at [780, 615] on button "Verify" at bounding box center [818, 619] width 1127 height 32
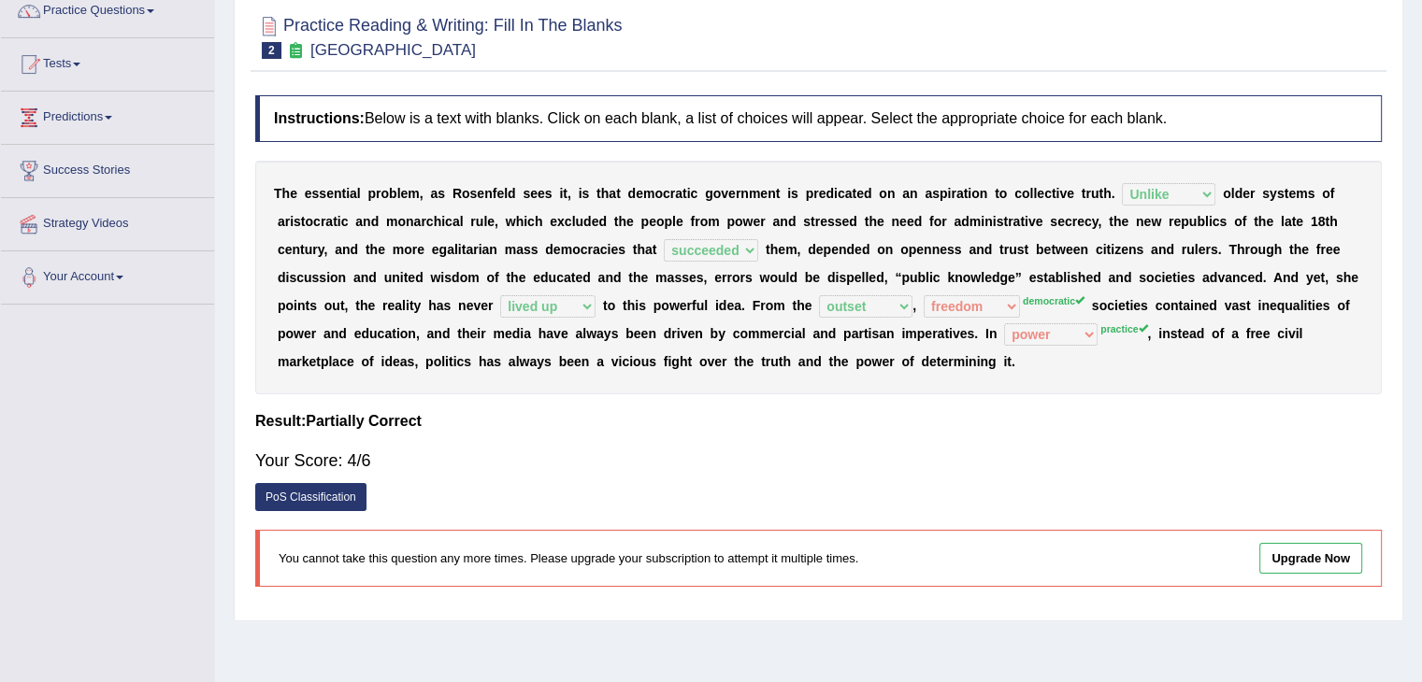
scroll to position [26, 0]
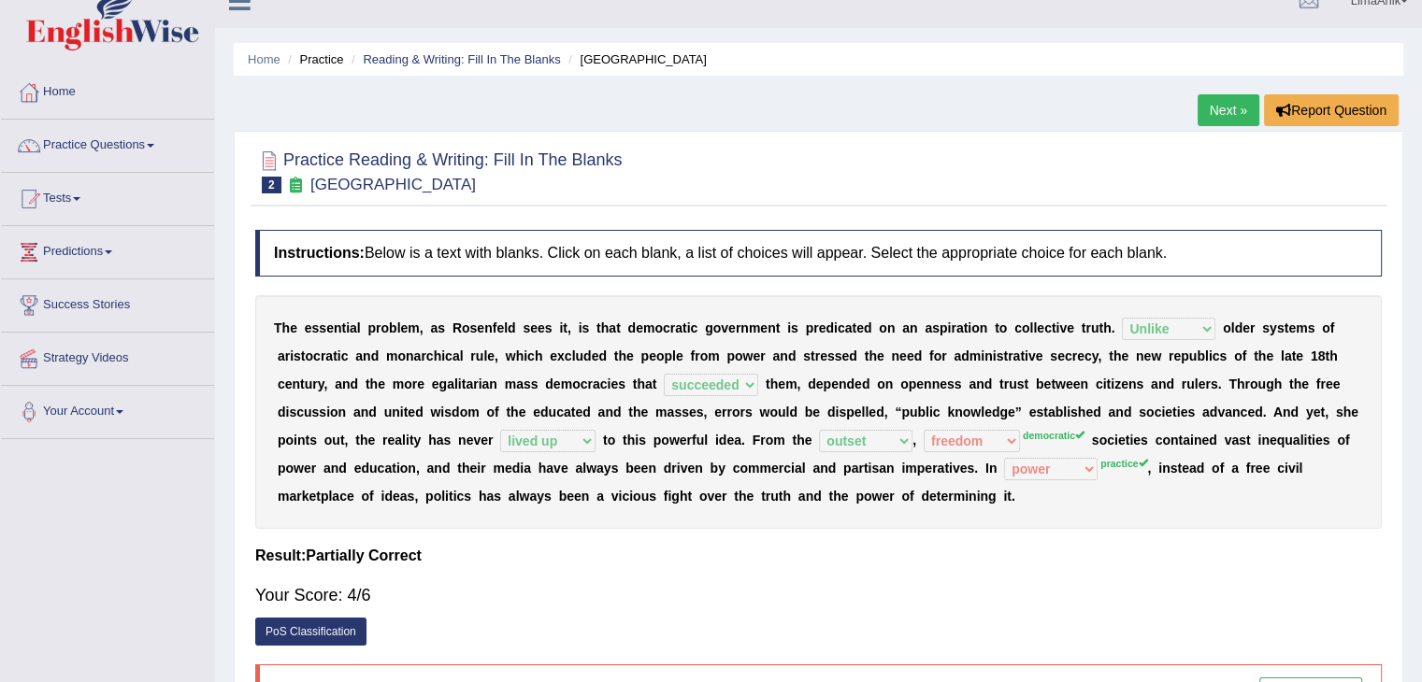
click at [1220, 122] on link "Next »" at bounding box center [1229, 110] width 62 height 32
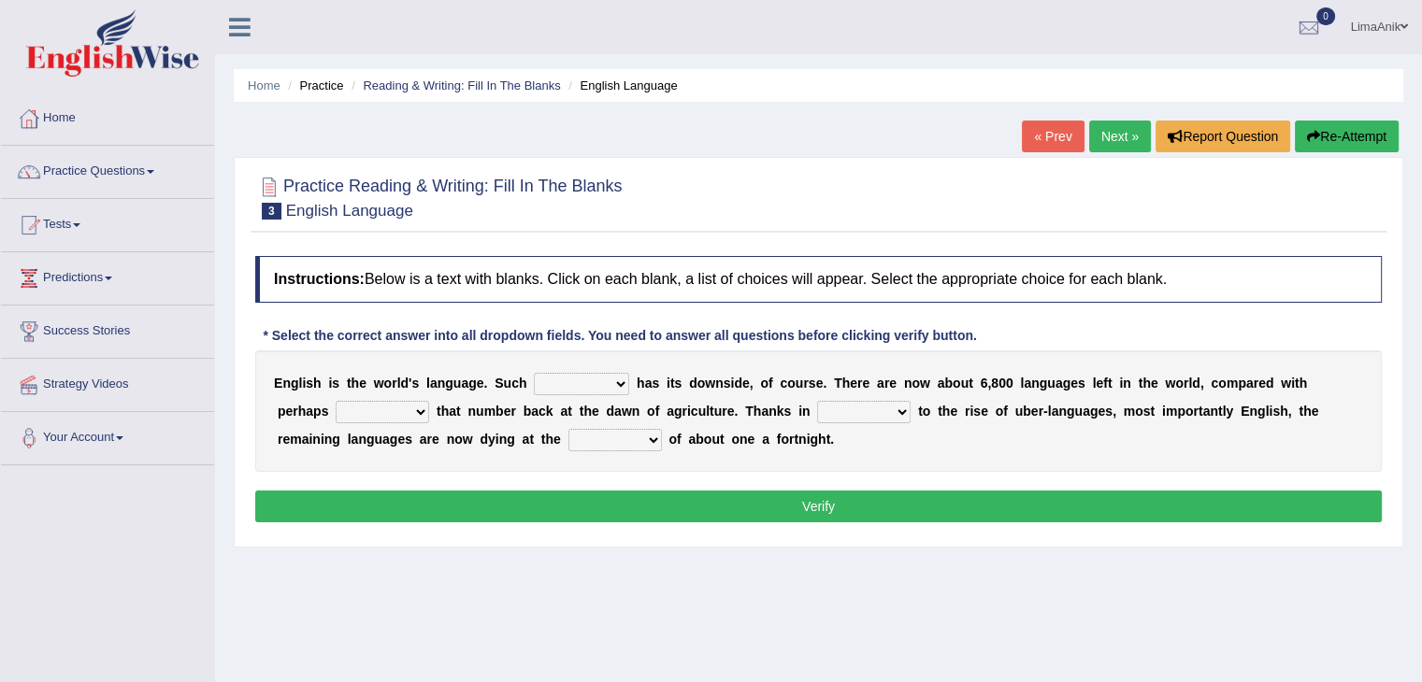
click at [534, 385] on select "power idea subject dominance" at bounding box center [581, 384] width 95 height 22
select select "subject"
click at [534, 373] on select "power idea subject dominance" at bounding box center [581, 384] width 95 height 22
click at [336, 410] on select "rise twice firstly never" at bounding box center [382, 412] width 93 height 22
click at [336, 401] on select "rise twice firstly never" at bounding box center [382, 412] width 93 height 22
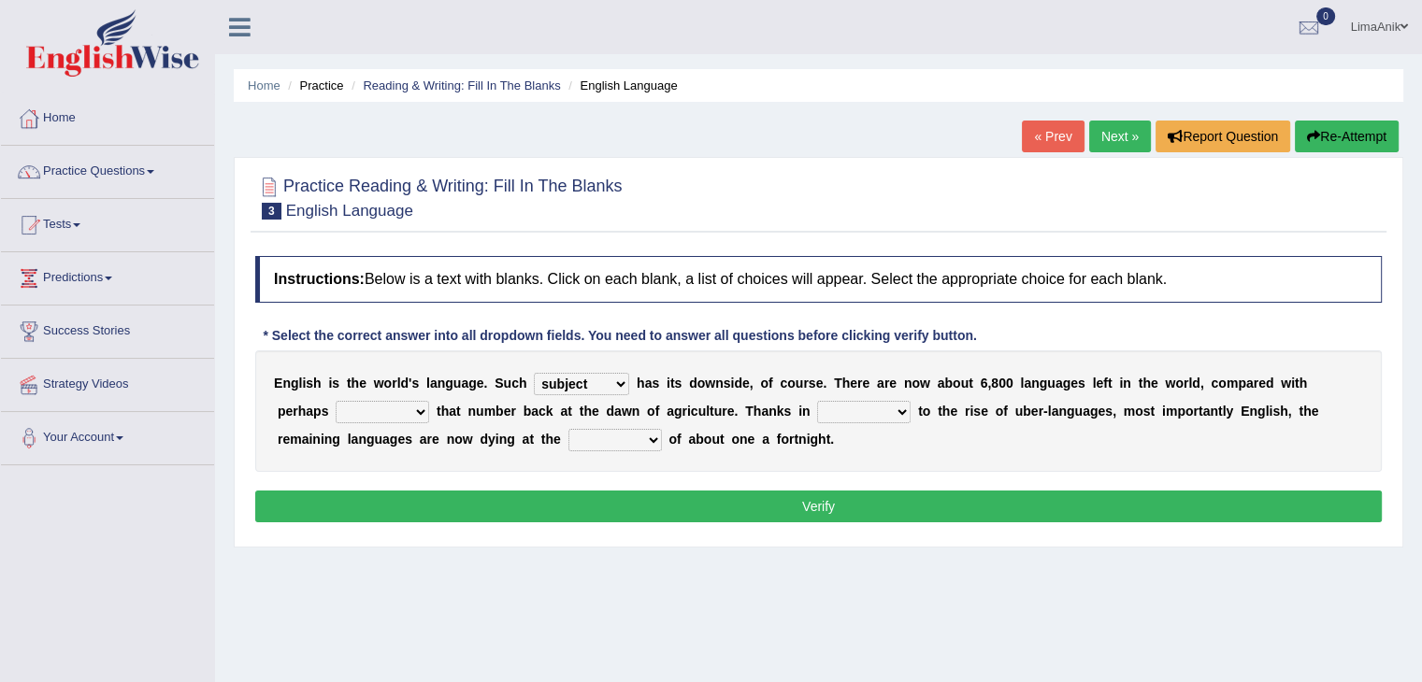
click at [336, 413] on select "rise twice firstly never" at bounding box center [382, 412] width 93 height 22
select select "rise"
click at [336, 401] on select "rise twice firstly never" at bounding box center [382, 412] width 93 height 22
click at [817, 412] on select "rare start part bother" at bounding box center [863, 412] width 93 height 22
select select "bother"
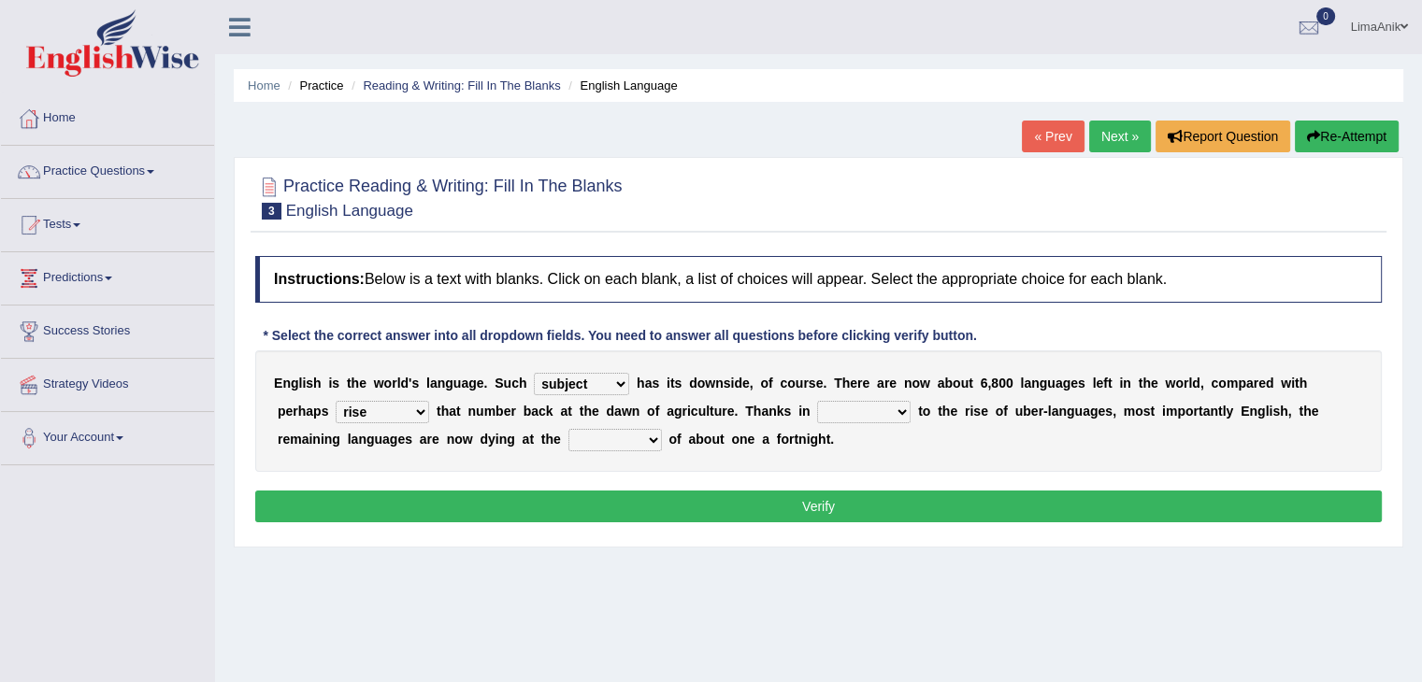
click at [817, 401] on select "rare start part bother" at bounding box center [863, 412] width 93 height 22
click at [568, 440] on select "state rate wait great" at bounding box center [614, 440] width 93 height 22
select select "great"
click at [568, 429] on select "state rate wait great" at bounding box center [614, 440] width 93 height 22
click at [710, 499] on button "Verify" at bounding box center [818, 507] width 1127 height 32
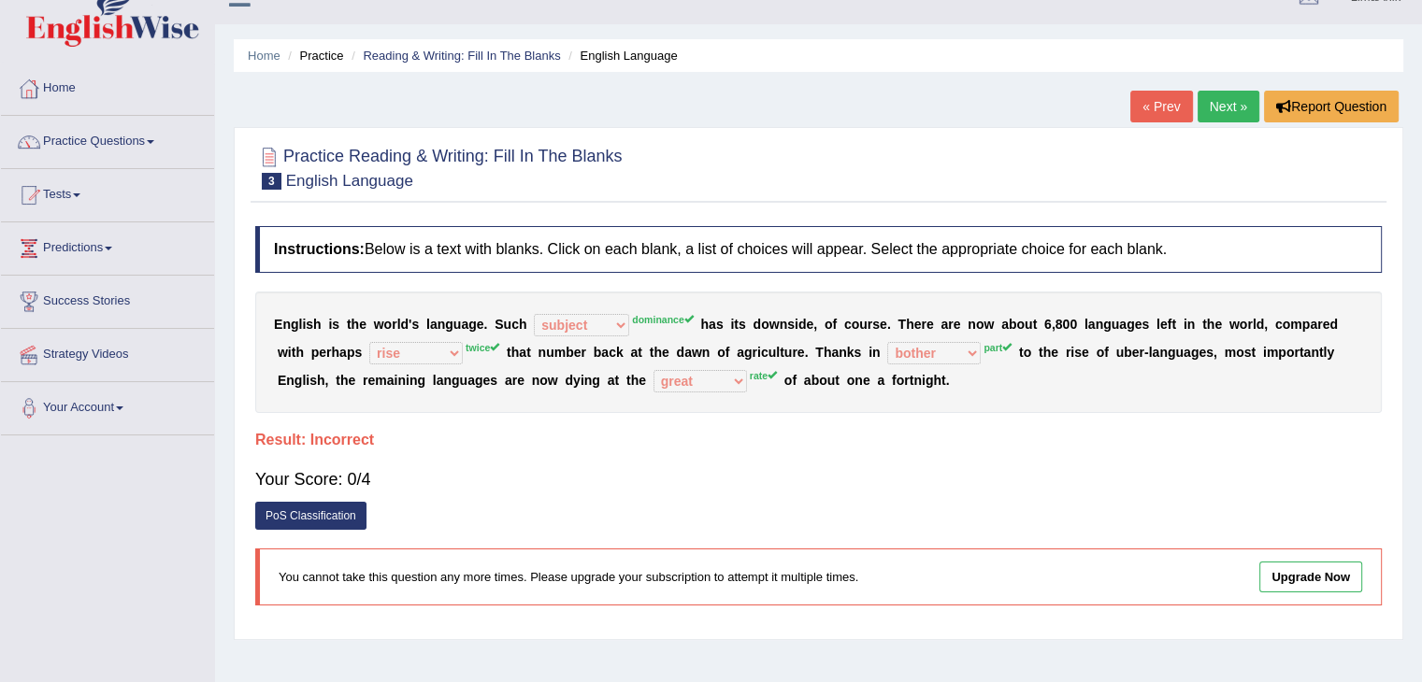
scroll to position [34, 0]
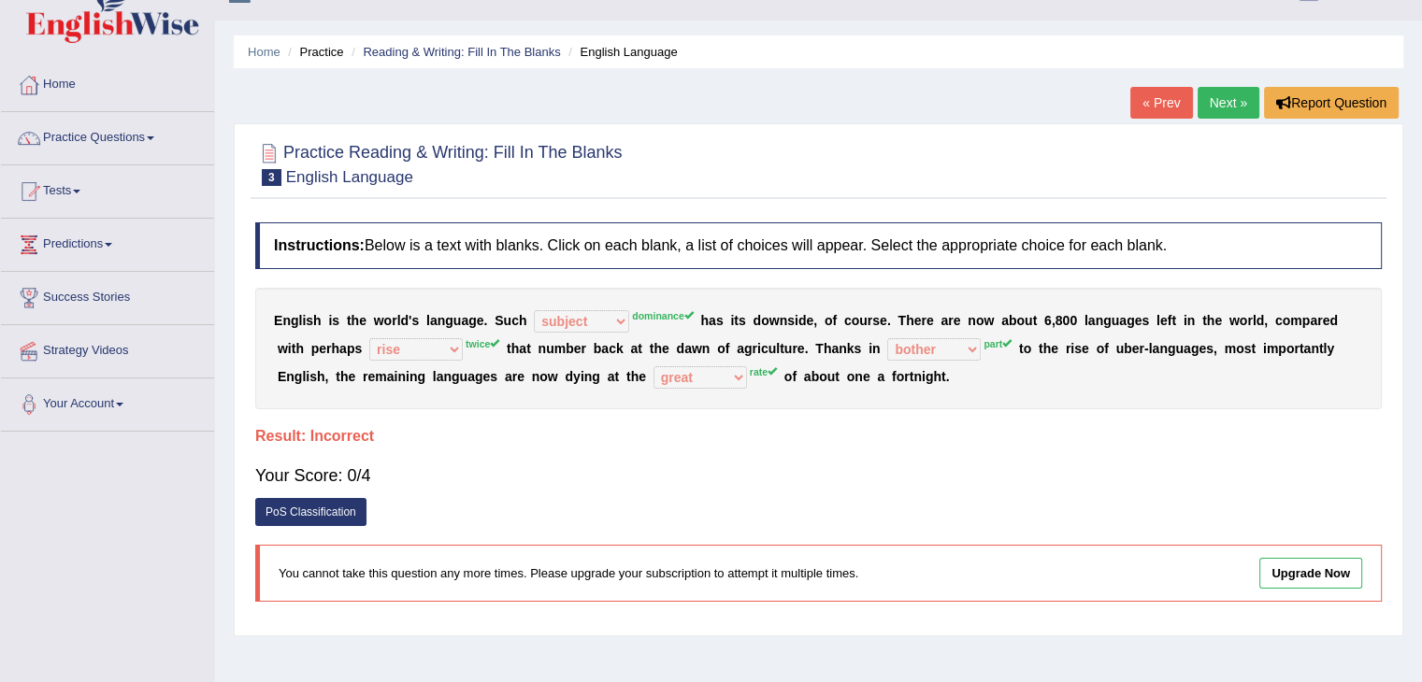
click at [1229, 102] on link "Next »" at bounding box center [1229, 103] width 62 height 32
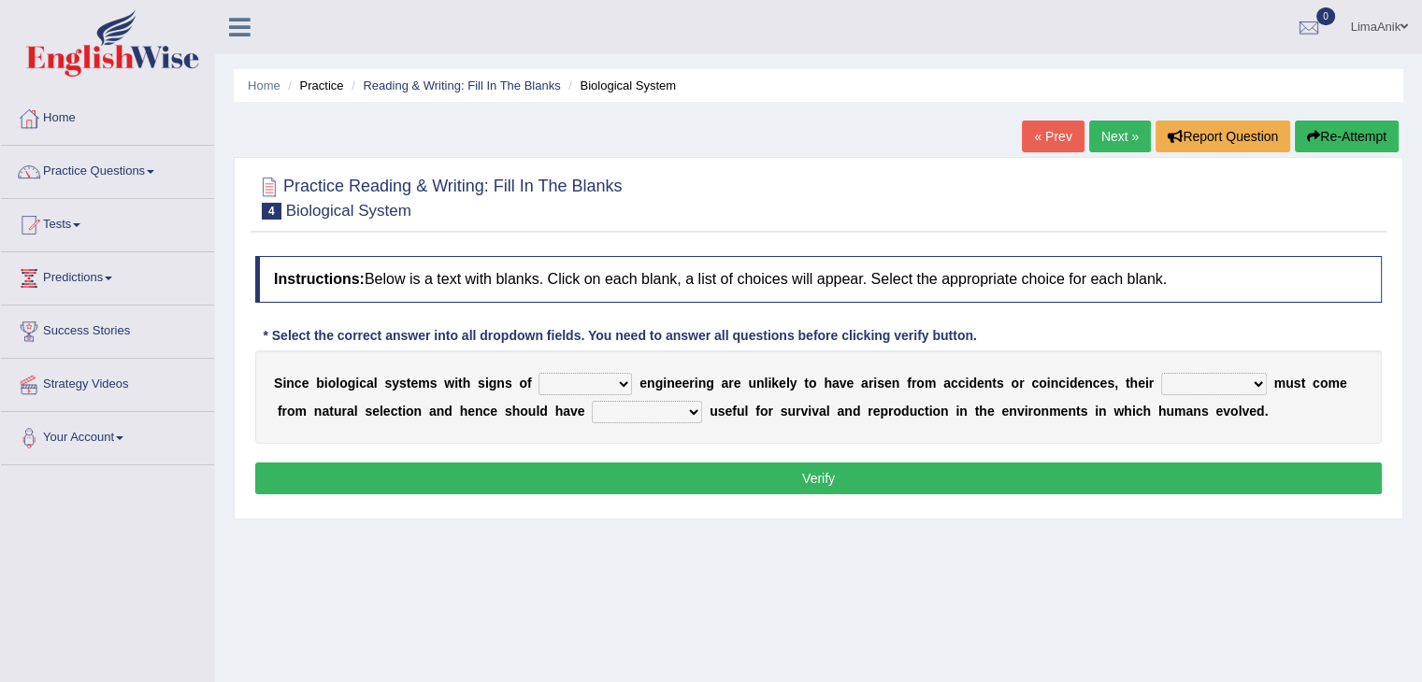
click at [561, 388] on select "system national extra complex" at bounding box center [585, 384] width 93 height 22
select select "complex"
click at [539, 373] on select "system national extra complex" at bounding box center [585, 384] width 93 height 22
click at [1163, 385] on select "presence organisation registration structures" at bounding box center [1214, 384] width 106 height 22
select select "registration"
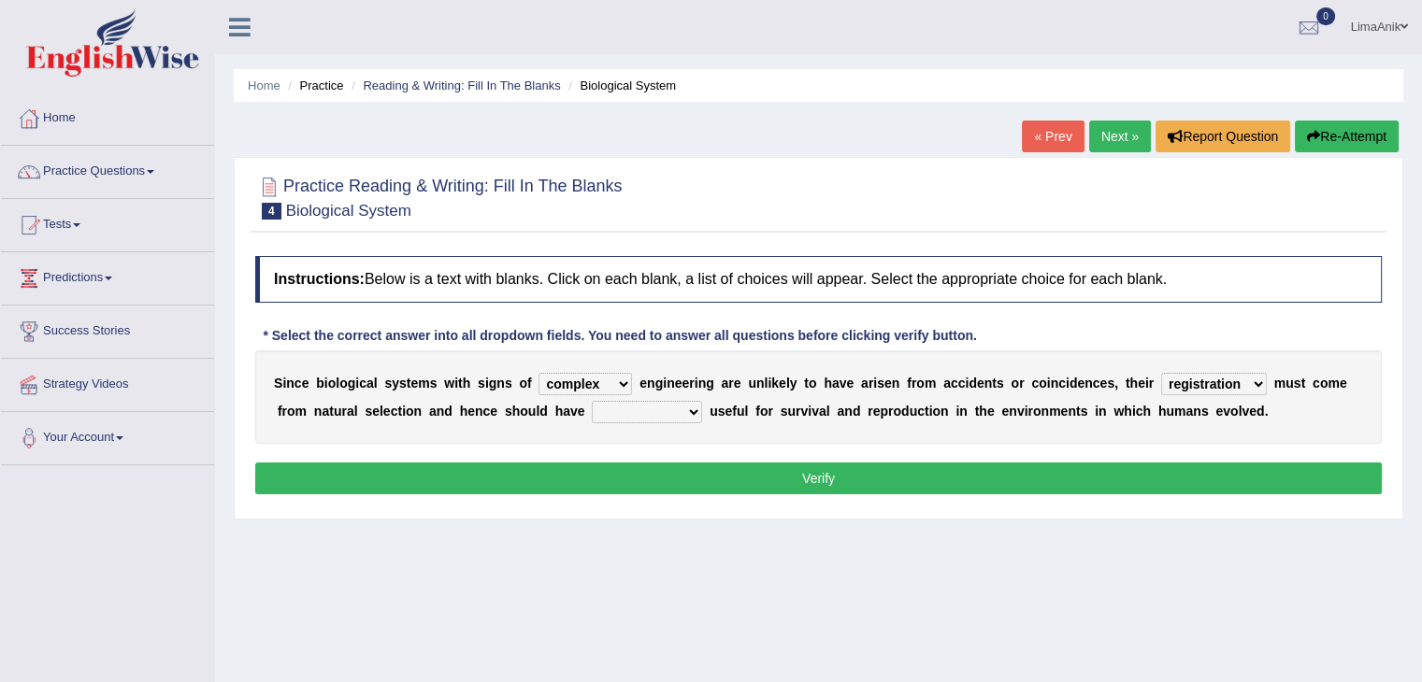
click at [1161, 373] on select "presence organisation registration structures" at bounding box center [1214, 384] width 106 height 22
click at [1161, 377] on select "presence organisation registration structures" at bounding box center [1214, 384] width 106 height 22
click at [592, 418] on select "functions cultures samples introductions" at bounding box center [647, 412] width 110 height 22
select select "functions"
click at [592, 401] on select "functions cultures samples introductions" at bounding box center [647, 412] width 110 height 22
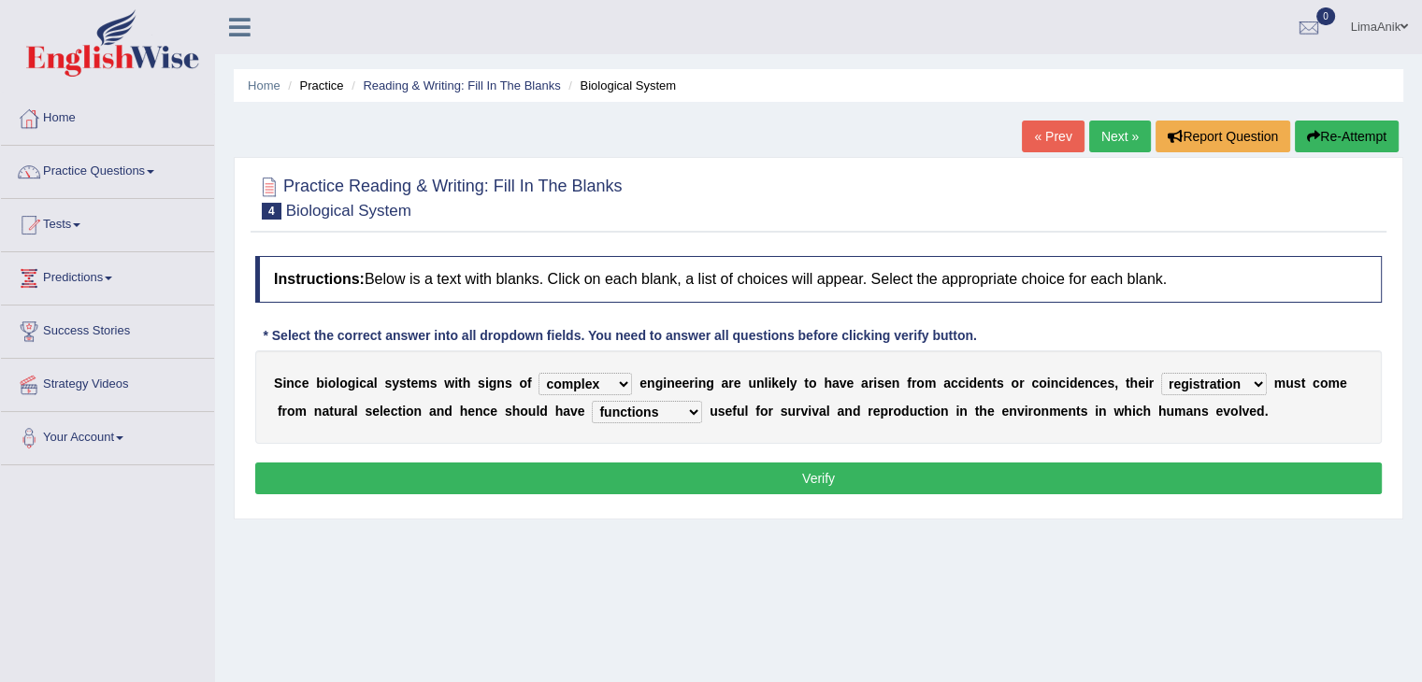
click at [883, 479] on button "Verify" at bounding box center [818, 479] width 1127 height 32
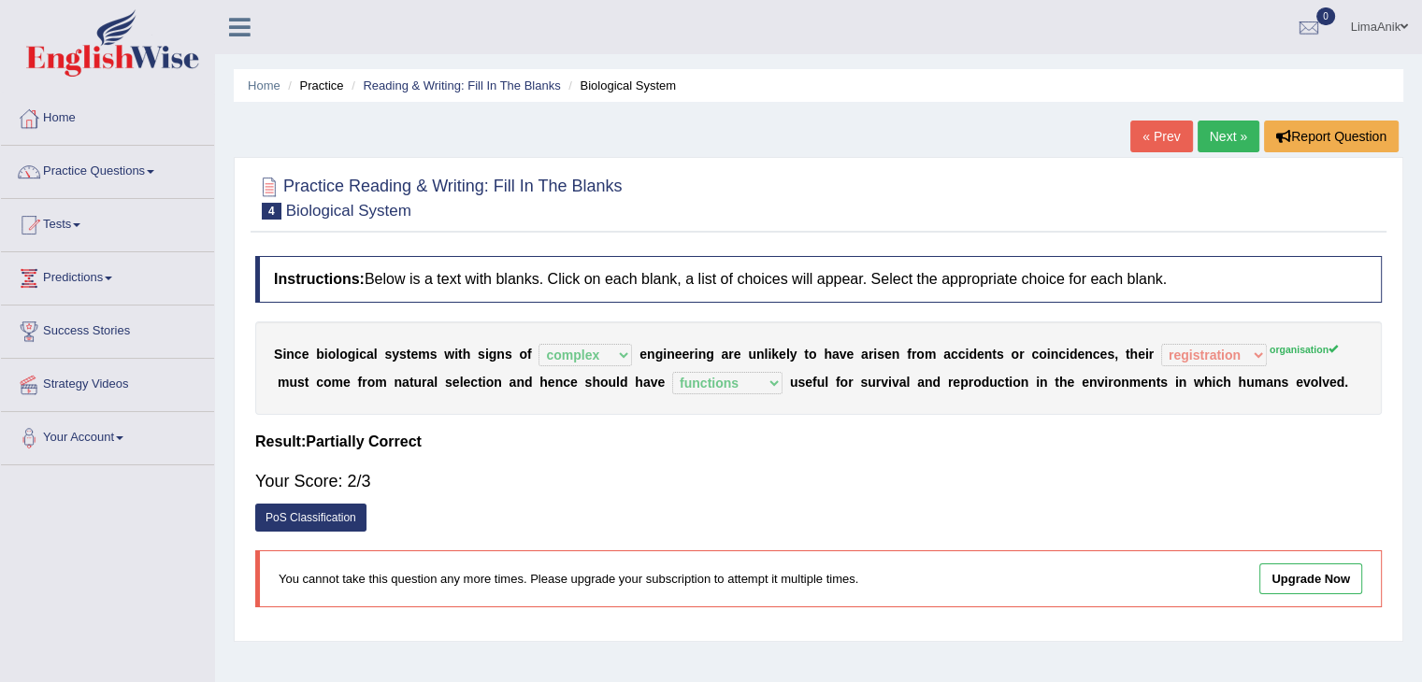
click at [1231, 141] on link "Next »" at bounding box center [1229, 137] width 62 height 32
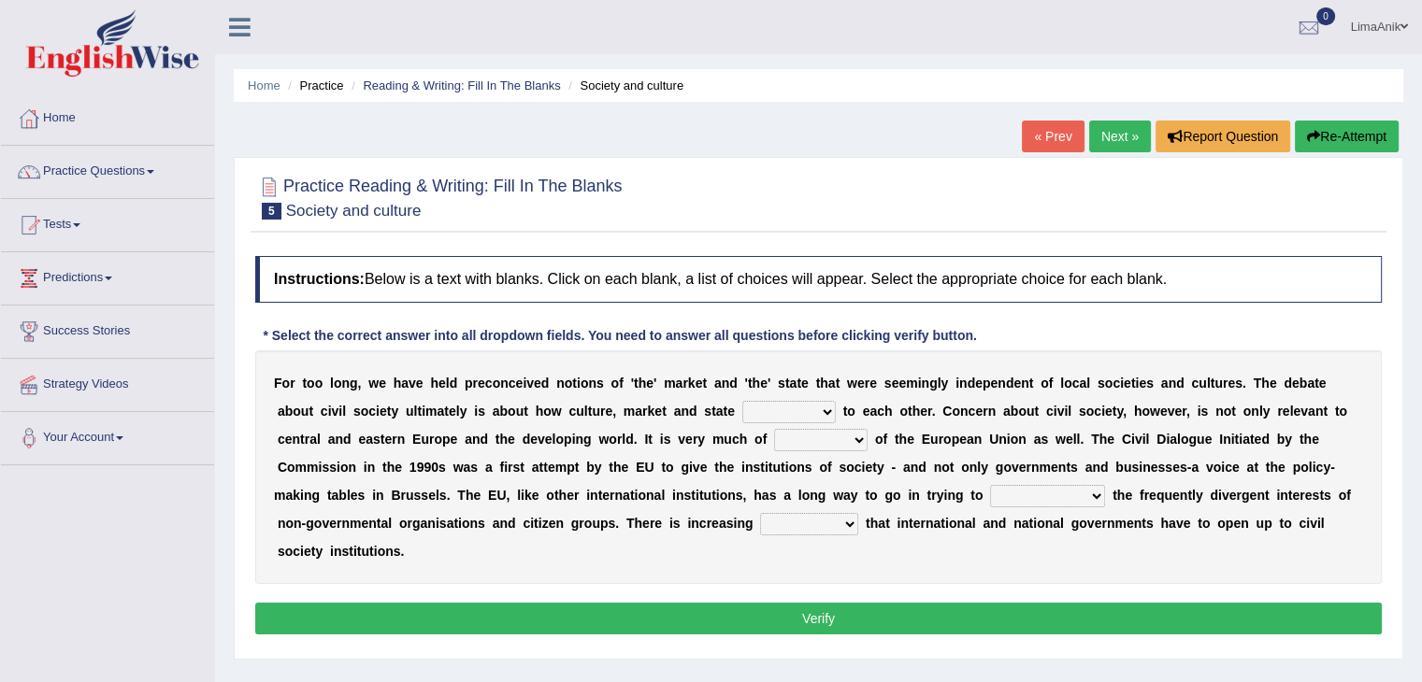
click at [742, 404] on select "stay relate bring telling" at bounding box center [788, 412] width 93 height 22
select select "relate"
click at [742, 401] on select "stay relate bring telling" at bounding box center [788, 412] width 93 height 22
click at [632, 427] on div "F o r t o o l o n g , w e h a v e h e l d p r e c o n c e i v e d n o t i o n s…" at bounding box center [818, 468] width 1127 height 234
click at [774, 441] on select "interest brought shown suspect" at bounding box center [820, 440] width 93 height 22
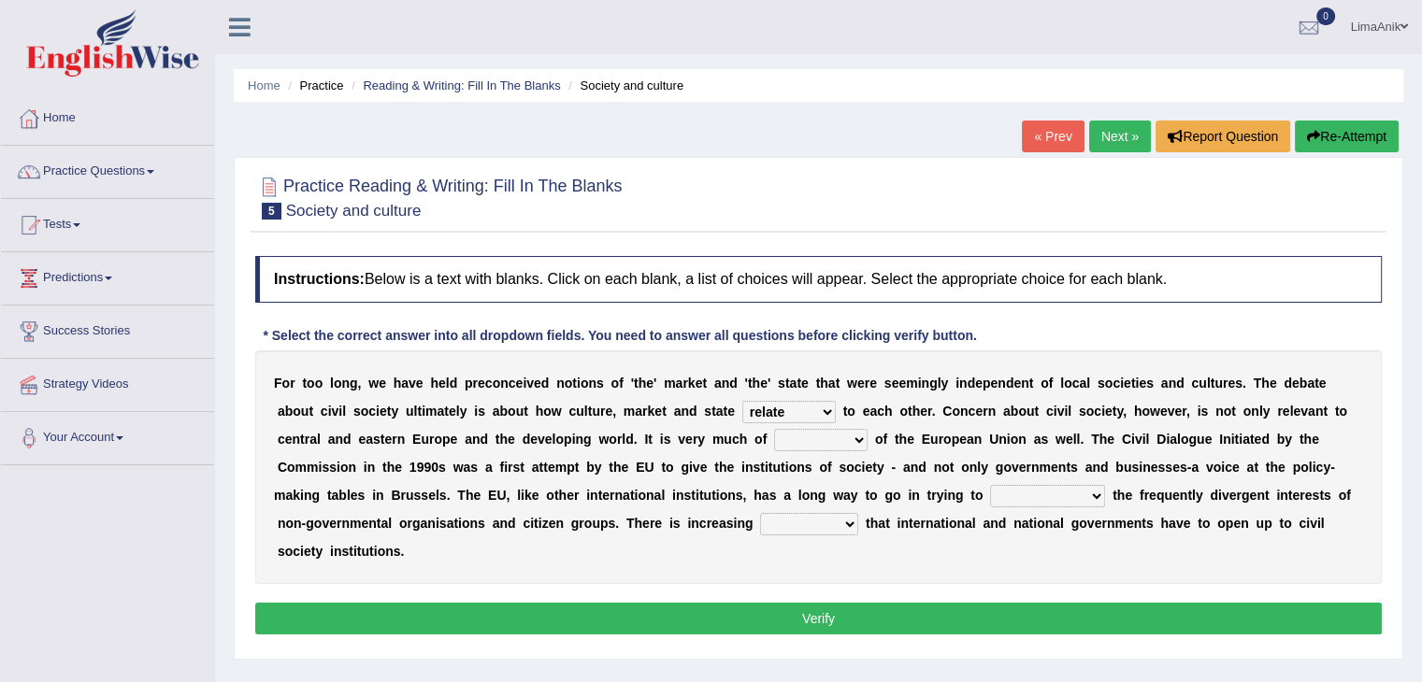
select select "interest"
click at [774, 429] on select "interest brought shown suspect" at bounding box center [820, 440] width 93 height 22
click at [990, 495] on select "indulge express supreme accommodate" at bounding box center [1047, 496] width 115 height 22
select select "accommodate"
click at [990, 485] on select "indulge express supreme accommodate" at bounding box center [1047, 496] width 115 height 22
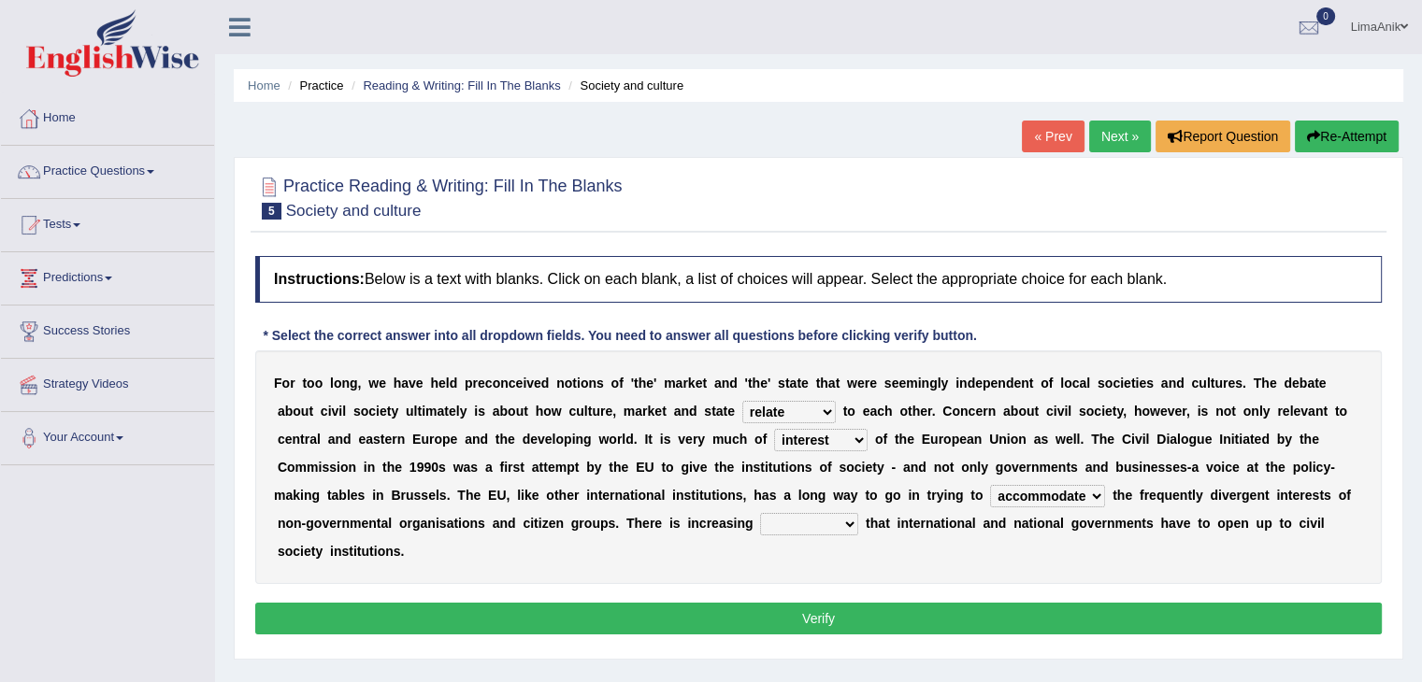
click at [384, 537] on div "F o r t o o l o n g , w e h a v e h e l d p r e c o n c e i v e d n o t i o n s…" at bounding box center [818, 468] width 1127 height 234
click at [858, 521] on b at bounding box center [861, 523] width 7 height 15
click at [760, 524] on select "tolerance expression recognition sample" at bounding box center [809, 524] width 98 height 22
select select "expression"
click at [760, 513] on select "tolerance expression recognition sample" at bounding box center [809, 524] width 98 height 22
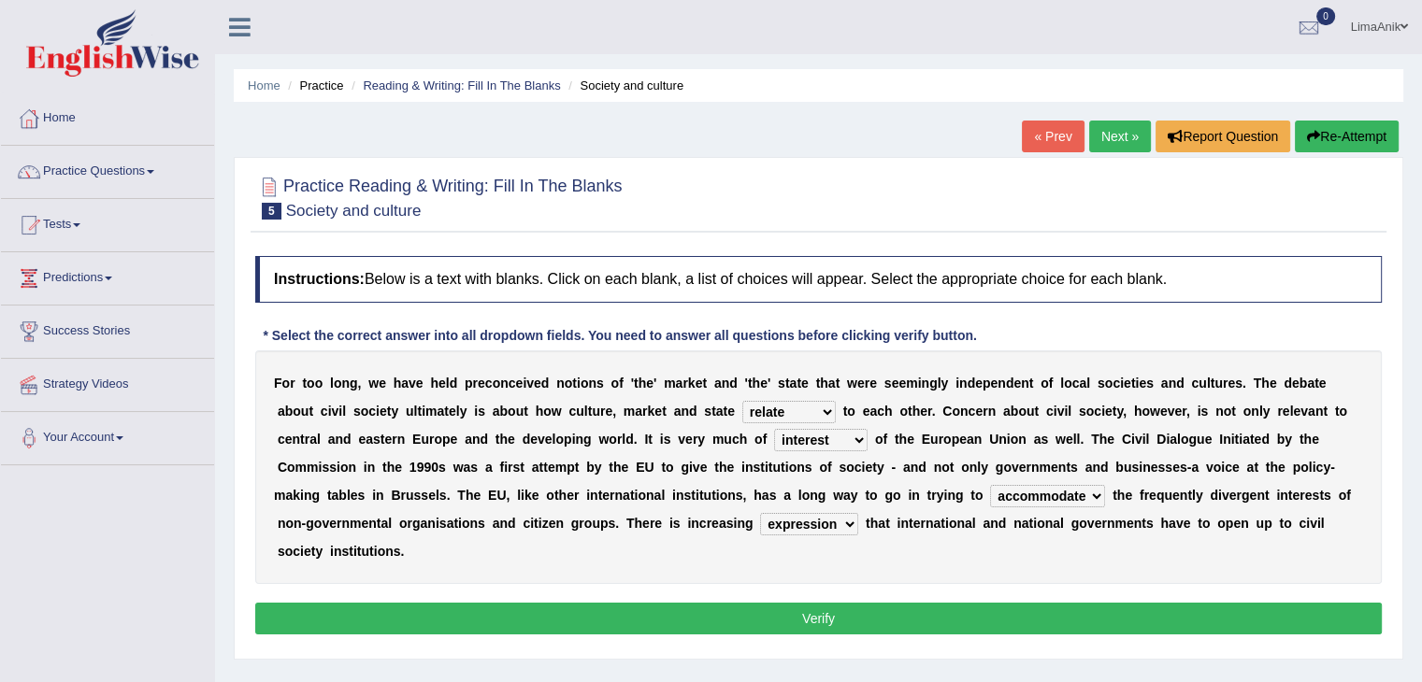
click at [740, 603] on button "Verify" at bounding box center [818, 619] width 1127 height 32
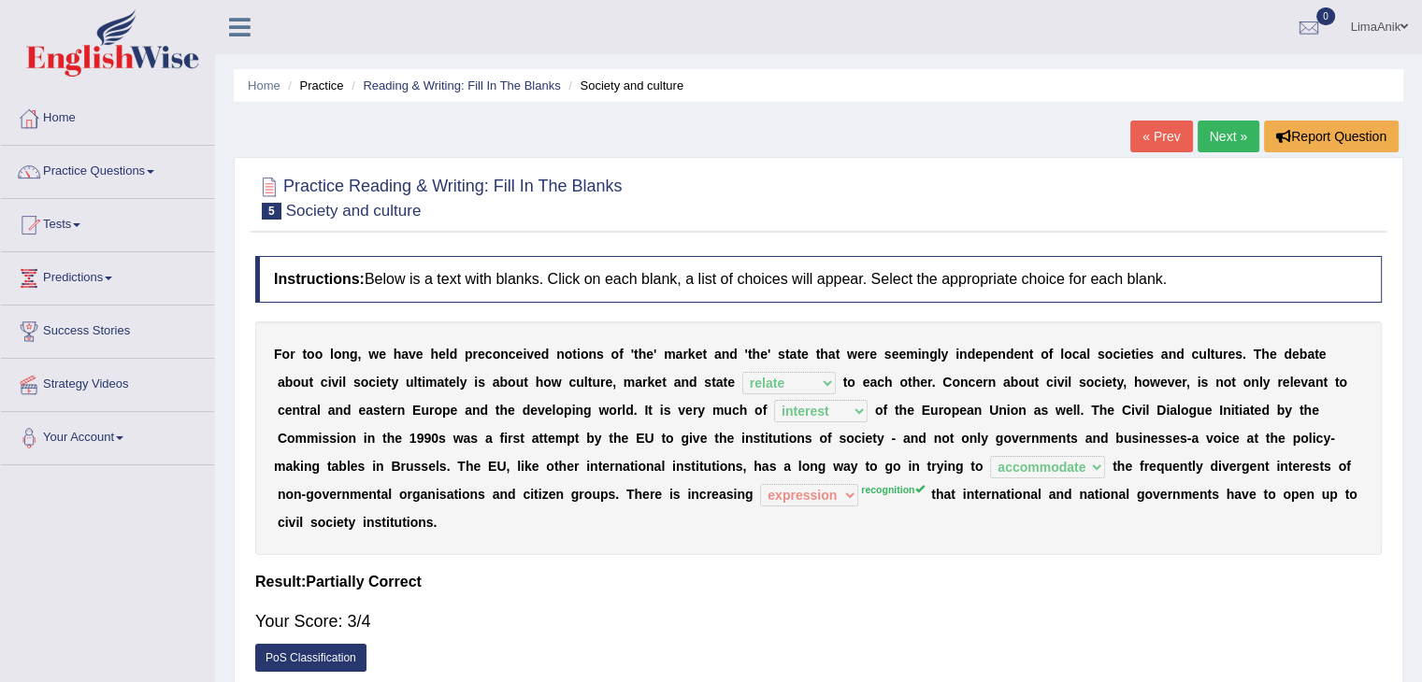
click at [1223, 128] on link "Next »" at bounding box center [1229, 137] width 62 height 32
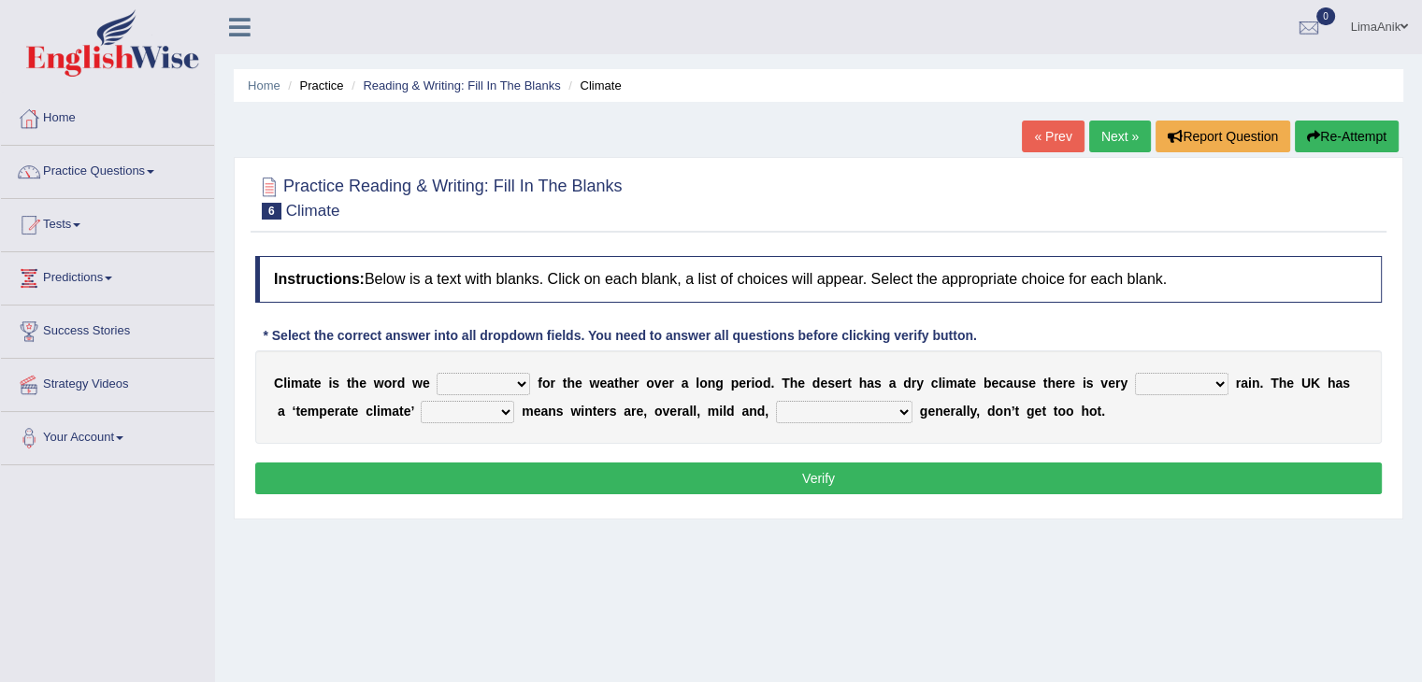
click at [506, 382] on select "give take use throw" at bounding box center [483, 384] width 93 height 22
select select "use"
click at [437, 373] on select "give take use throw" at bounding box center [483, 384] width 93 height 22
click at [1155, 382] on select "much little least less" at bounding box center [1181, 384] width 93 height 22
click at [689, 405] on b "l" at bounding box center [691, 411] width 4 height 15
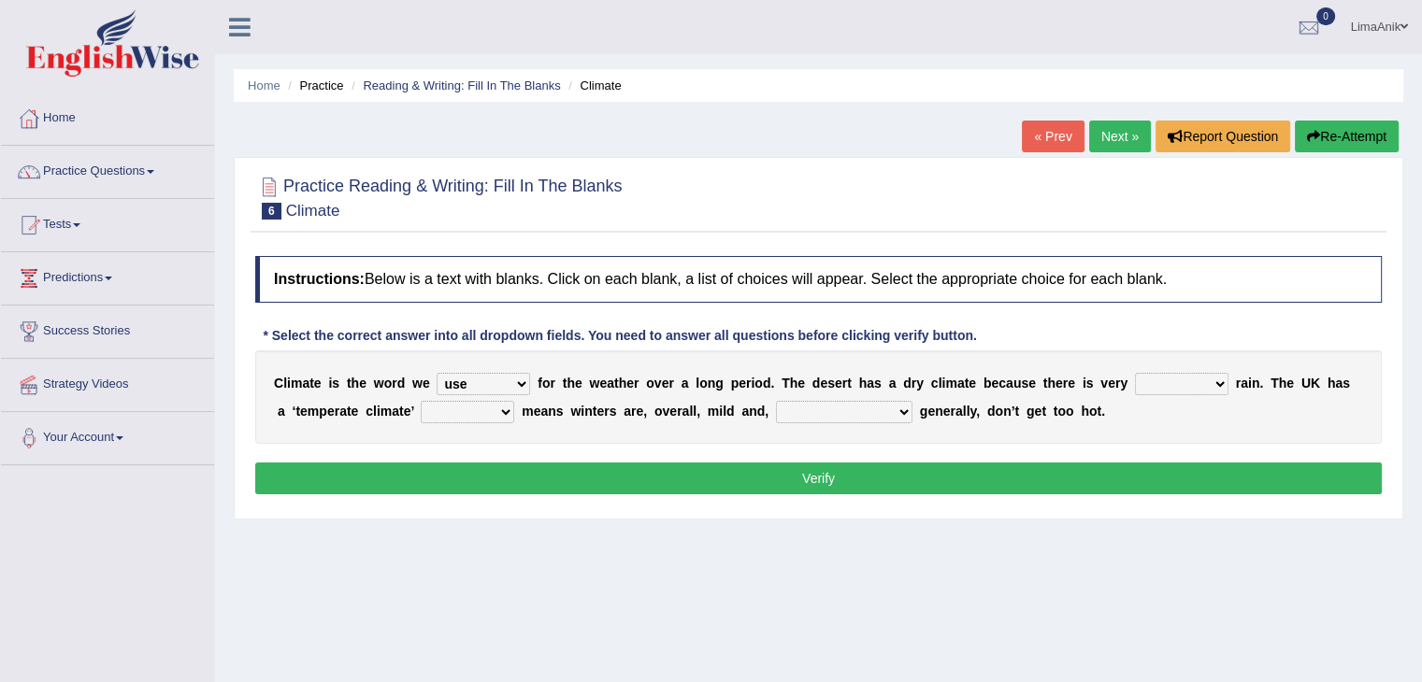
click at [1135, 394] on select "much little least less" at bounding box center [1181, 384] width 93 height 22
select select "little"
click at [1135, 373] on select "much little least less" at bounding box center [1181, 384] width 93 height 22
click at [1328, 382] on b "h" at bounding box center [1332, 383] width 8 height 15
click at [426, 413] on select "when where which where" at bounding box center [467, 412] width 93 height 22
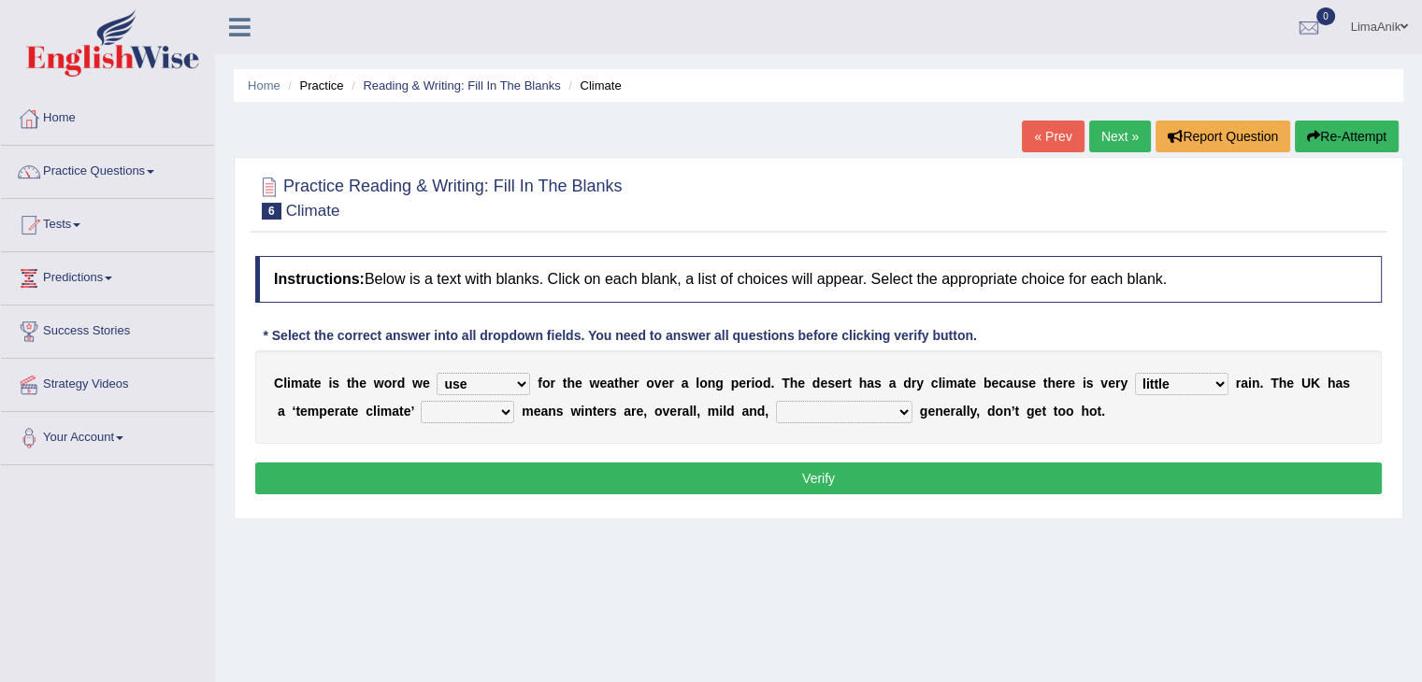
select select "which"
click at [421, 401] on select "when where which where" at bounding box center [467, 412] width 93 height 22
click at [776, 420] on select "weather winters summers warmer" at bounding box center [844, 412] width 136 height 22
select select "warmer"
click at [776, 401] on select "weather winters summers warmer" at bounding box center [844, 412] width 136 height 22
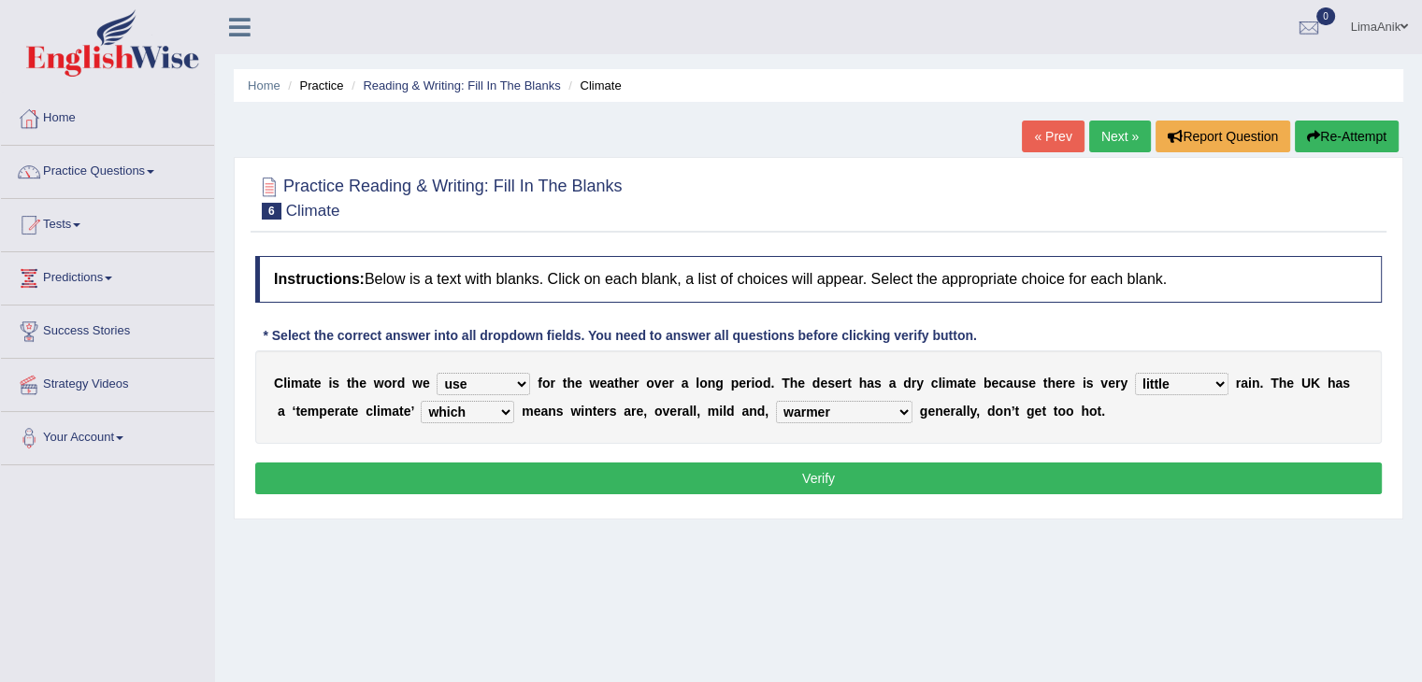
click at [811, 470] on button "Verify" at bounding box center [818, 479] width 1127 height 32
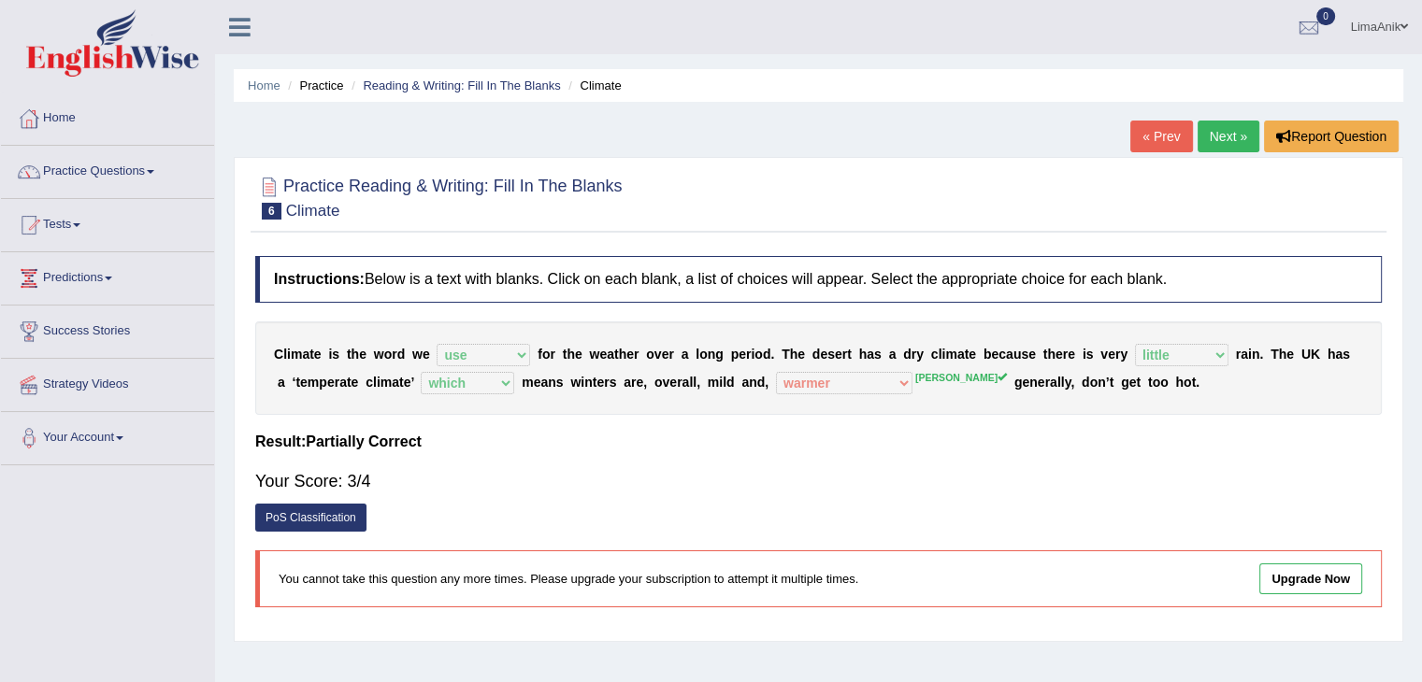
click at [1230, 139] on link "Next »" at bounding box center [1229, 137] width 62 height 32
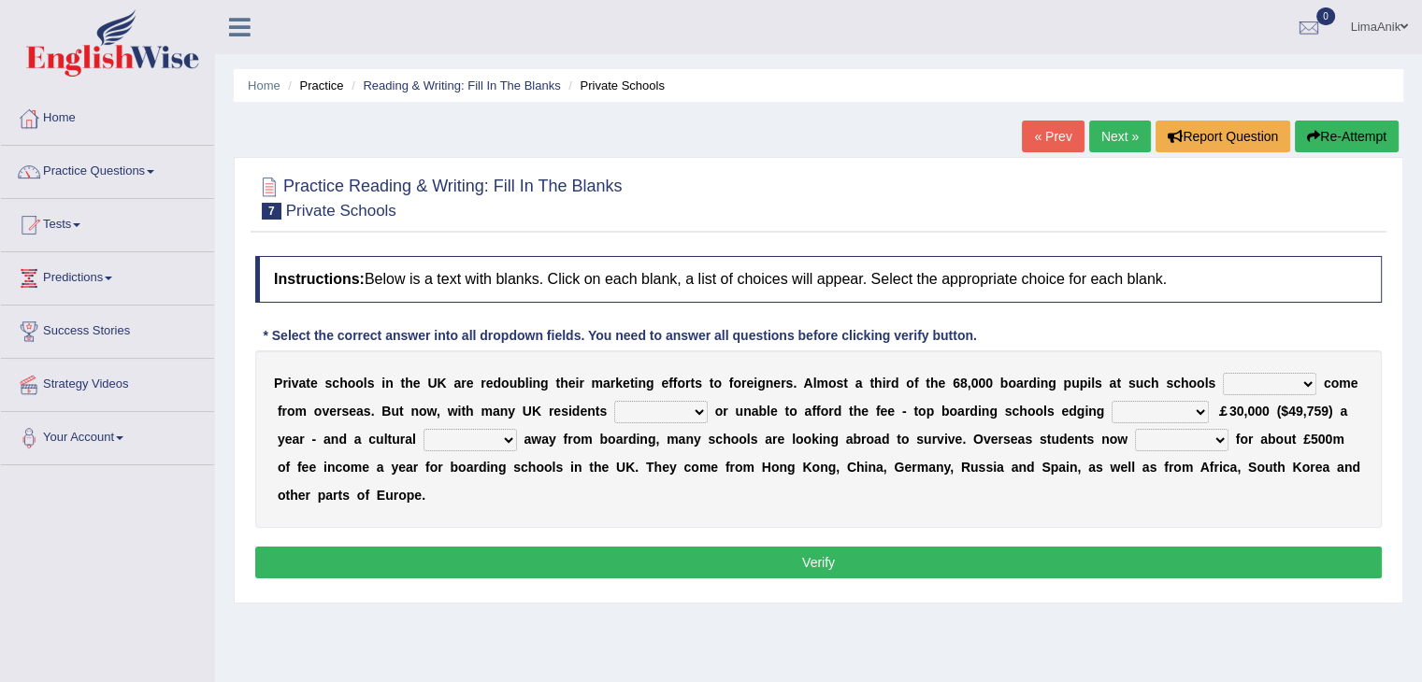
click at [1234, 394] on select "all set already great news" at bounding box center [1269, 384] width 93 height 22
select select "already"
click at [1223, 373] on select "all set already great news" at bounding box center [1269, 384] width 93 height 22
click at [628, 413] on select "answering unwilling realising storing" at bounding box center [660, 412] width 93 height 22
select select "unwilling"
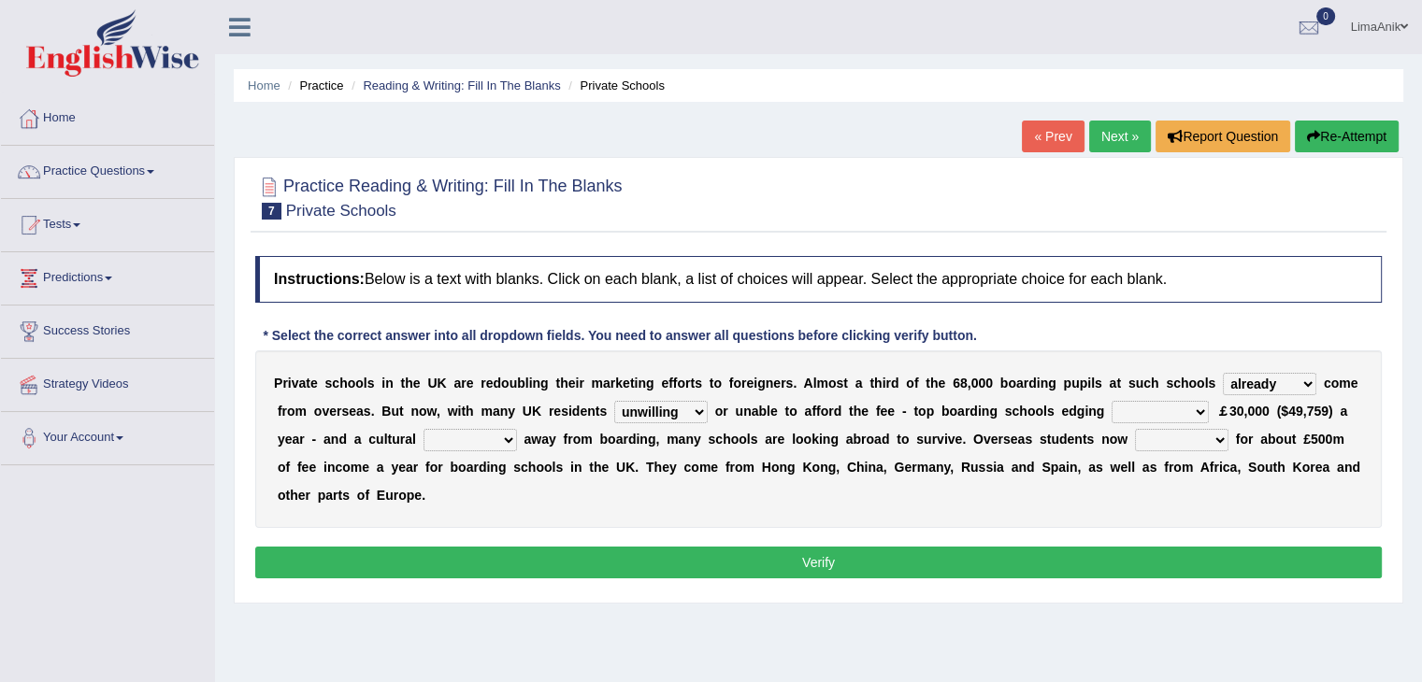
click at [614, 401] on select "answering unwilling realising storing" at bounding box center [660, 412] width 93 height 22
click at [1112, 407] on select "rewards towards notification amounting" at bounding box center [1160, 412] width 97 height 22
select select "rewards"
click at [1112, 401] on select "rewards towards notification amounting" at bounding box center [1160, 412] width 97 height 22
click at [424, 440] on select "go rattle shatter shift" at bounding box center [470, 440] width 93 height 22
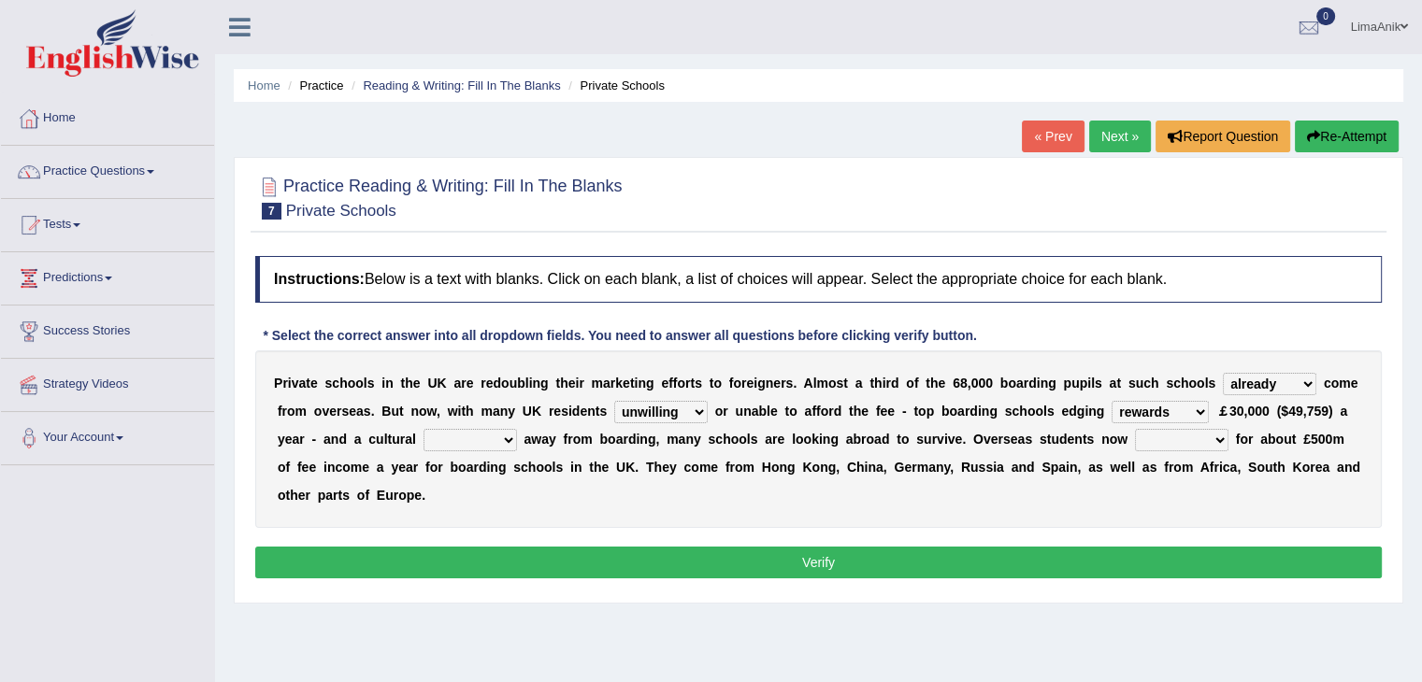
select select "shift"
click at [424, 429] on select "go rattle shatter shift" at bounding box center [470, 440] width 93 height 22
click at [1135, 442] on select "hold think account say" at bounding box center [1181, 440] width 93 height 22
select select "account"
click at [1135, 429] on select "hold think account say" at bounding box center [1181, 440] width 93 height 22
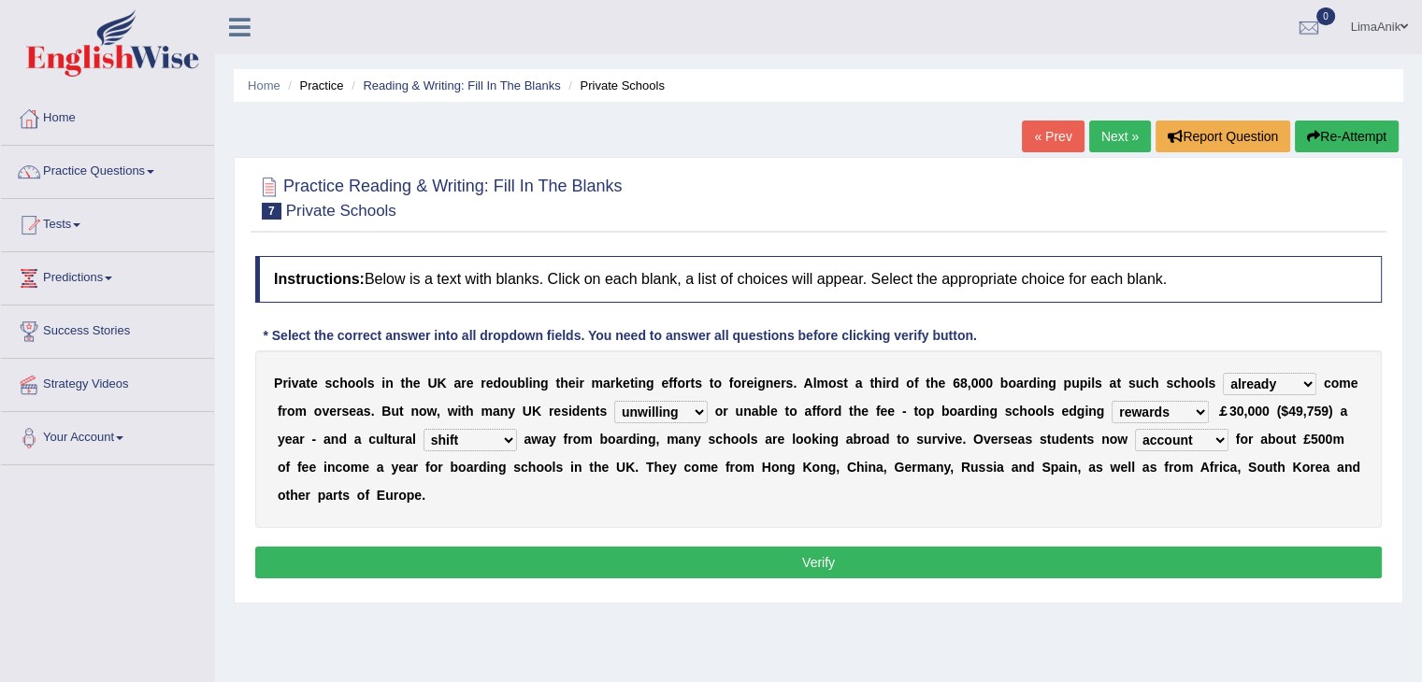
click at [820, 547] on button "Verify" at bounding box center [818, 563] width 1127 height 32
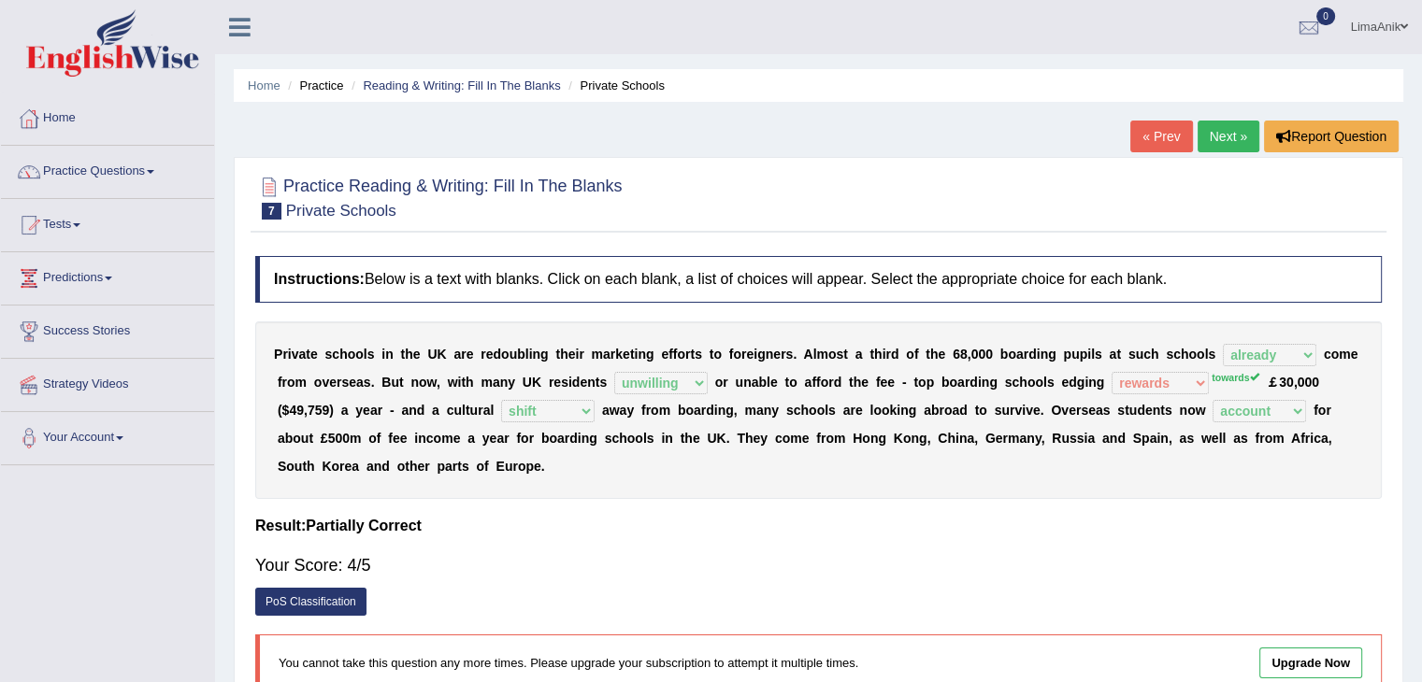
click at [1248, 140] on link "Next »" at bounding box center [1229, 137] width 62 height 32
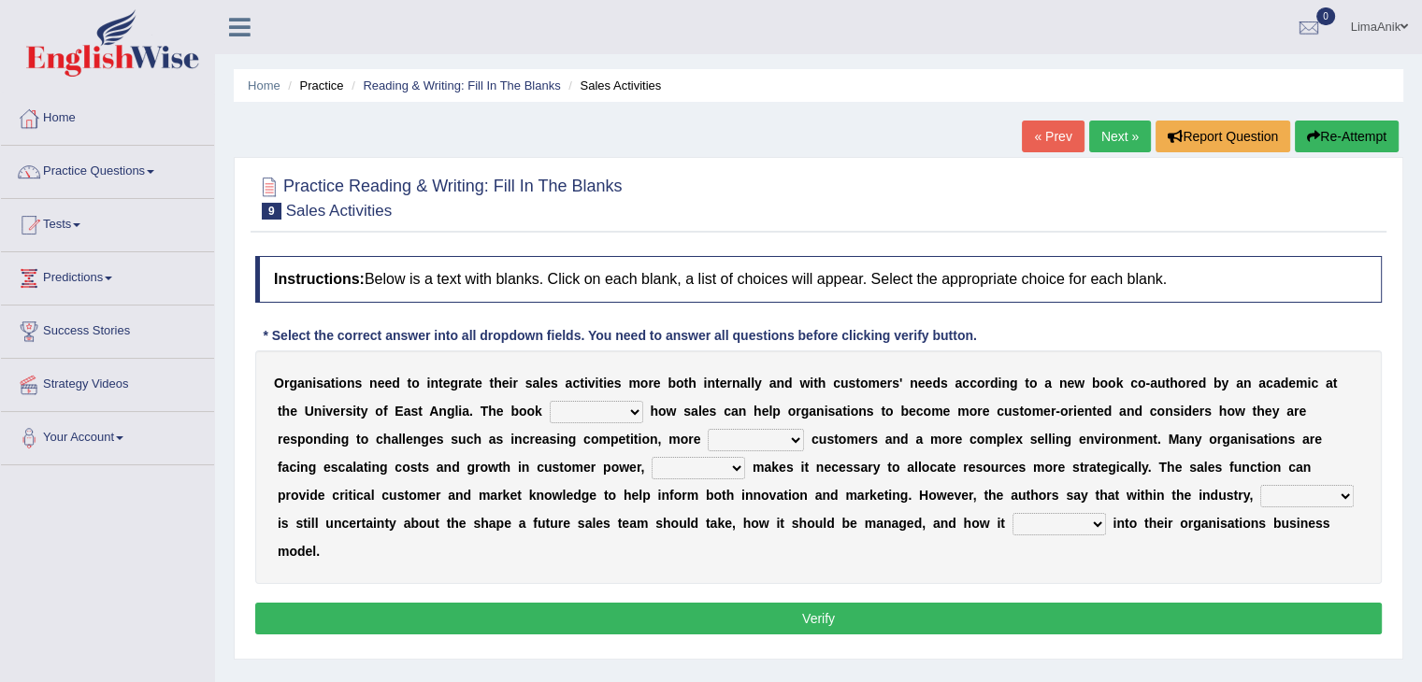
click at [550, 407] on select "expresses addresses injects inspires" at bounding box center [596, 412] width 93 height 22
select select "inspires"
click at [550, 401] on select "expresses addresses injects inspires" at bounding box center [596, 412] width 93 height 22
click at [550, 415] on select "expresses addresses injects inspires" at bounding box center [596, 412] width 93 height 22
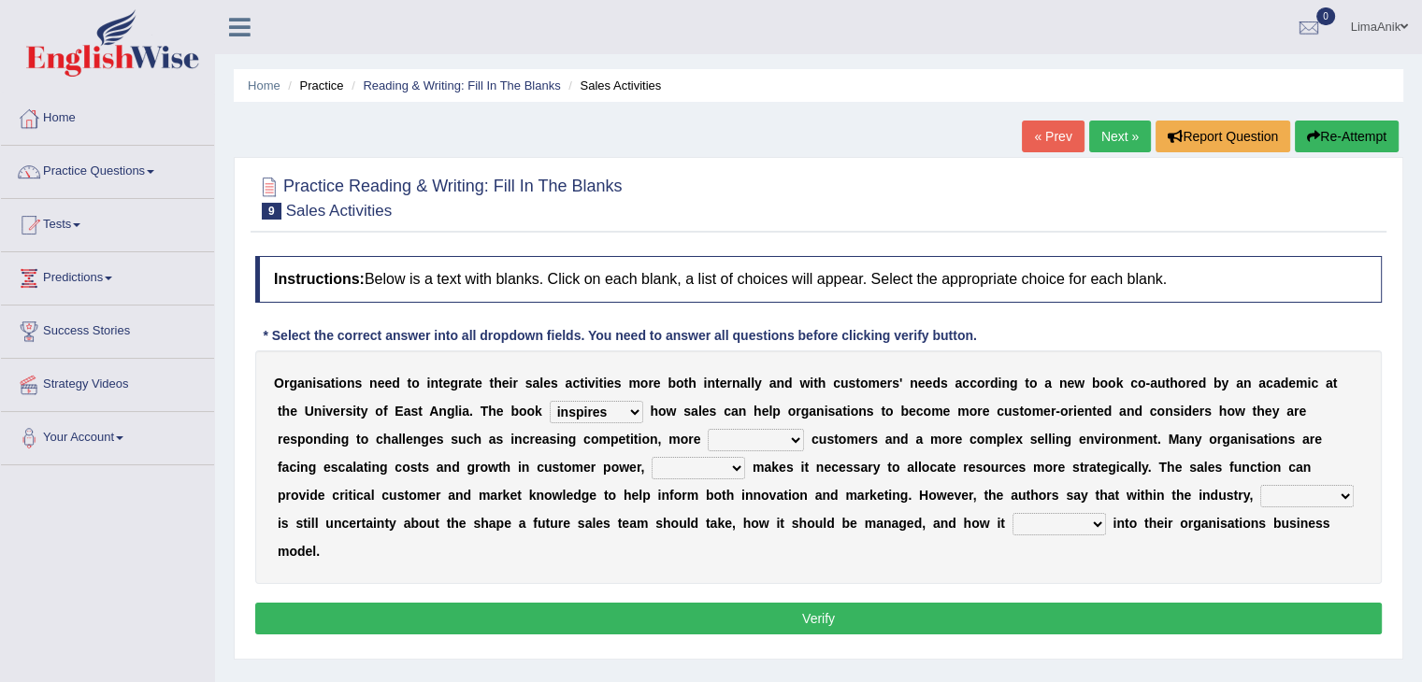
click at [708, 436] on select "greater valued increased demanding" at bounding box center [756, 440] width 96 height 22
select select "demanding"
click at [708, 429] on select "greater valued increased demanding" at bounding box center [756, 440] width 96 height 22
click at [407, 454] on div "O r g a n i s a t i o n s n e e d t o i n t e g r a t e t h e i r s a l e s a c…" at bounding box center [818, 468] width 1127 height 234
click at [652, 472] on select "when where which what" at bounding box center [698, 468] width 93 height 22
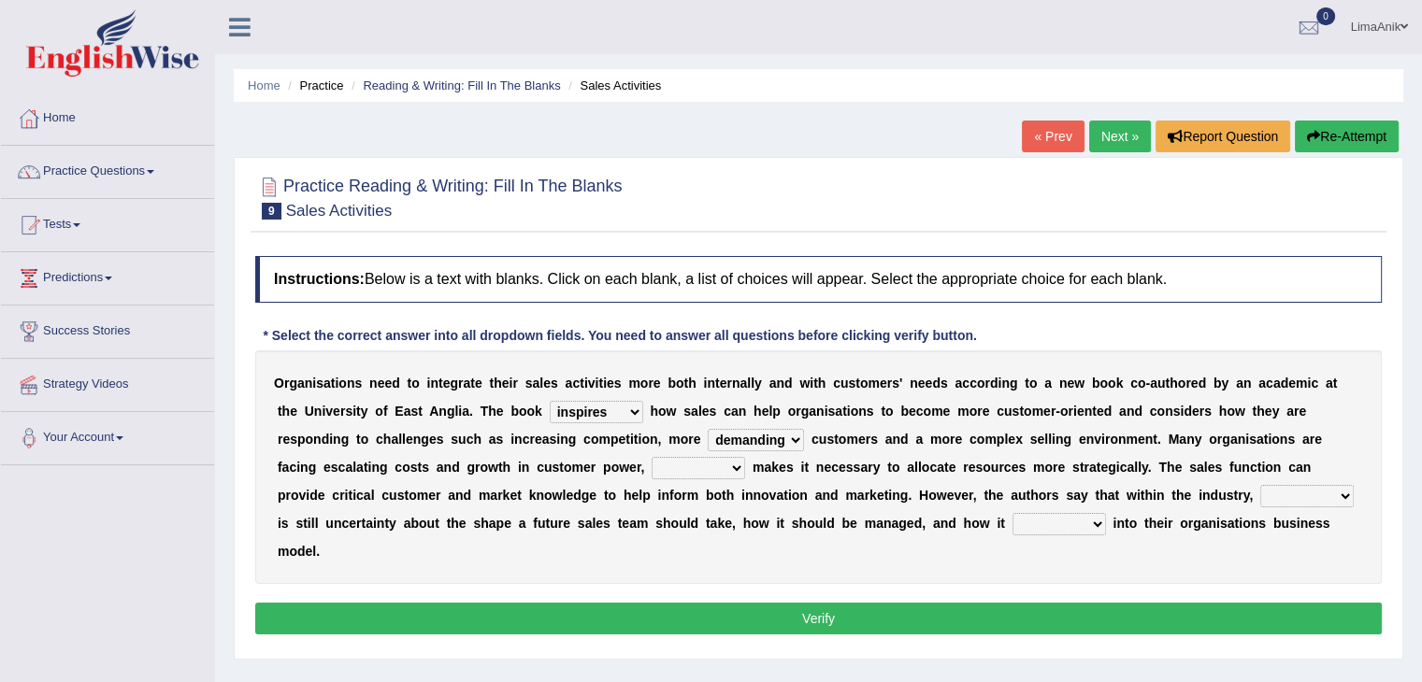
select select "which"
click at [652, 457] on select "when where which what" at bounding box center [698, 468] width 93 height 22
click at [1260, 493] on select "there their this that" at bounding box center [1306, 496] width 93 height 22
select select "there"
click at [1260, 485] on select "there their this that" at bounding box center [1306, 496] width 93 height 22
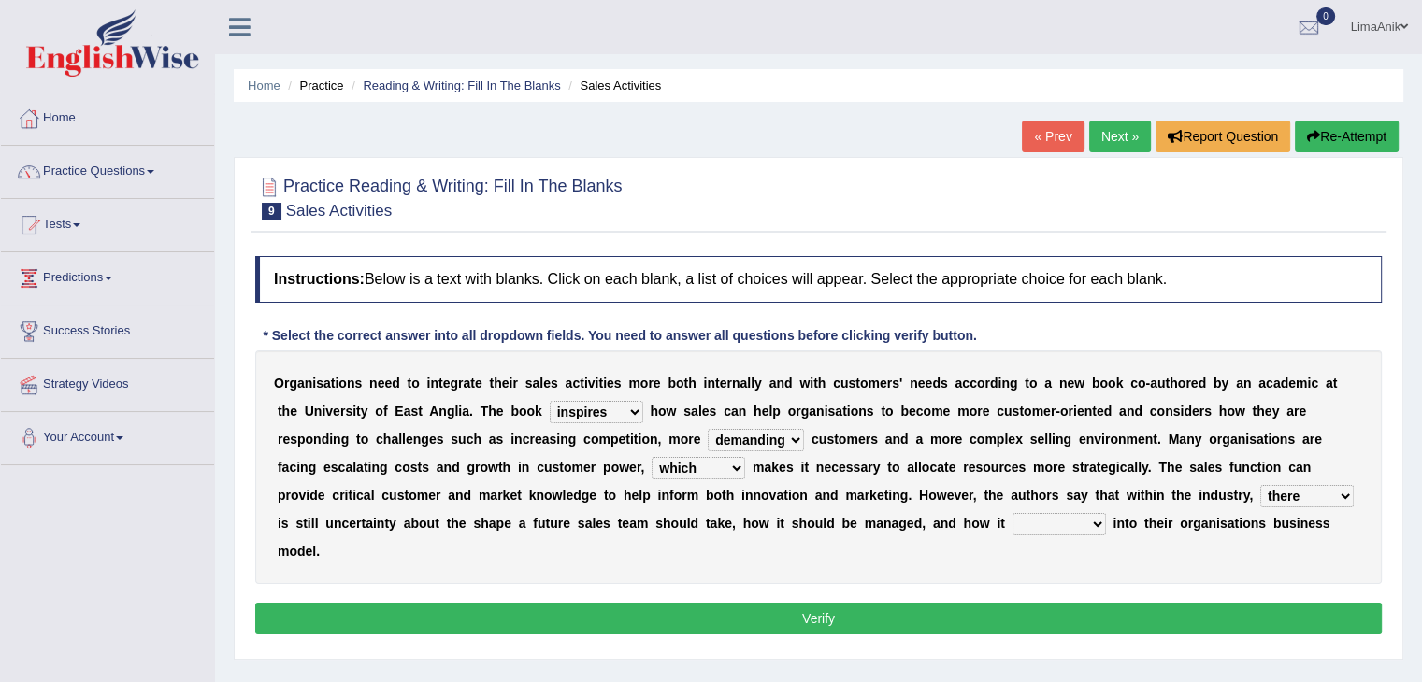
click at [1013, 521] on select "forges fills fits forgets" at bounding box center [1059, 524] width 93 height 22
select select "fits"
click at [1013, 513] on select "forges fills fits forgets" at bounding box center [1059, 524] width 93 height 22
click at [752, 603] on button "Verify" at bounding box center [818, 619] width 1127 height 32
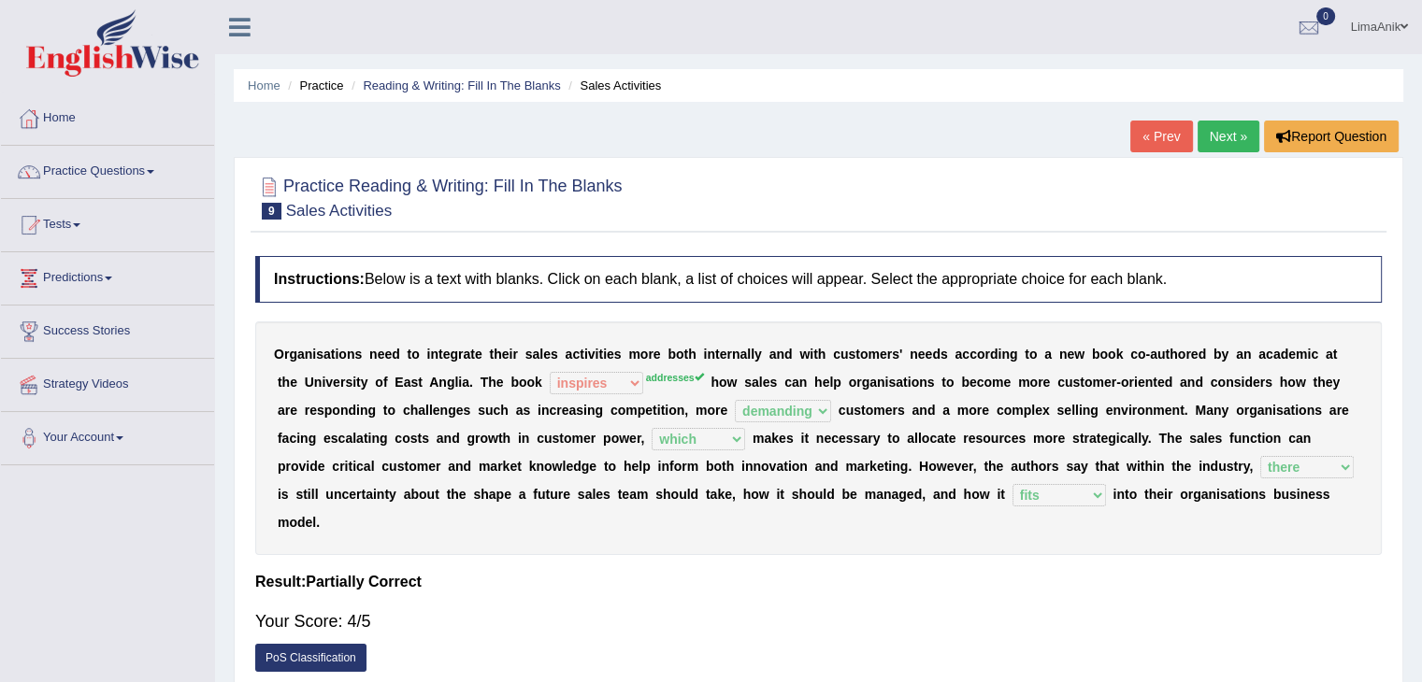
scroll to position [122, 0]
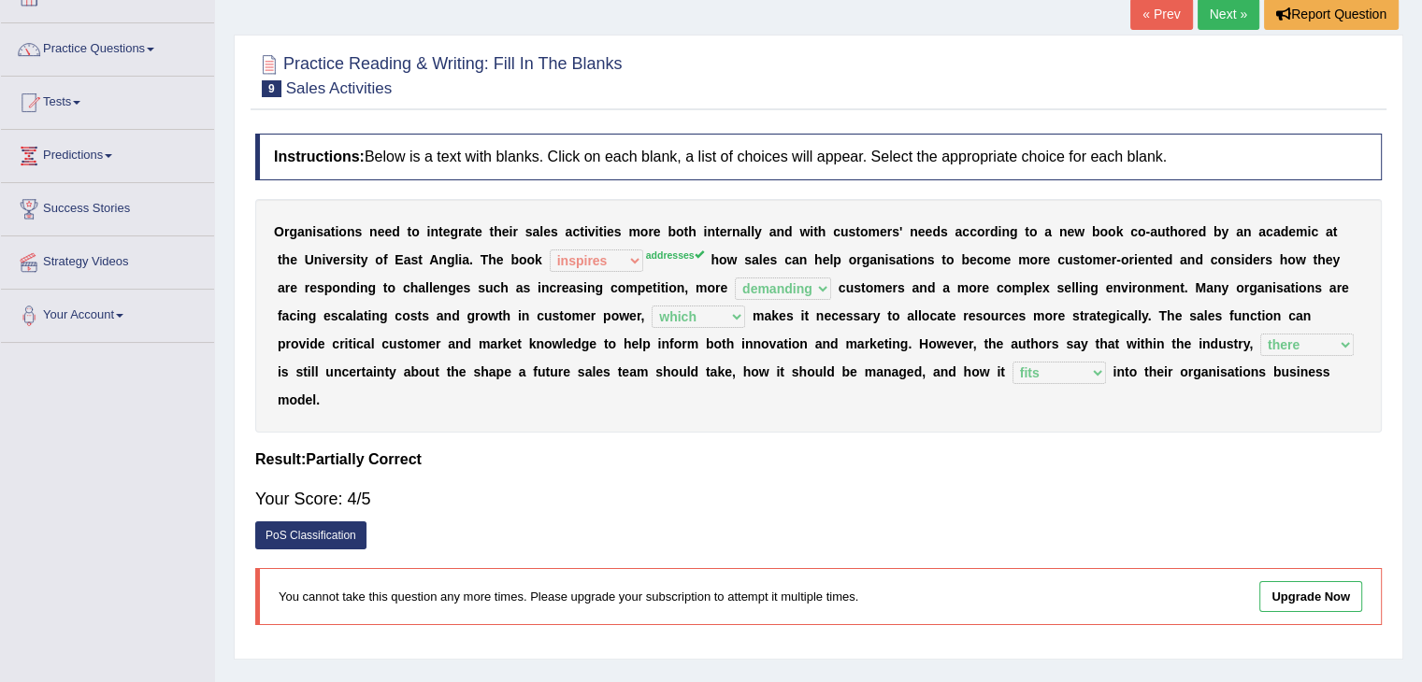
click at [1210, 22] on link "Next »" at bounding box center [1229, 14] width 62 height 32
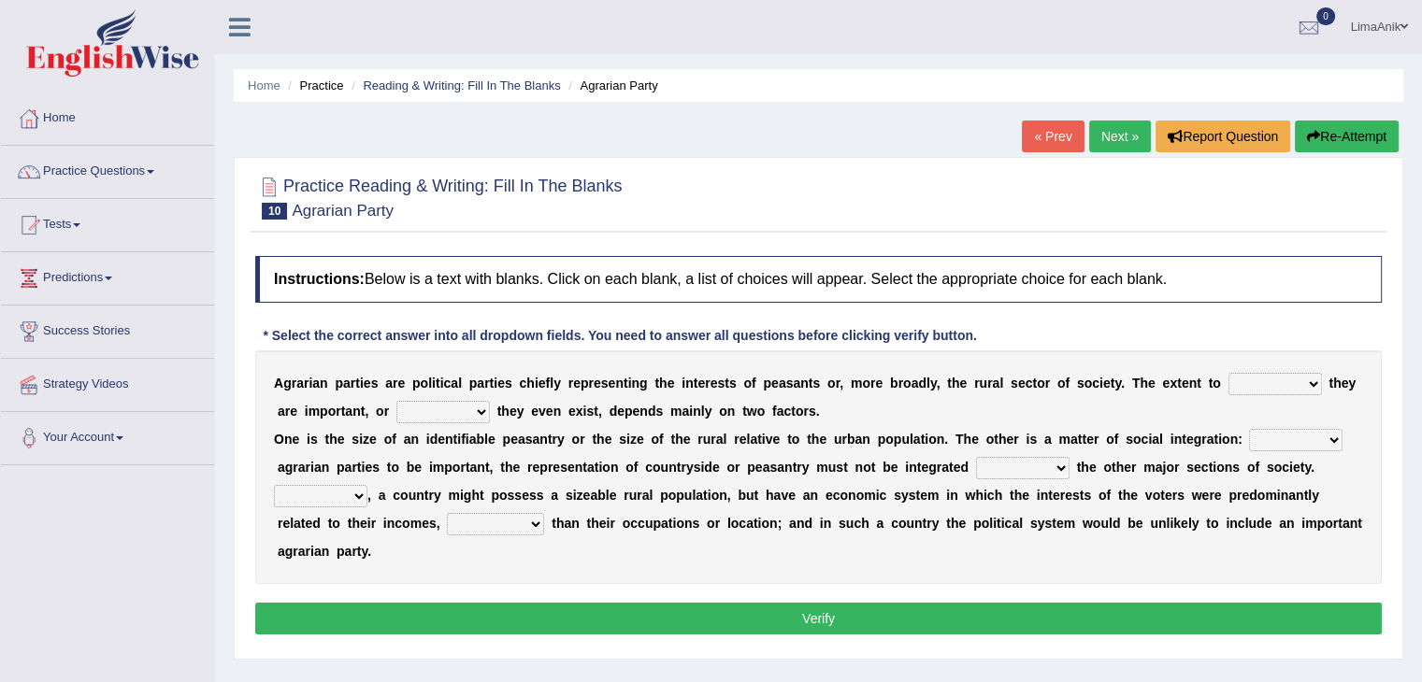
click at [1228, 380] on select "where which when were" at bounding box center [1274, 384] width 93 height 22
select select "when"
click at [1228, 373] on select "where which when were" at bounding box center [1274, 384] width 93 height 22
click at [403, 424] on div "A g r a r i a n p a r t i e s a r e p o l i t i c a l p a r t i e s c h i e f l…" at bounding box center [818, 468] width 1127 height 234
click at [396, 412] on select "other neither either whether" at bounding box center [442, 412] width 93 height 22
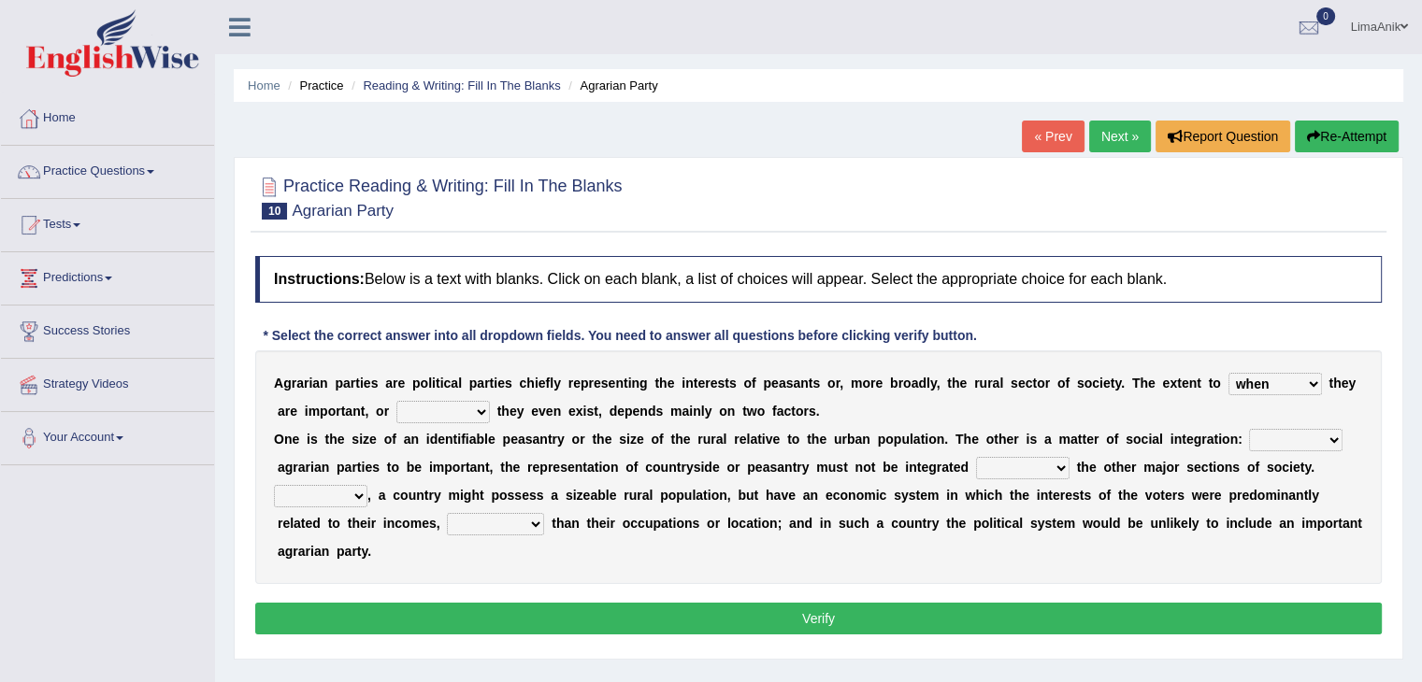
select select "whether"
click at [396, 401] on select "other neither either whether" at bounding box center [442, 412] width 93 height 22
click at [799, 413] on div "A g r a r i a n p a r t i e s a r e p o l i t i c a l p a r t i e s c h i e f l…" at bounding box center [818, 468] width 1127 height 234
click at [1249, 439] on select "From For First Fair" at bounding box center [1295, 440] width 93 height 22
select select "From"
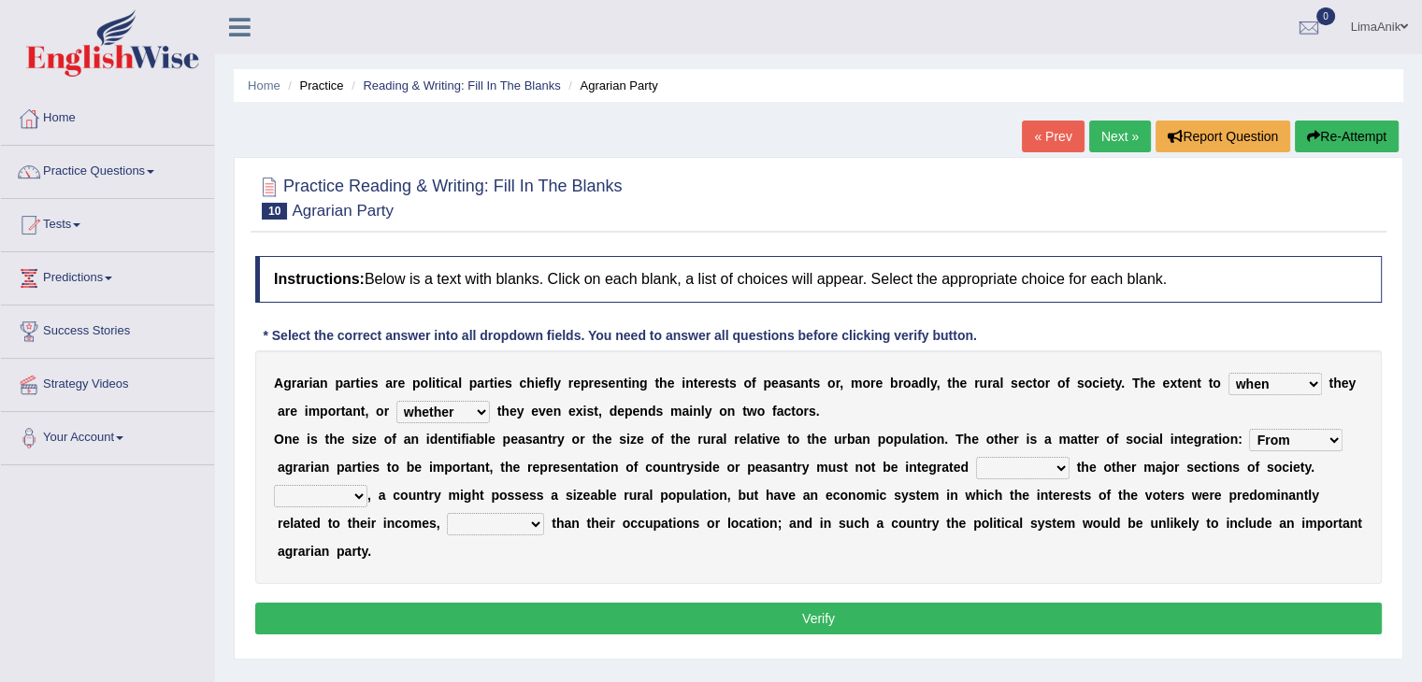
click at [1249, 429] on select "From For First Fair" at bounding box center [1295, 440] width 93 height 22
click at [976, 470] on select "will when were with" at bounding box center [1022, 468] width 93 height 22
select select "with"
click at [976, 457] on select "will when were with" at bounding box center [1022, 468] width 93 height 22
click at [367, 485] on select "Then There Thus Their" at bounding box center [320, 496] width 93 height 22
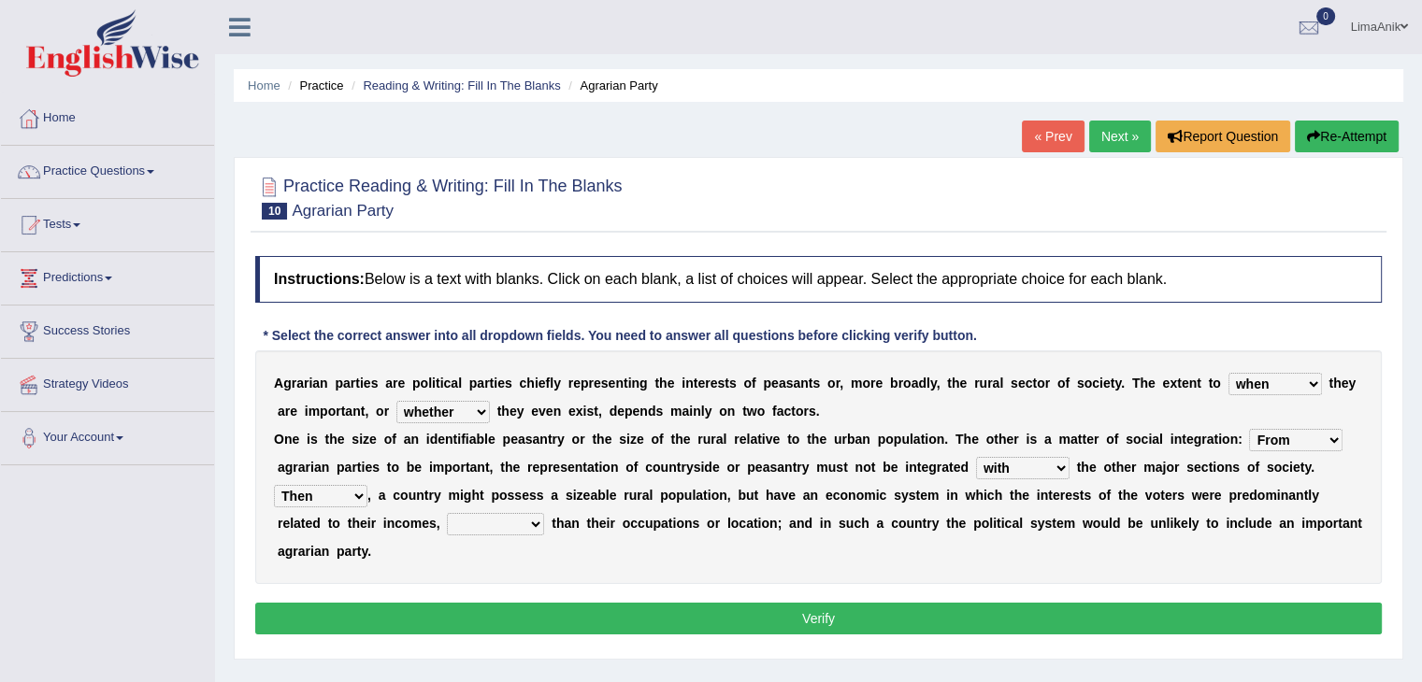
click at [367, 485] on select "Then There Thus Their" at bounding box center [320, 496] width 93 height 22
click at [1249, 439] on select "From For First Fair" at bounding box center [1295, 440] width 93 height 22
click at [1336, 405] on div "A g r a r i a n p a r t i e s a r e p o l i t i c a l p a r t i e s c h i e f l…" at bounding box center [818, 468] width 1127 height 234
click at [367, 485] on select "Then There Thus Their" at bounding box center [320, 496] width 93 height 22
select select "Thus"
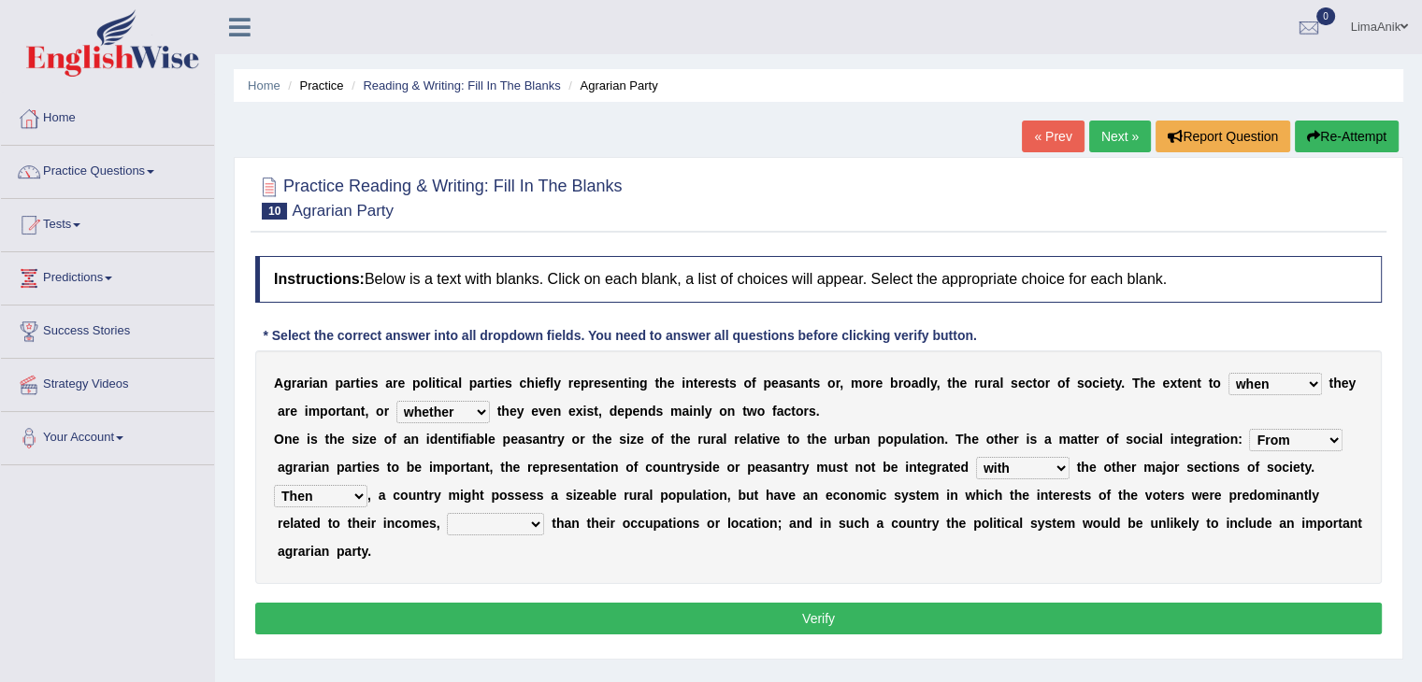
click at [367, 485] on select "Then There Thus Their" at bounding box center [320, 496] width 93 height 22
click at [1361, 527] on div "A g r a r i a n p a r t i e s a r e p o l i t i c a l p a r t i e s c h i e f l…" at bounding box center [818, 468] width 1127 height 234
click at [447, 526] on select "whether rather greater many other" at bounding box center [495, 524] width 97 height 22
select select "rather"
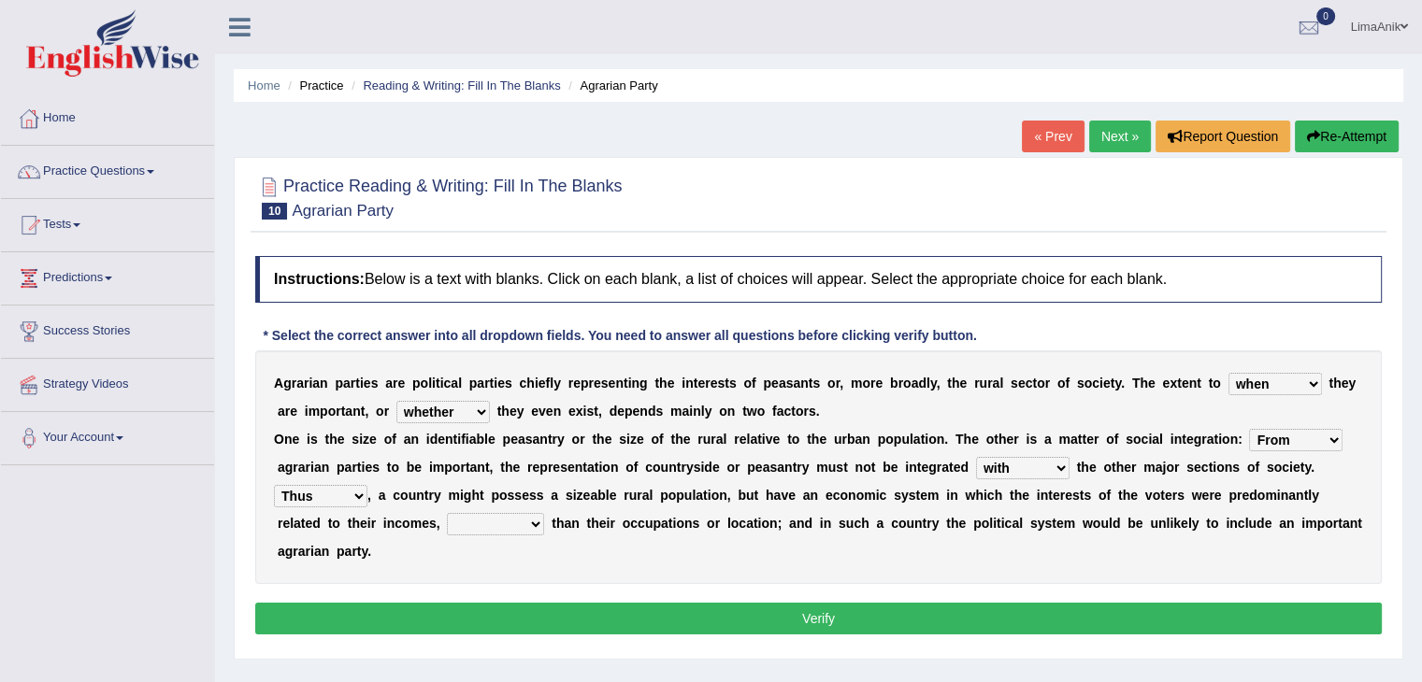
click at [447, 513] on select "whether rather greater many other" at bounding box center [495, 524] width 97 height 22
click at [818, 603] on button "Verify" at bounding box center [818, 619] width 1127 height 32
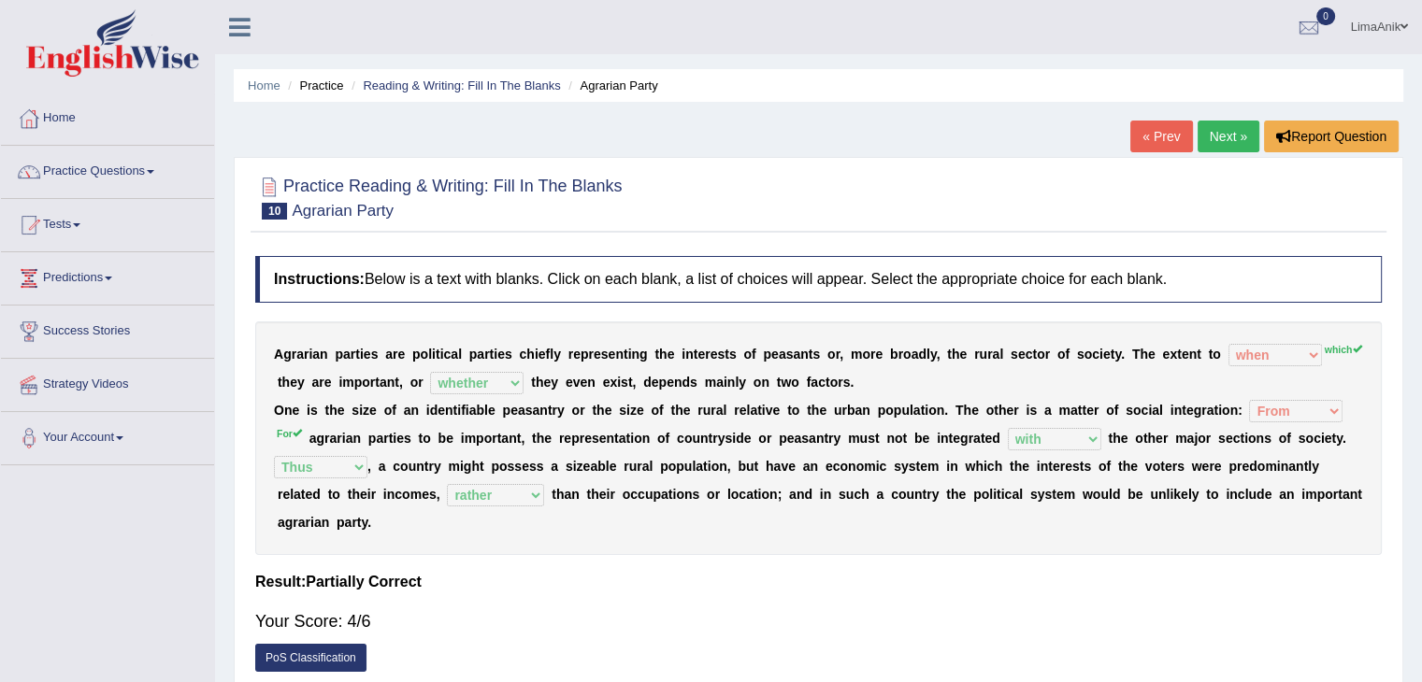
click at [1228, 136] on link "Next »" at bounding box center [1229, 137] width 62 height 32
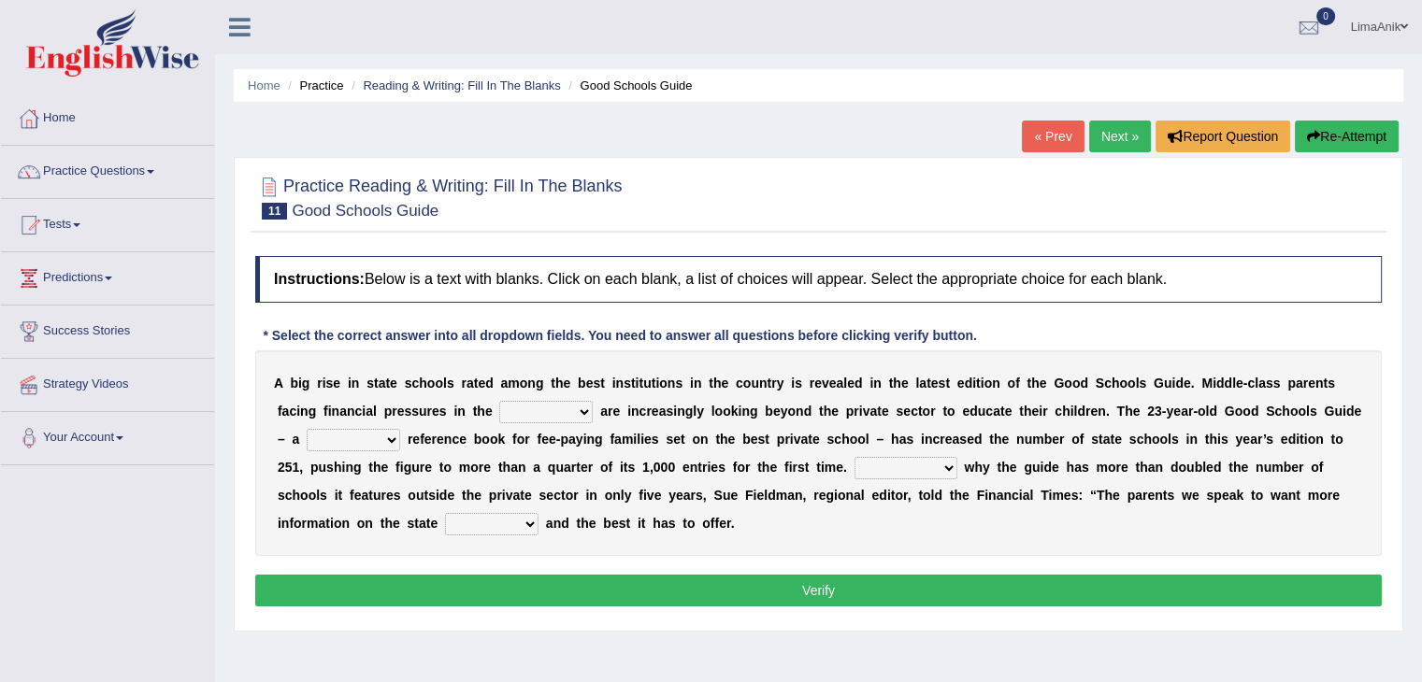
click at [223, 543] on div "Home Practice Reading & Writing: Fill In The Blanks Good Schools Guide « Prev N…" at bounding box center [818, 467] width 1207 height 935
click at [499, 412] on select "downturn inturn external subjective" at bounding box center [545, 412] width 93 height 22
select select "downturn"
click at [499, 401] on select "downturn inturn external subjective" at bounding box center [545, 412] width 93 height 22
click at [307, 442] on select "nicee kind allure popular" at bounding box center [353, 440] width 93 height 22
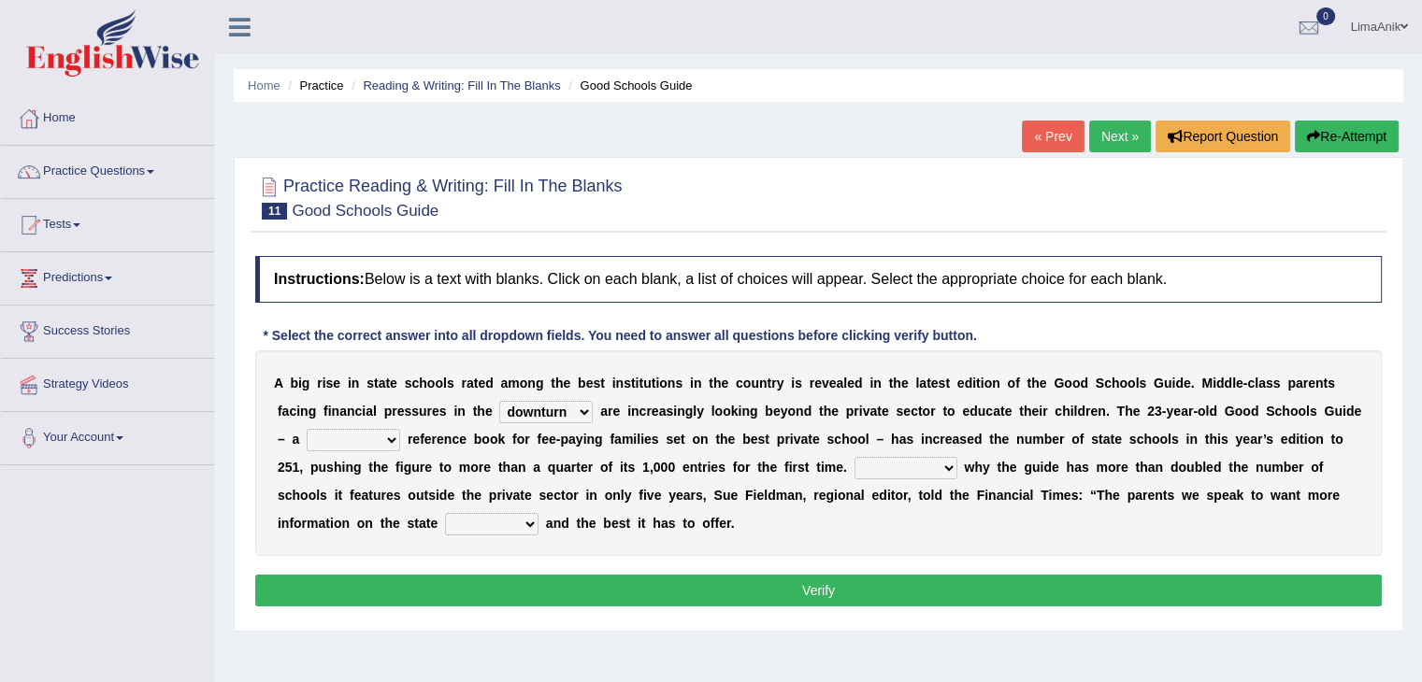
select select "popular"
click at [307, 429] on select "nicee kind allure popular" at bounding box center [353, 440] width 93 height 22
click at [307, 444] on select "nicee kind allure popular" at bounding box center [353, 440] width 93 height 22
click at [567, 554] on div "Instructions: Below is a text with blanks. Click on each blank, a list of choic…" at bounding box center [819, 434] width 1136 height 375
click at [340, 434] on select "nicee kind allure popular" at bounding box center [353, 440] width 93 height 22
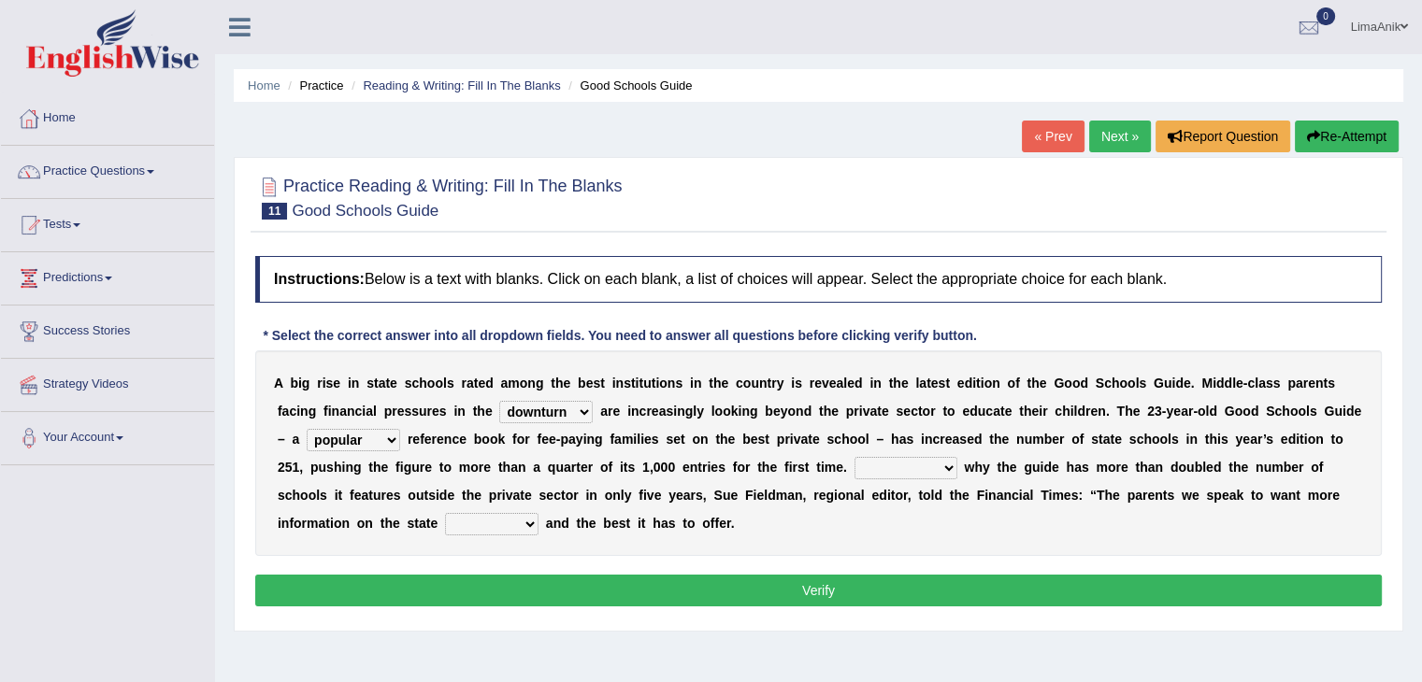
click at [340, 434] on select "nicee kind allure popular" at bounding box center [353, 440] width 93 height 22
click at [855, 467] on select "Entertaining Exploring Explaining Exorting" at bounding box center [906, 468] width 103 height 22
select select "Exploring"
click at [855, 457] on select "Entertaining Exploring Explaining Exorting" at bounding box center [906, 468] width 103 height 22
click at [539, 513] on select "factor sector vector collector" at bounding box center [491, 524] width 93 height 22
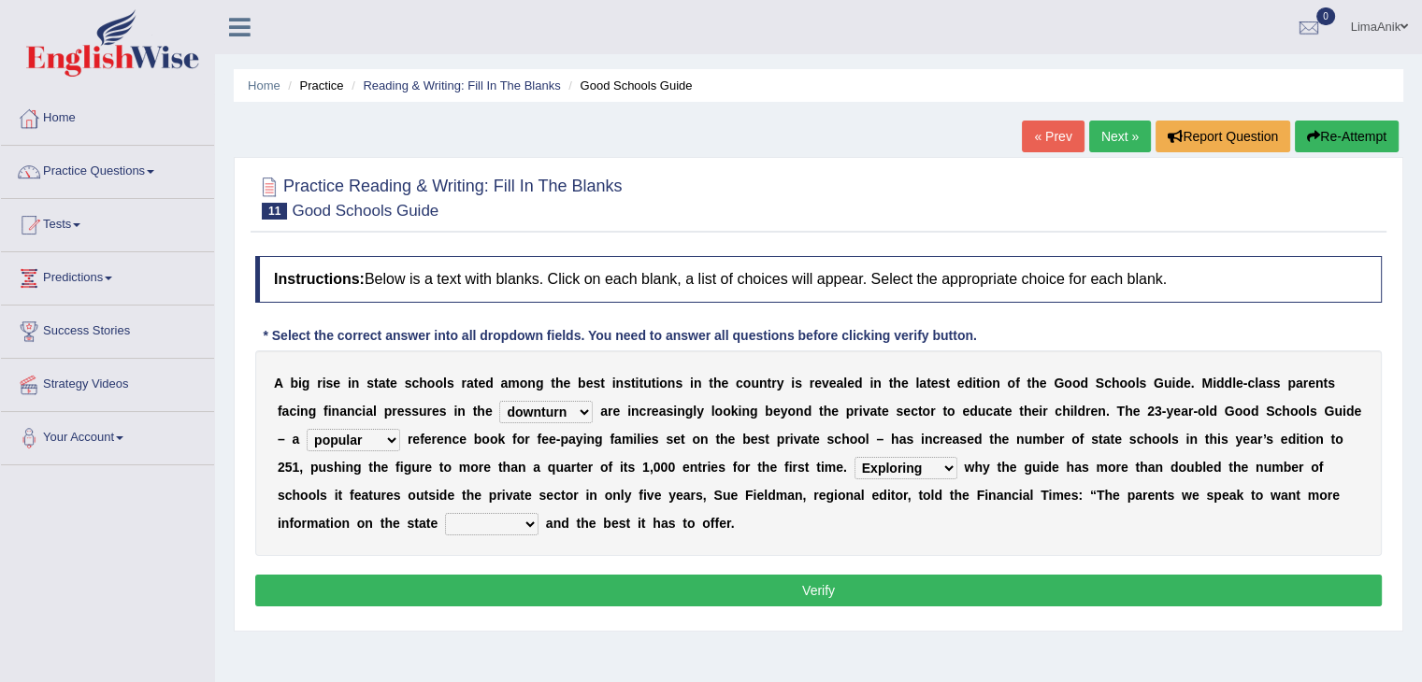
select select "collector"
click at [539, 513] on select "factor sector vector collector" at bounding box center [491, 524] width 93 height 22
click at [806, 592] on button "Verify" at bounding box center [818, 591] width 1127 height 32
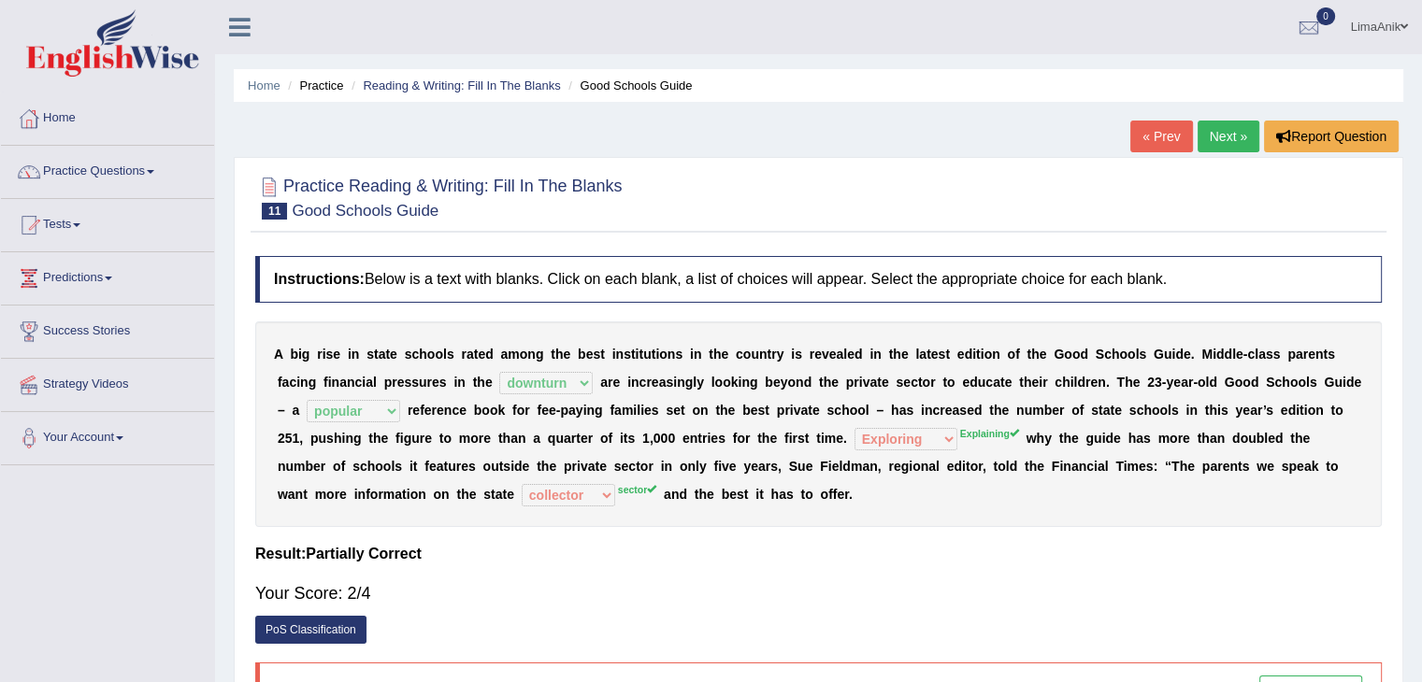
click at [1220, 128] on link "Next »" at bounding box center [1229, 137] width 62 height 32
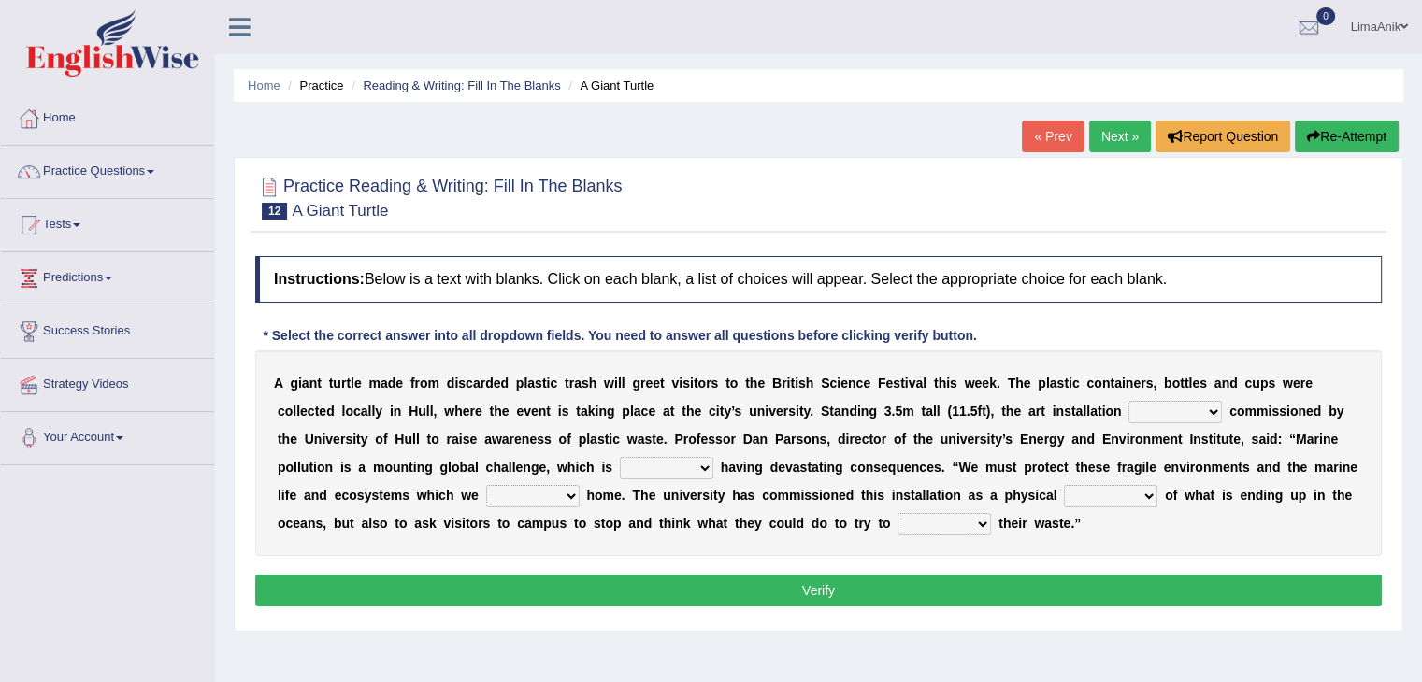
click at [1128, 407] on select "was the when were" at bounding box center [1174, 412] width 93 height 22
select select "was"
click at [1128, 401] on select "was the when were" at bounding box center [1174, 412] width 93 height 22
click at [620, 468] on select "ready already steady eveready" at bounding box center [666, 468] width 93 height 22
select select "already"
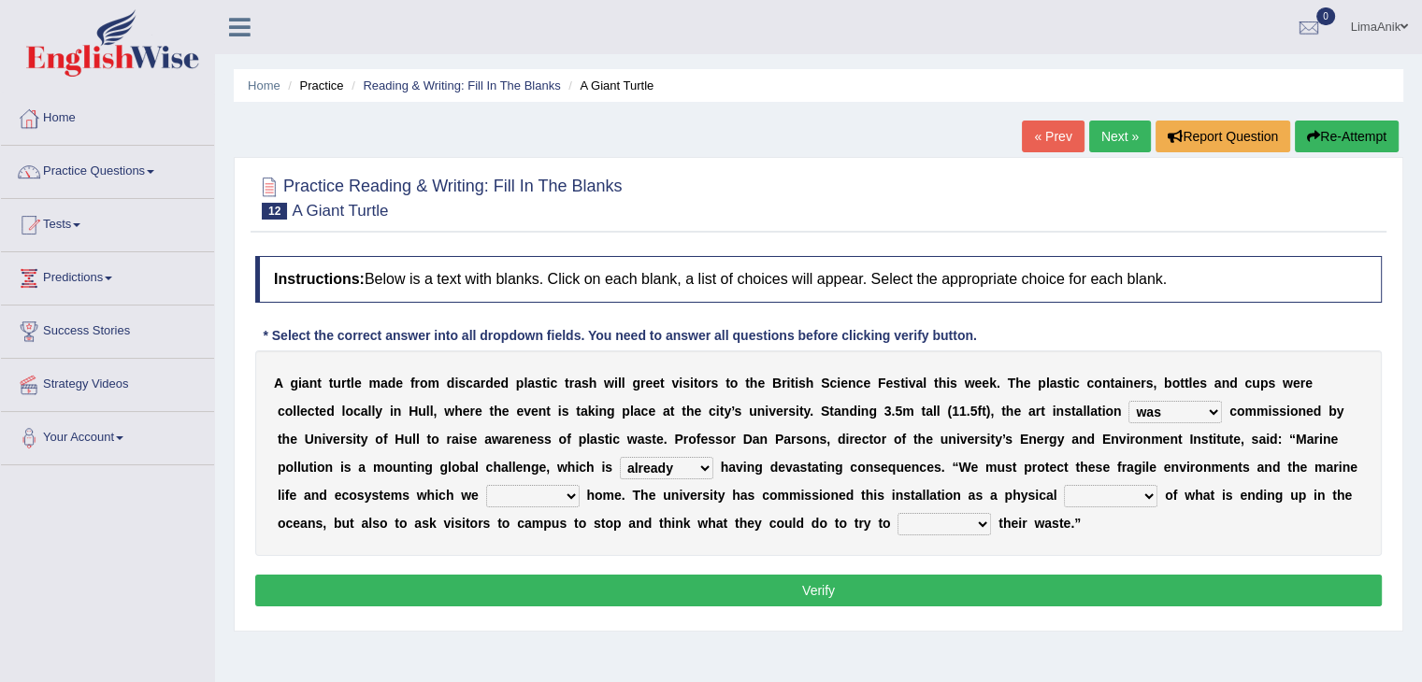
click at [620, 457] on select "ready already steady eveready" at bounding box center [666, 468] width 93 height 22
click at [486, 498] on select "get stay pay call" at bounding box center [532, 496] width 93 height 22
select select "stay"
click at [486, 485] on select "get stay pay call" at bounding box center [532, 496] width 93 height 22
click at [1064, 498] on select "slider reminder divider grinder" at bounding box center [1110, 496] width 93 height 22
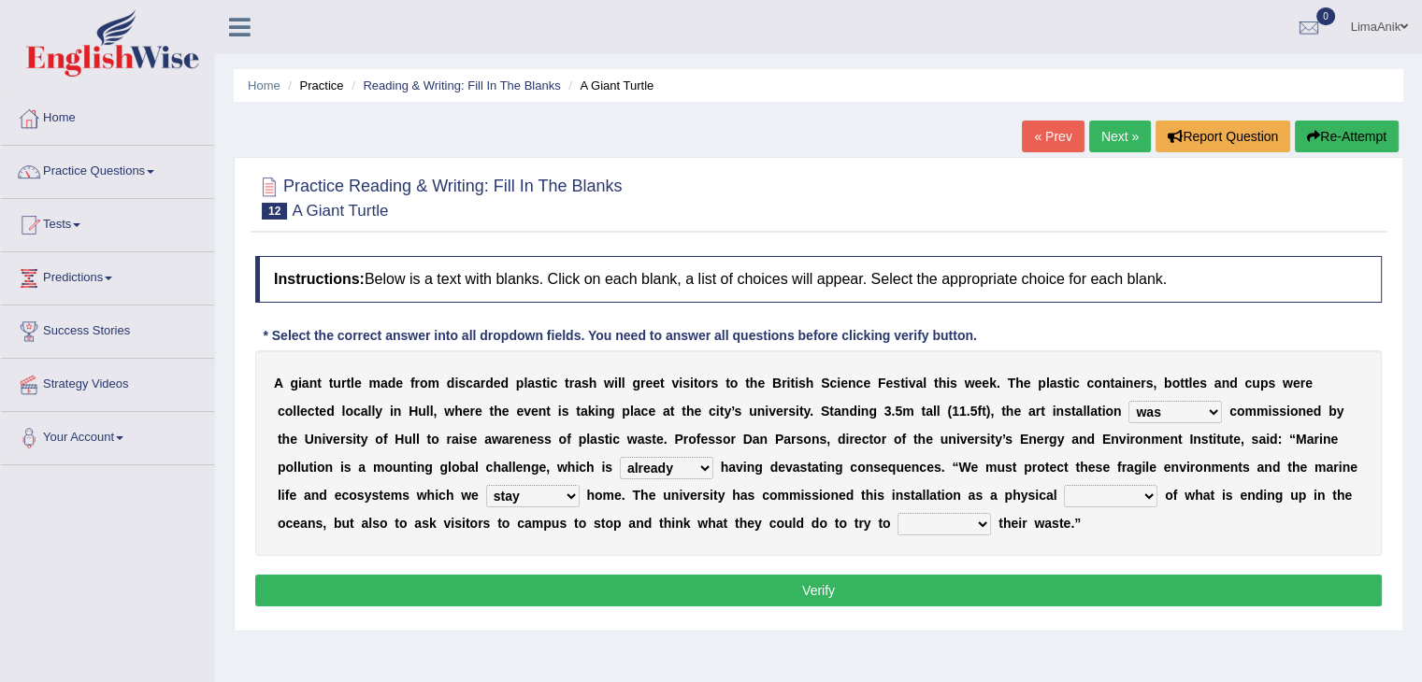
select select "reminder"
click at [1064, 485] on select "slider reminder divider grinder" at bounding box center [1110, 496] width 93 height 22
click at [898, 524] on select "allure suit route reduce" at bounding box center [944, 524] width 93 height 22
select select "reduce"
click at [898, 513] on select "allure suit route reduce" at bounding box center [944, 524] width 93 height 22
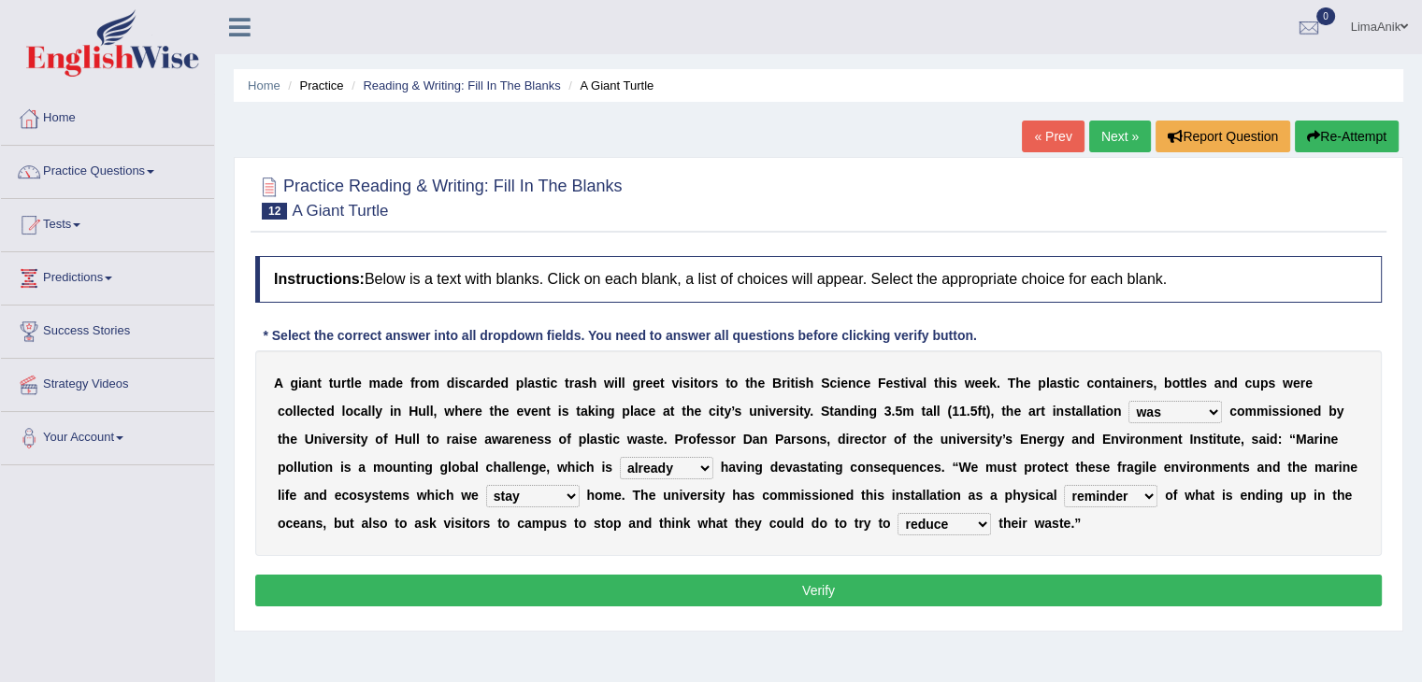
click at [789, 601] on button "Verify" at bounding box center [818, 591] width 1127 height 32
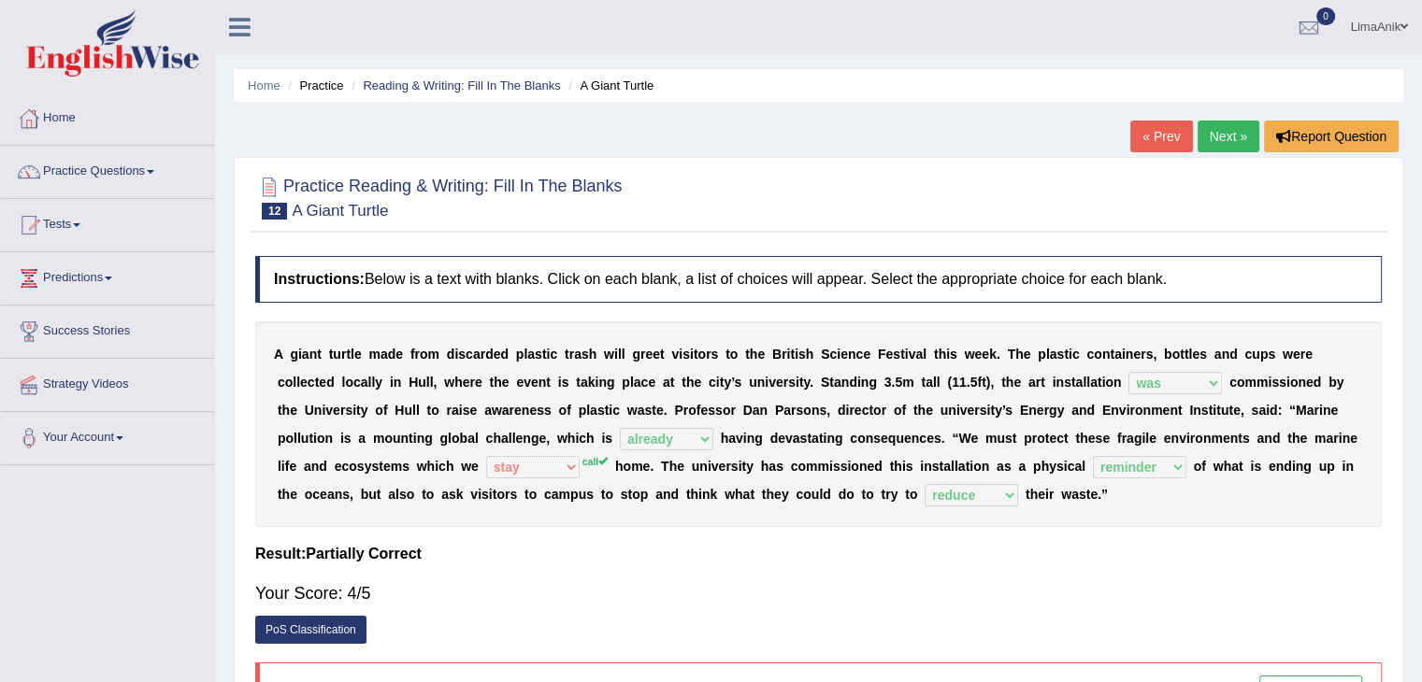
click at [312, 634] on link "PoS Classification" at bounding box center [310, 630] width 111 height 28
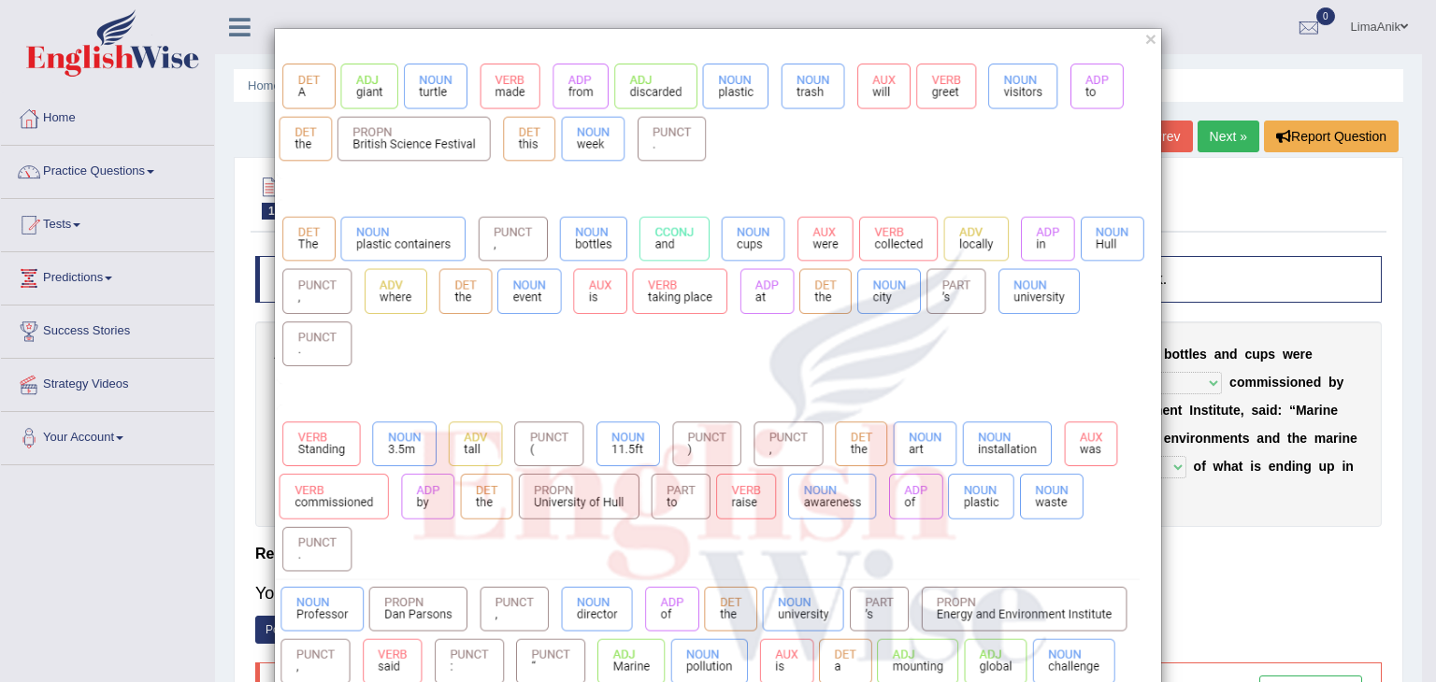
drag, startPoint x: 578, startPoint y: 40, endPoint x: 684, endPoint y: 86, distance: 116.0
click at [684, 86] on div "×" at bounding box center [718, 573] width 888 height 1091
click at [1145, 42] on button "×" at bounding box center [1150, 39] width 11 height 20
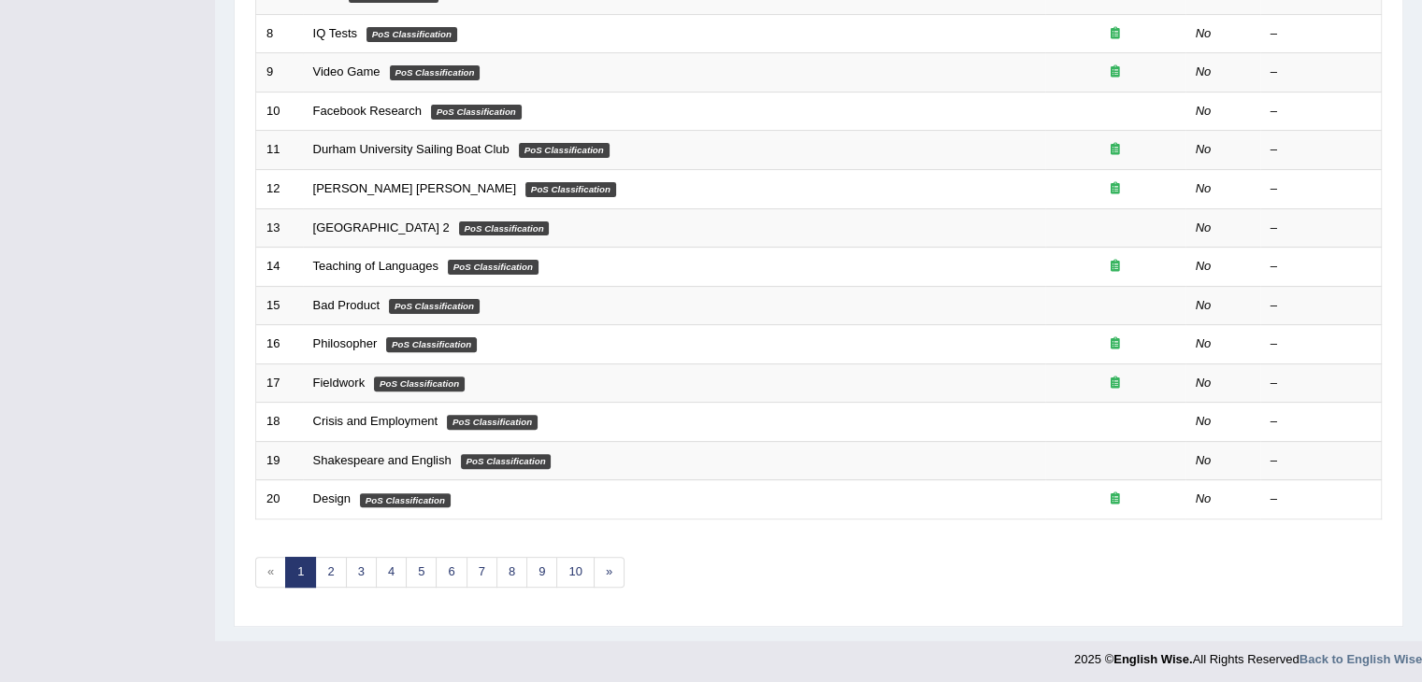
scroll to position [67, 0]
